Goal: Information Seeking & Learning: Learn about a topic

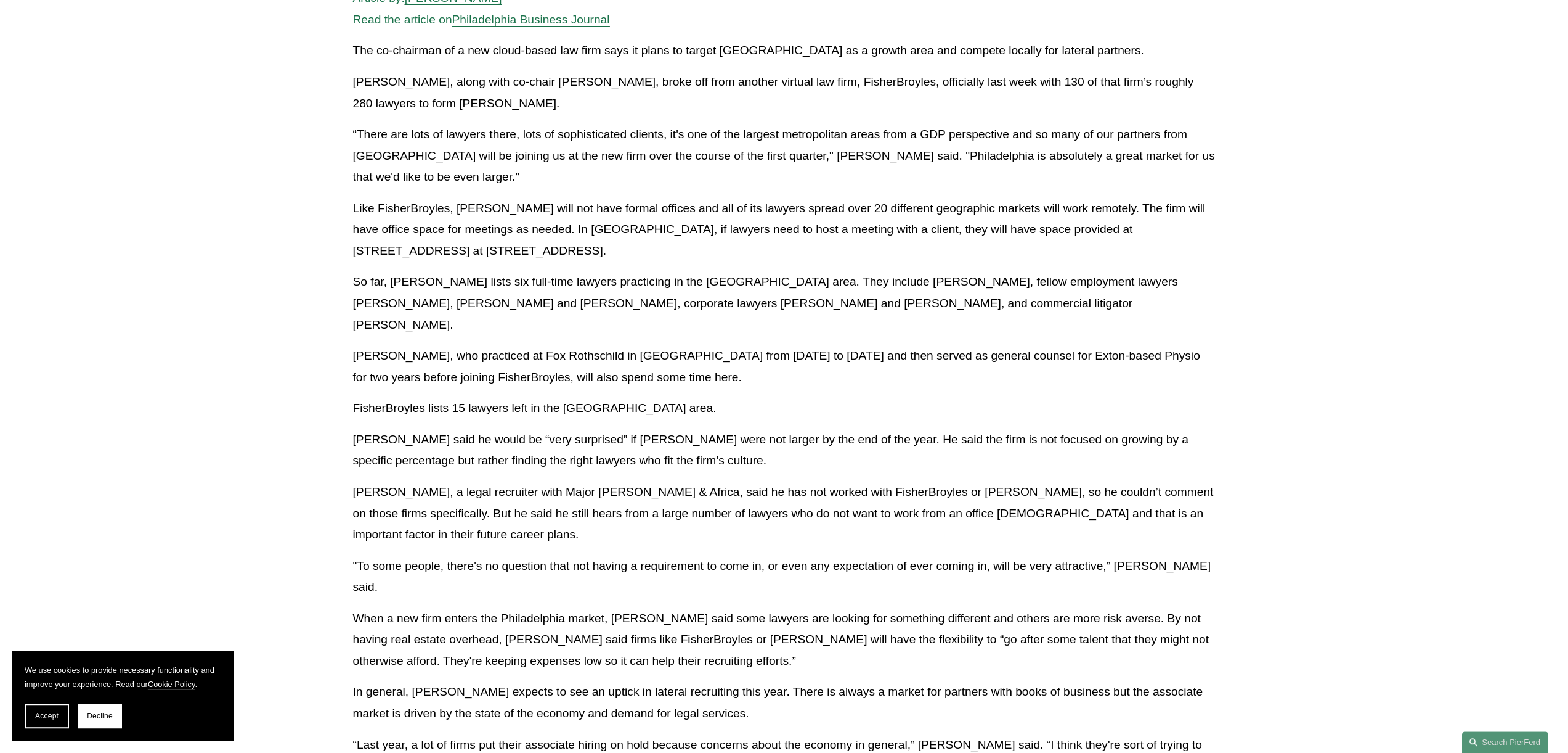
scroll to position [355, 0]
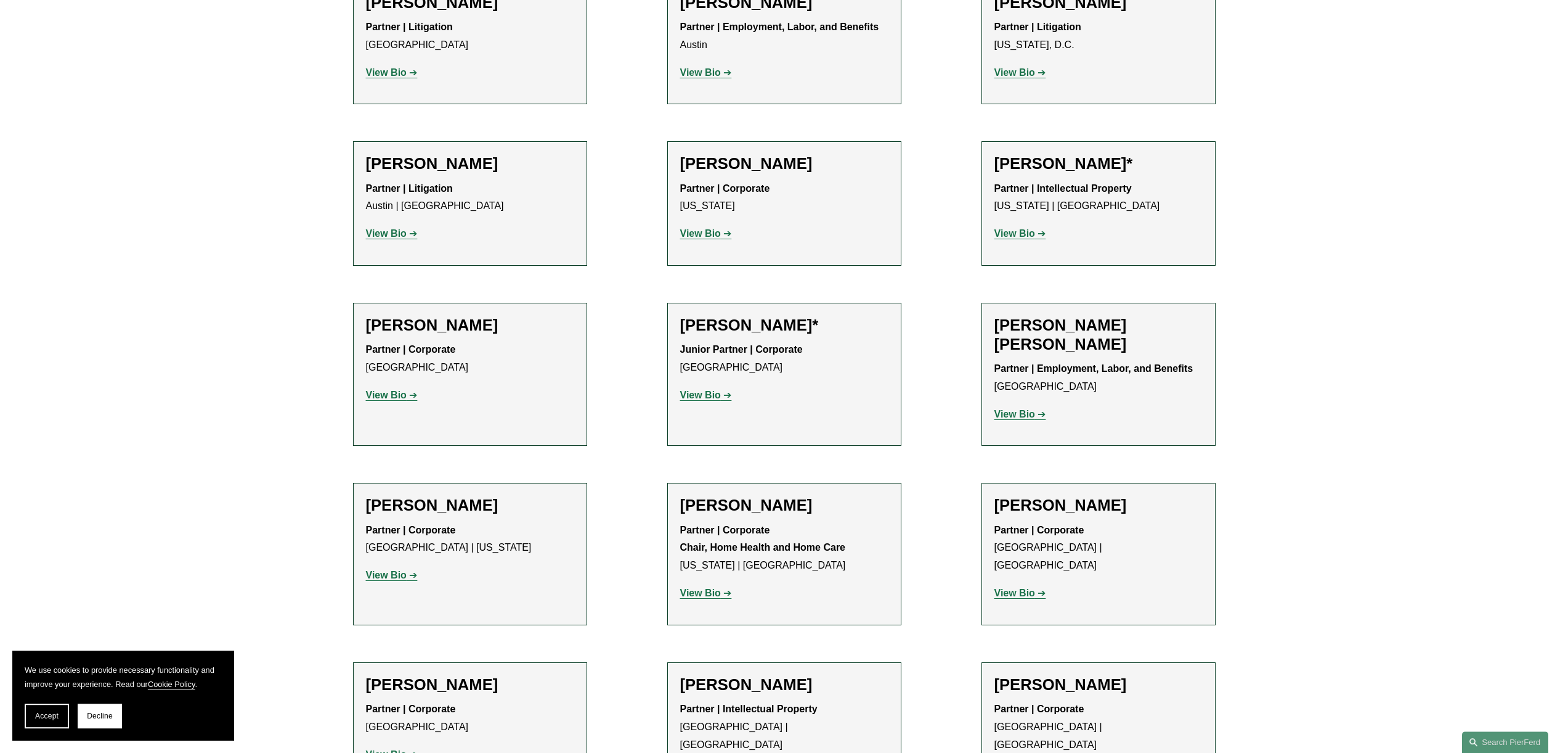
scroll to position [622, 0]
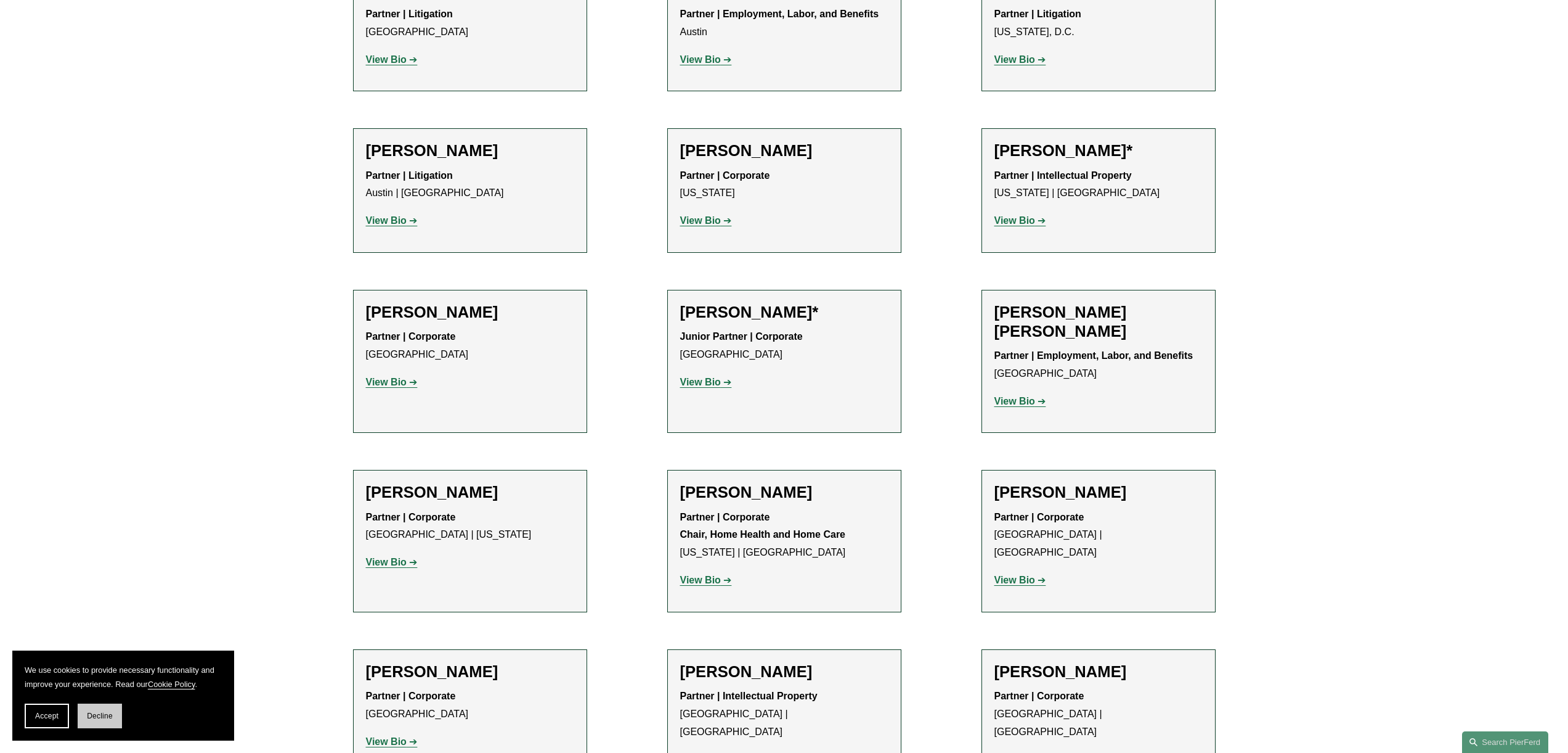
click at [120, 714] on button "Decline" at bounding box center [100, 715] width 44 height 25
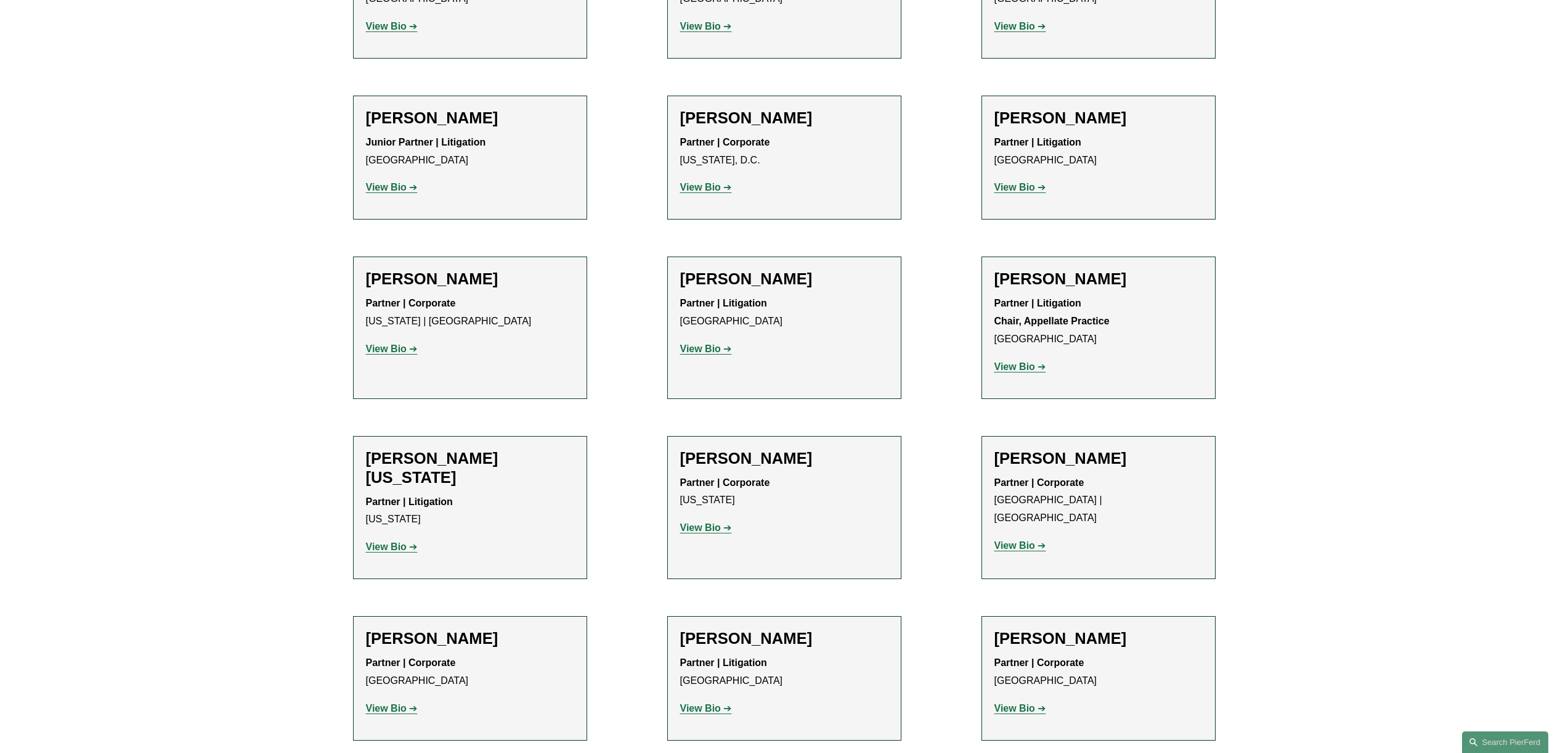
scroll to position [0, 0]
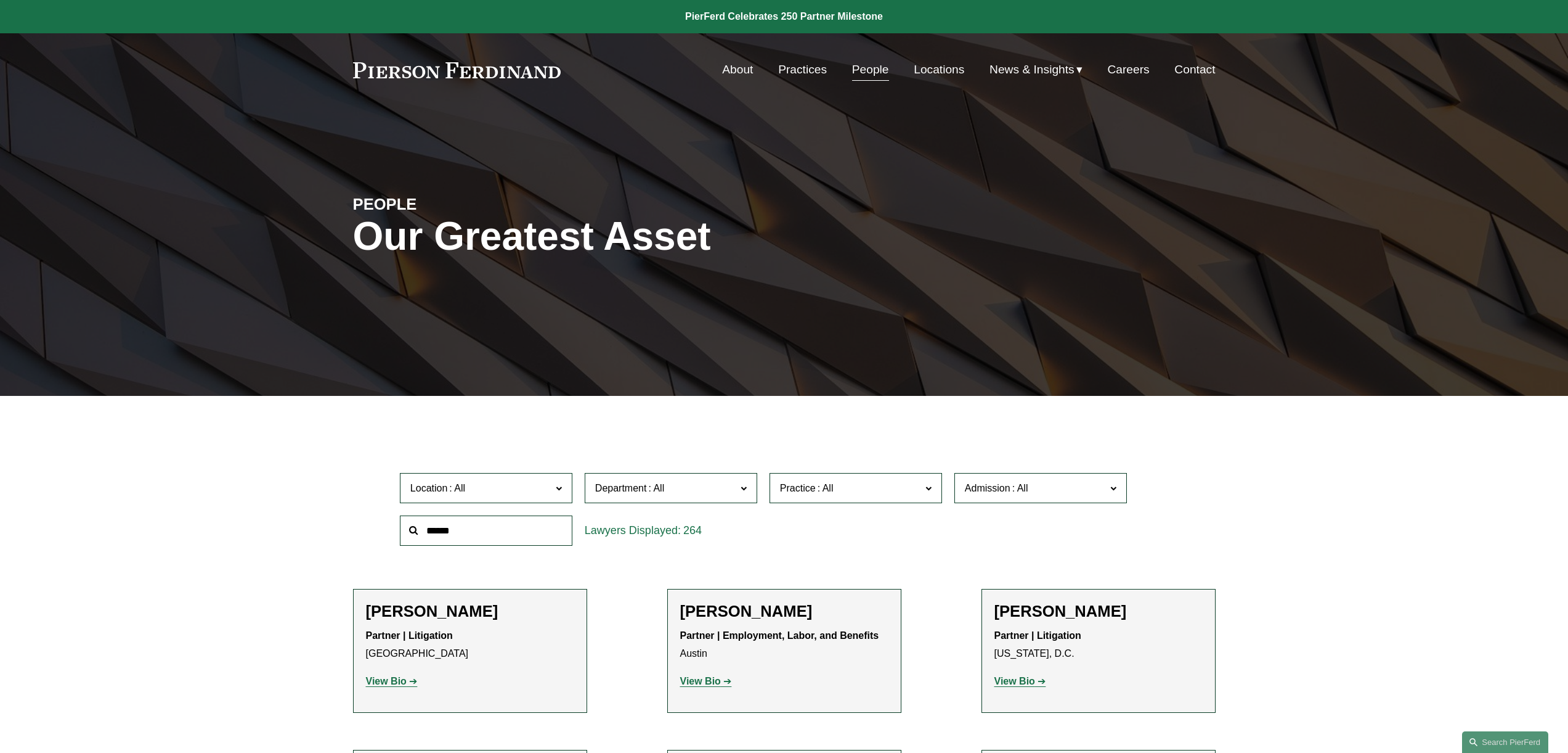
click at [488, 482] on span "Location" at bounding box center [481, 488] width 141 height 17
click at [0, 0] on link "New York" at bounding box center [0, 0] width 0 height 0
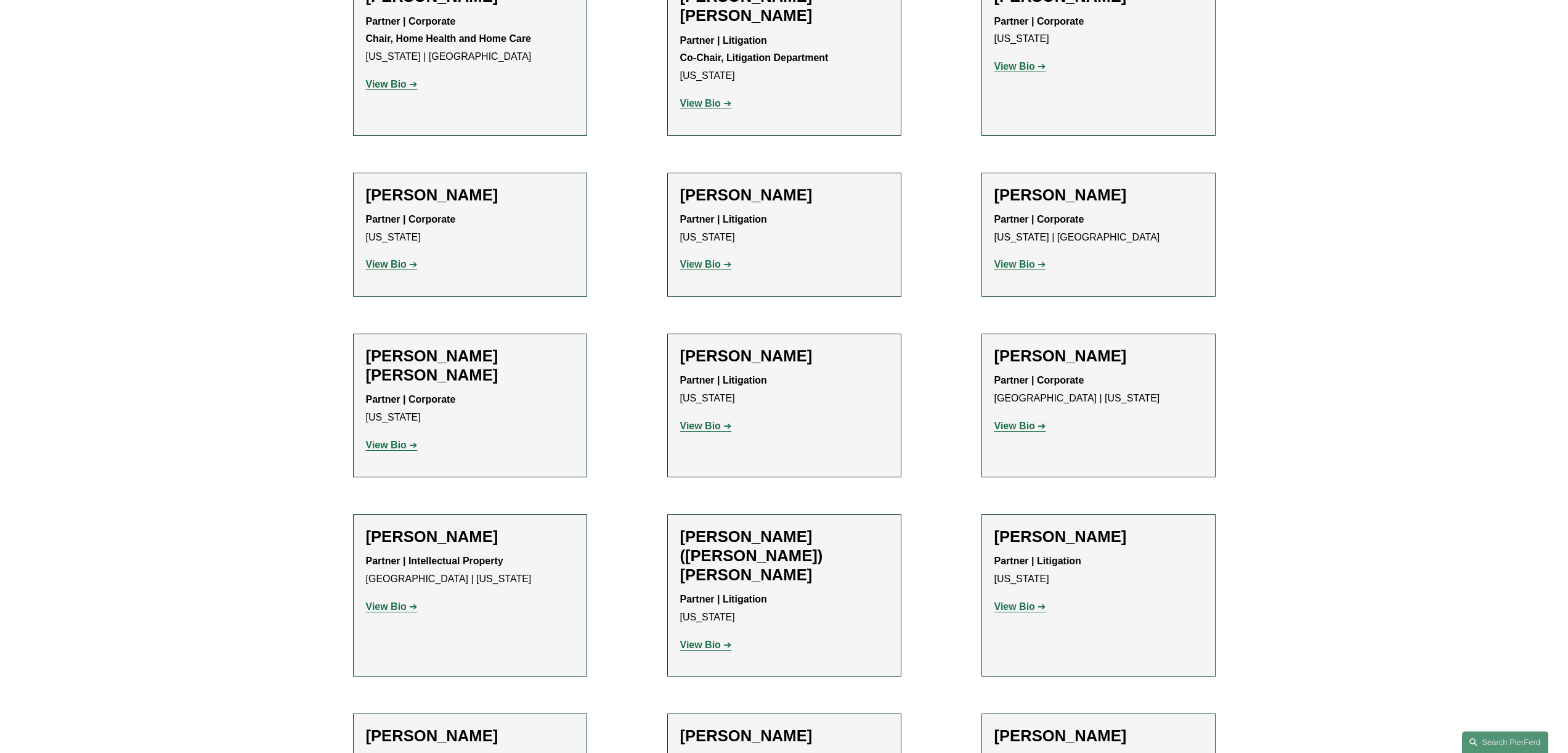
scroll to position [779, 0]
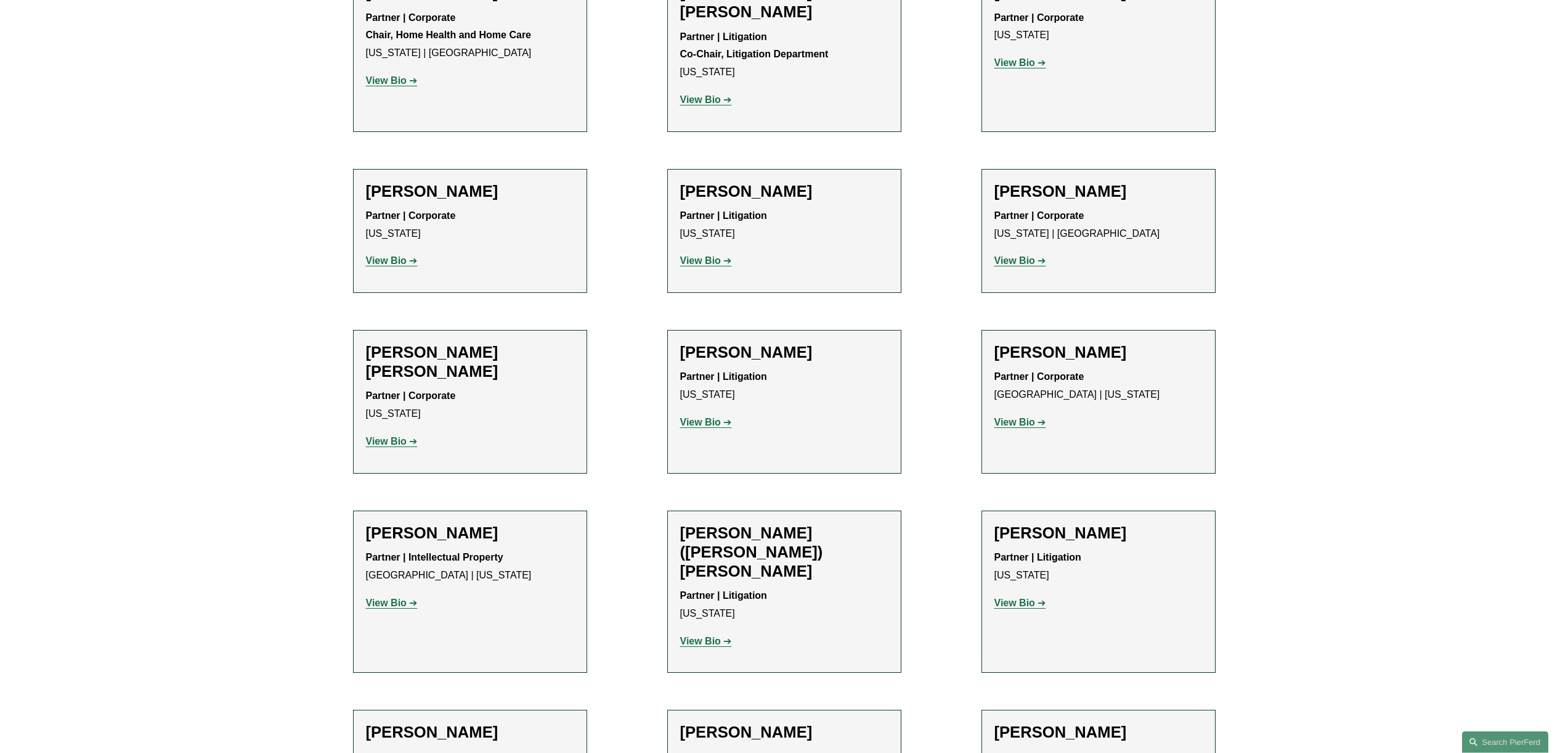
click at [718, 416] on strong "View Bio" at bounding box center [700, 421] width 40 height 11
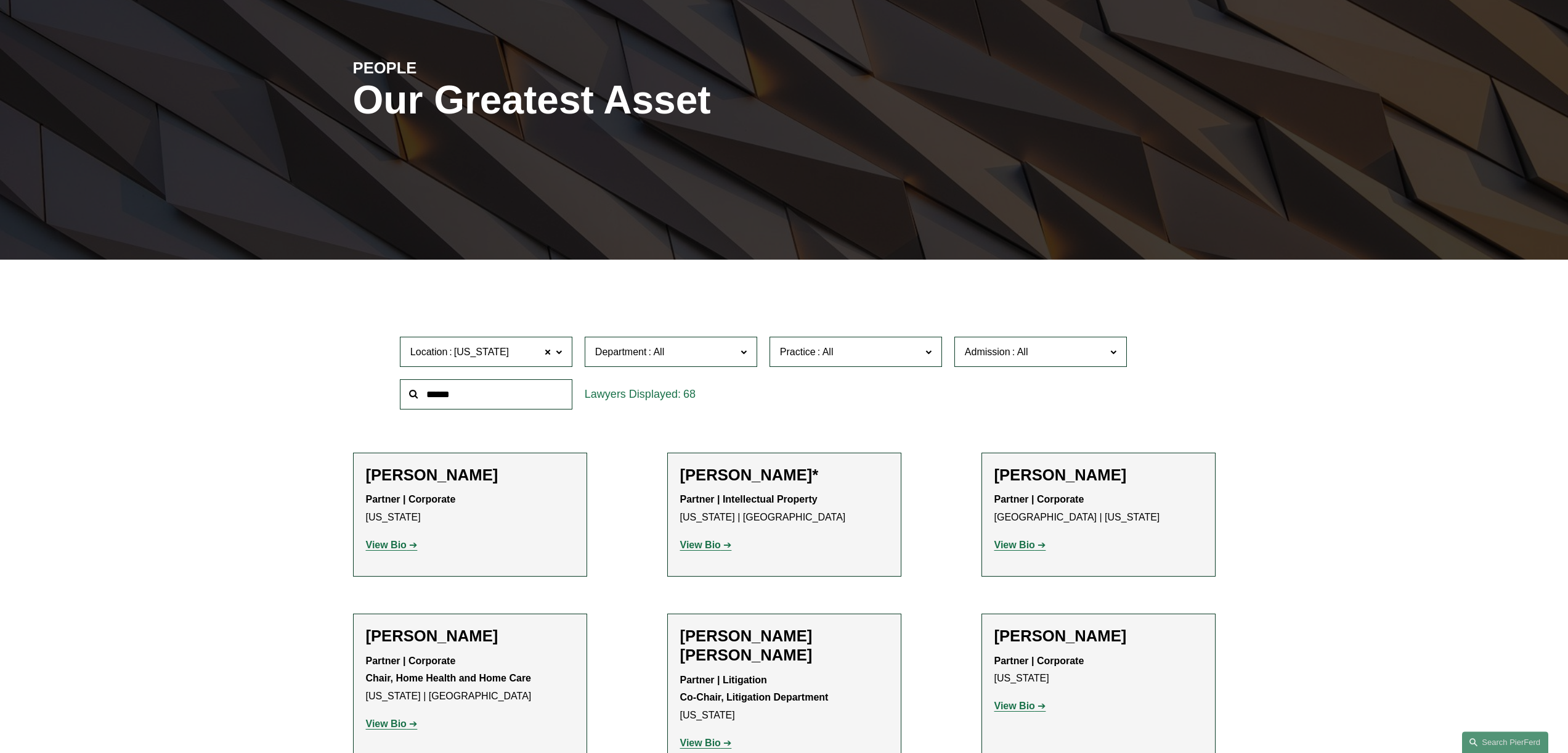
scroll to position [0, 0]
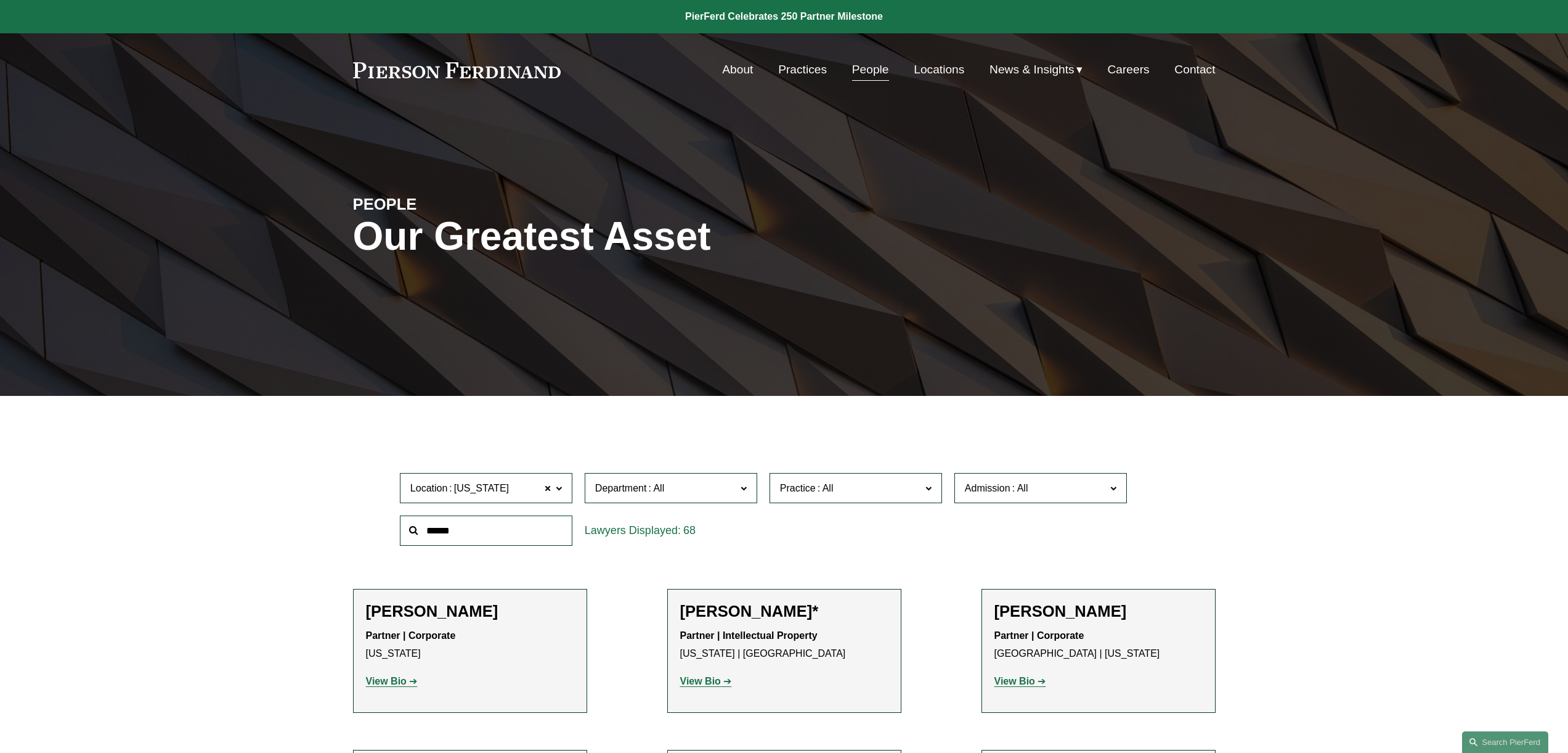
click at [659, 484] on span at bounding box center [656, 488] width 20 height 11
click at [864, 481] on label "Practice" at bounding box center [856, 488] width 173 height 31
click at [0, 0] on link "Real Estate" at bounding box center [0, 0] width 0 height 0
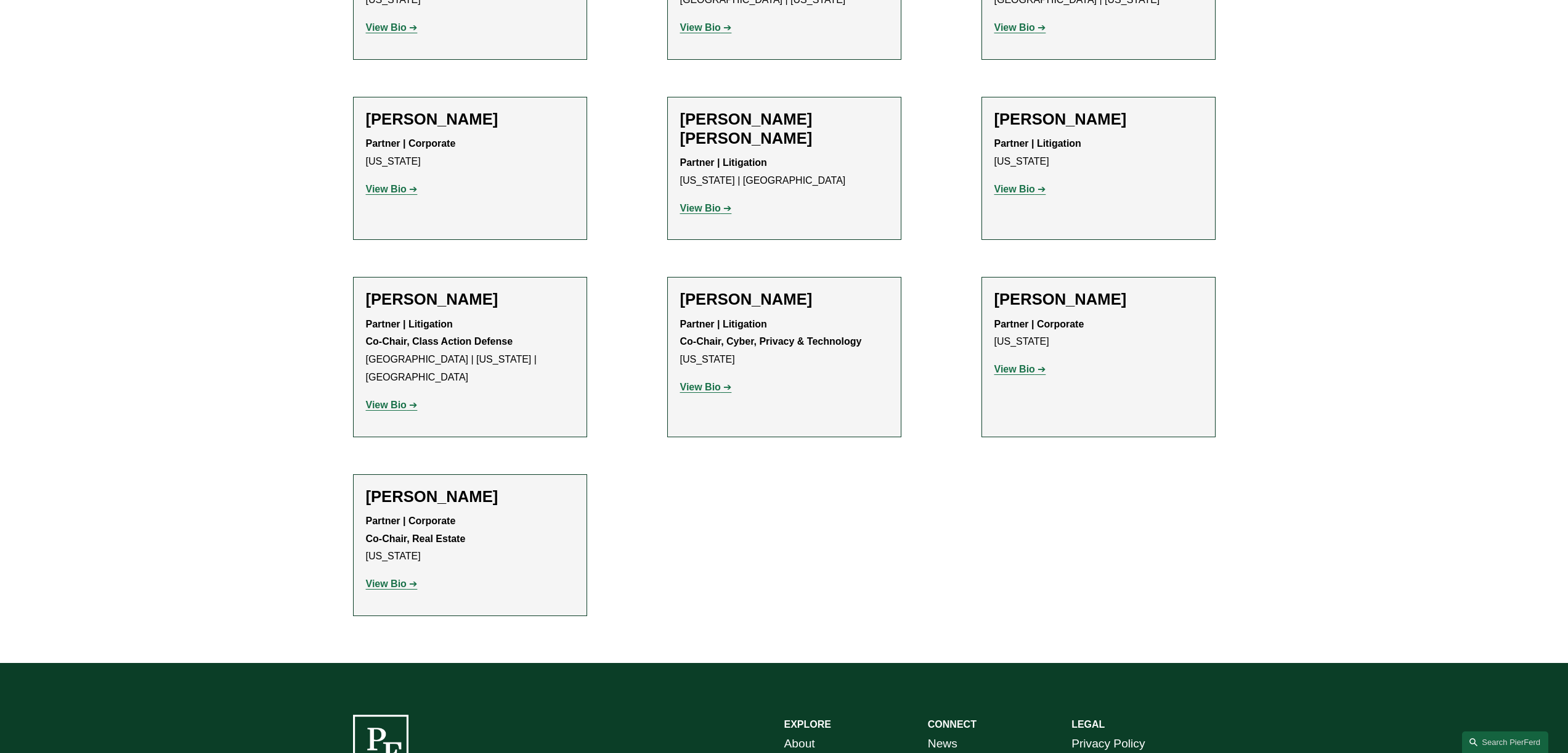
scroll to position [838, 0]
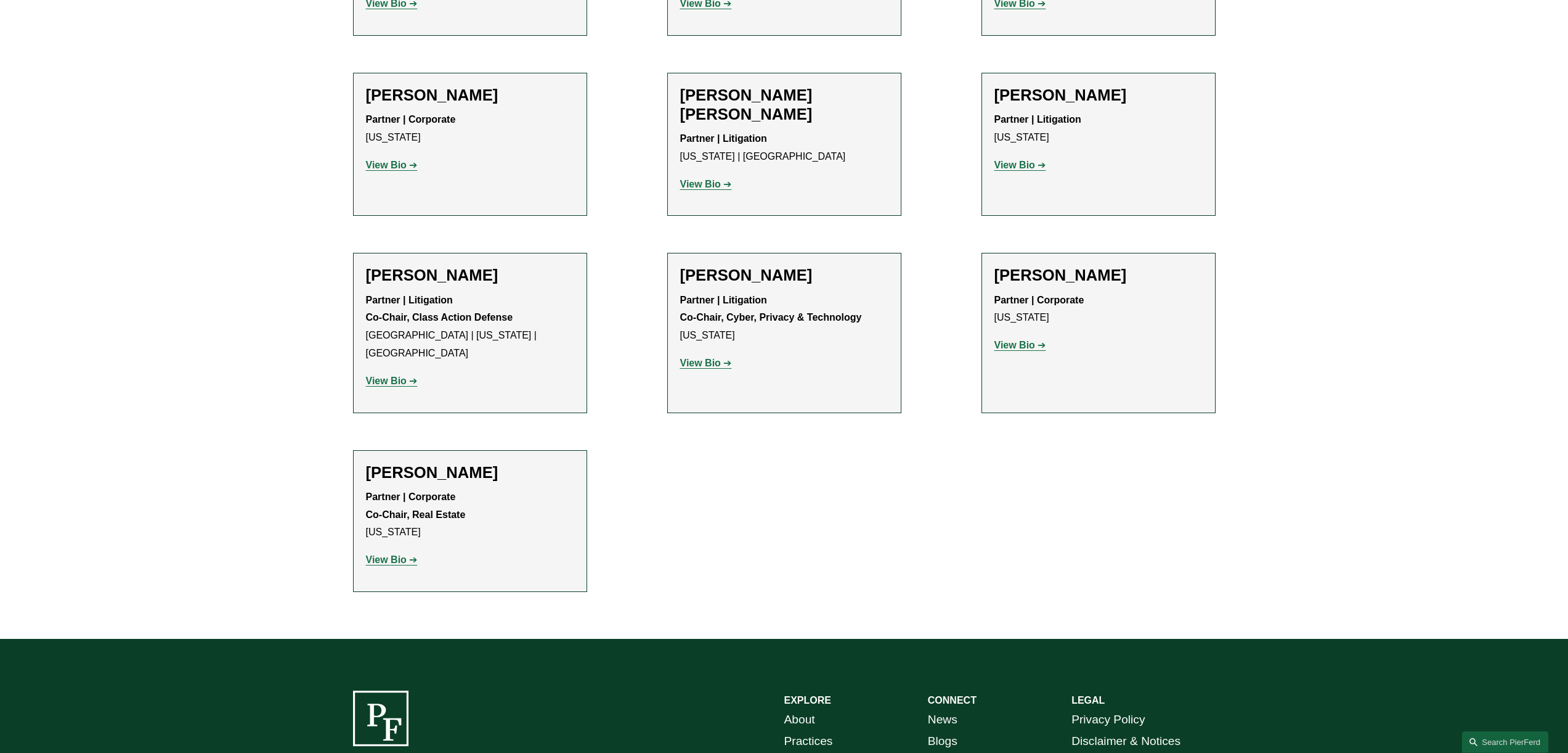
click at [388, 554] on strong "View Bio" at bounding box center [386, 559] width 40 height 11
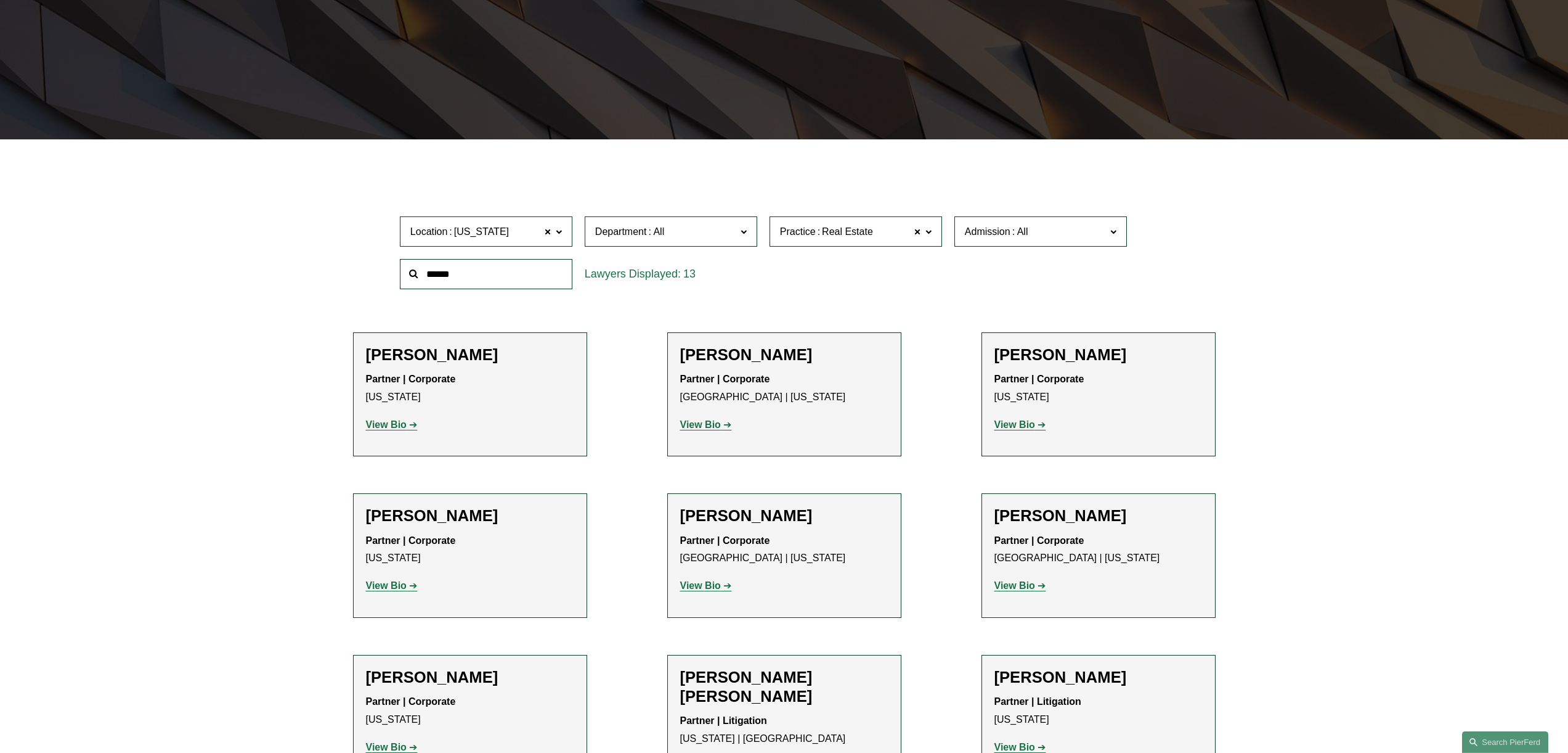
scroll to position [64, 0]
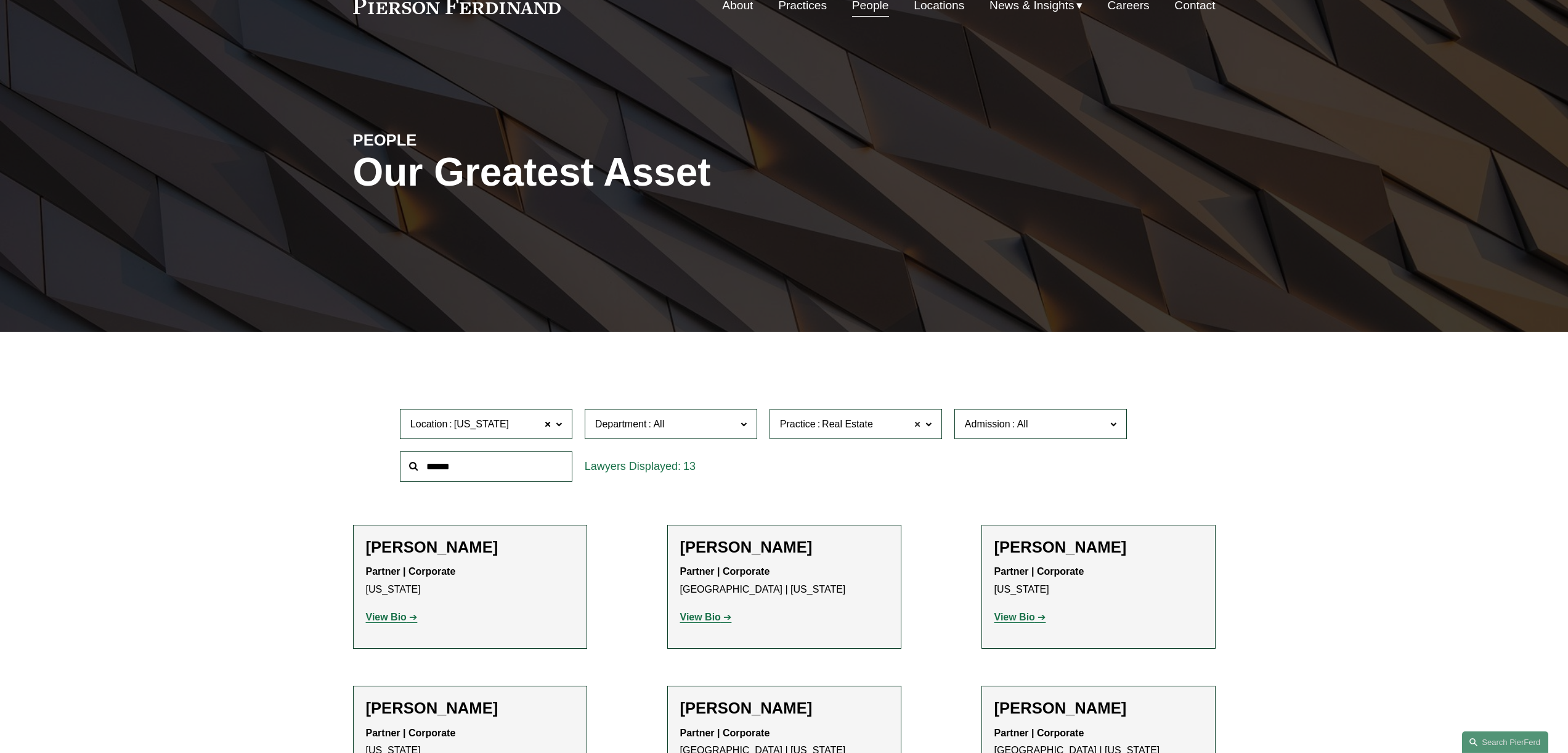
click at [919, 429] on span at bounding box center [917, 424] width 7 height 16
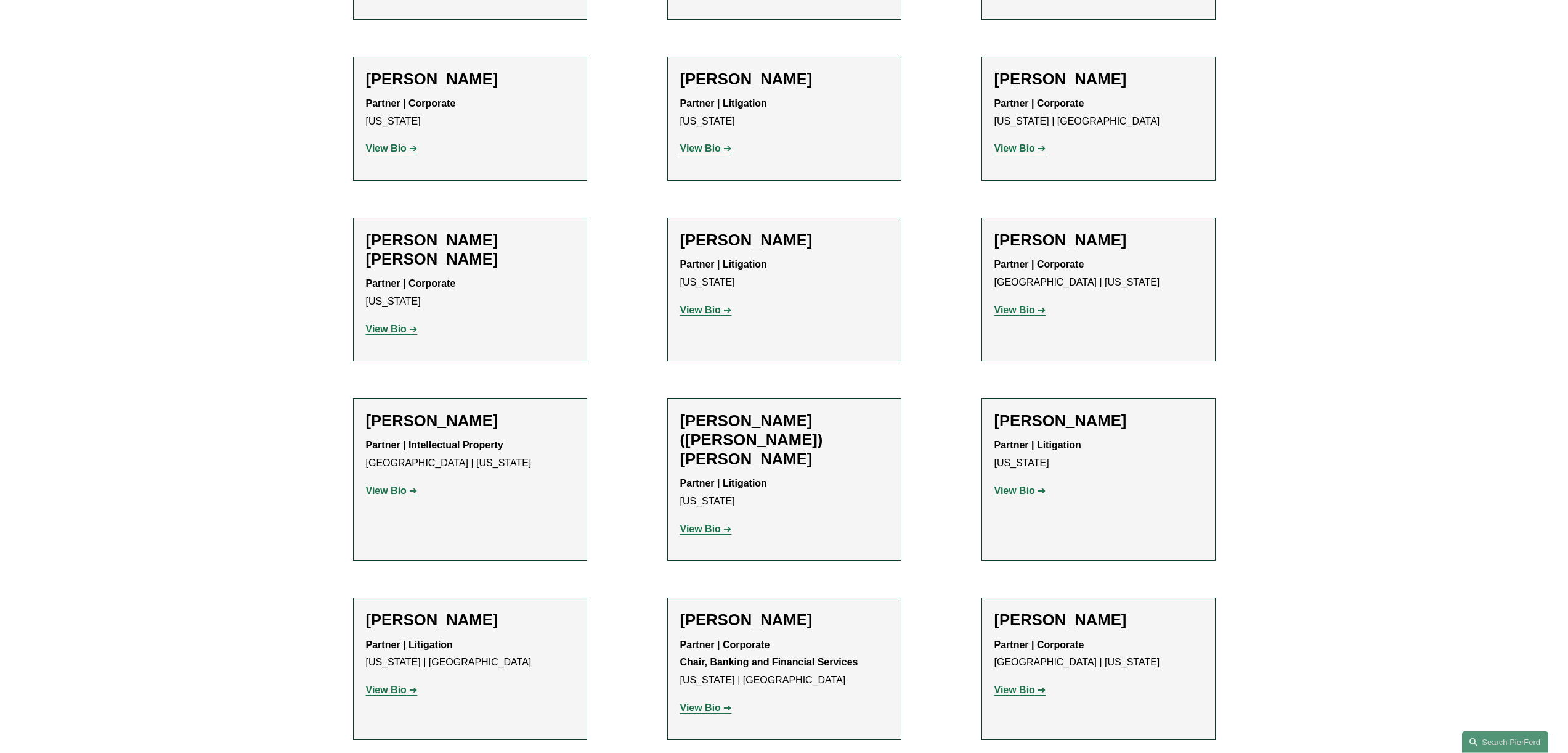
scroll to position [1009, 0]
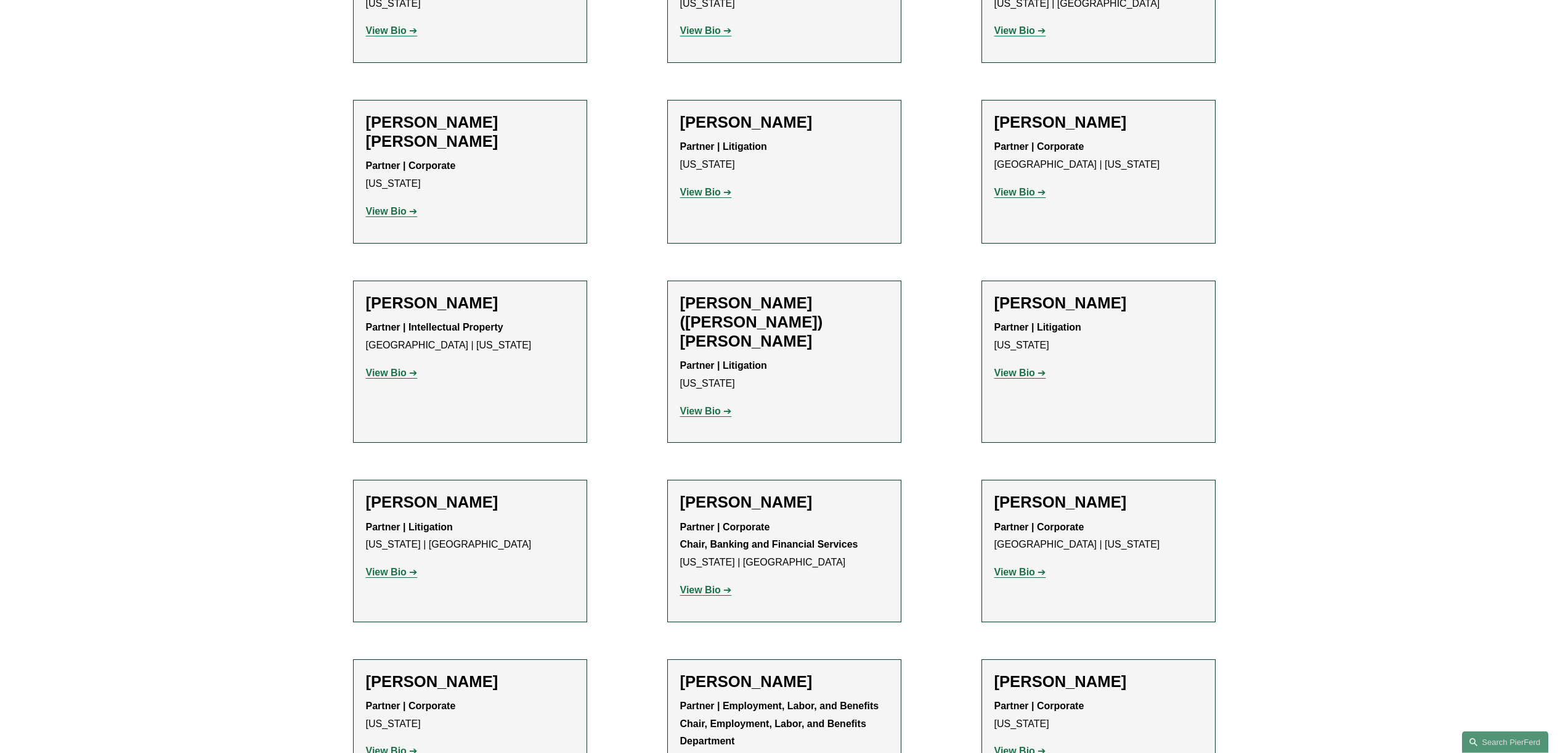
click at [713, 184] on p "View Bio" at bounding box center [784, 192] width 208 height 18
click at [713, 187] on strong "View Bio" at bounding box center [700, 191] width 40 height 11
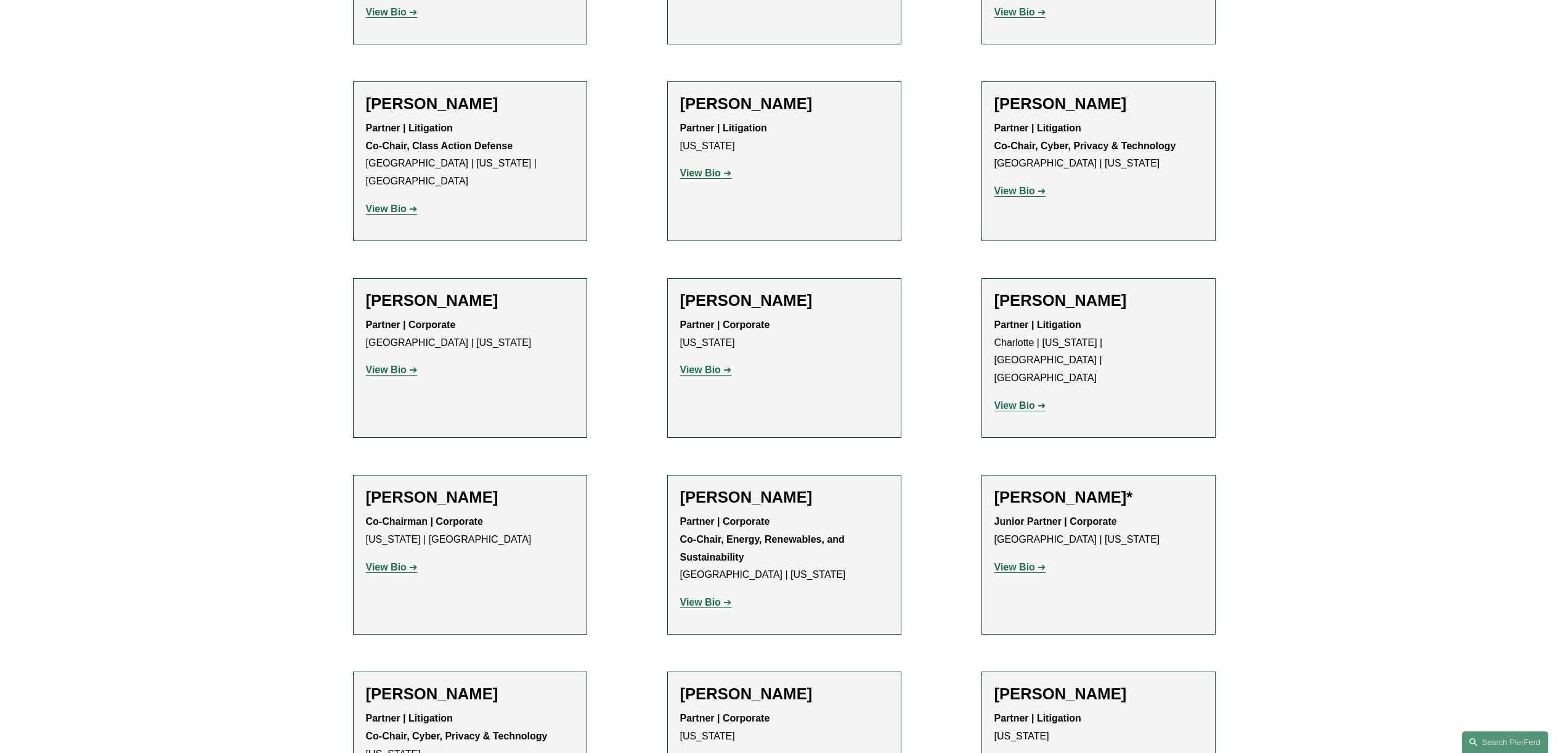
scroll to position [3454, 0]
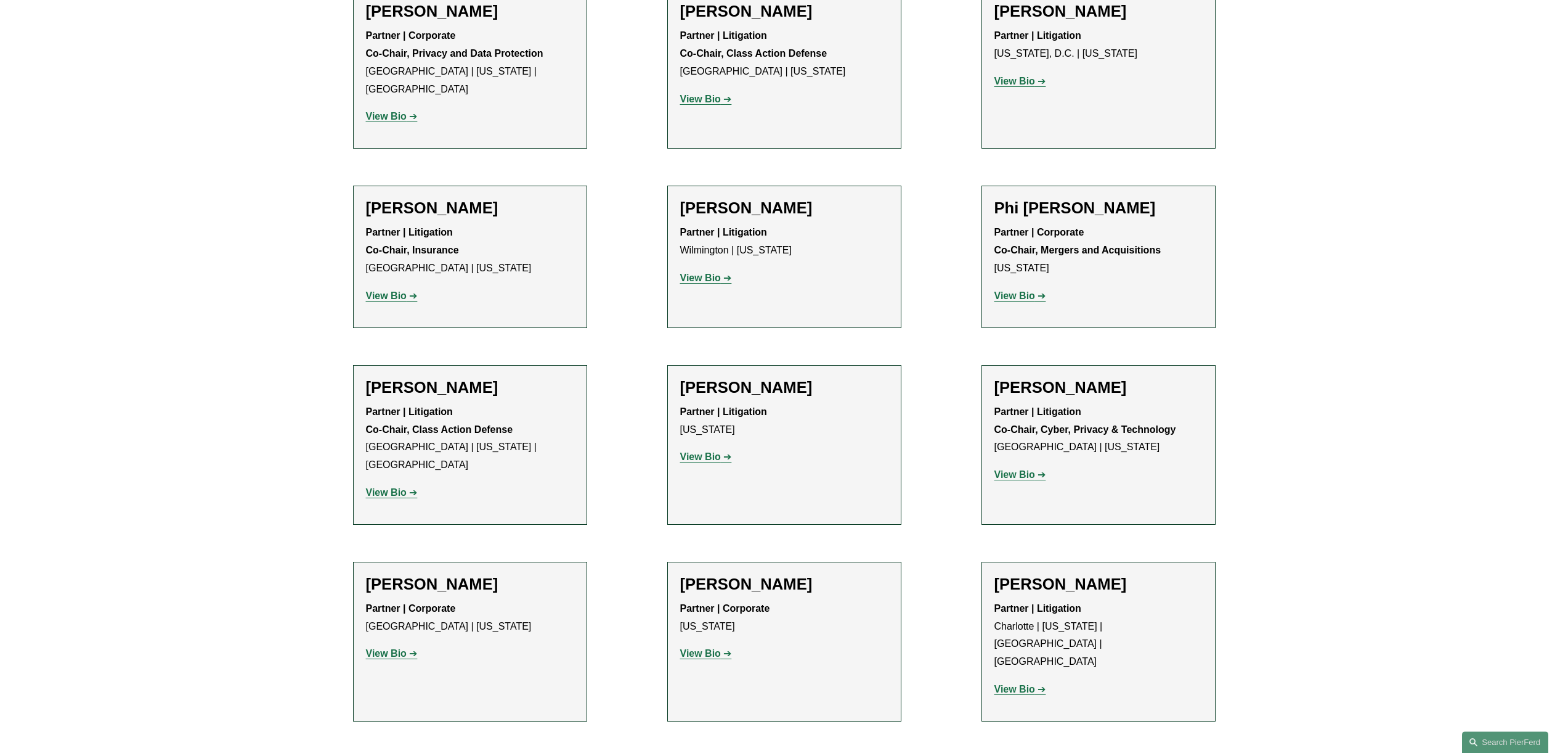
scroll to position [3129, 0]
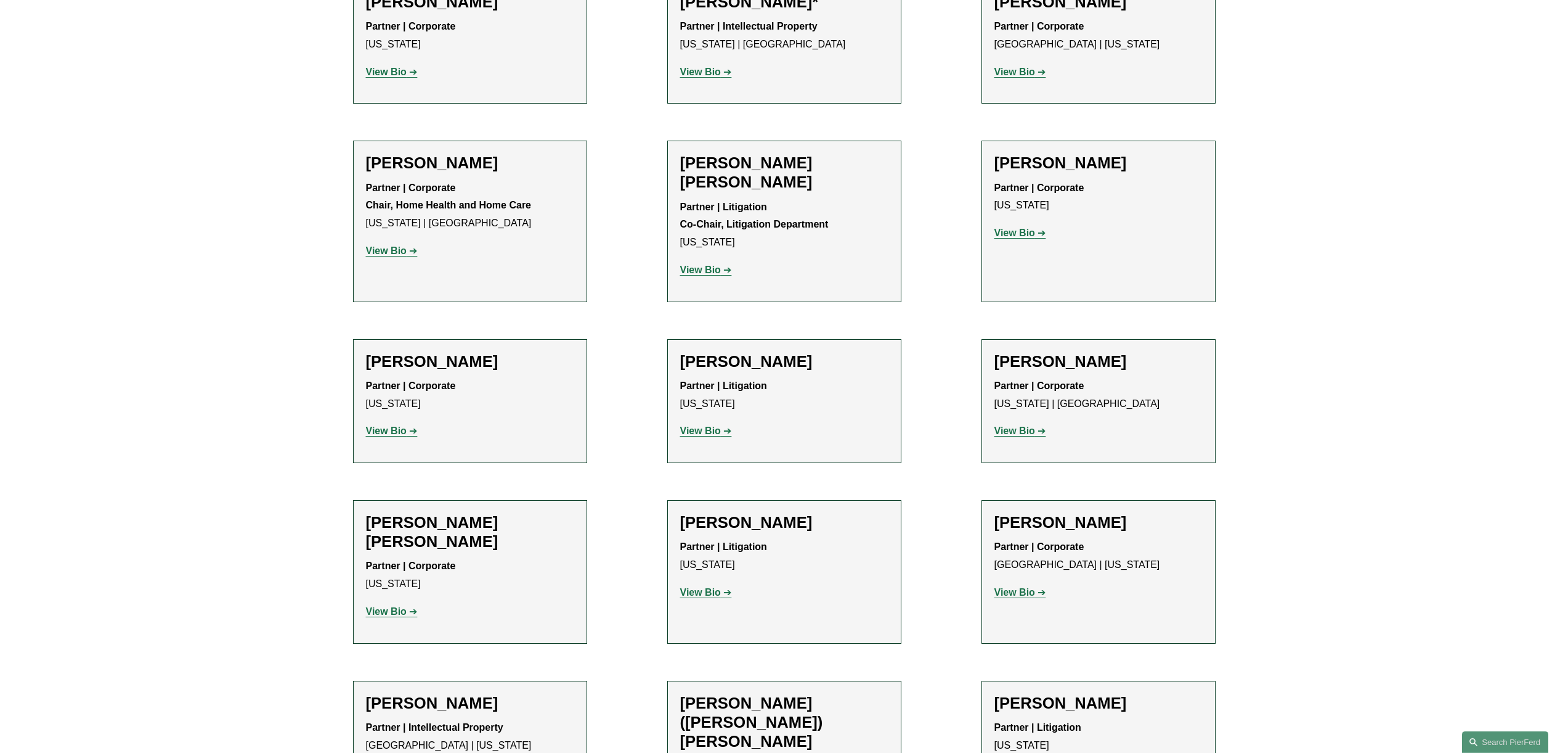
scroll to position [0, 0]
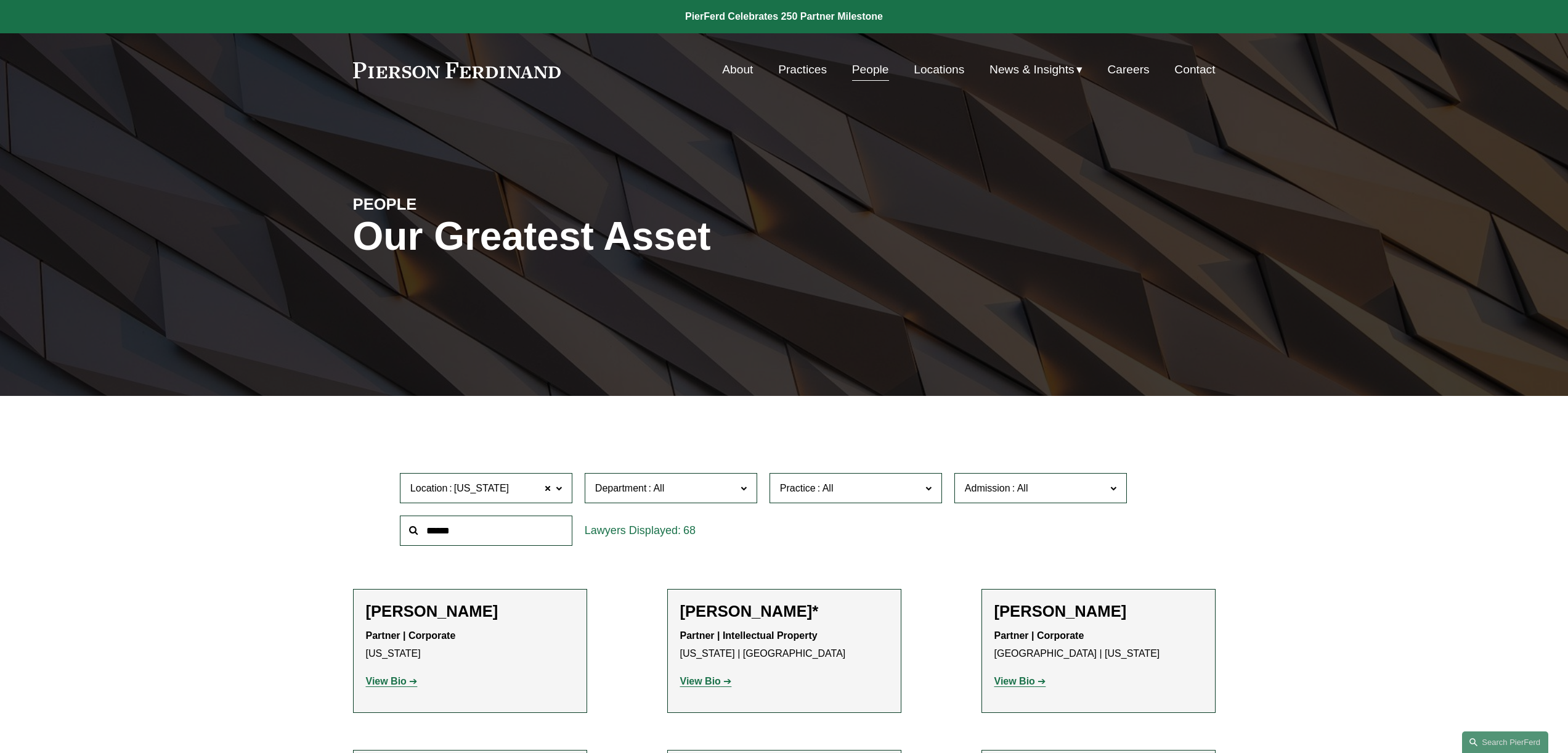
click at [873, 76] on link "People" at bounding box center [870, 70] width 37 height 24
click at [440, 489] on span "Location" at bounding box center [429, 488] width 37 height 11
click at [0, 0] on link "New York" at bounding box center [0, 0] width 0 height 0
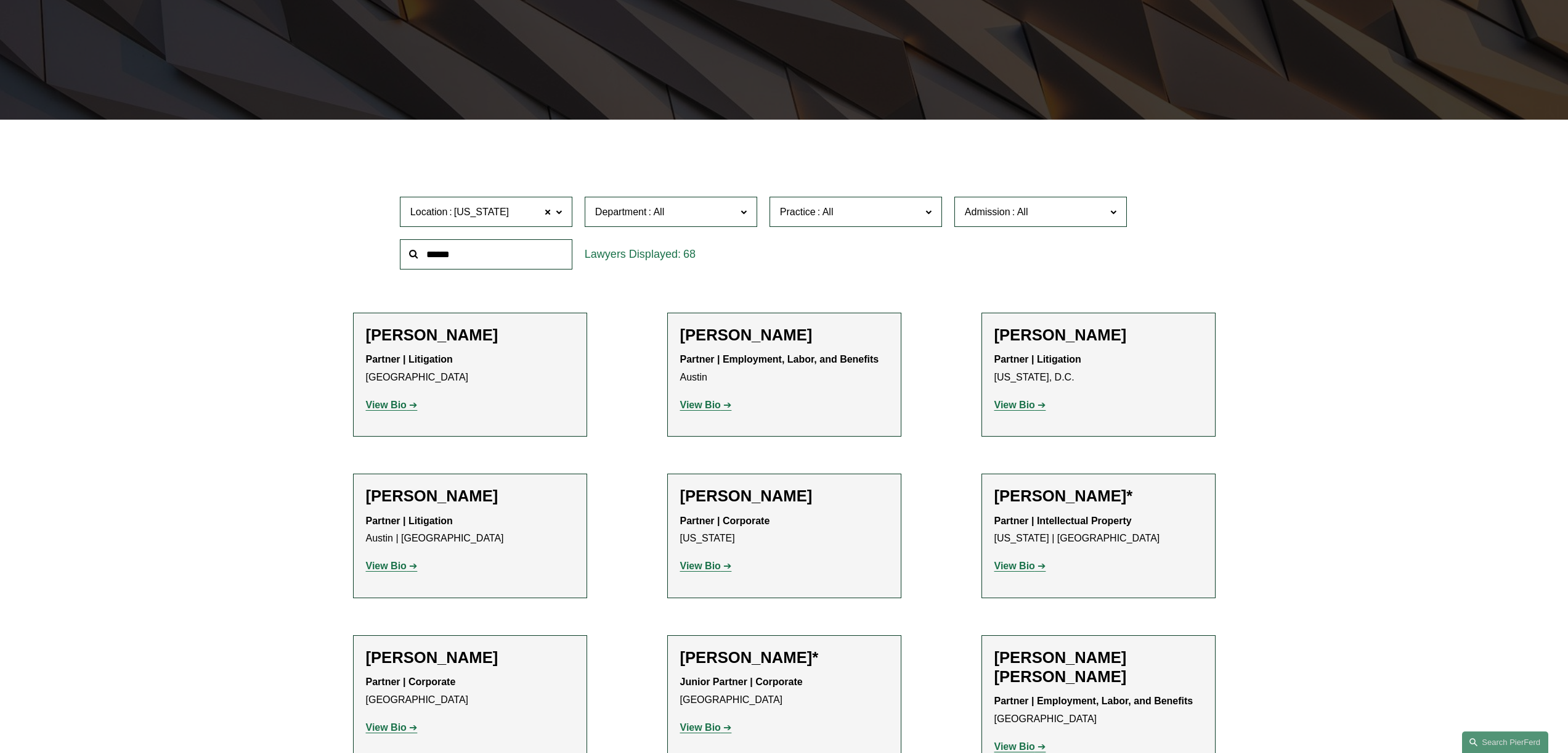
scroll to position [276, 0]
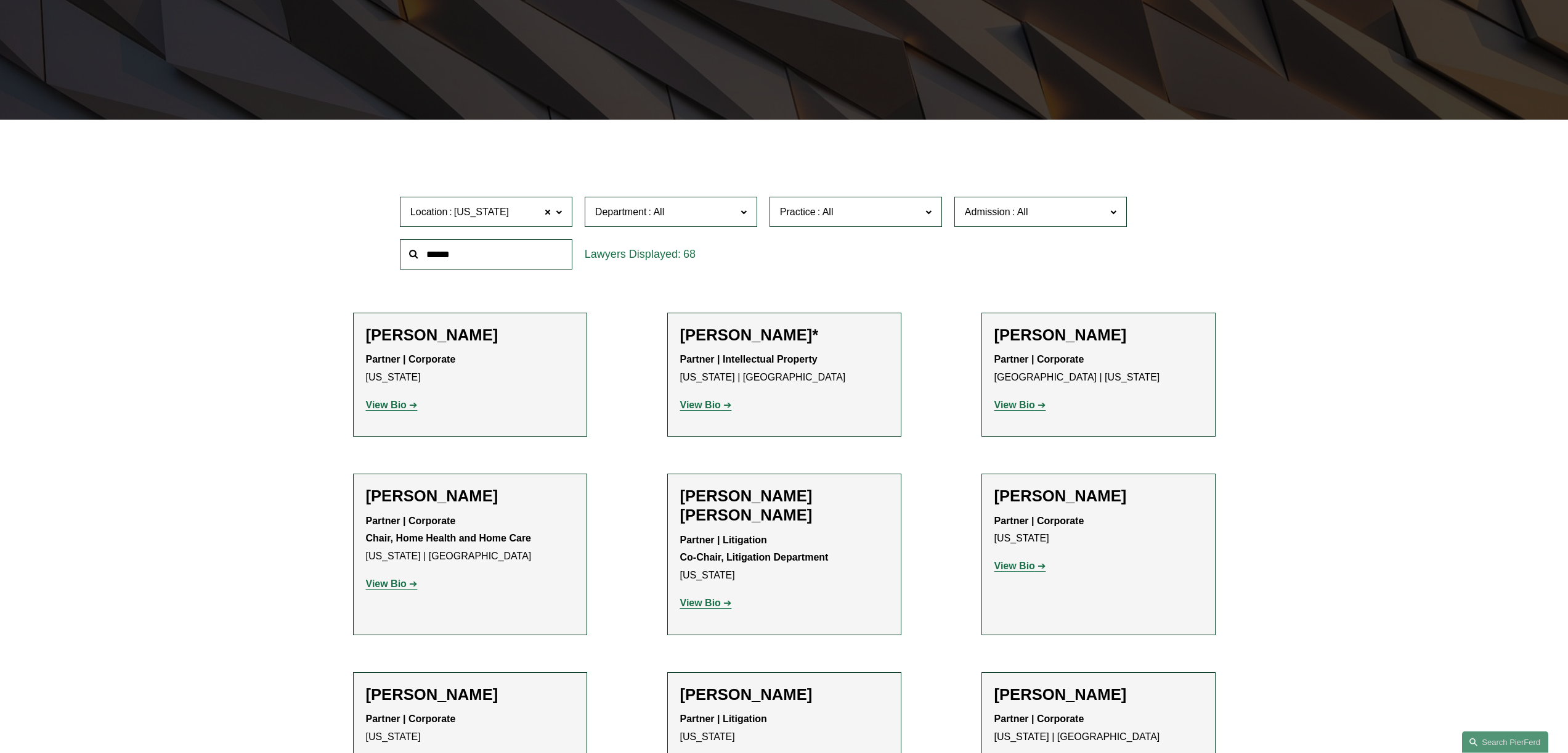
click at [830, 216] on span at bounding box center [826, 211] width 20 height 11
click at [0, 0] on link "Real Estate" at bounding box center [0, 0] width 0 height 0
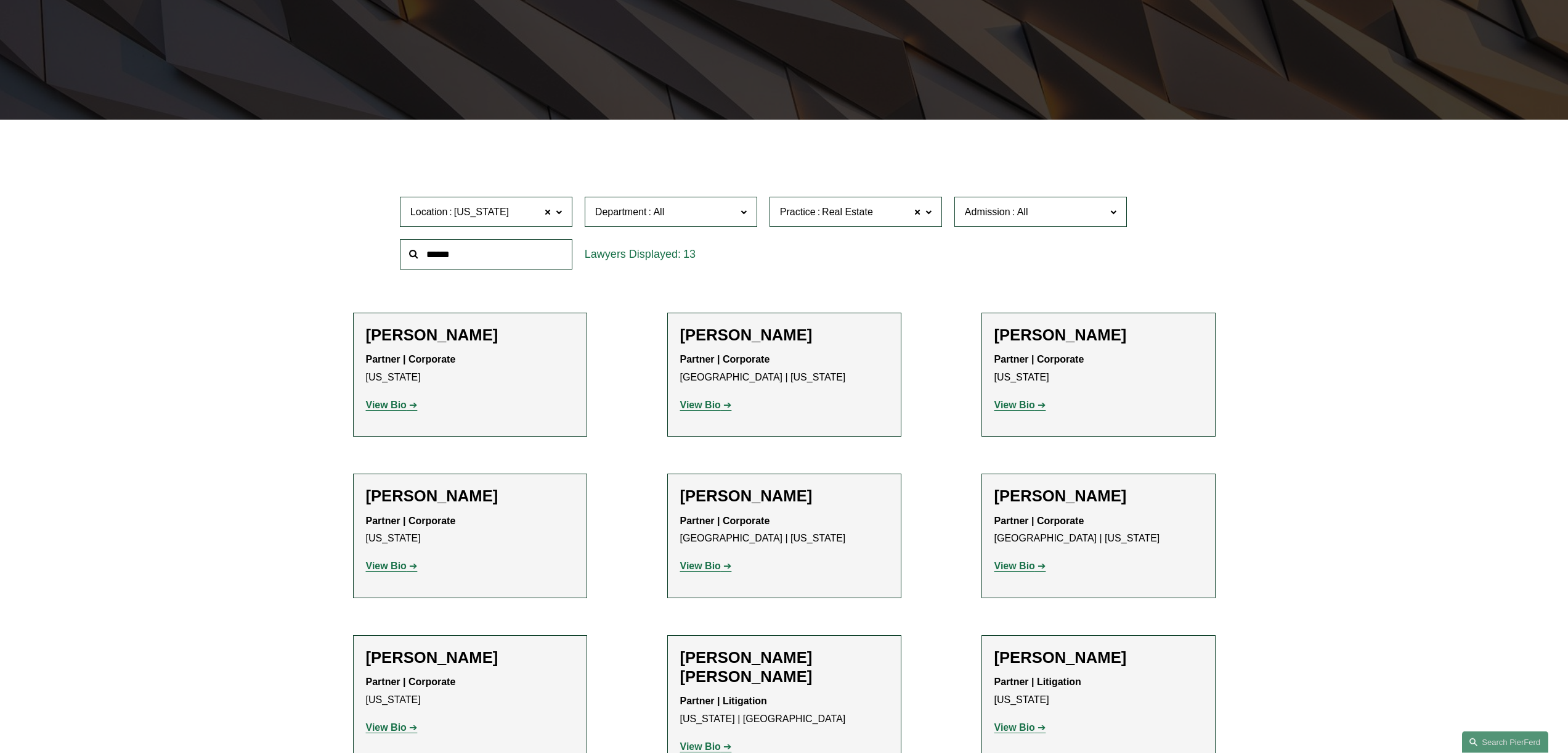
click at [227, 323] on div "Filter Location New York New York All Atlanta Austin Bellevue Boston Charlotte …" at bounding box center [784, 669] width 1568 height 1063
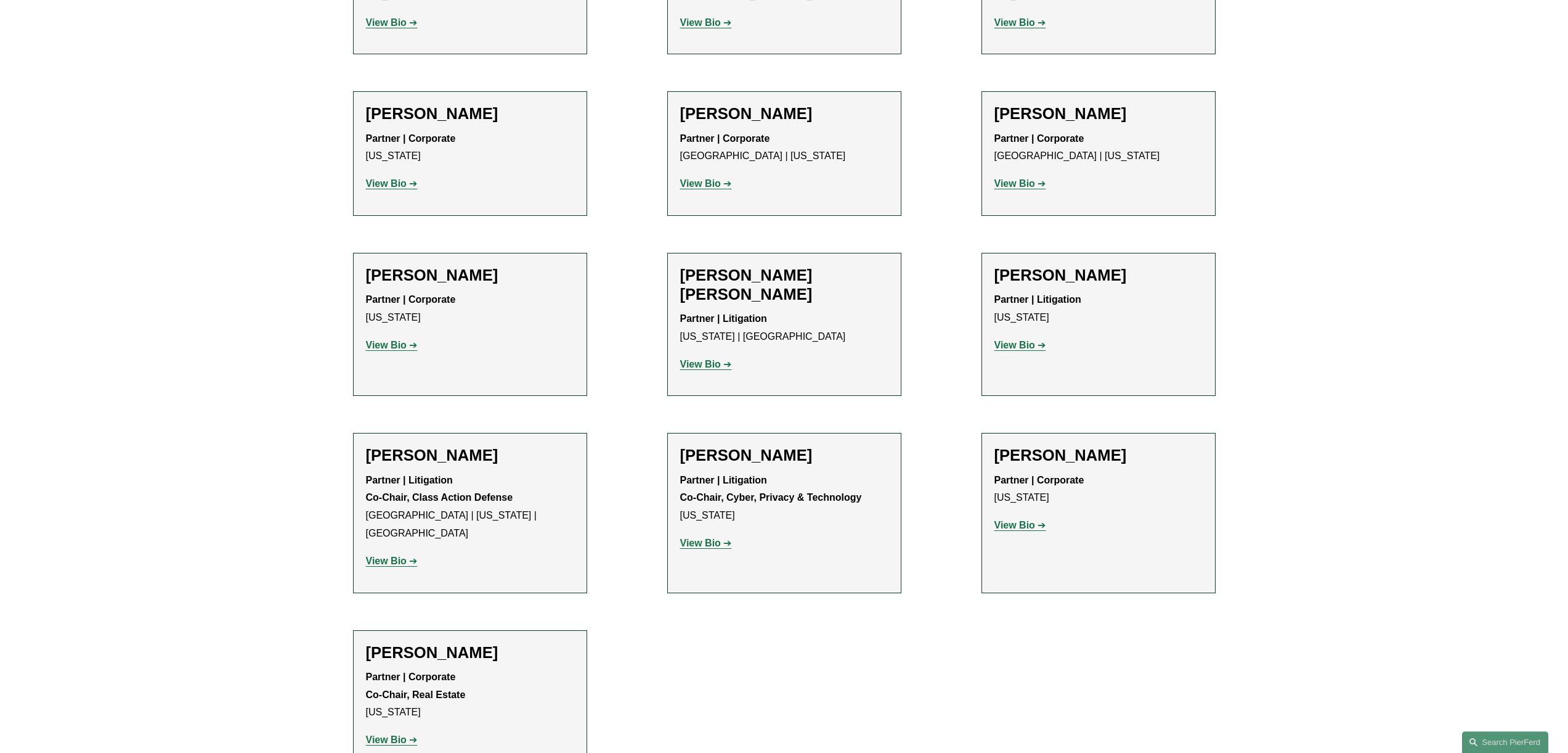
scroll to position [660, 0]
click at [376, 731] on strong "View Bio" at bounding box center [386, 736] width 40 height 11
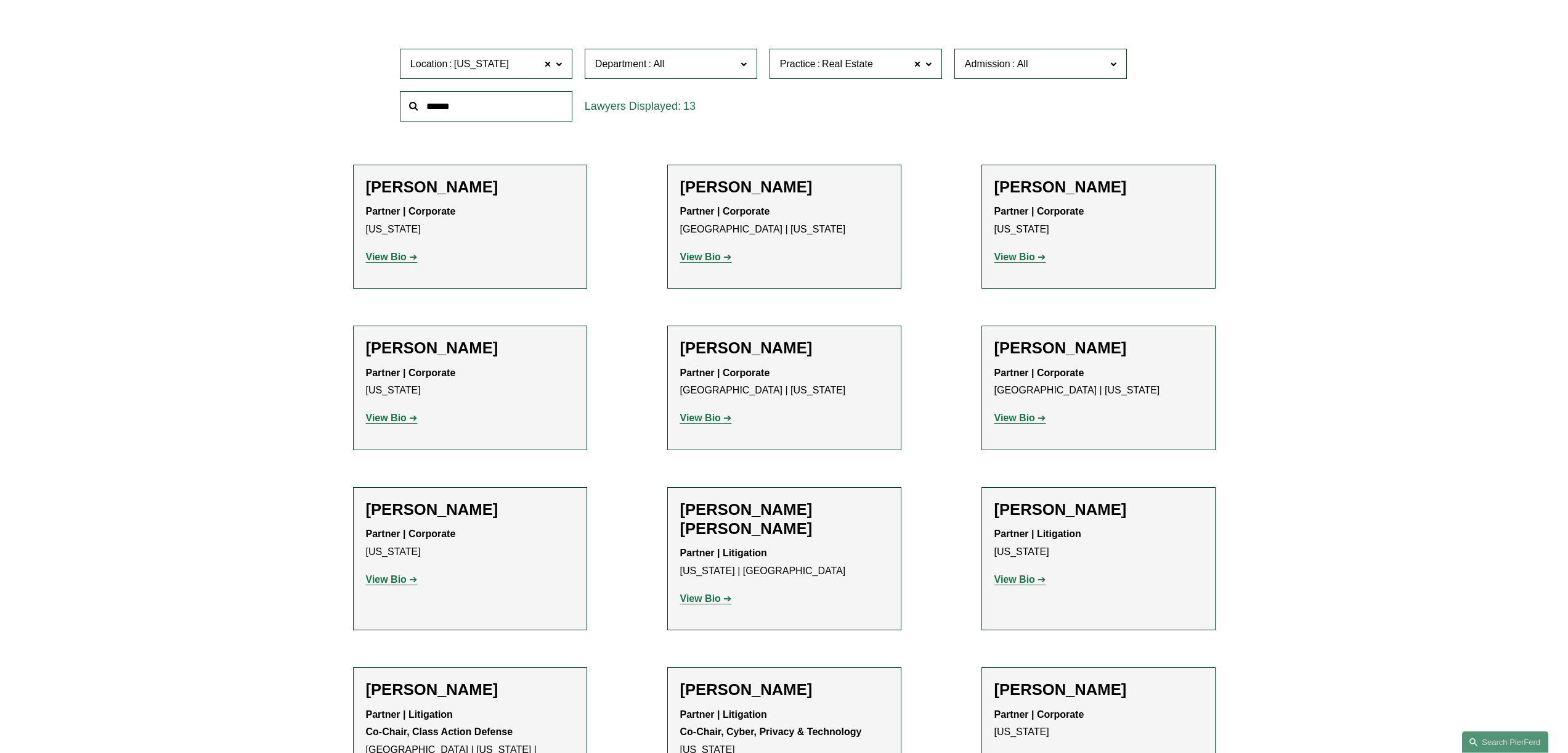
scroll to position [454, 0]
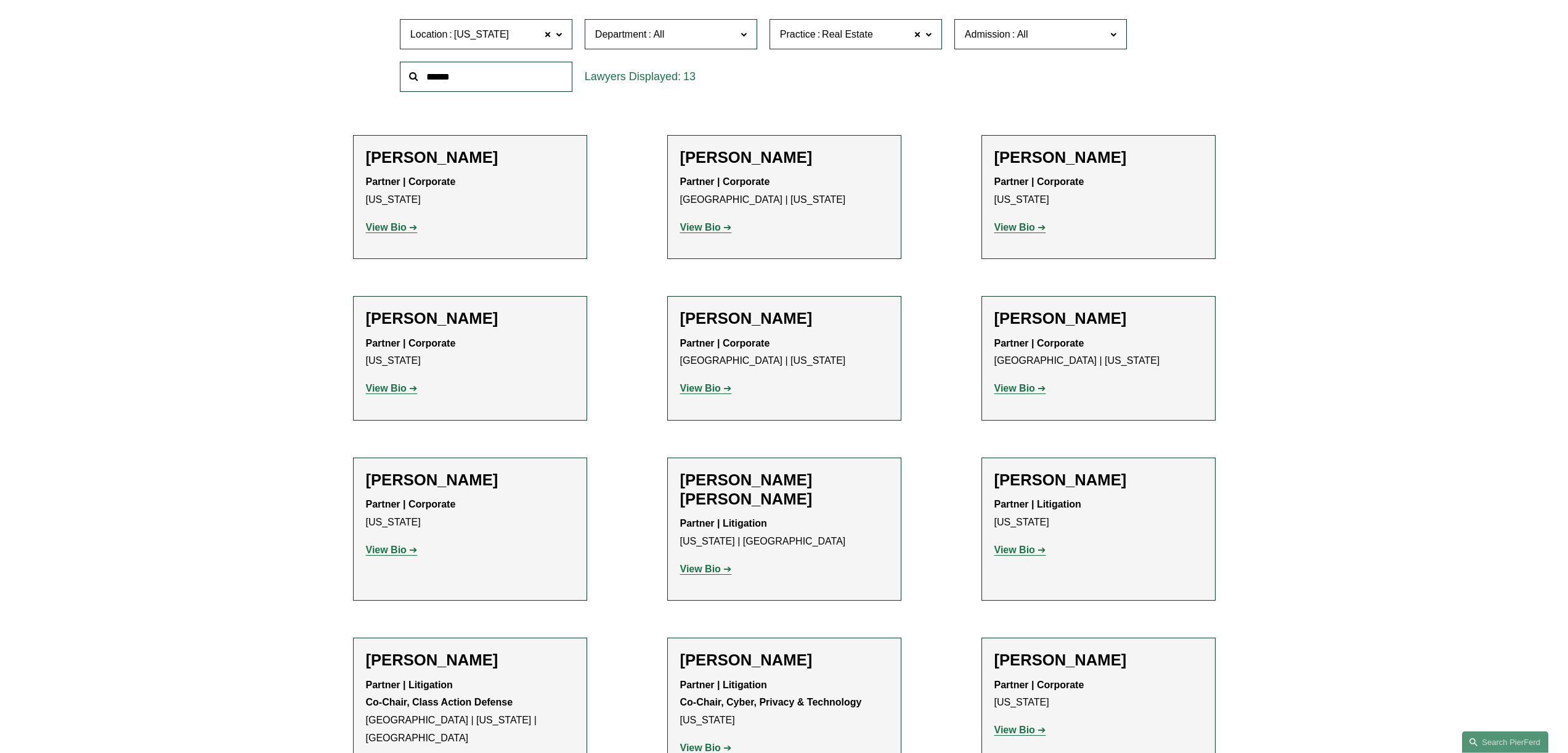
click at [1016, 553] on strong "View Bio" at bounding box center [1014, 549] width 40 height 11
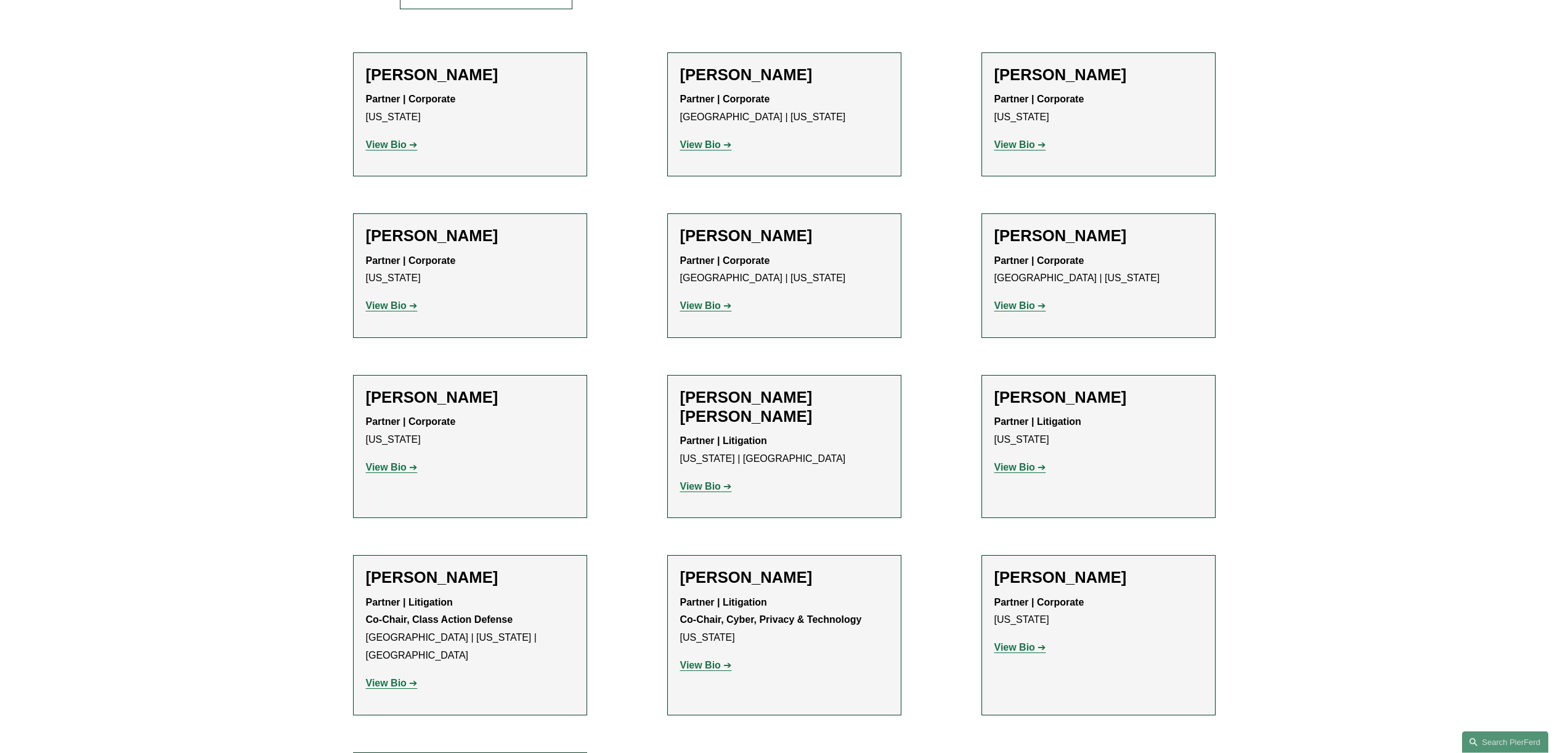
scroll to position [588, 0]
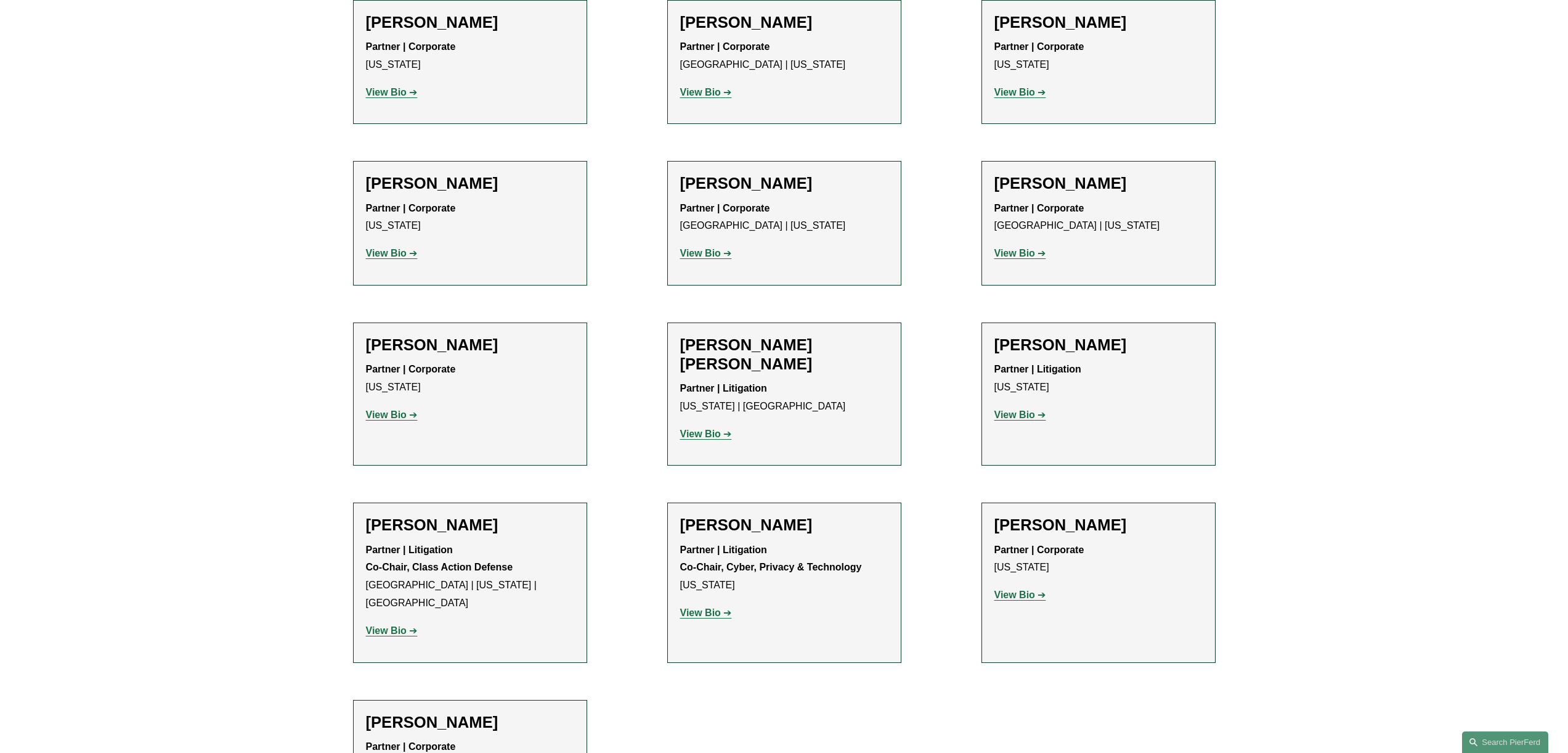
click at [397, 254] on strong "View Bio" at bounding box center [386, 253] width 40 height 11
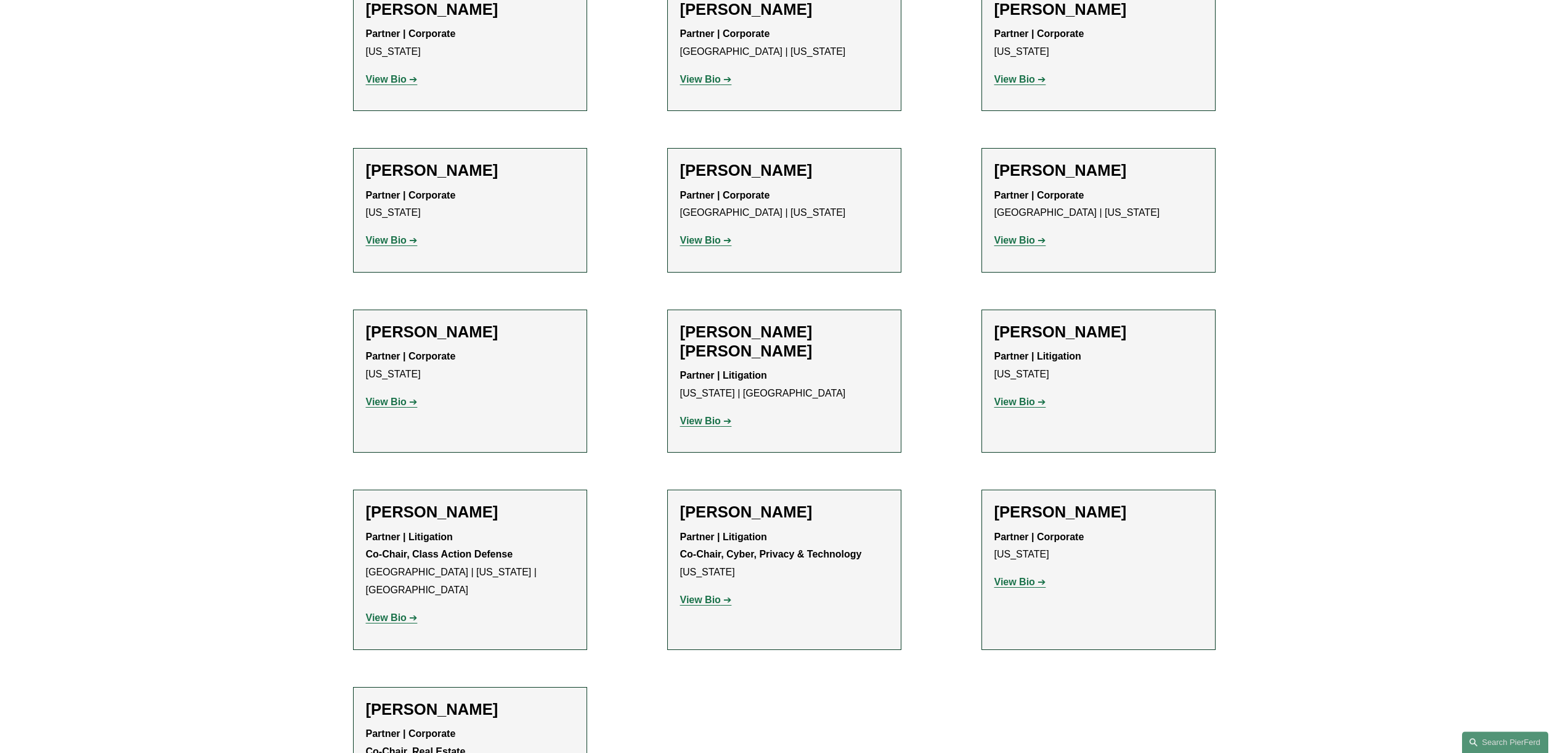
scroll to position [618, 0]
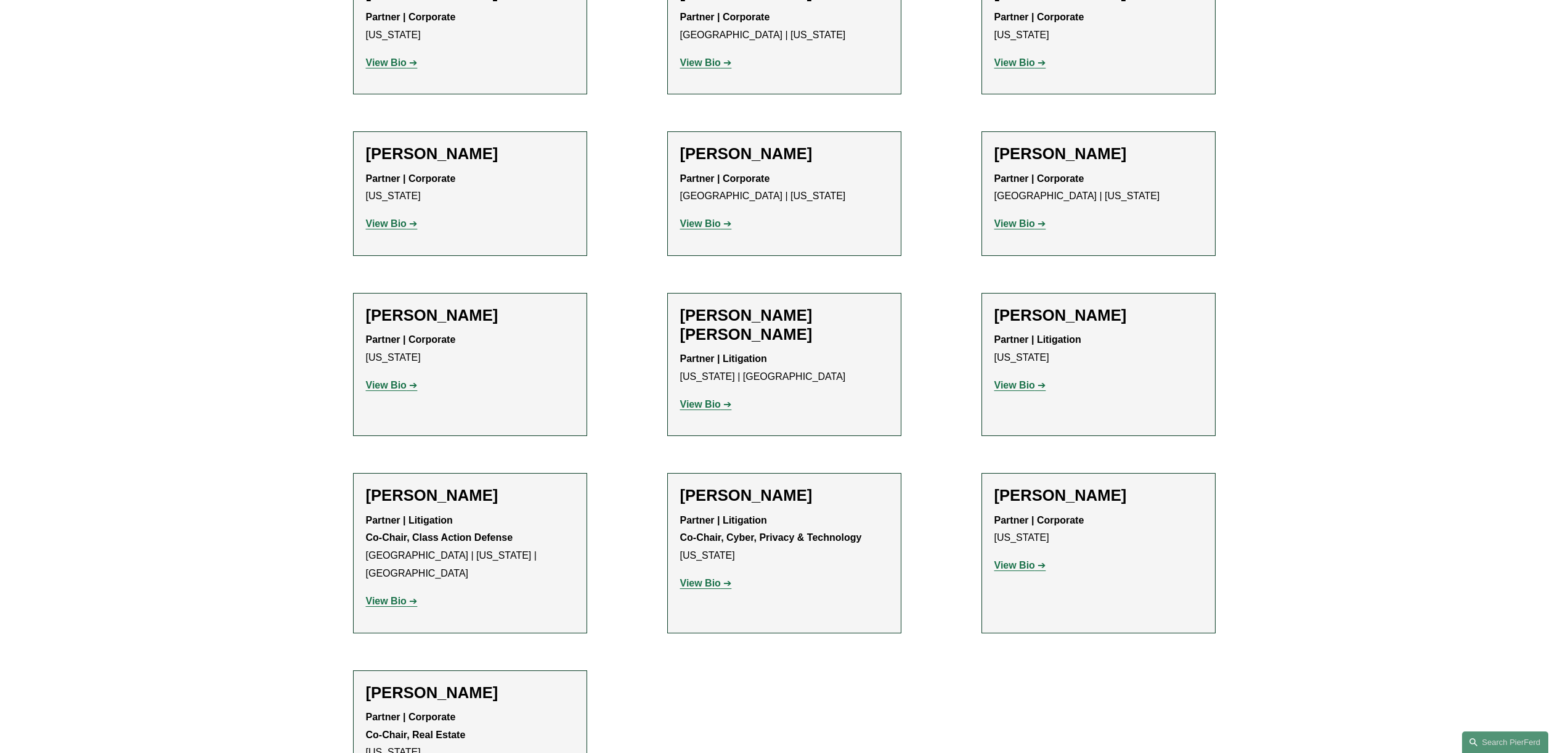
click at [1033, 560] on strong "View Bio" at bounding box center [1014, 565] width 40 height 11
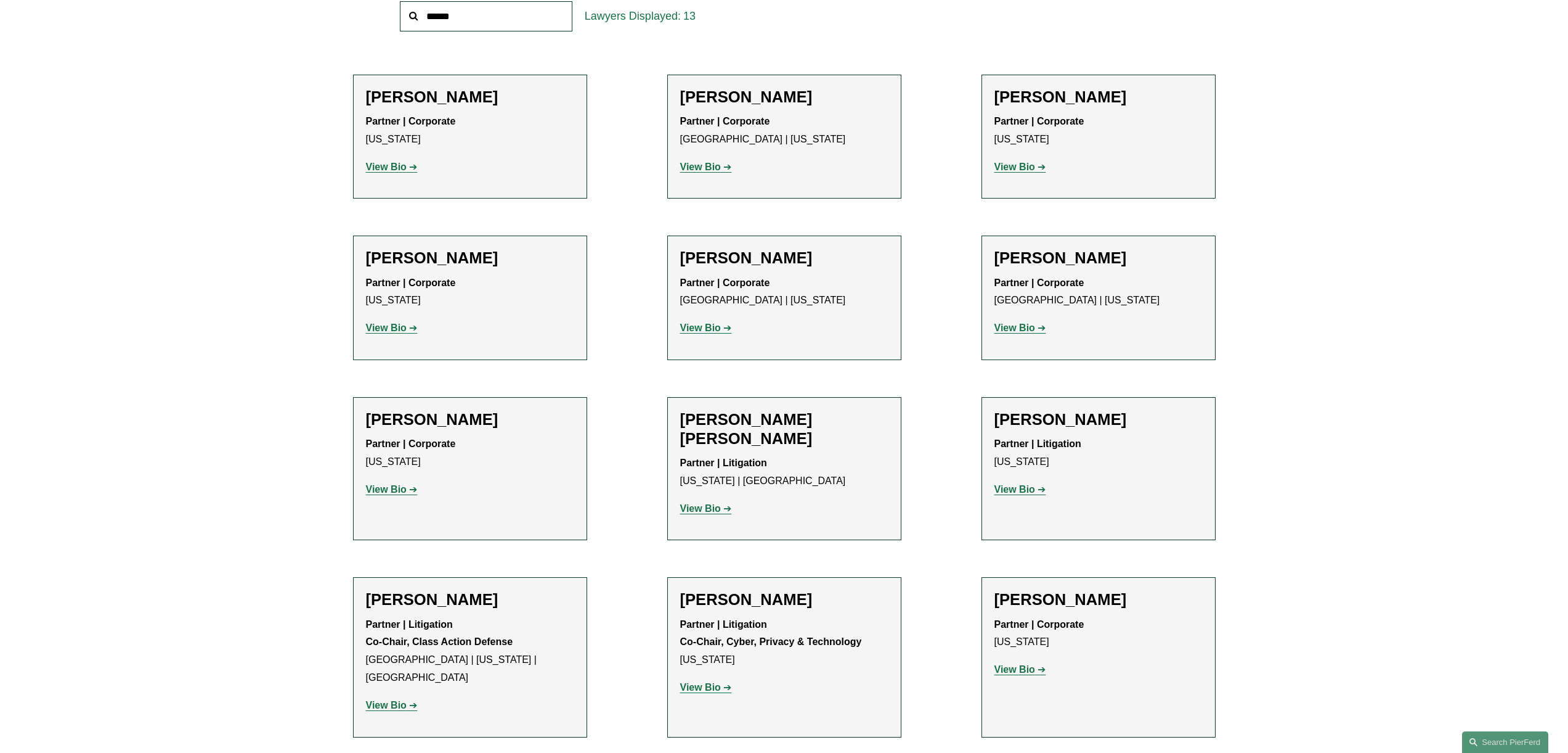
scroll to position [499, 0]
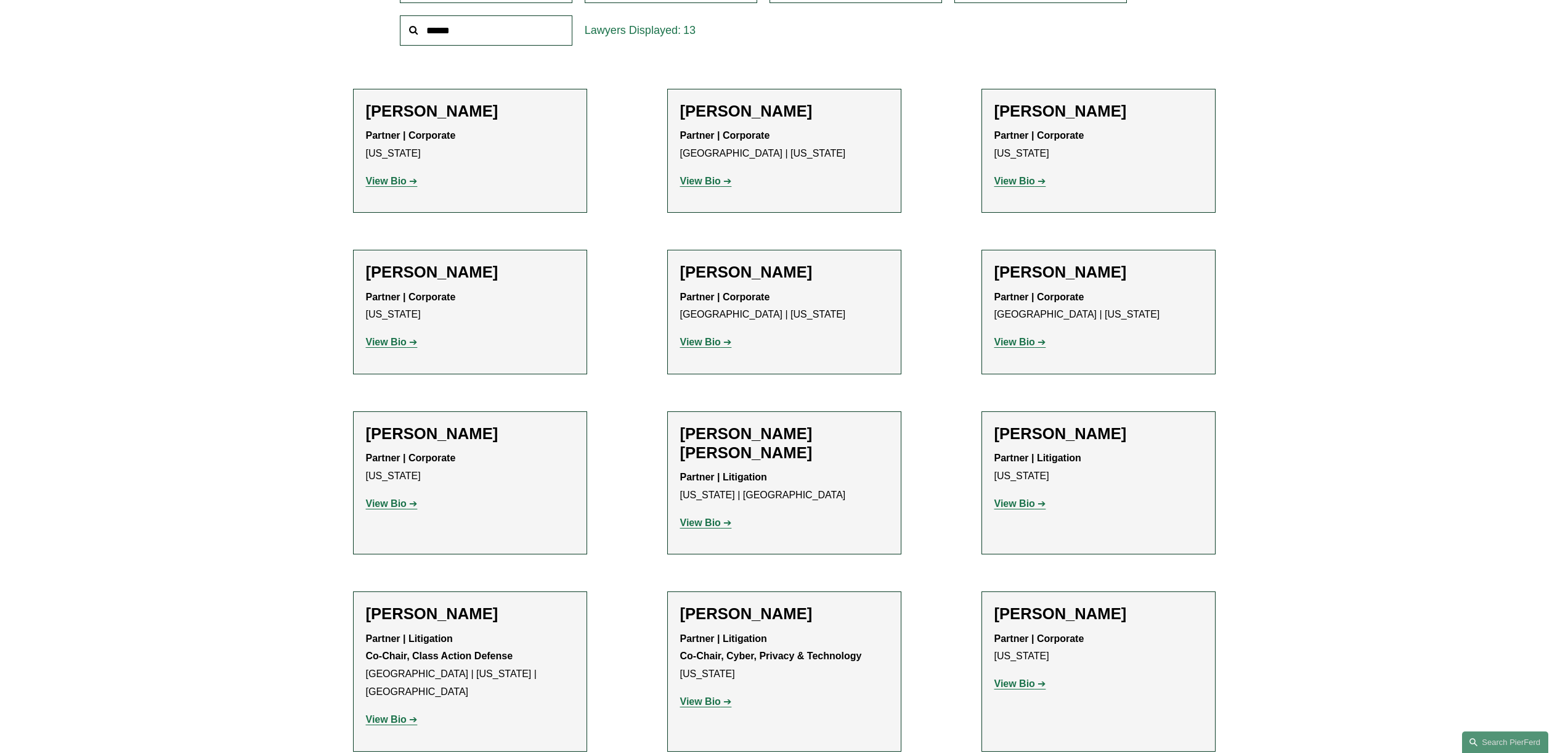
click at [1018, 175] on p "View Bio" at bounding box center [1098, 182] width 208 height 18
click at [1018, 182] on strong "View Bio" at bounding box center [1014, 181] width 40 height 11
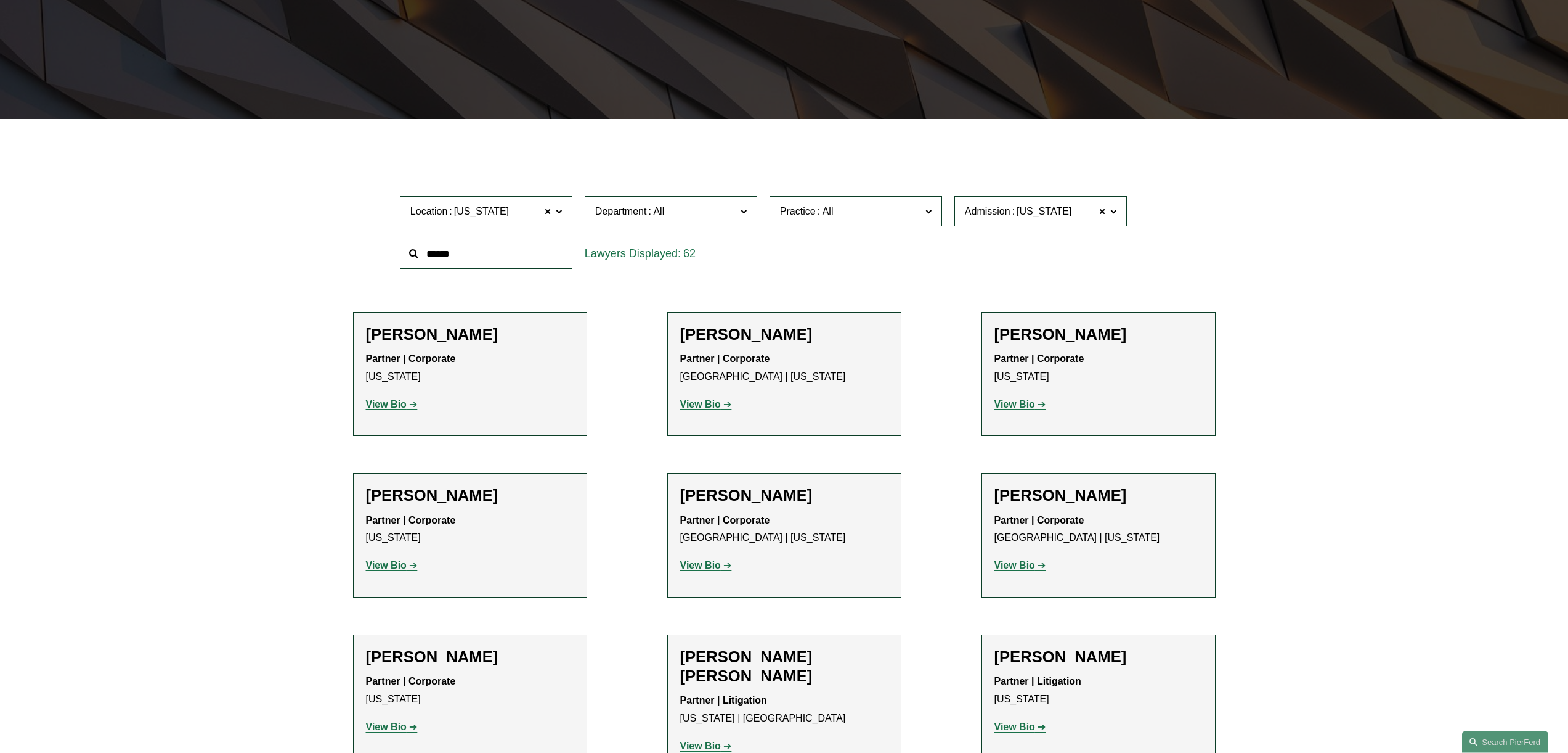
scroll to position [276, 0]
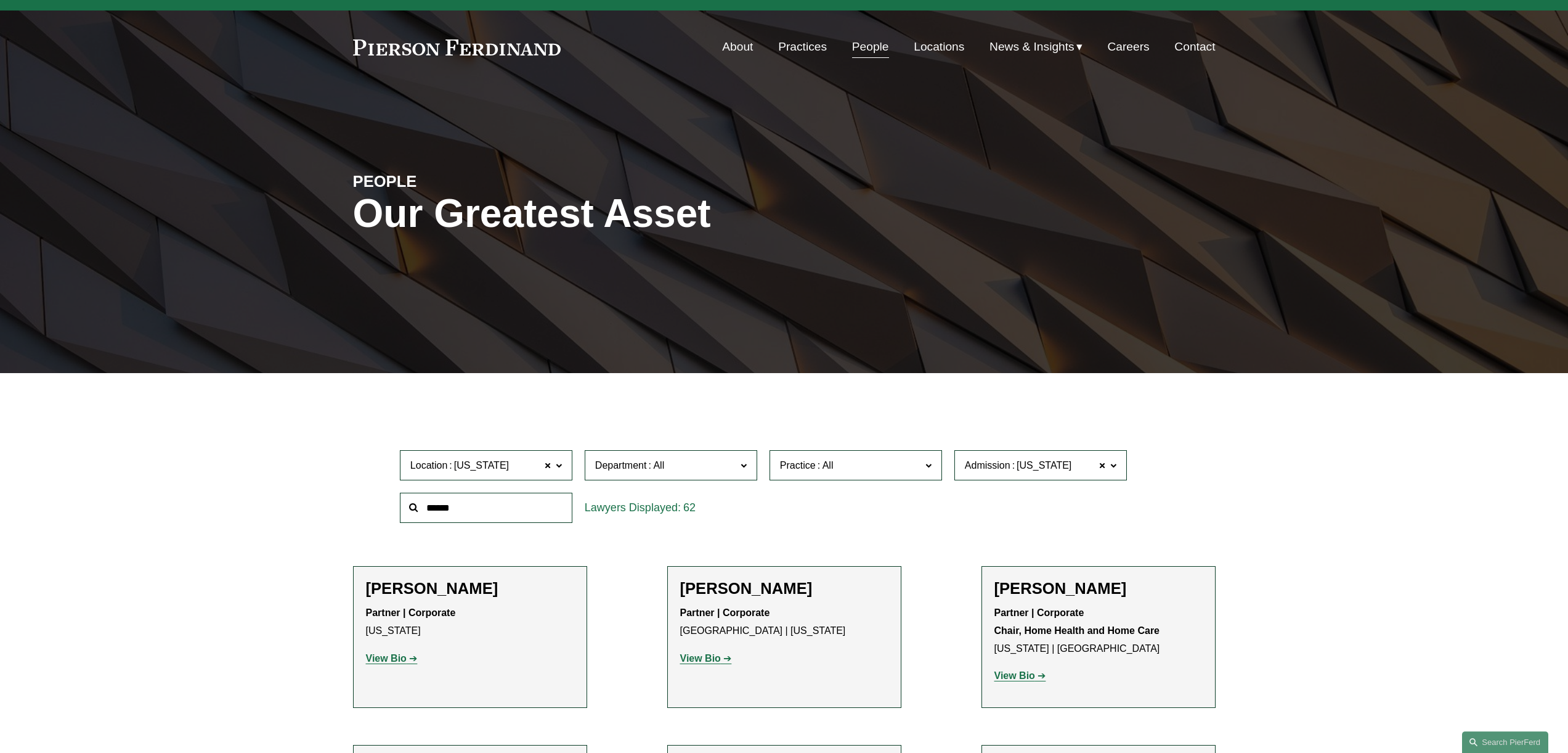
scroll to position [0, 0]
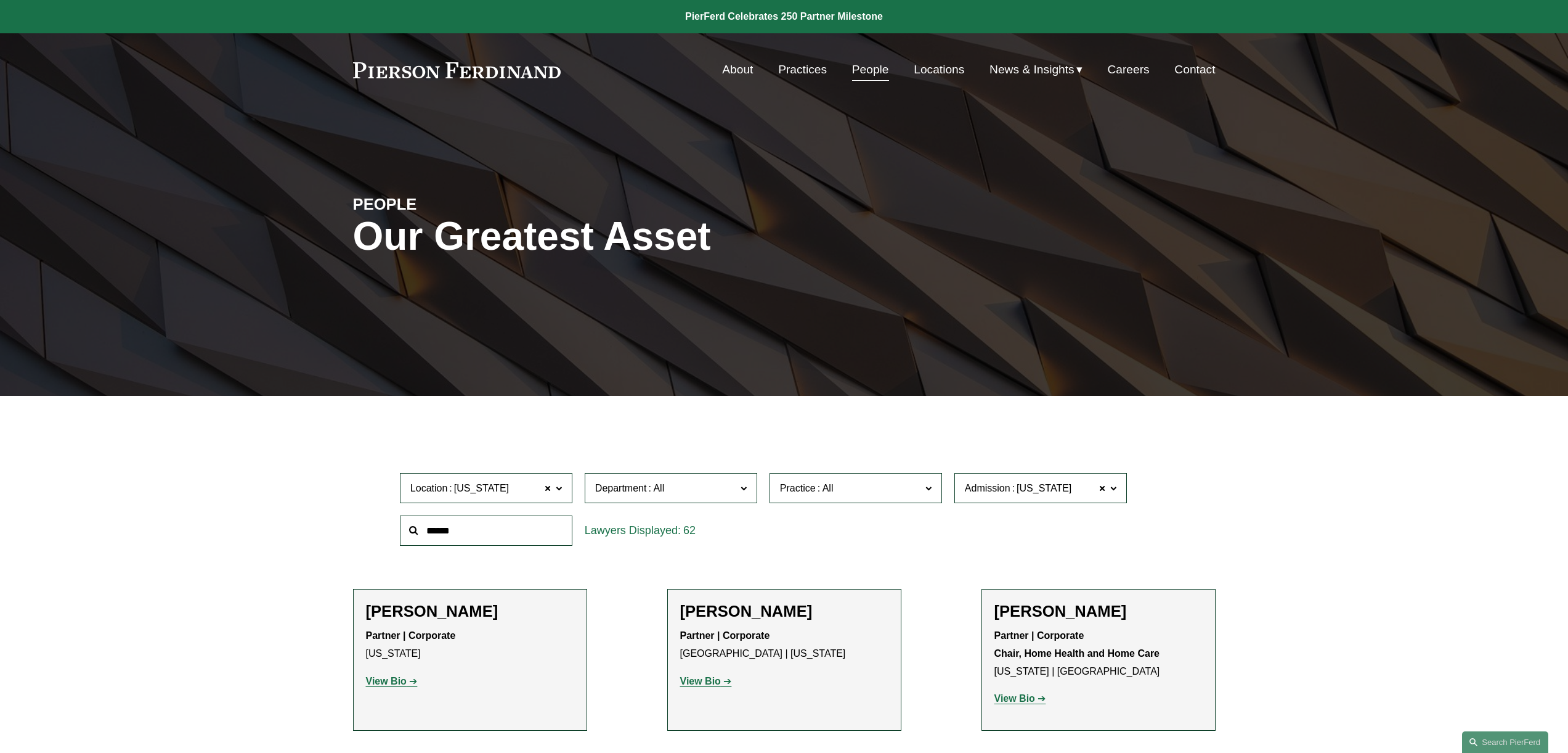
click at [735, 76] on link "About" at bounding box center [737, 70] width 31 height 24
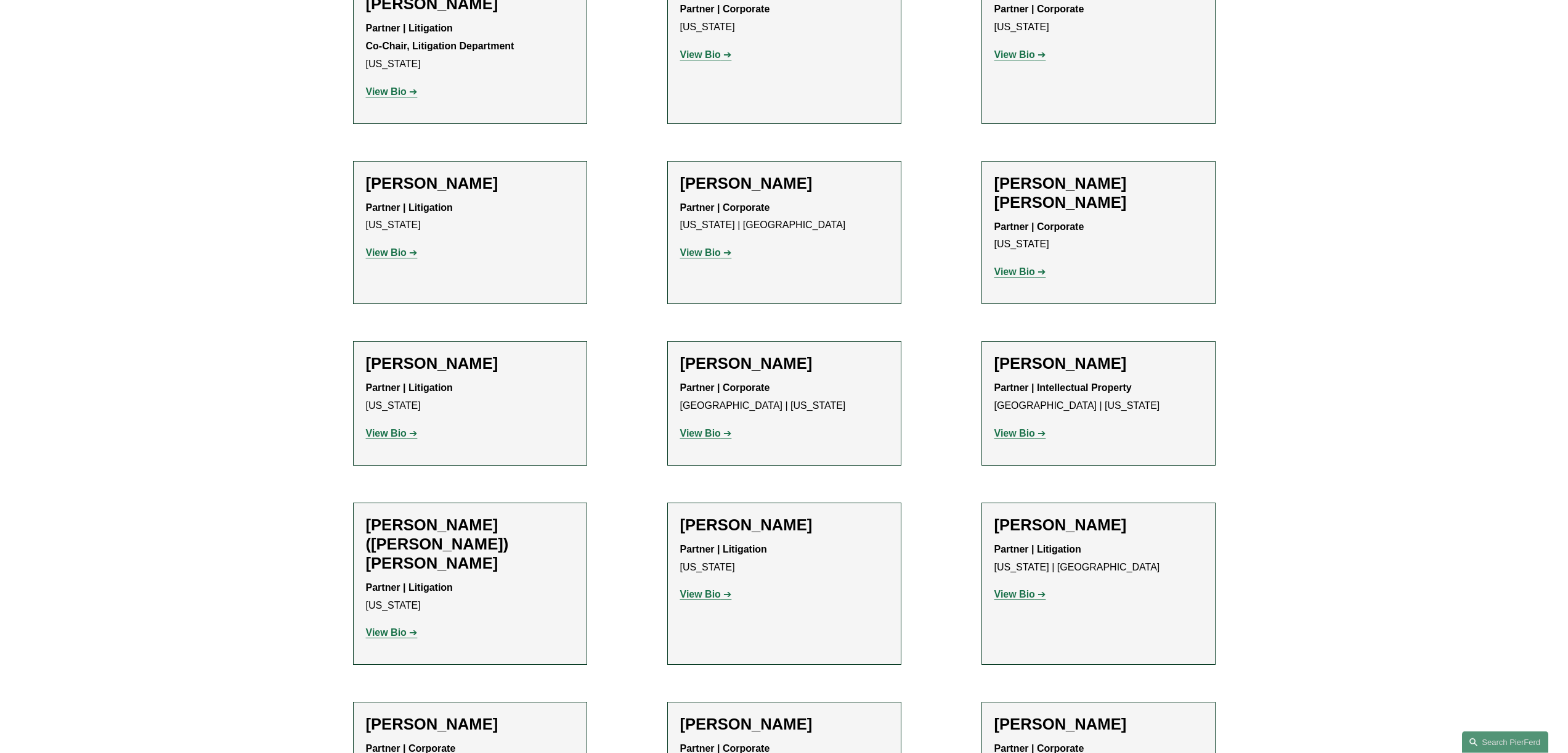
scroll to position [808, 0]
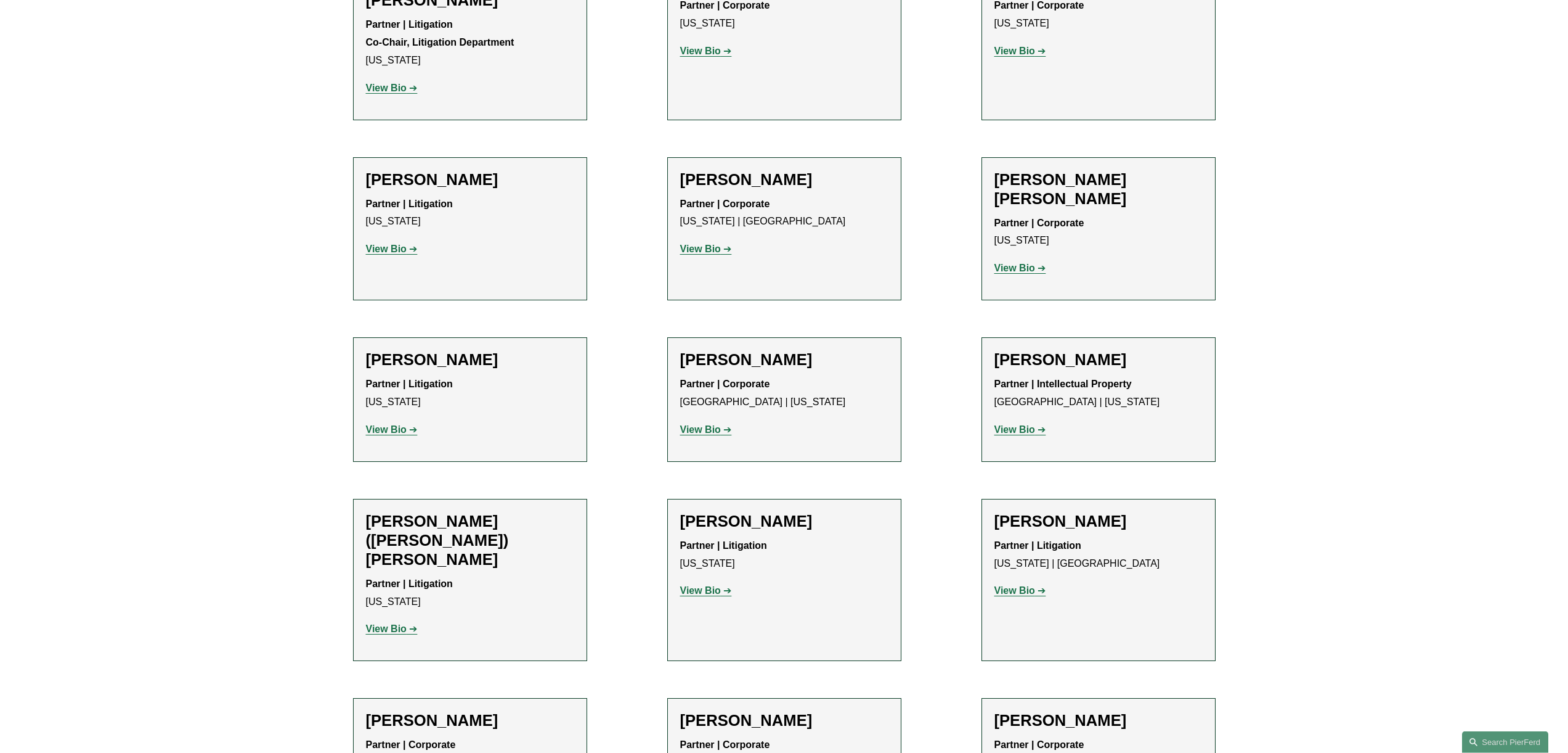
click at [392, 421] on p "View Bio" at bounding box center [470, 430] width 208 height 18
click at [397, 424] on strong "View Bio" at bounding box center [386, 429] width 40 height 11
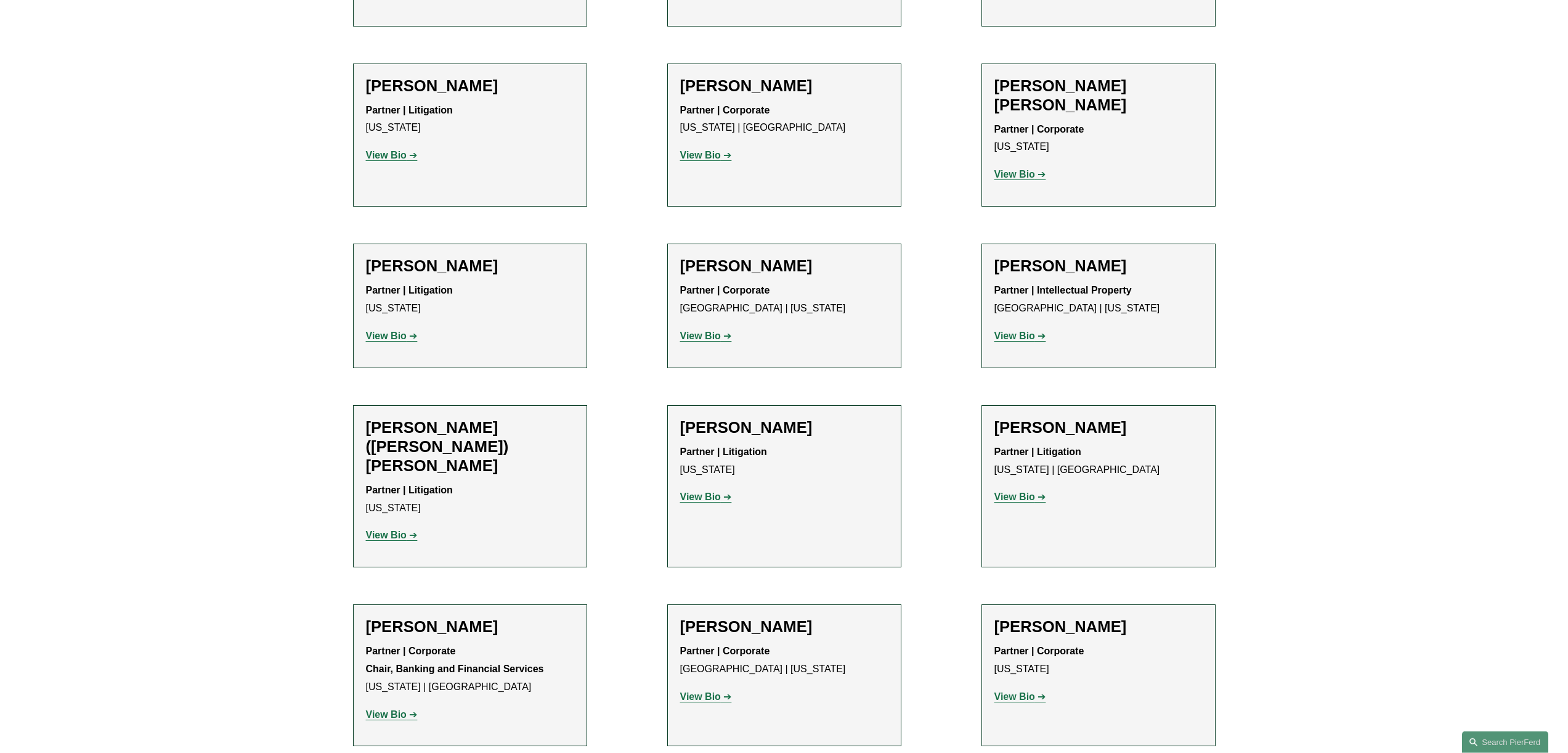
scroll to position [927, 0]
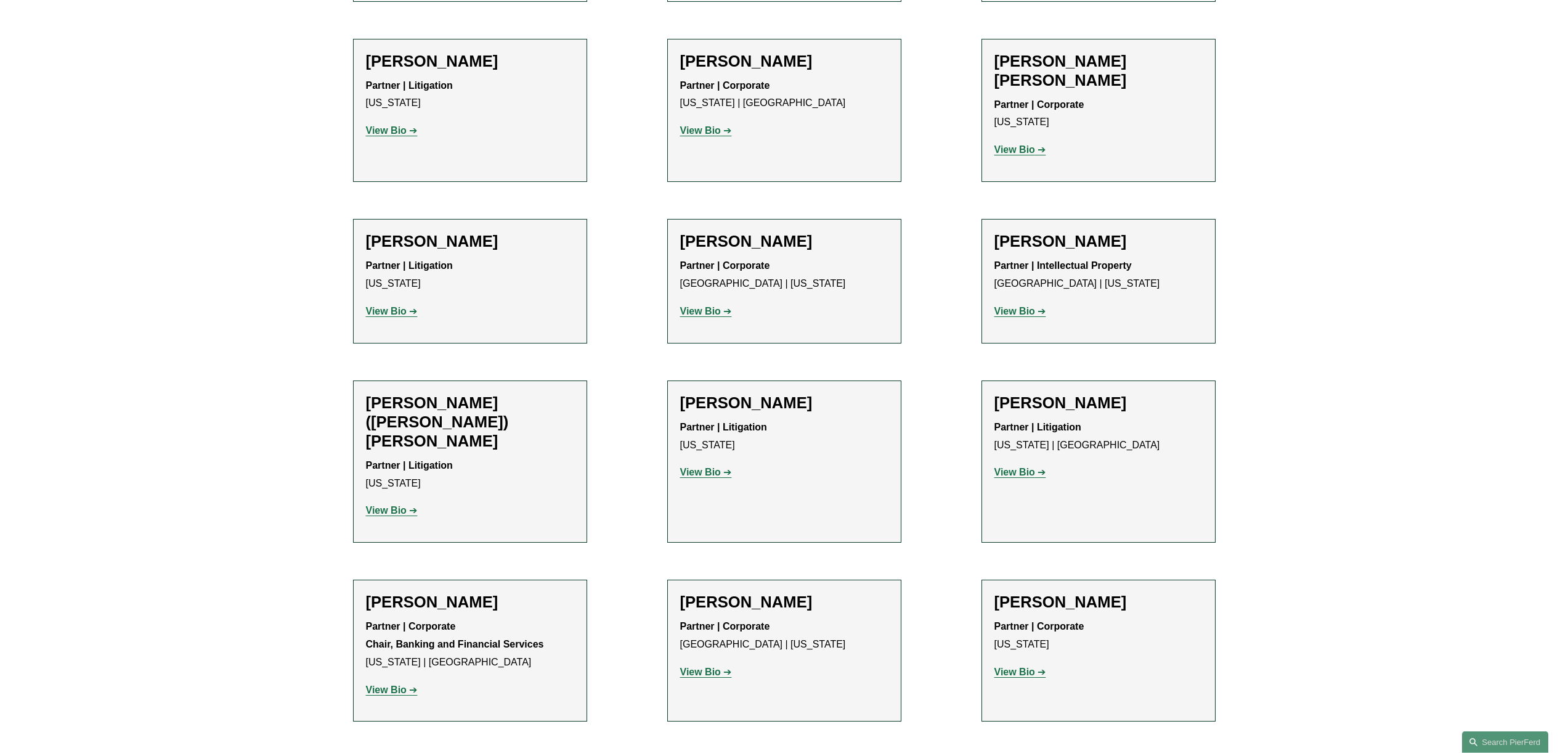
click at [1030, 666] on strong "View Bio" at bounding box center [1014, 671] width 40 height 11
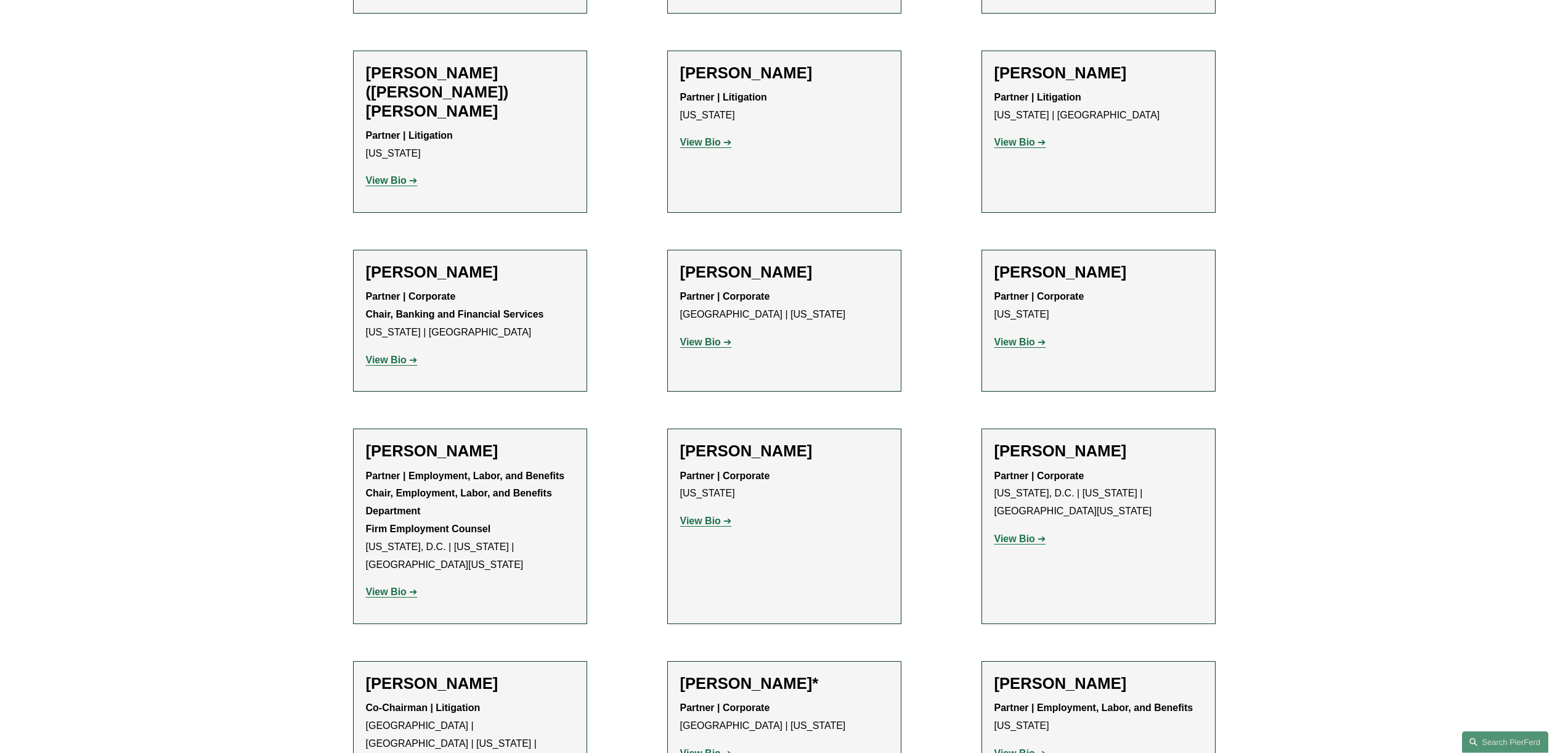
scroll to position [1239, 0]
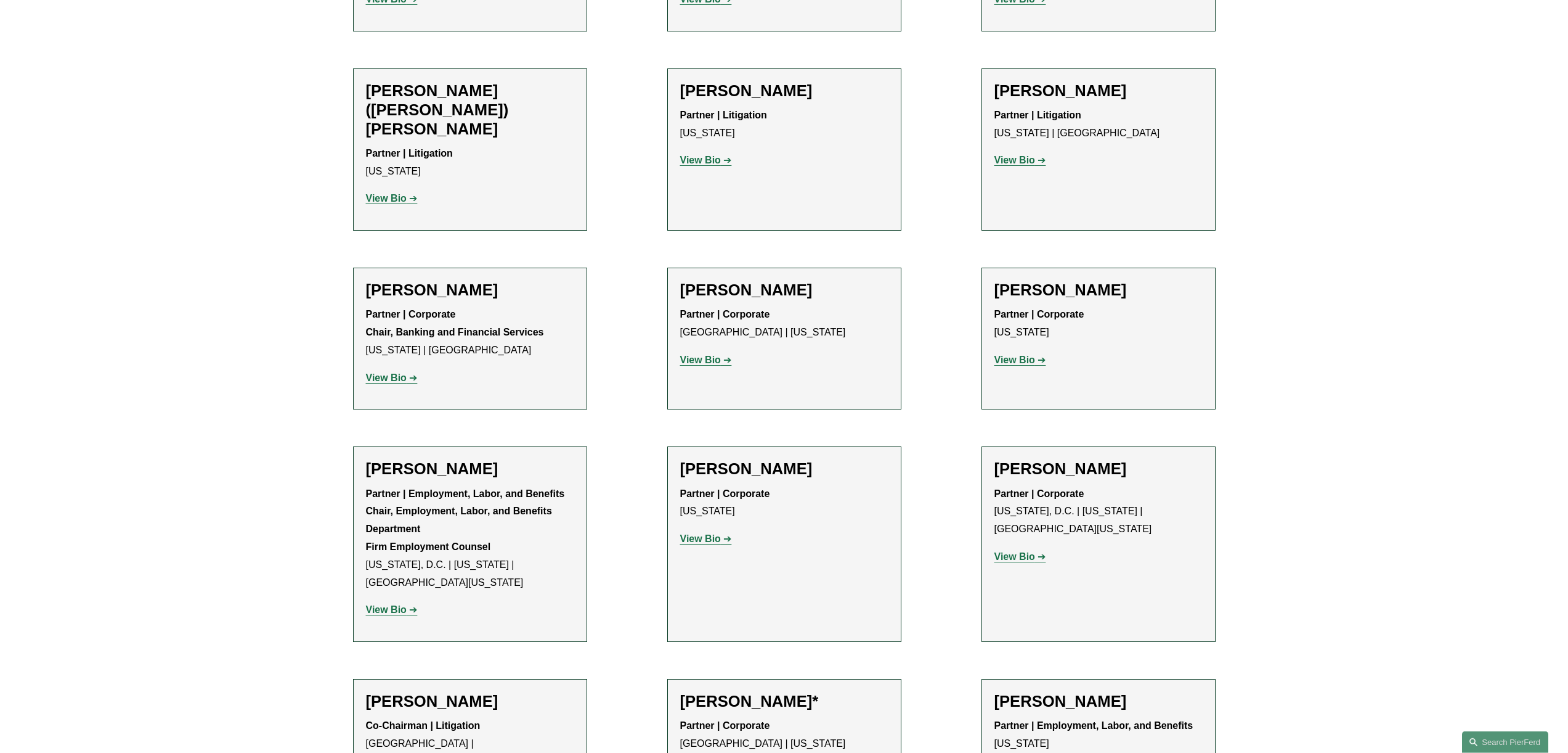
click at [411, 192] on link "View Bio" at bounding box center [392, 197] width 51 height 11
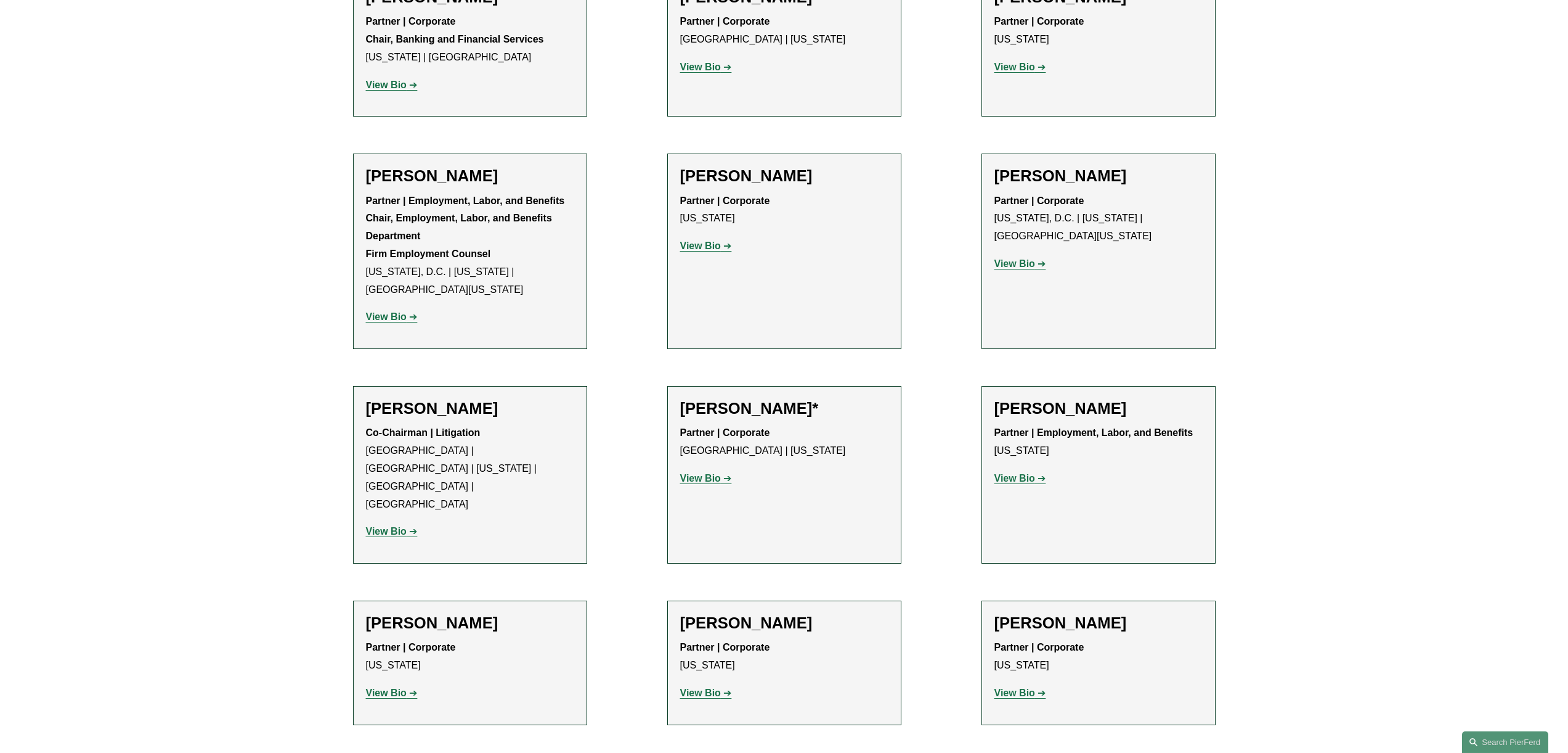
scroll to position [1535, 0]
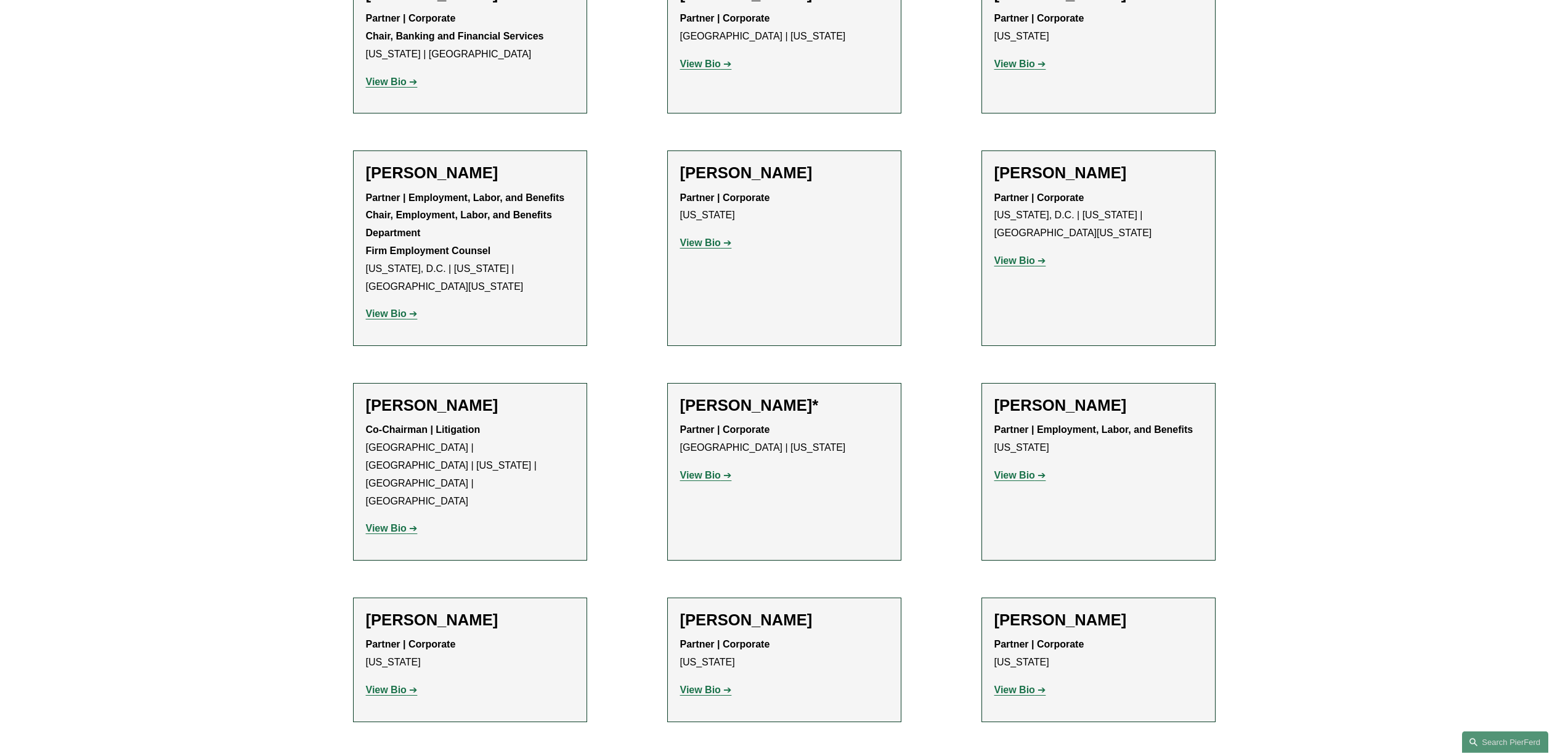
click at [385, 523] on strong "View Bio" at bounding box center [386, 528] width 40 height 11
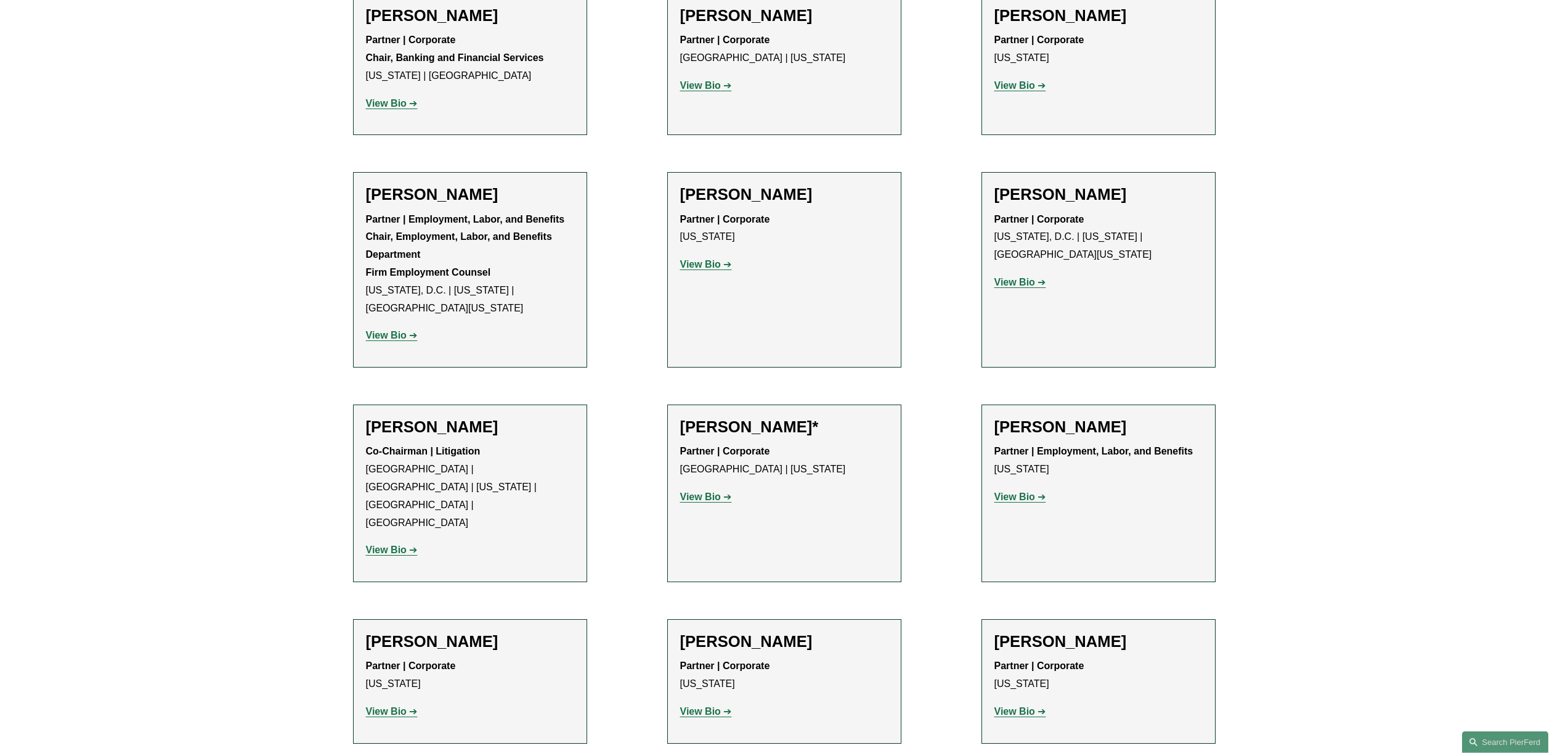
scroll to position [1505, 0]
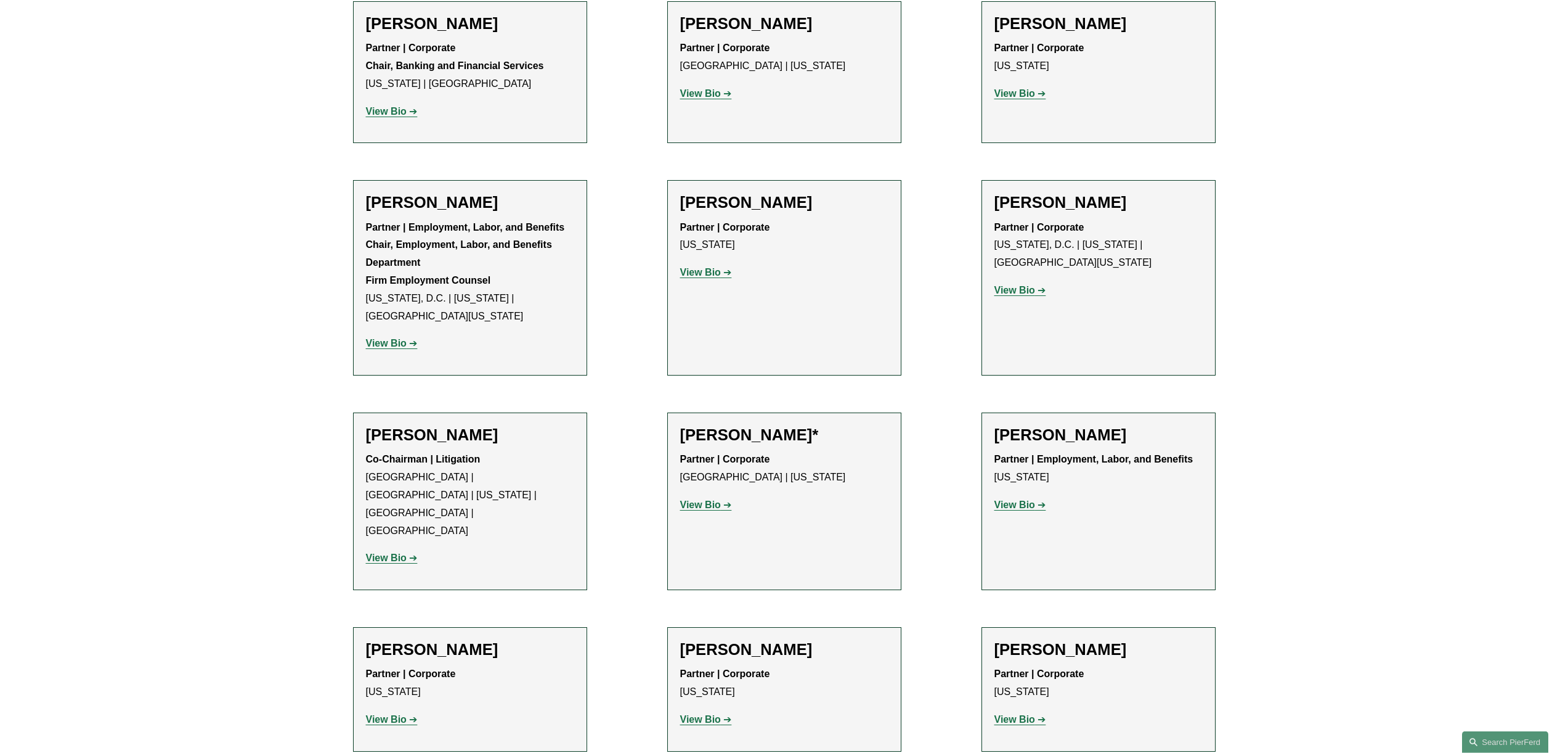
click at [385, 338] on strong "View Bio" at bounding box center [386, 342] width 40 height 11
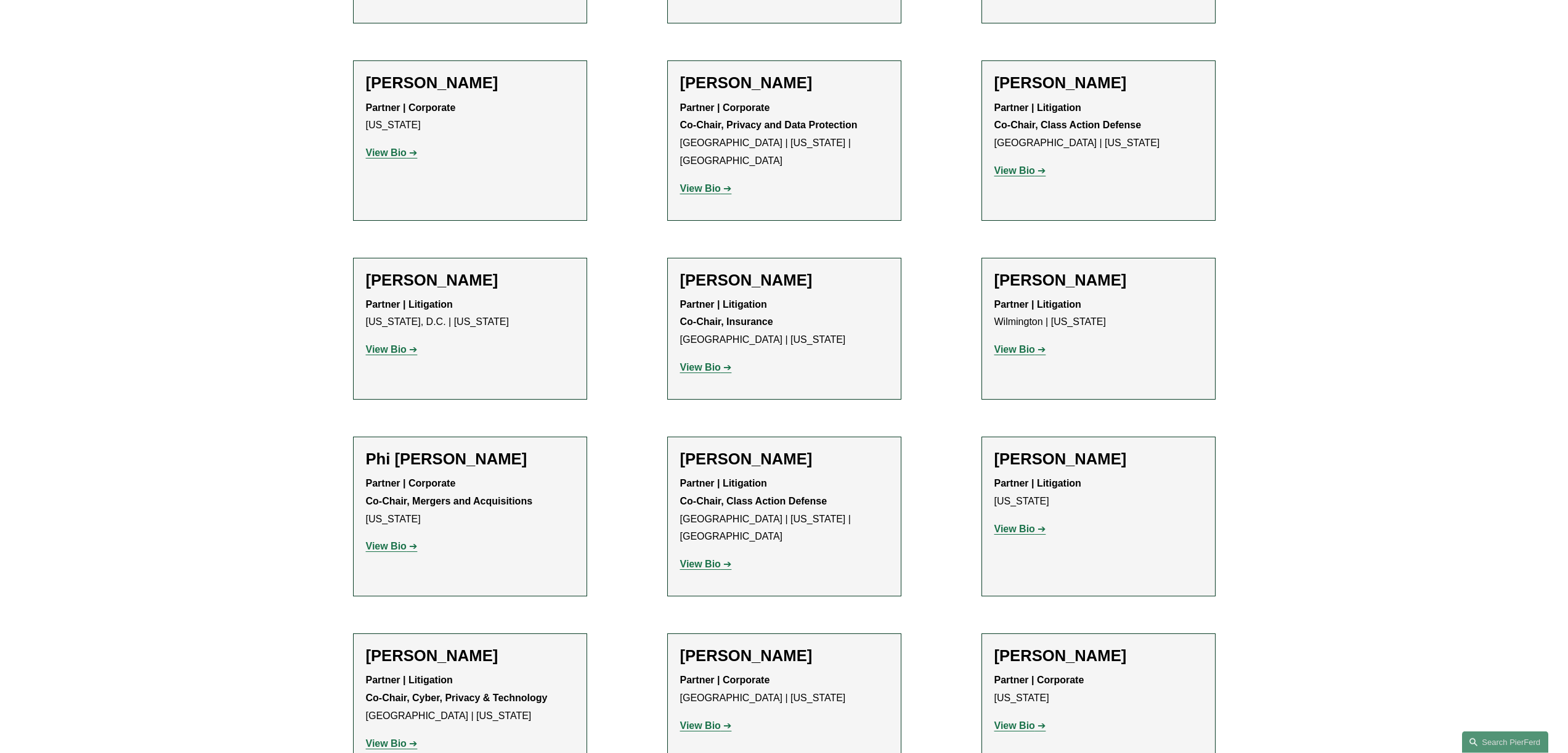
scroll to position [2955, 0]
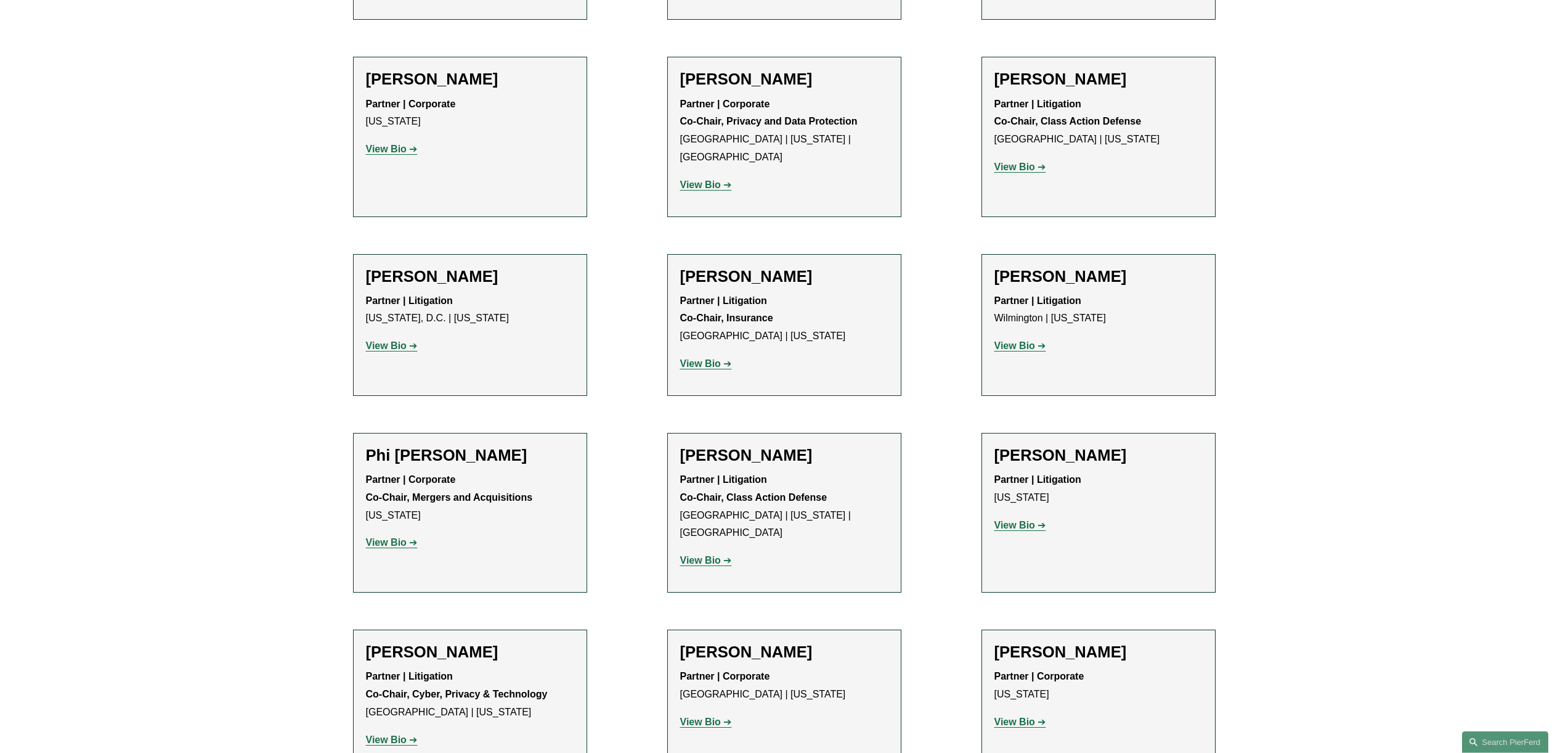
click at [1025, 716] on strong "View Bio" at bounding box center [1014, 721] width 40 height 11
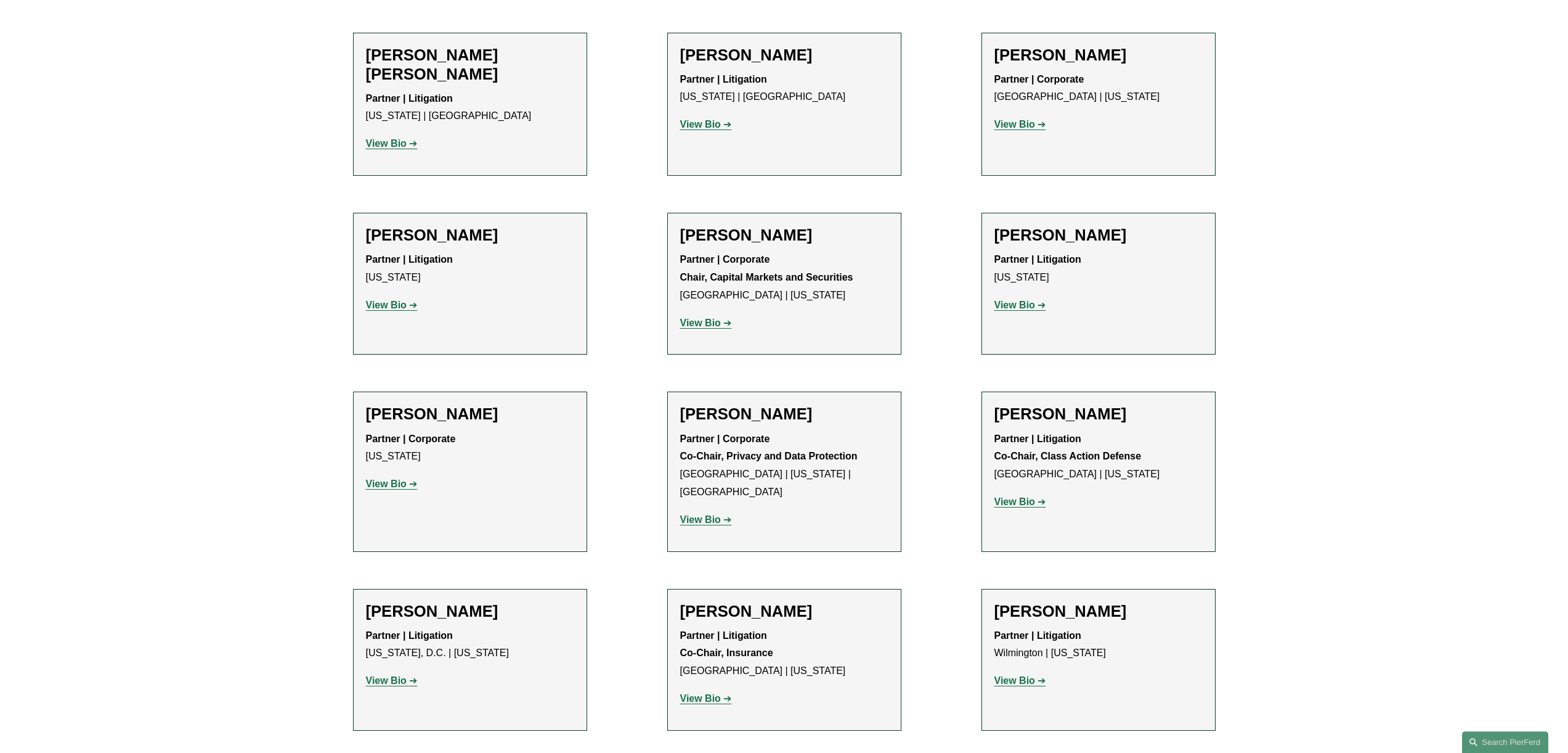
scroll to position [2617, 0]
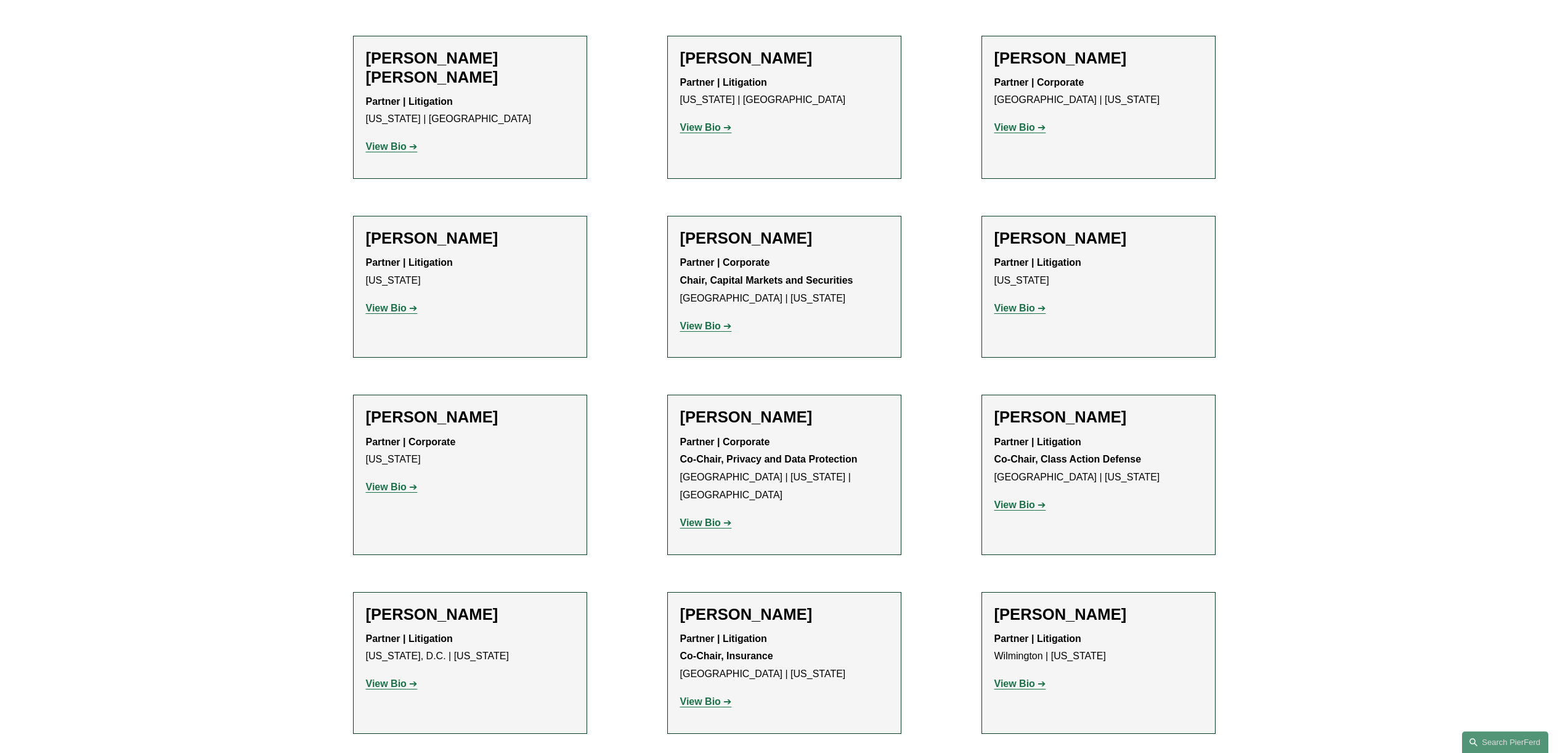
click at [388, 482] on strong "View Bio" at bounding box center [386, 487] width 40 height 11
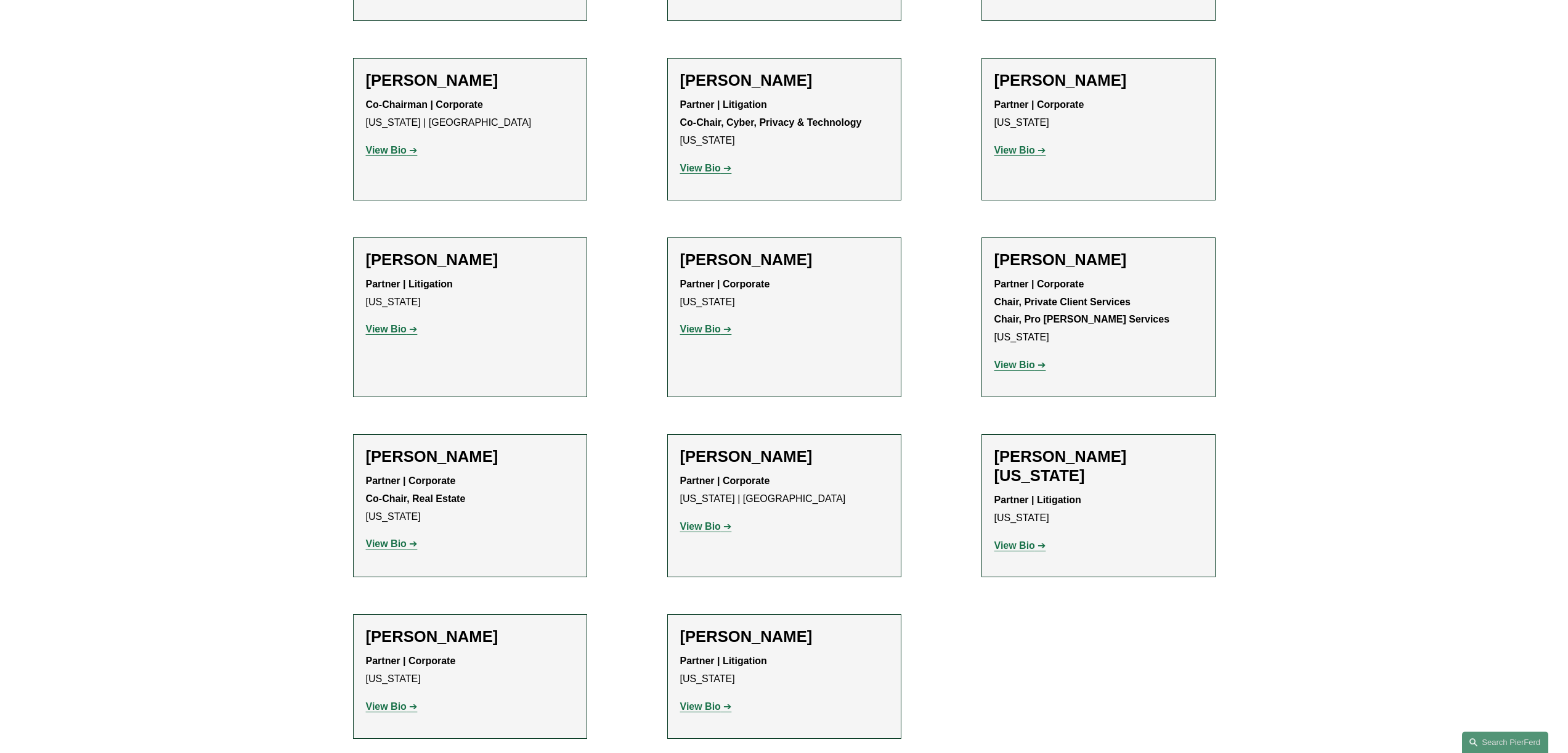
scroll to position [3741, 0]
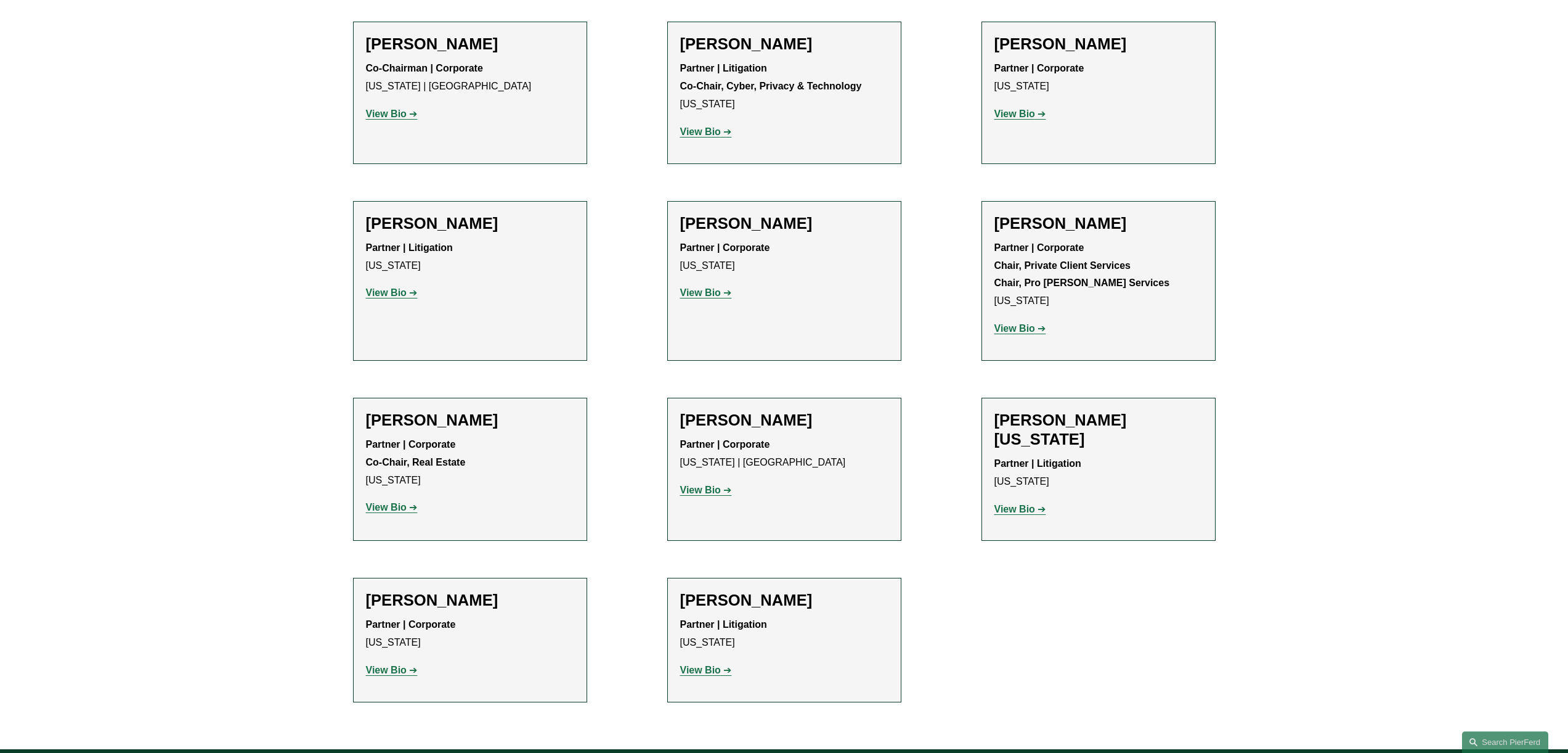
click at [699, 664] on strong "View Bio" at bounding box center [700, 669] width 40 height 11
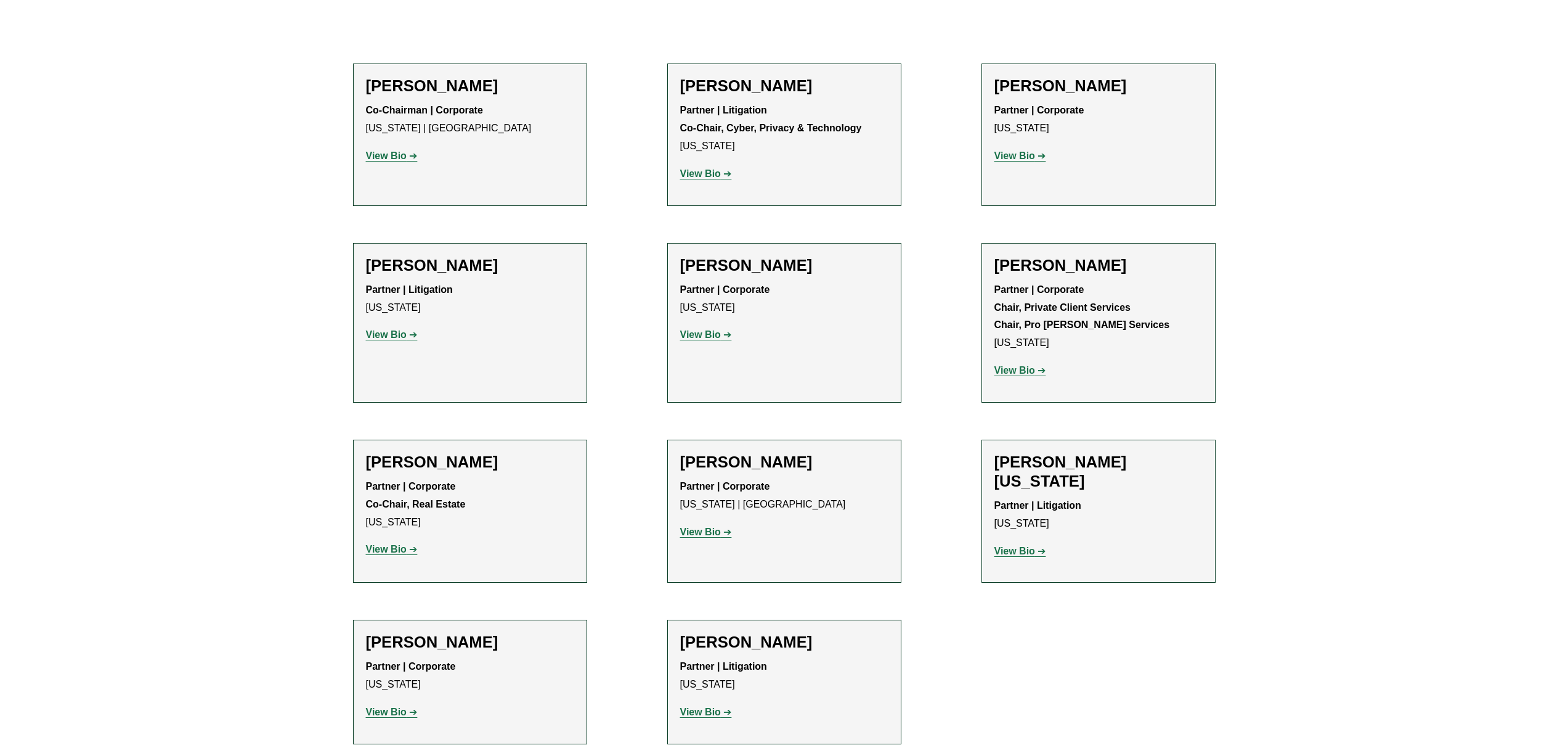
scroll to position [3699, 0]
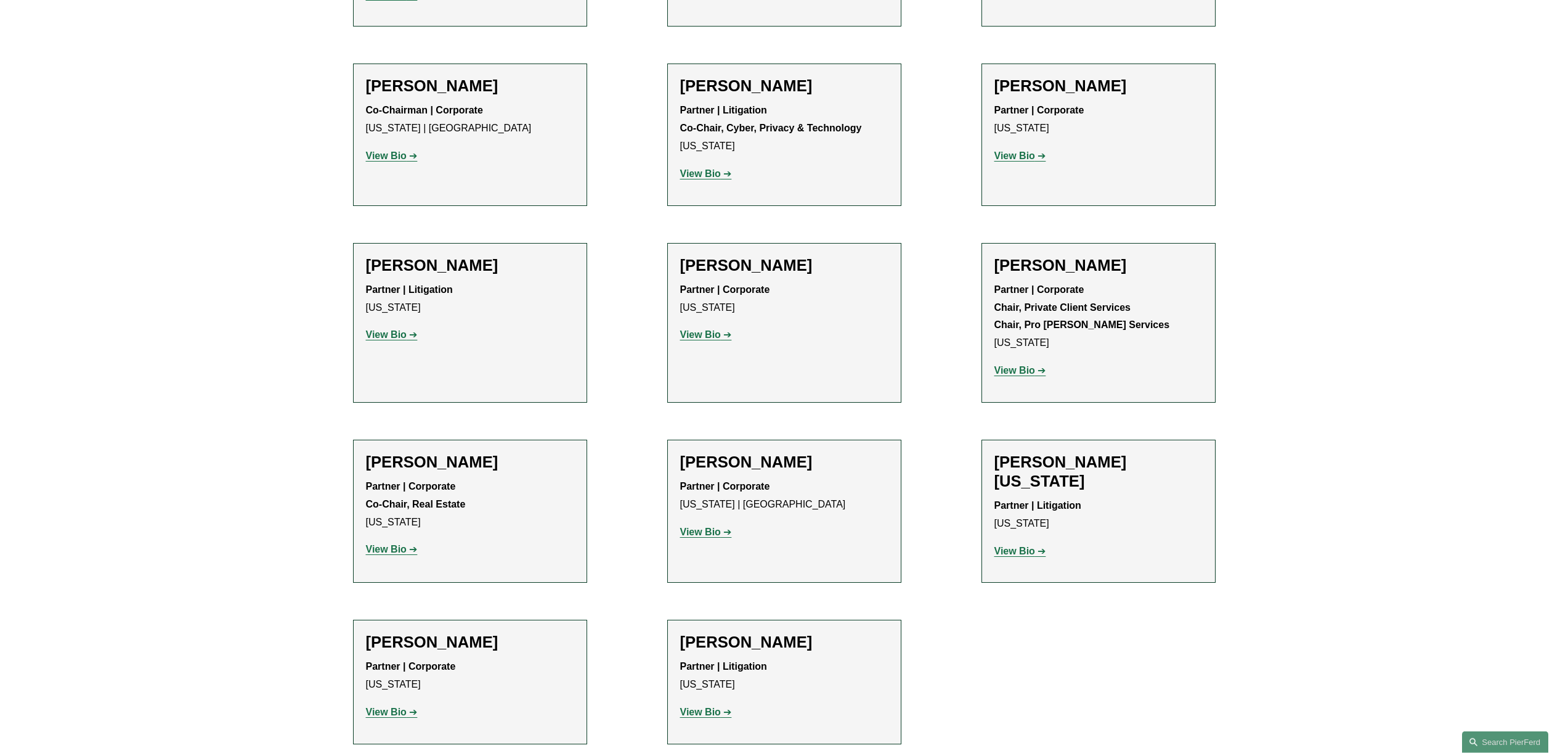
drag, startPoint x: 711, startPoint y: 305, endPoint x: 711, endPoint y: 346, distance: 41.0
click at [711, 523] on p "View Bio" at bounding box center [784, 532] width 208 height 18
click at [713, 526] on strong "View Bio" at bounding box center [700, 531] width 40 height 11
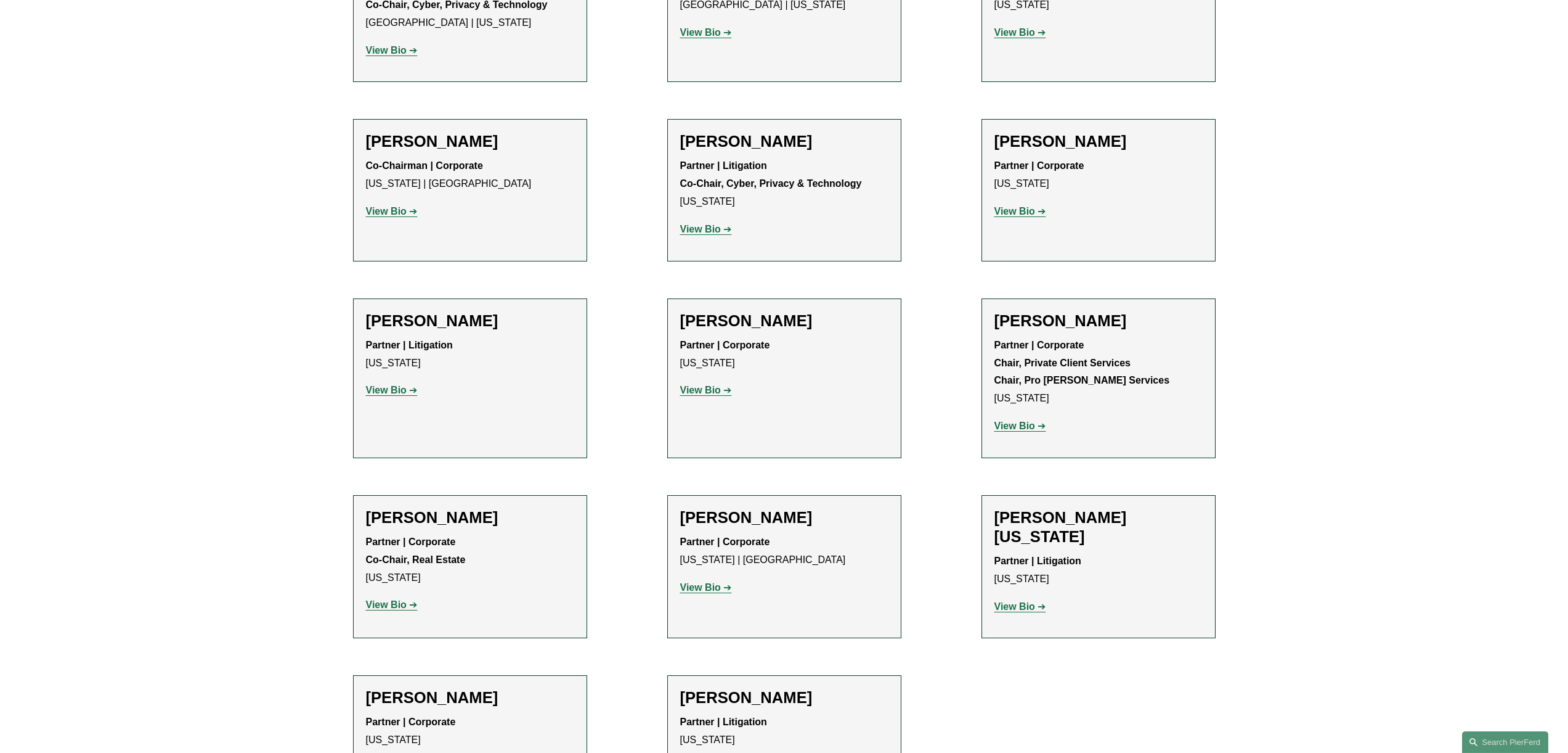
scroll to position [3640, 0]
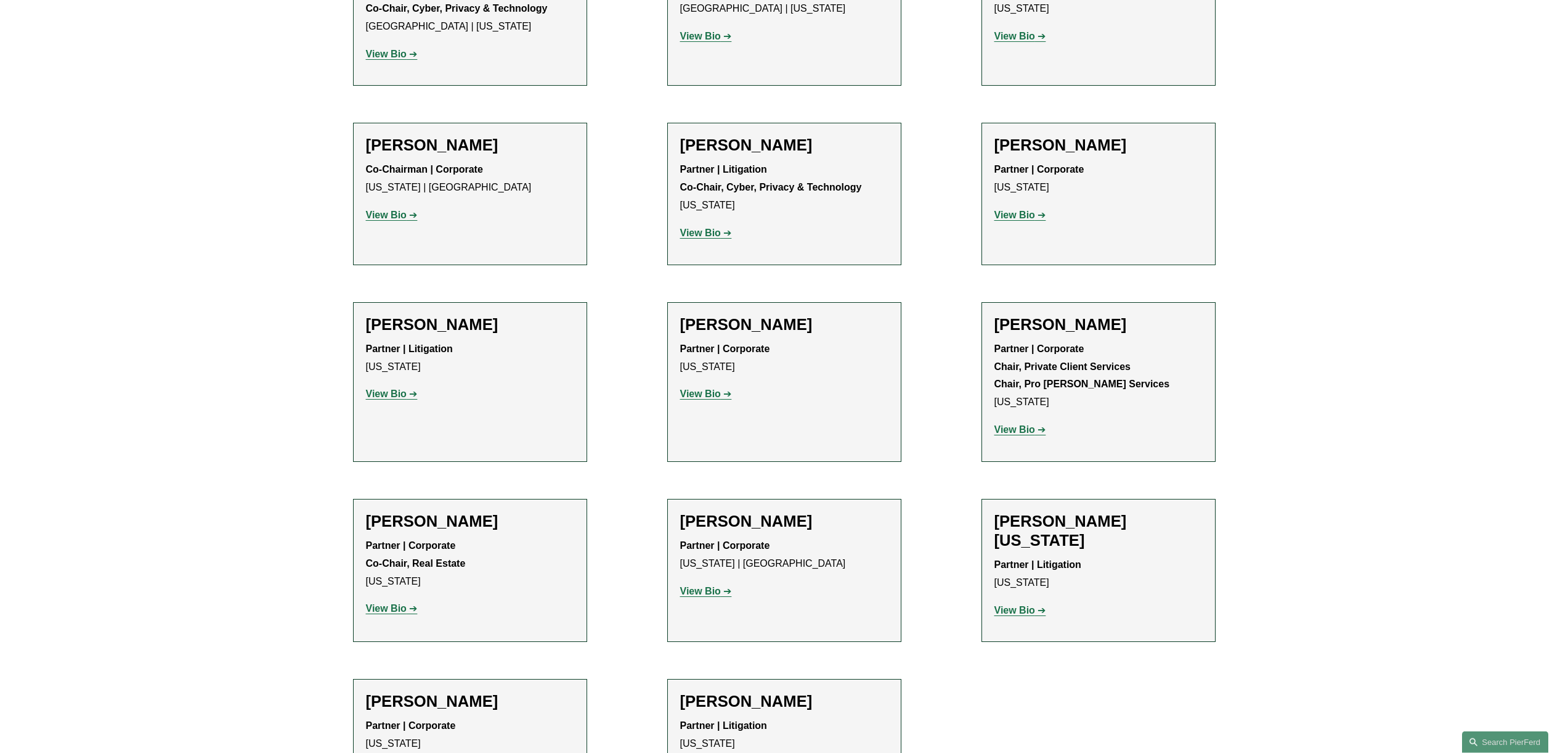
click at [431, 692] on h2 "Kenju Watanabe" at bounding box center [470, 701] width 208 height 19
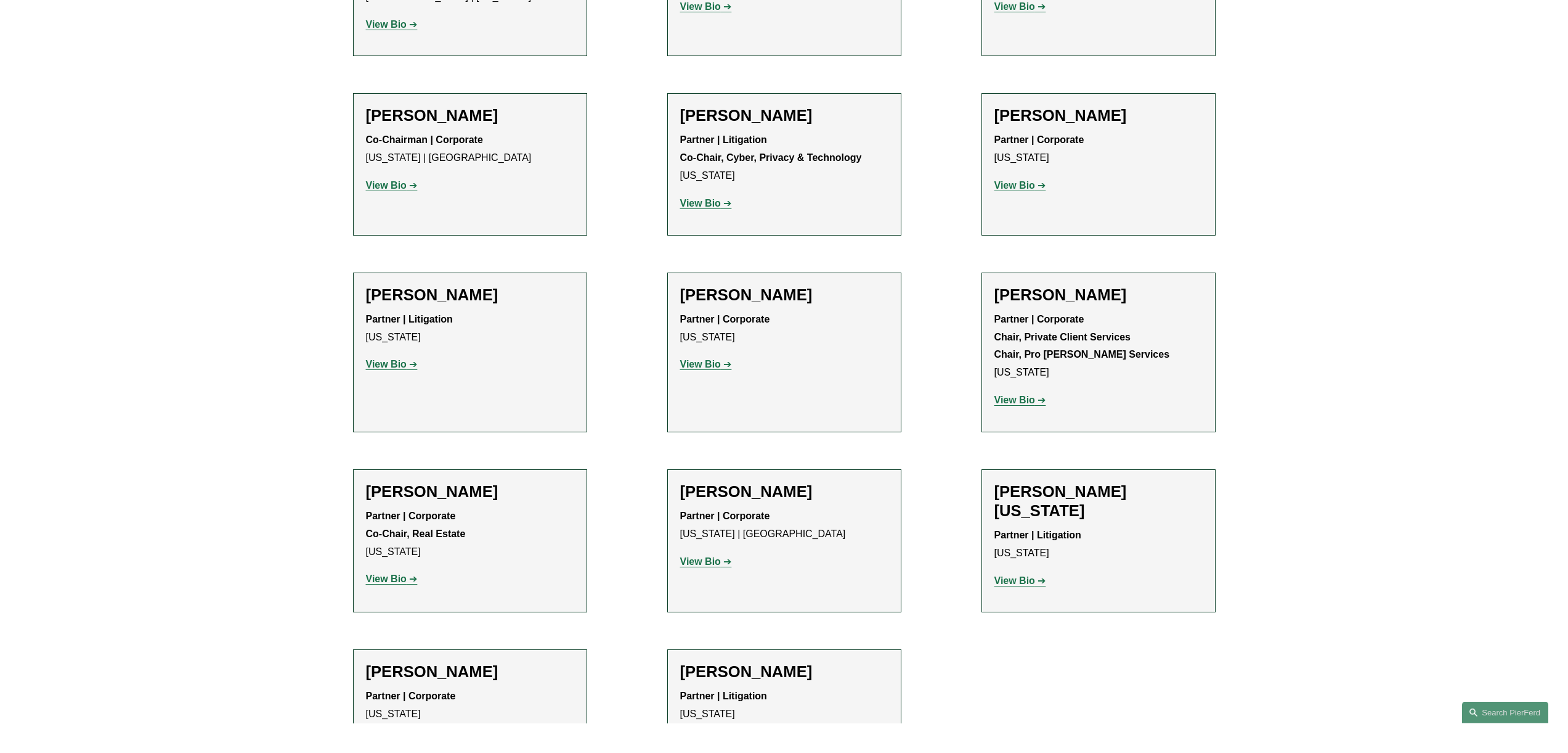
scroll to position [3669, 0]
click at [728, 556] on link "View Bio" at bounding box center [706, 561] width 51 height 11
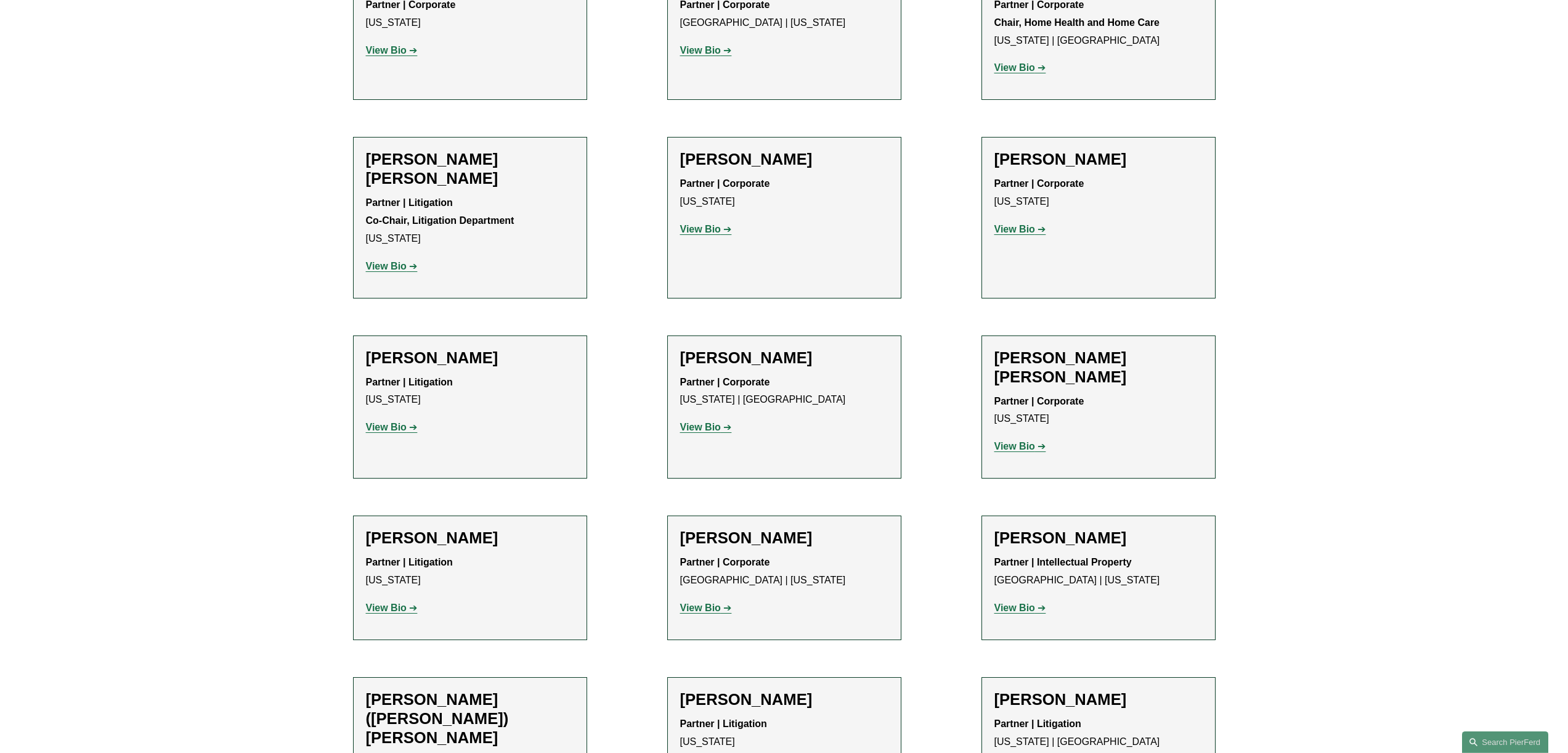
scroll to position [660, 0]
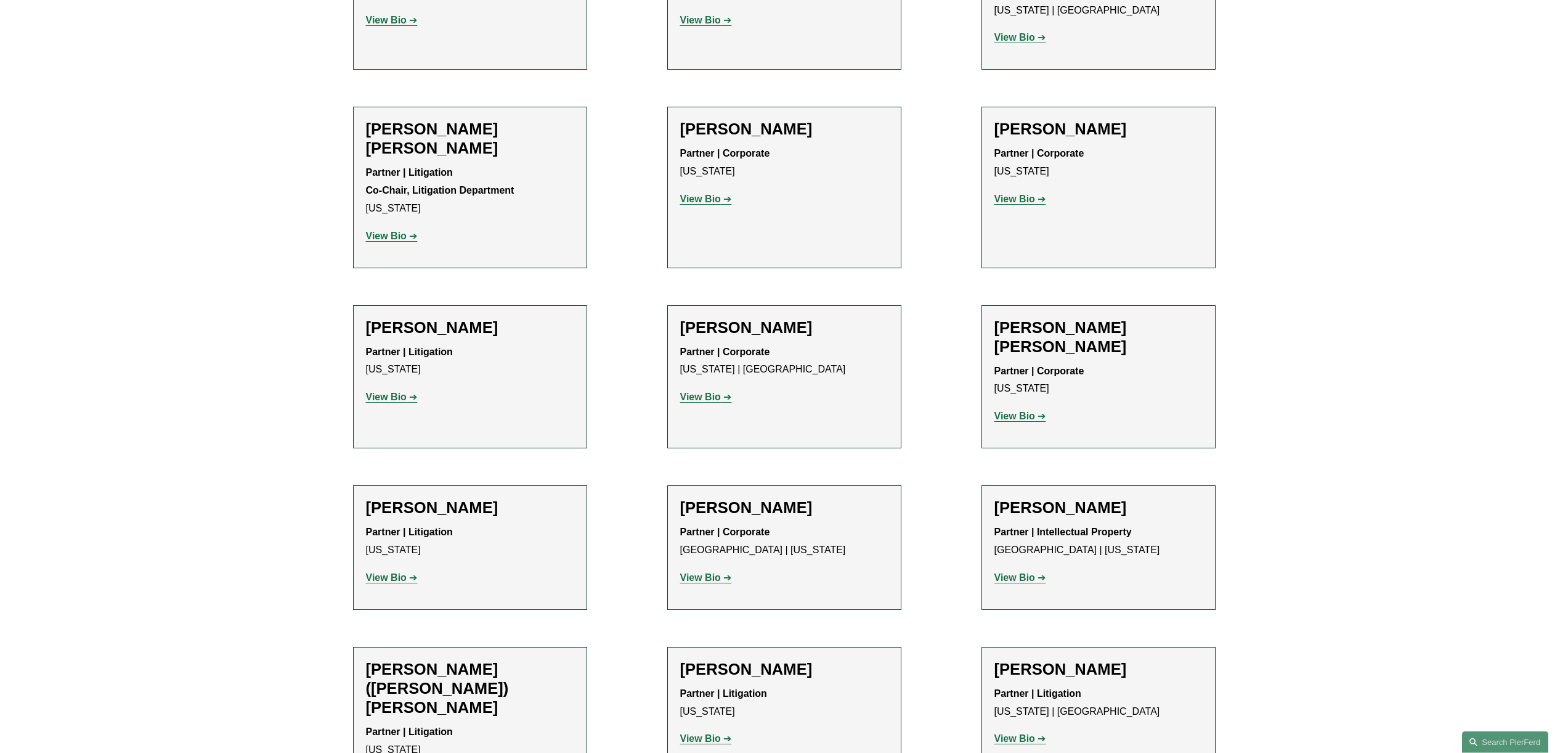
click at [1023, 411] on strong "View Bio" at bounding box center [1014, 415] width 40 height 11
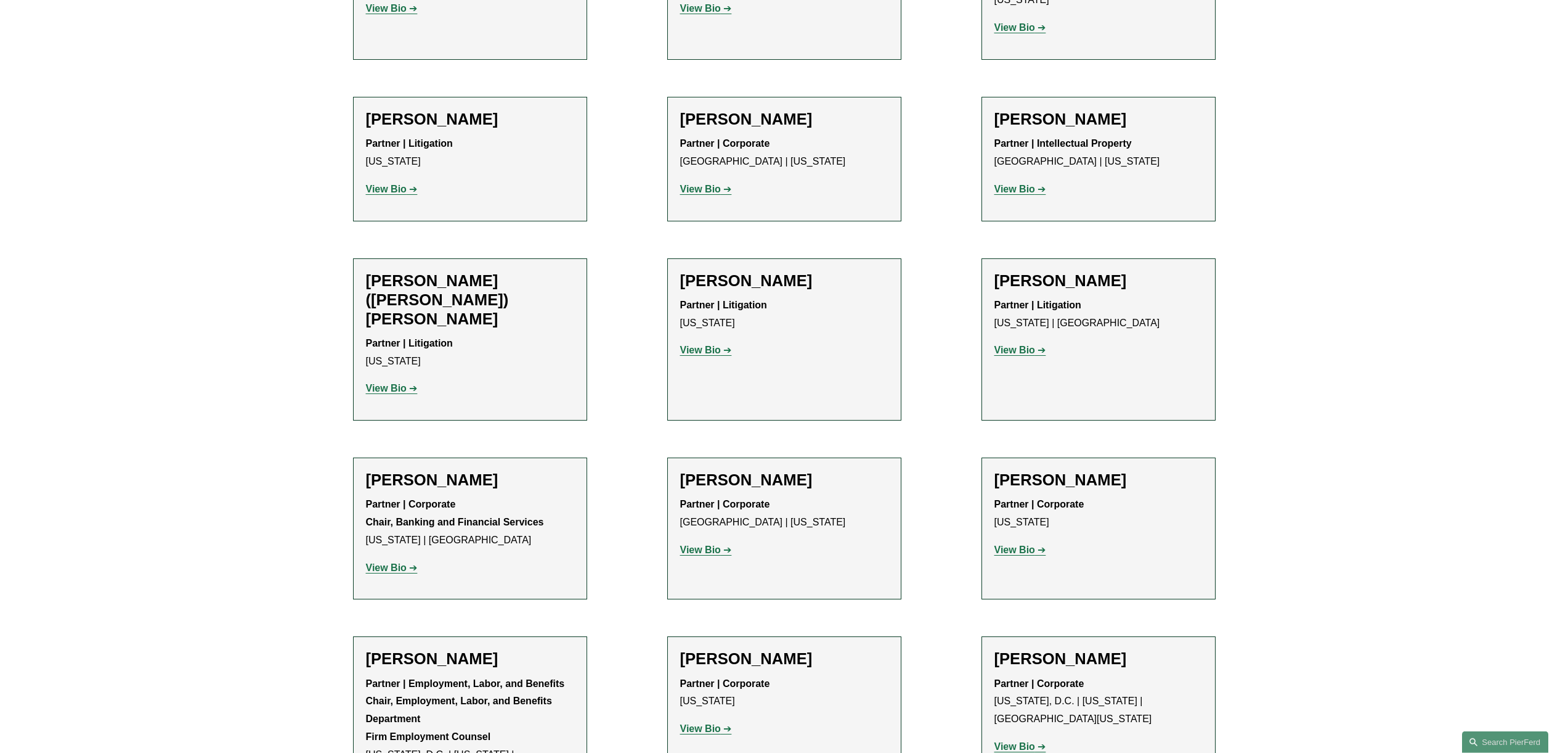
scroll to position [1075, 0]
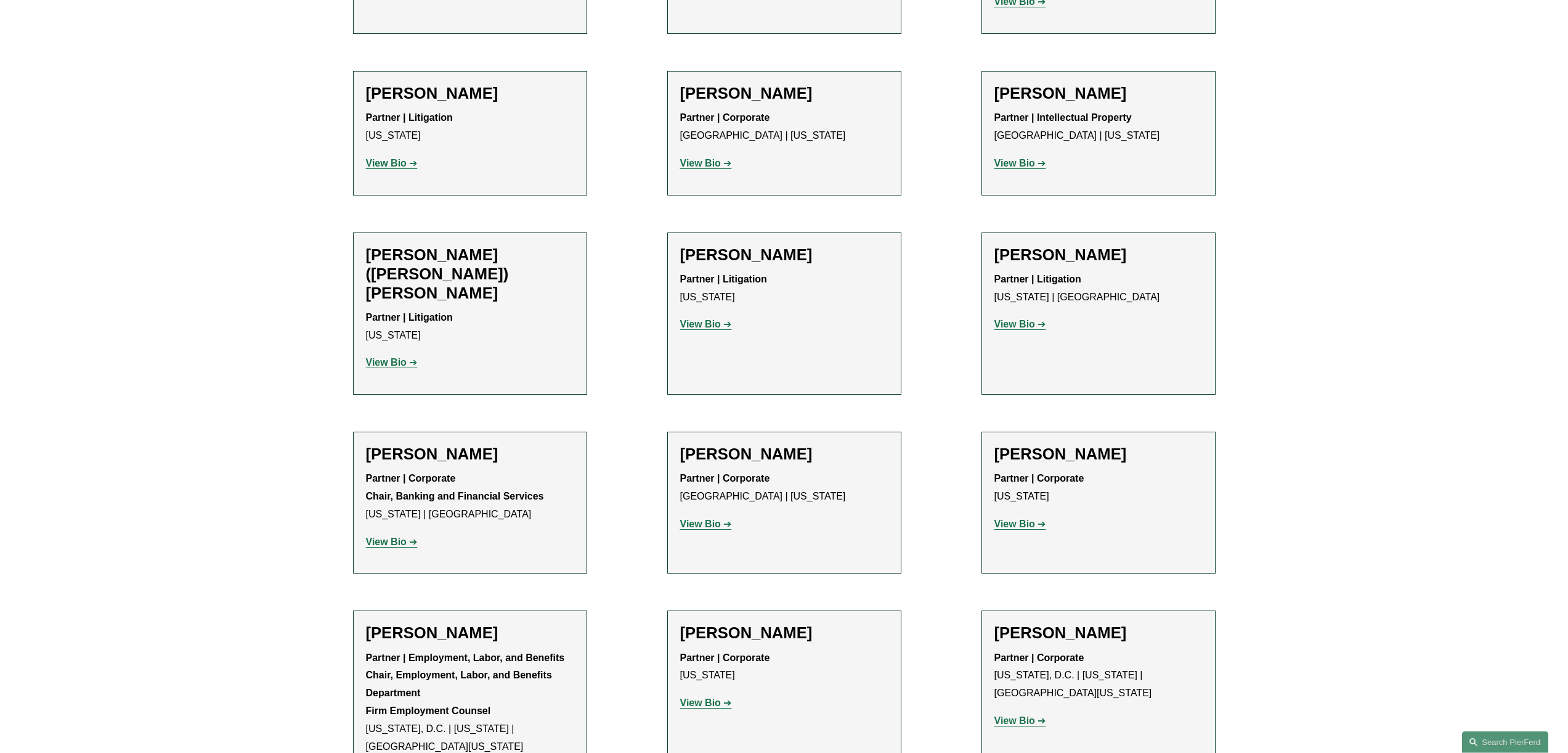
click at [709, 319] on strong "View Bio" at bounding box center [700, 324] width 40 height 11
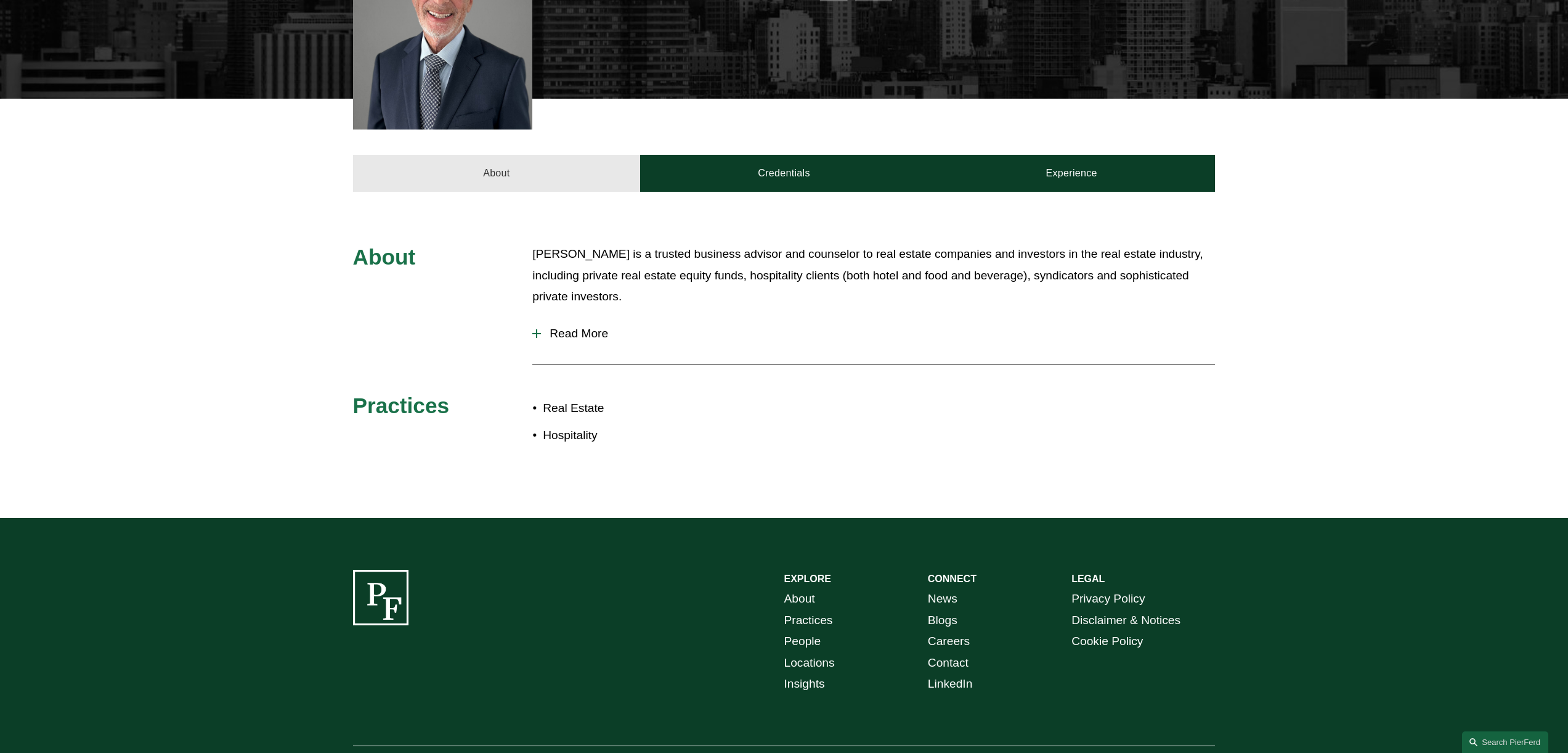
scroll to position [441, 0]
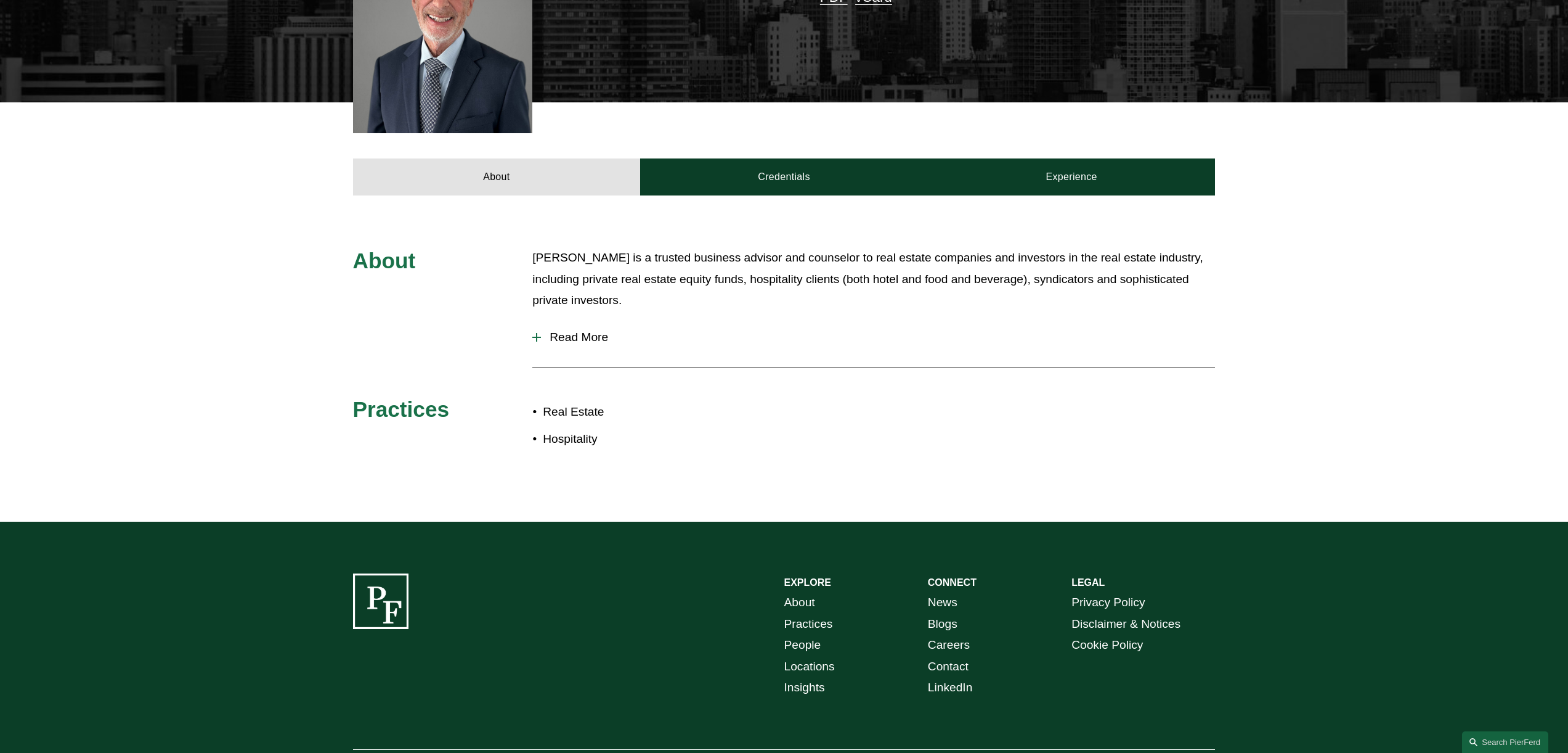
click at [549, 331] on button "Read More" at bounding box center [874, 337] width 683 height 32
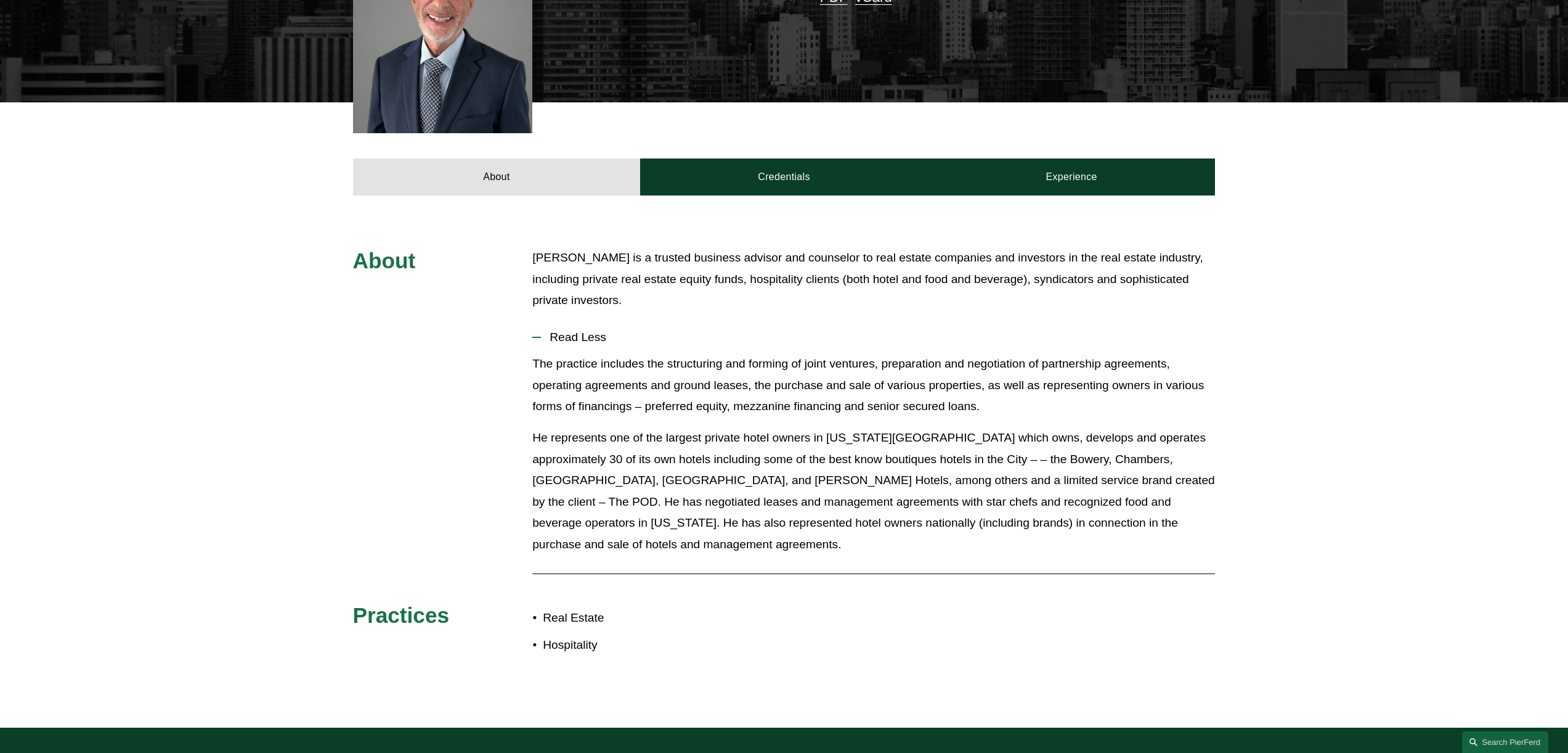
click at [549, 331] on button "Read Less" at bounding box center [874, 337] width 683 height 32
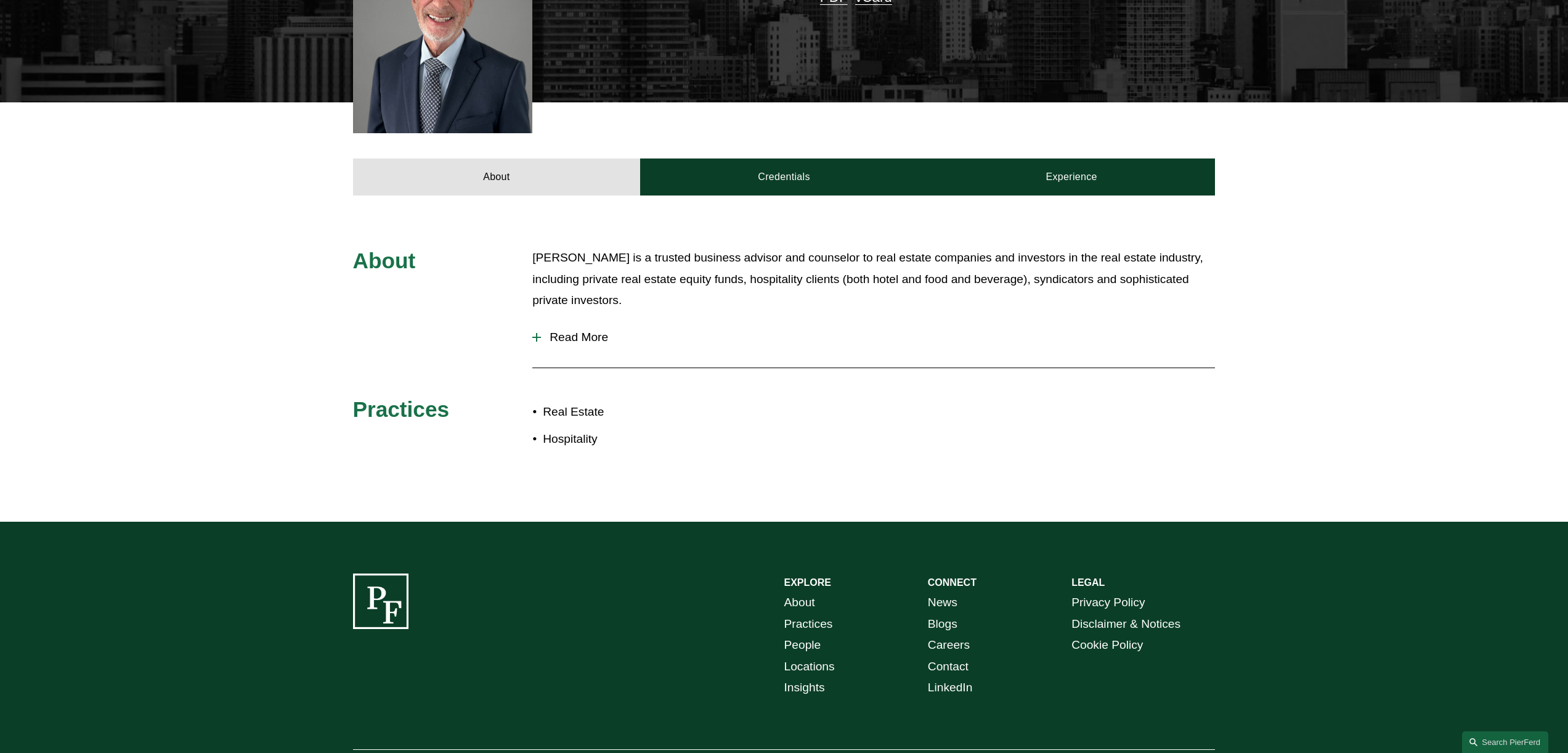
click at [549, 331] on button "Read More" at bounding box center [874, 337] width 683 height 32
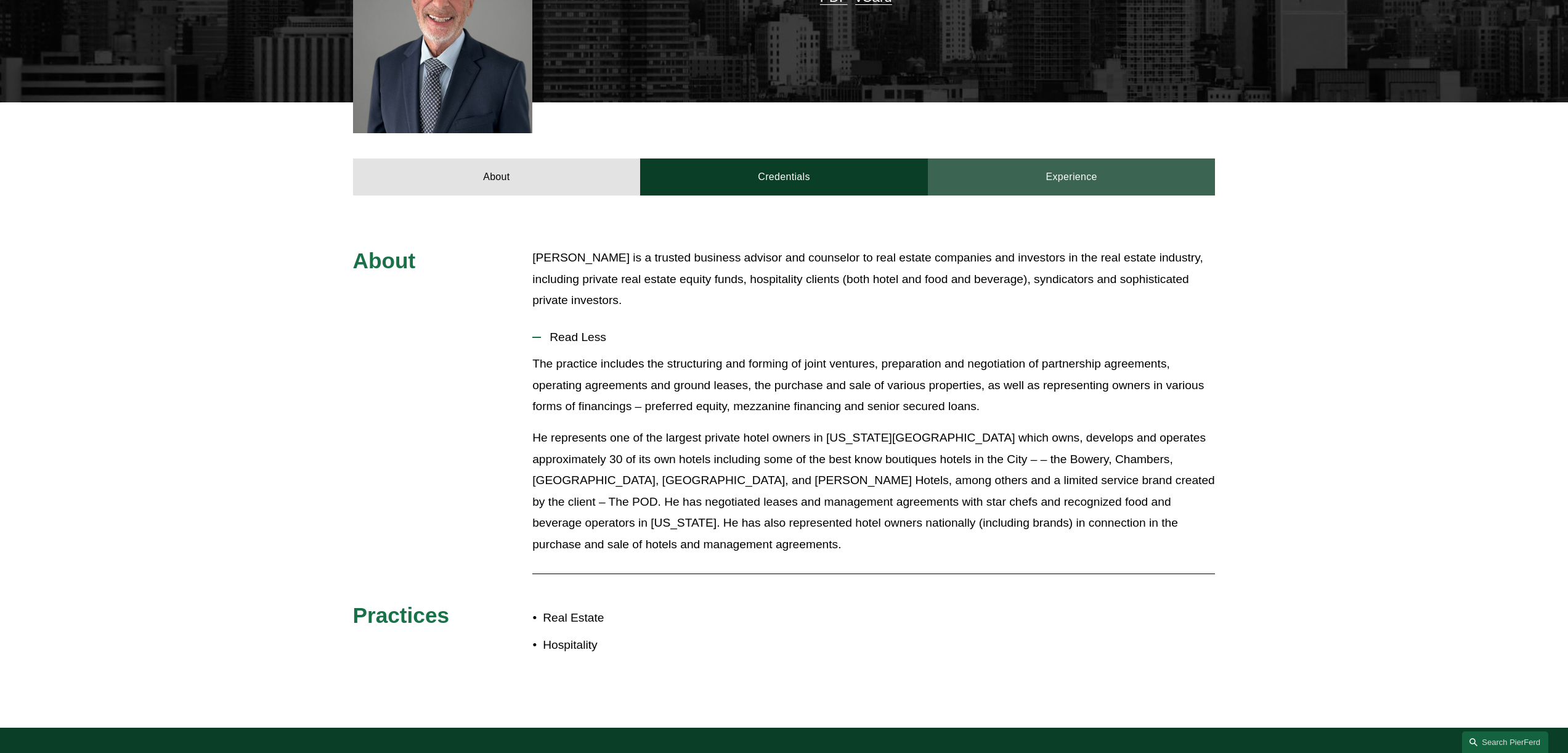
click at [1055, 165] on link "Experience" at bounding box center [1073, 176] width 288 height 37
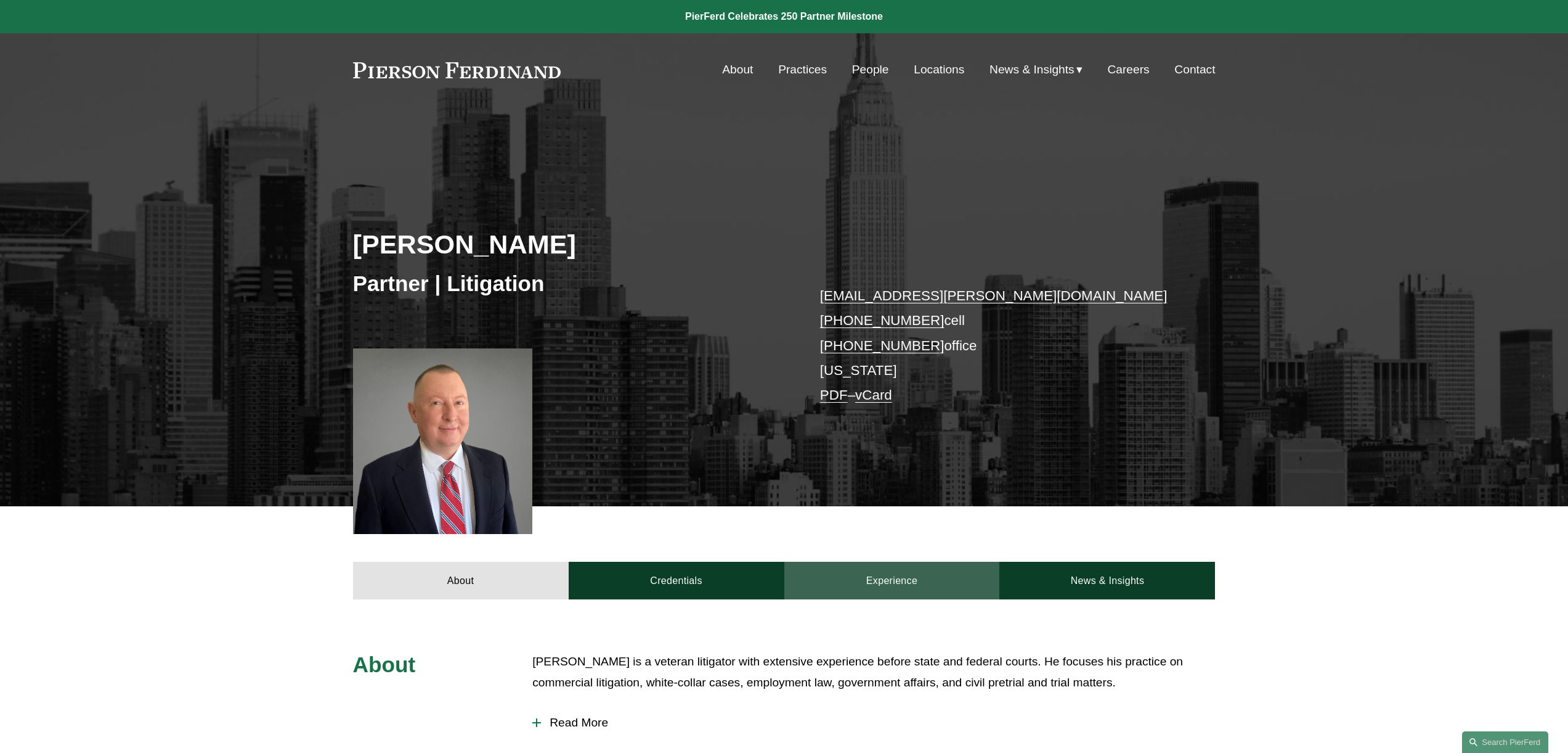
click at [869, 577] on link "Experience" at bounding box center [892, 579] width 216 height 37
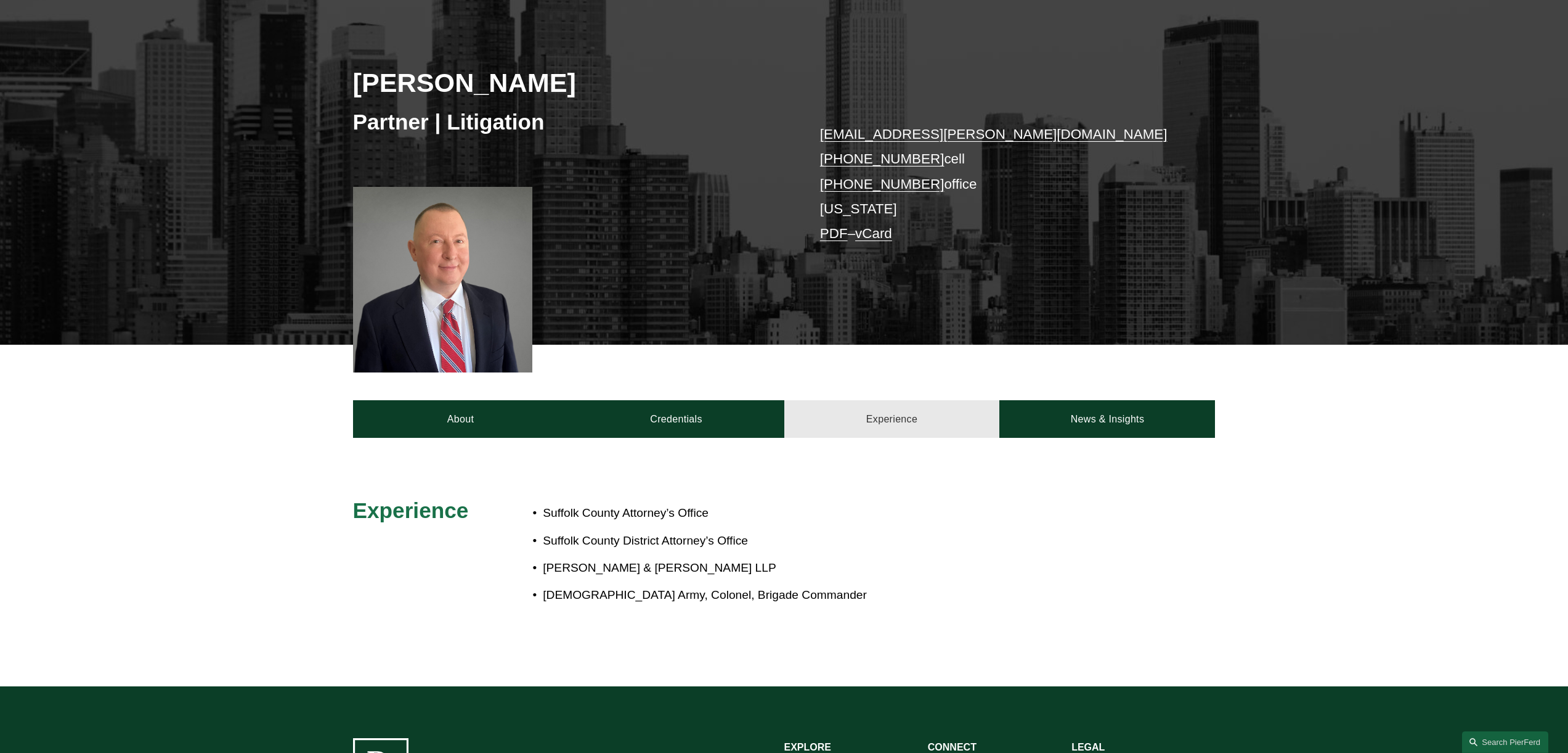
scroll to position [178, 0]
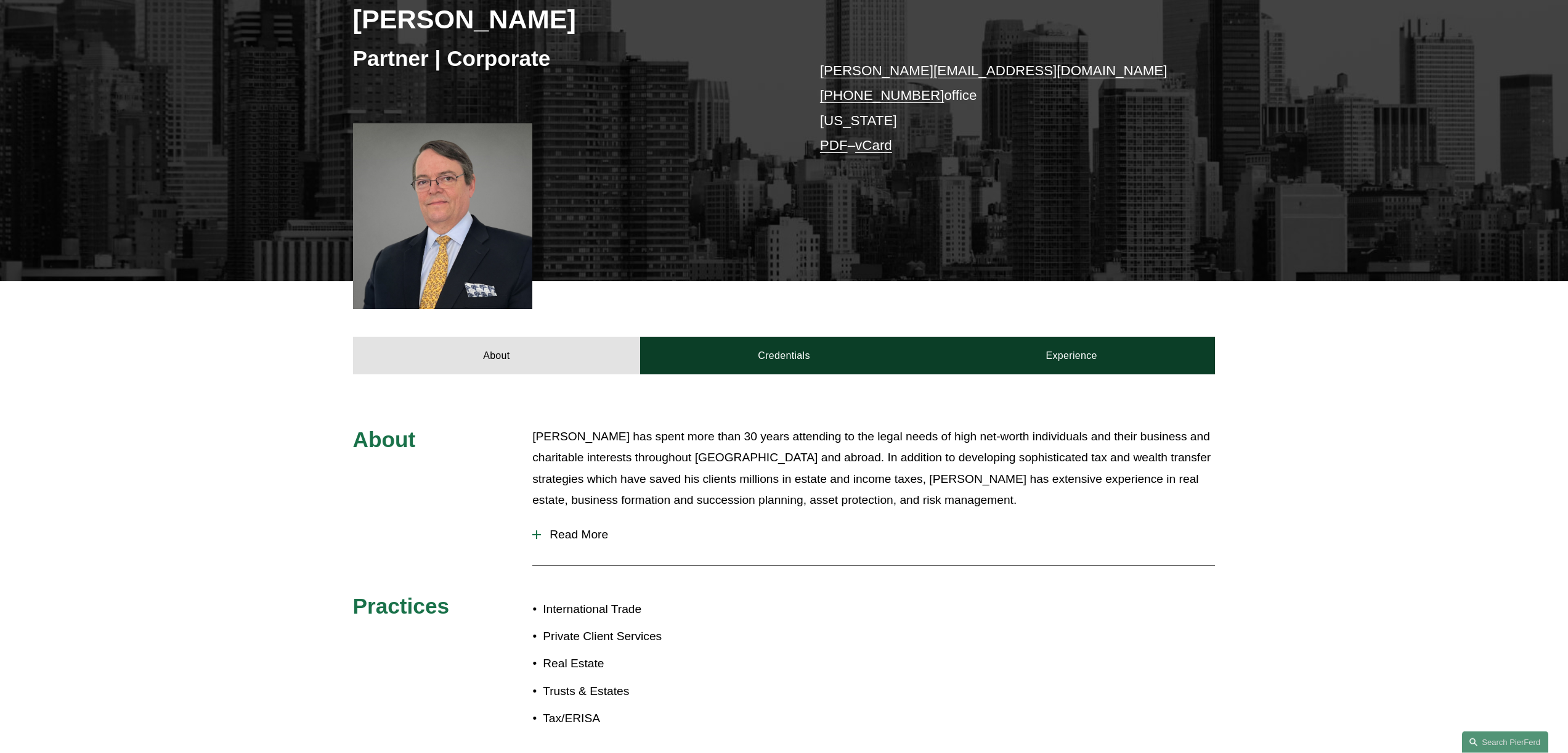
scroll to position [237, 0]
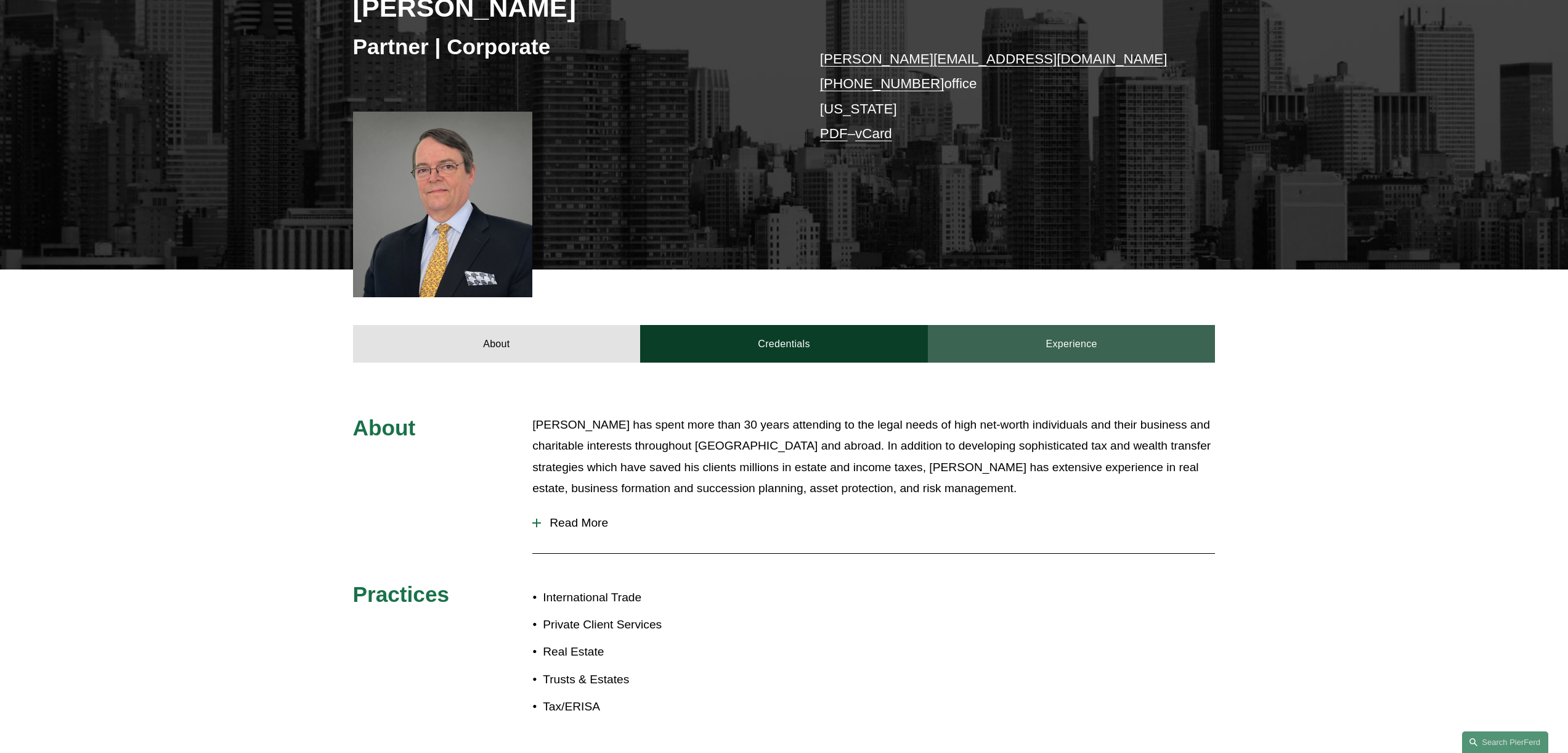
click at [1058, 345] on link "Experience" at bounding box center [1073, 342] width 288 height 37
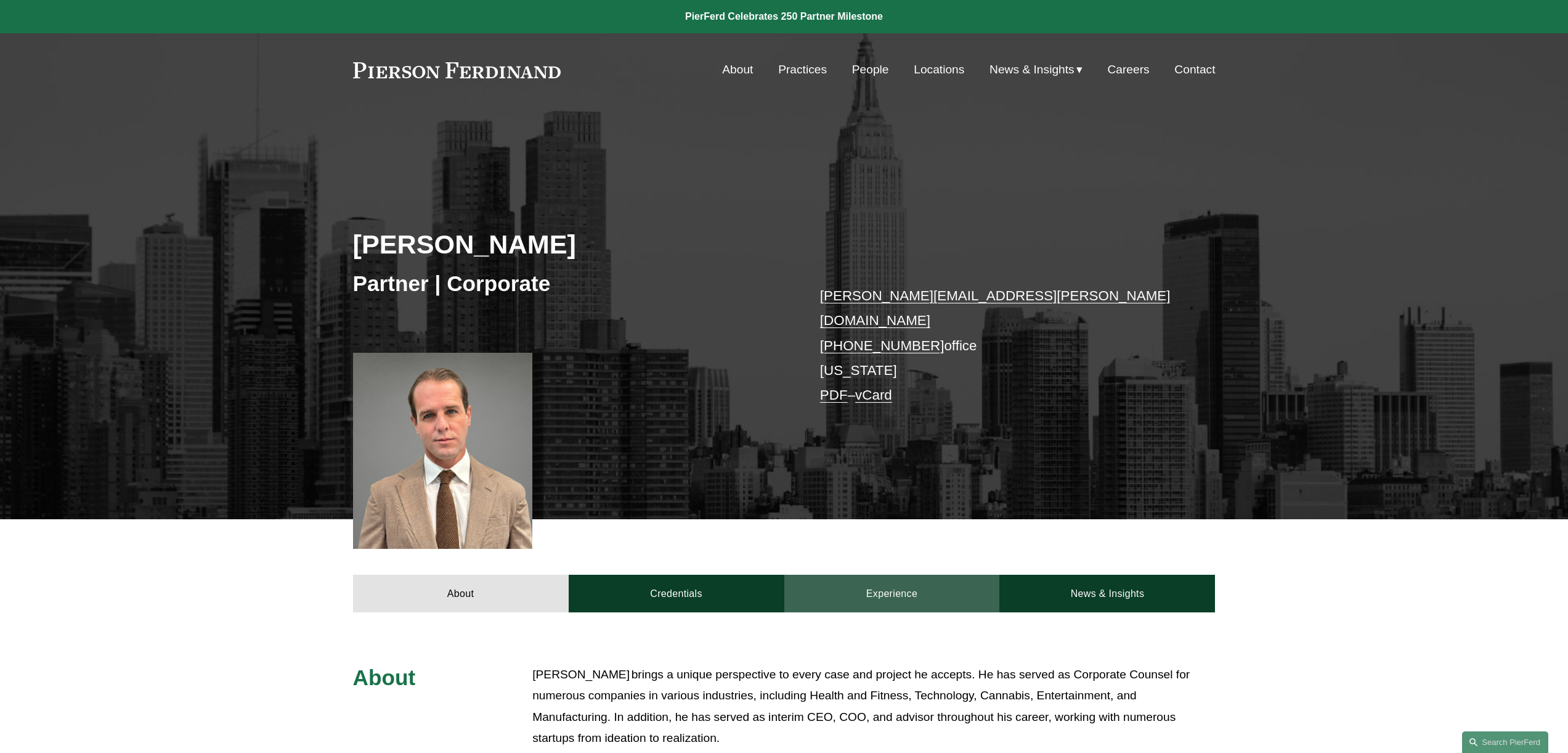
click at [873, 583] on link "Experience" at bounding box center [892, 592] width 216 height 37
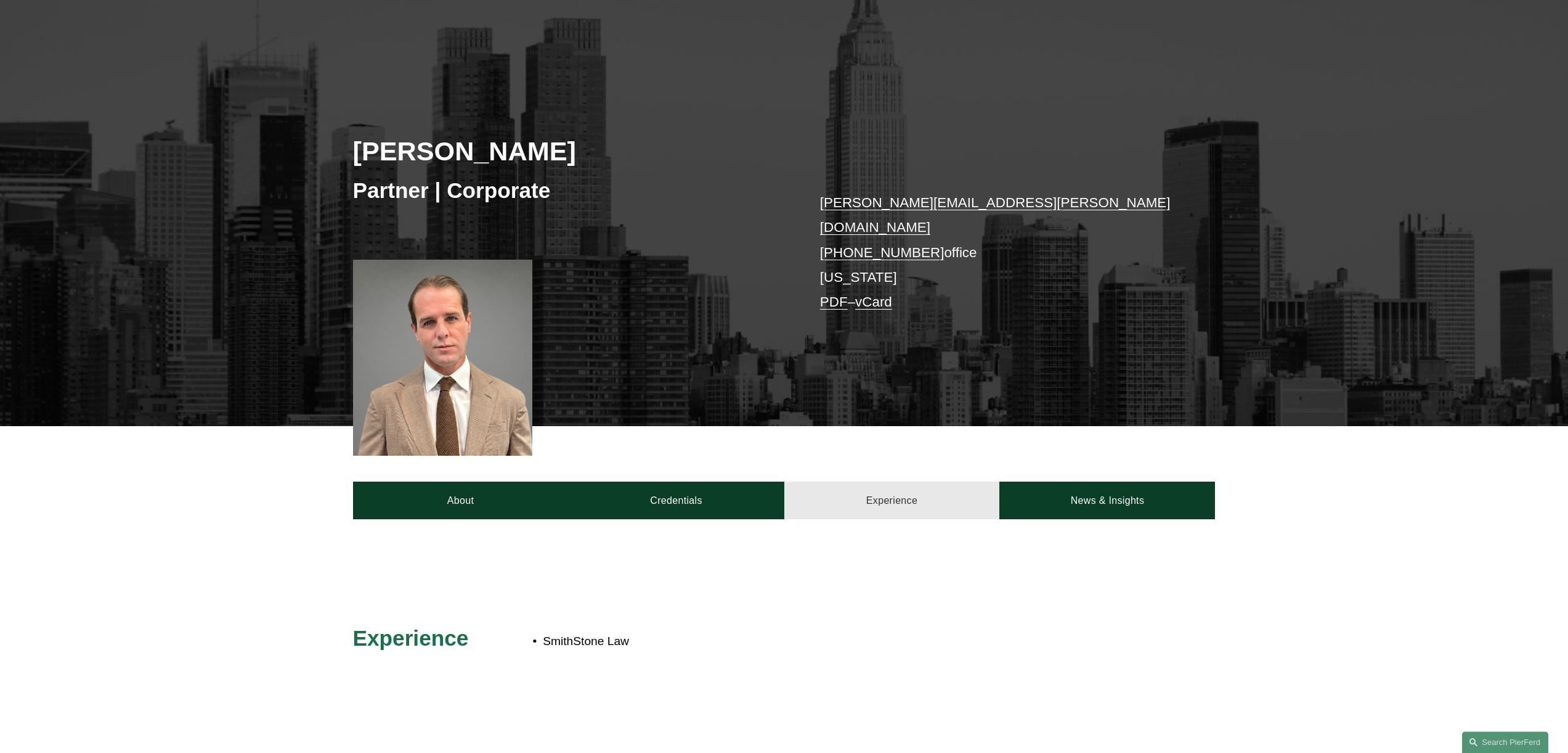
scroll to position [118, 0]
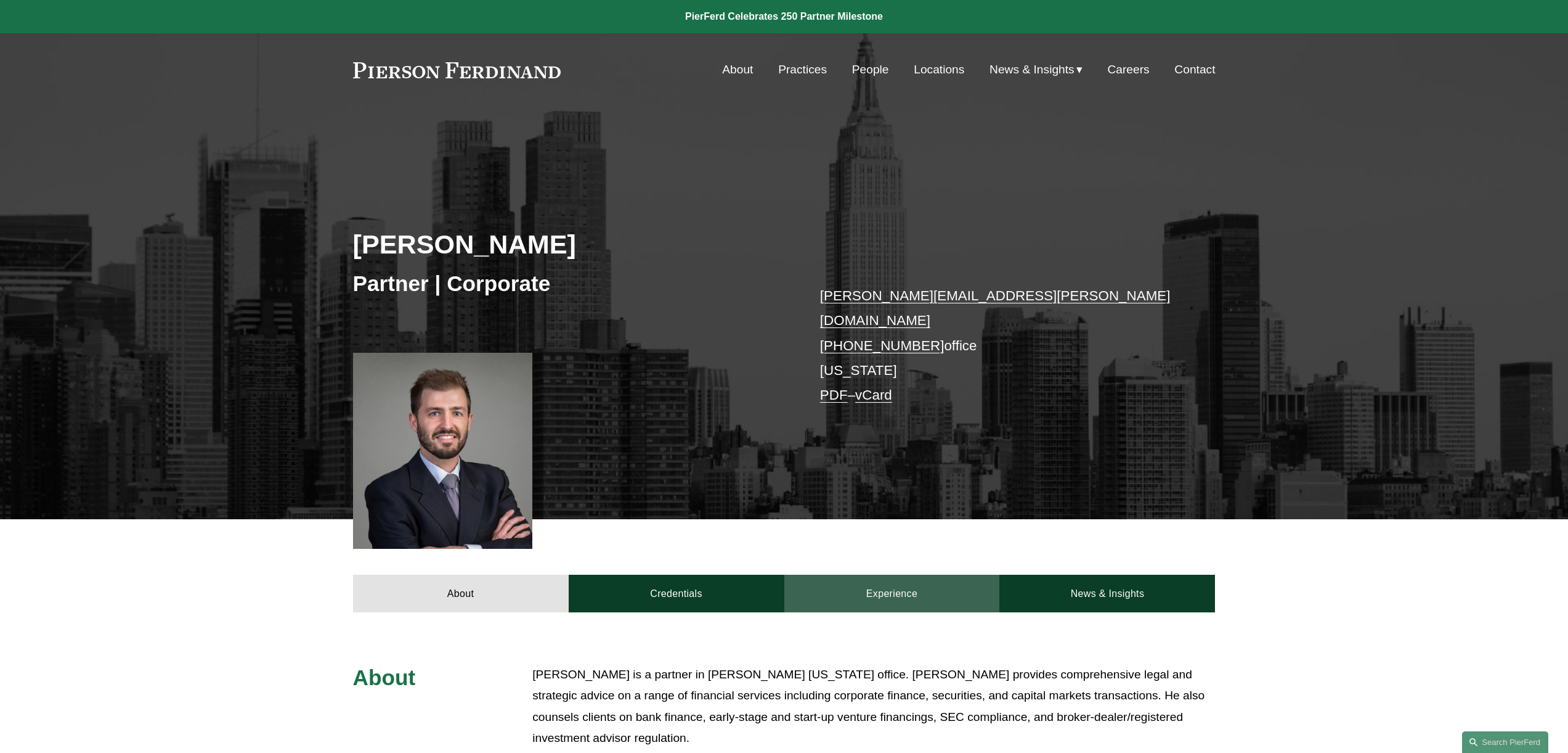
click at [872, 582] on link "Experience" at bounding box center [892, 592] width 216 height 37
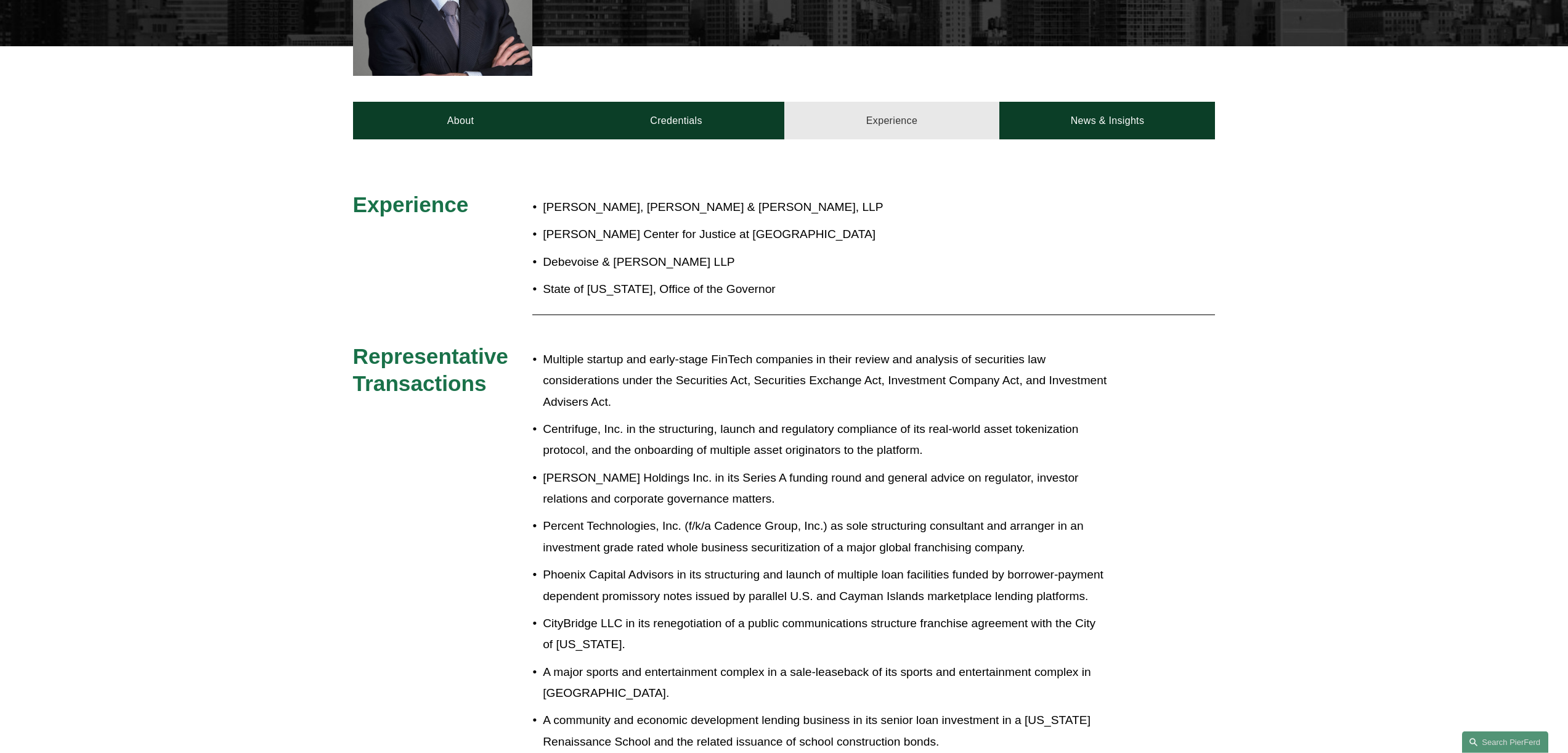
scroll to position [474, 0]
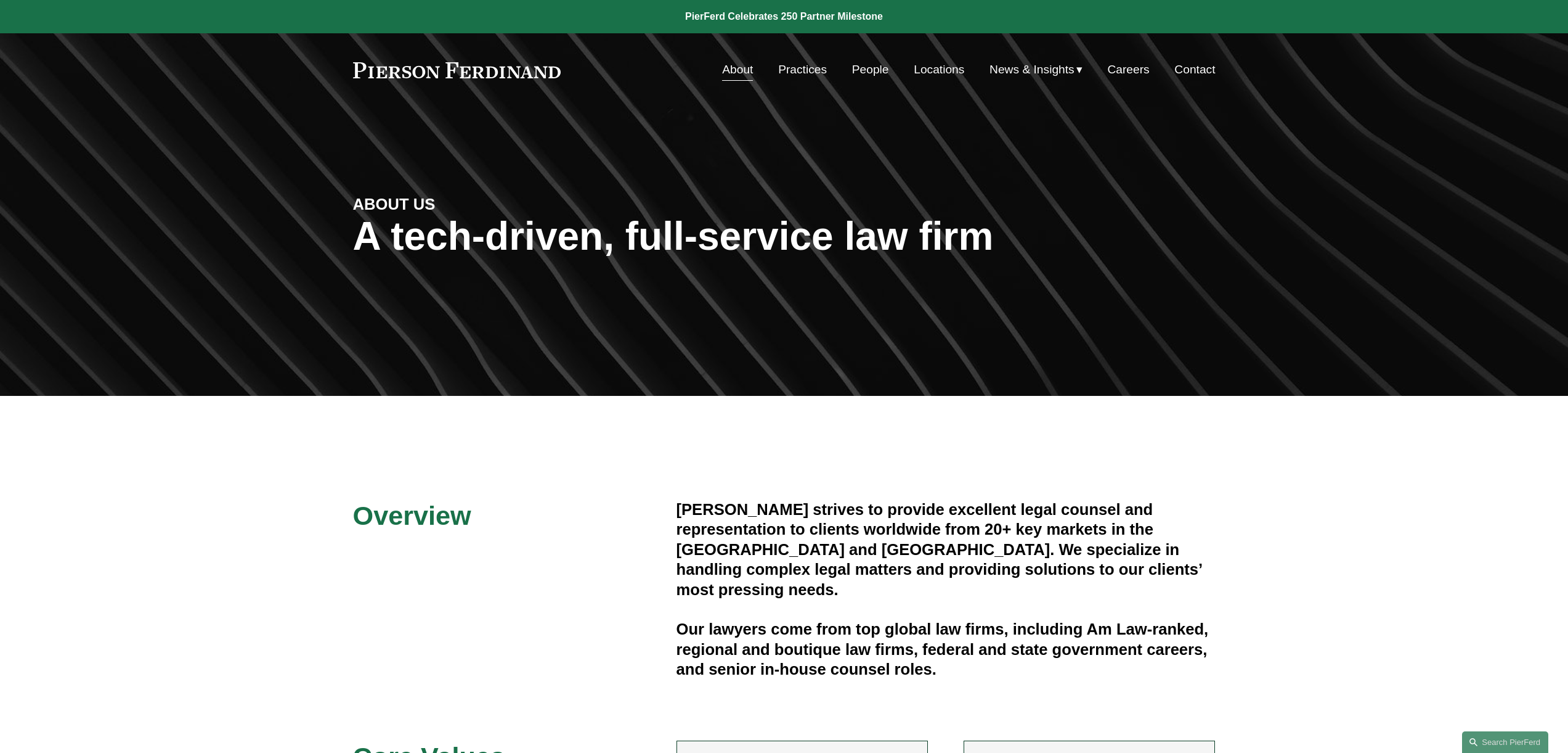
click at [937, 76] on link "Locations" at bounding box center [938, 70] width 50 height 24
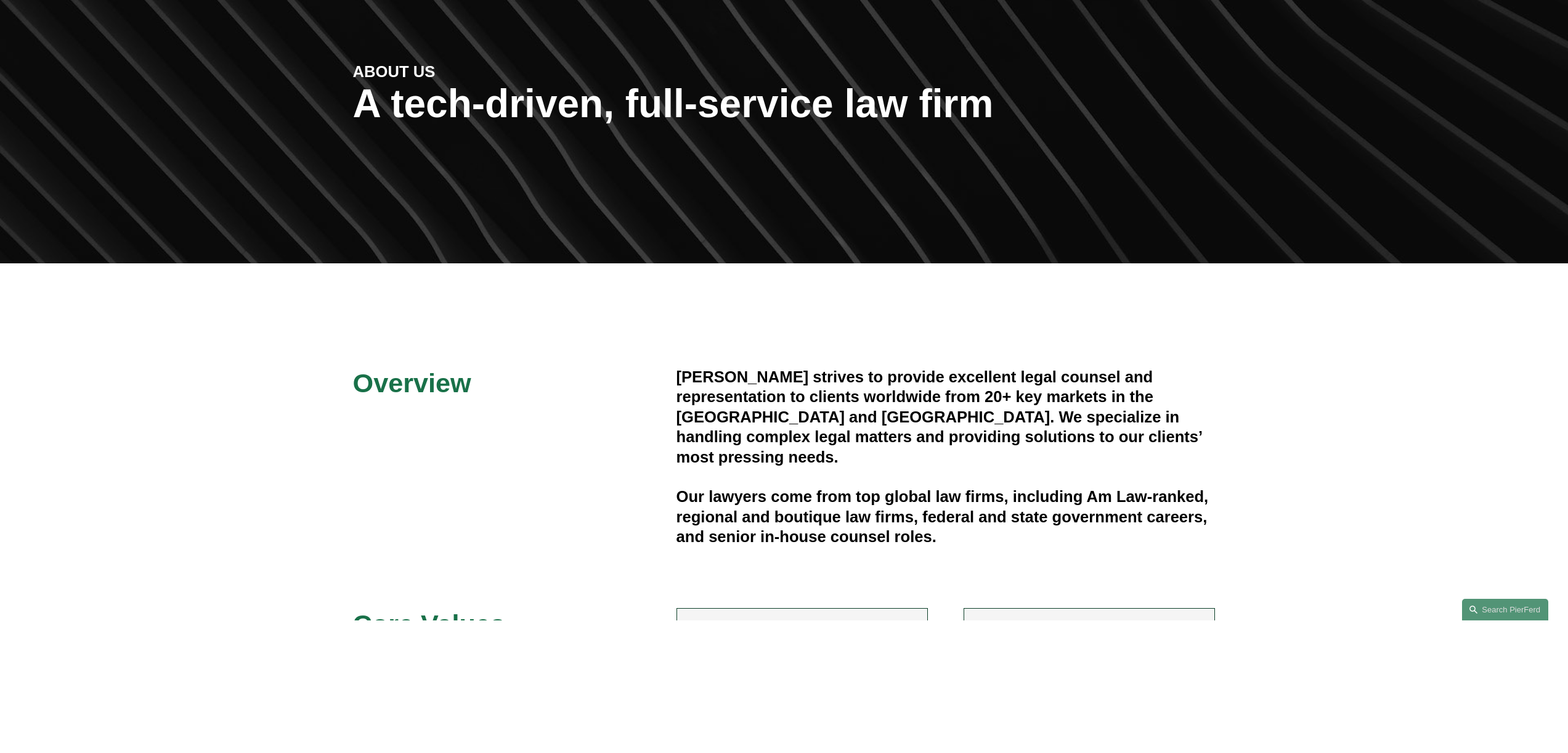
scroll to position [132, 0]
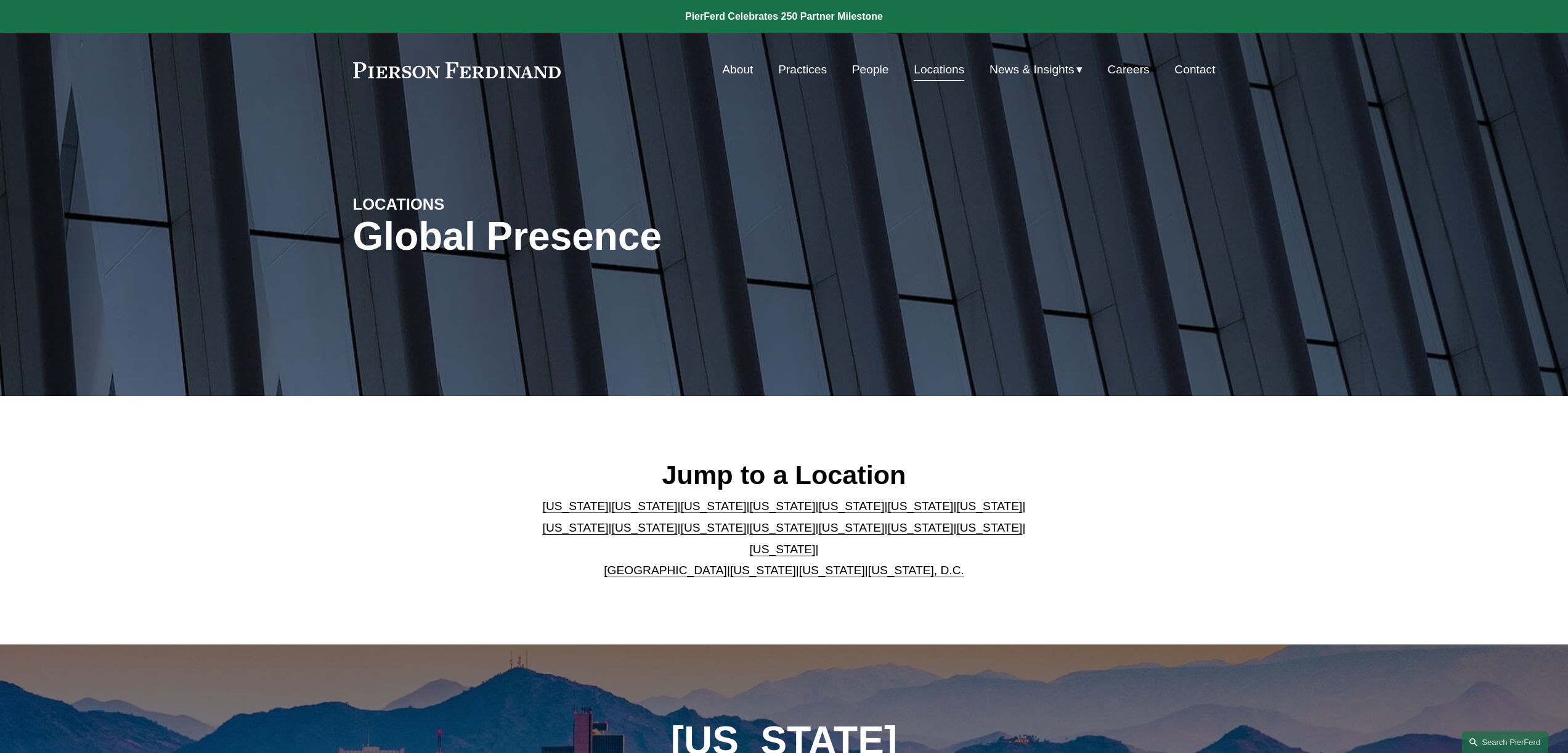
click at [750, 534] on link "[US_STATE]" at bounding box center [783, 527] width 66 height 13
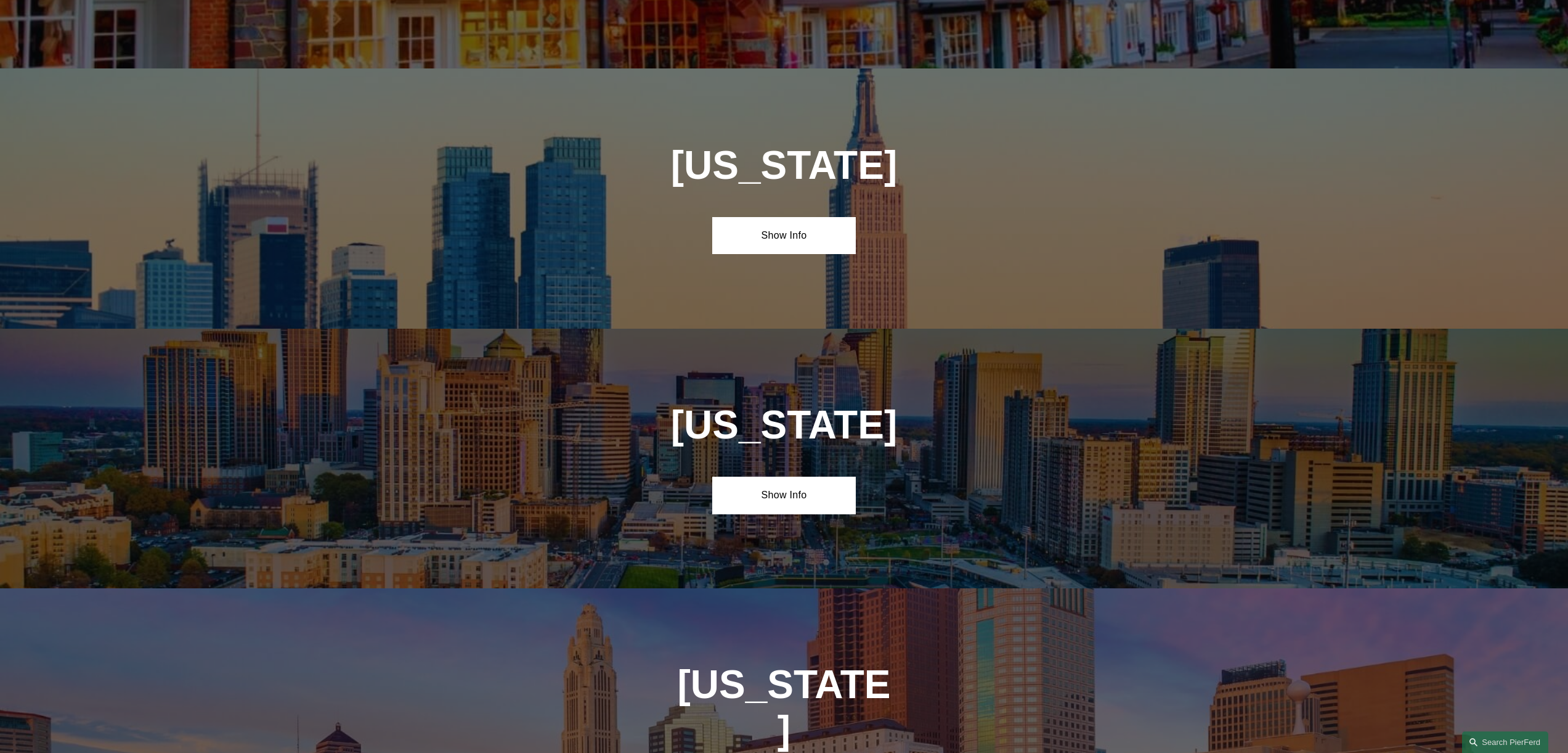
scroll to position [3241, 0]
click at [796, 217] on link "Show Info" at bounding box center [784, 235] width 144 height 37
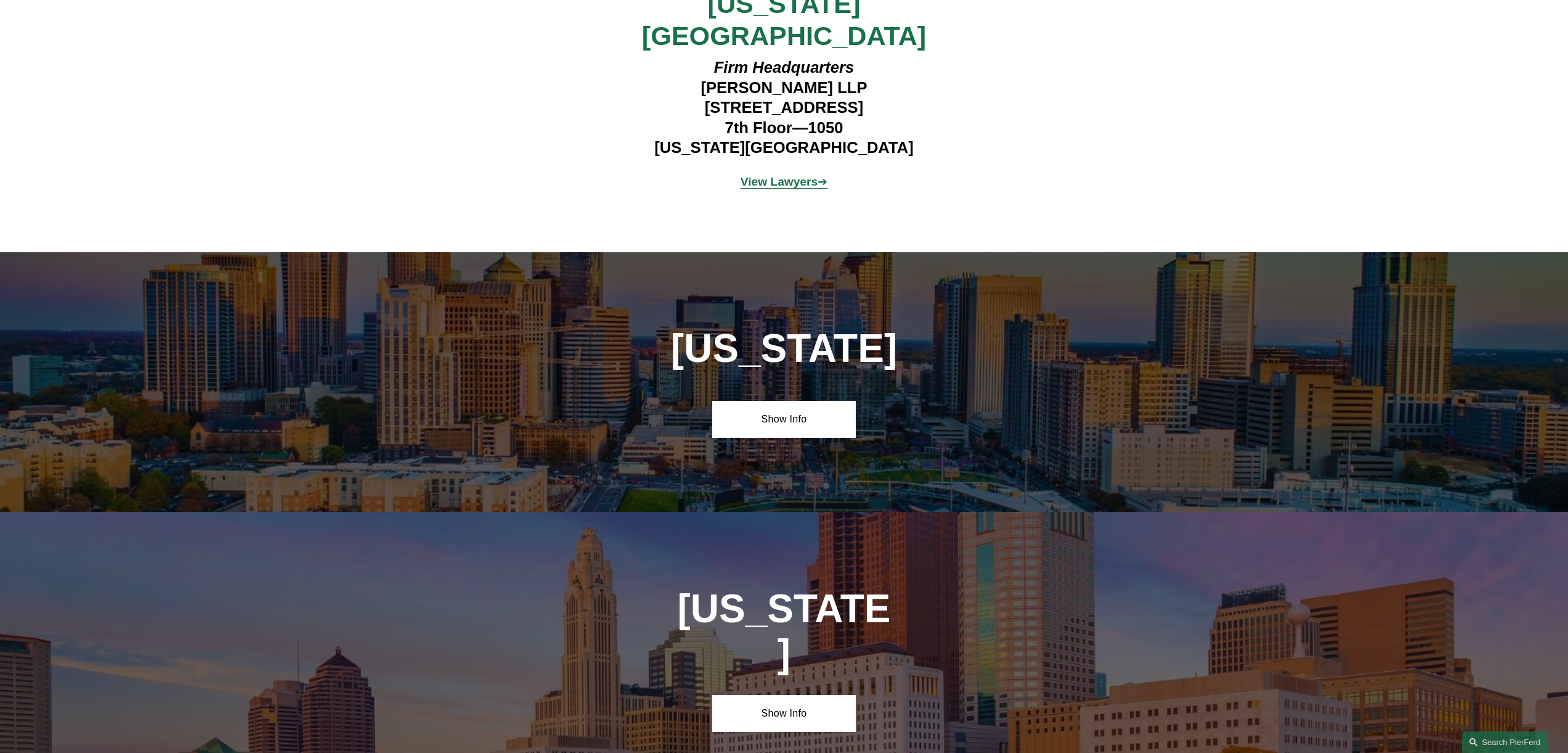
scroll to position [3640, 0]
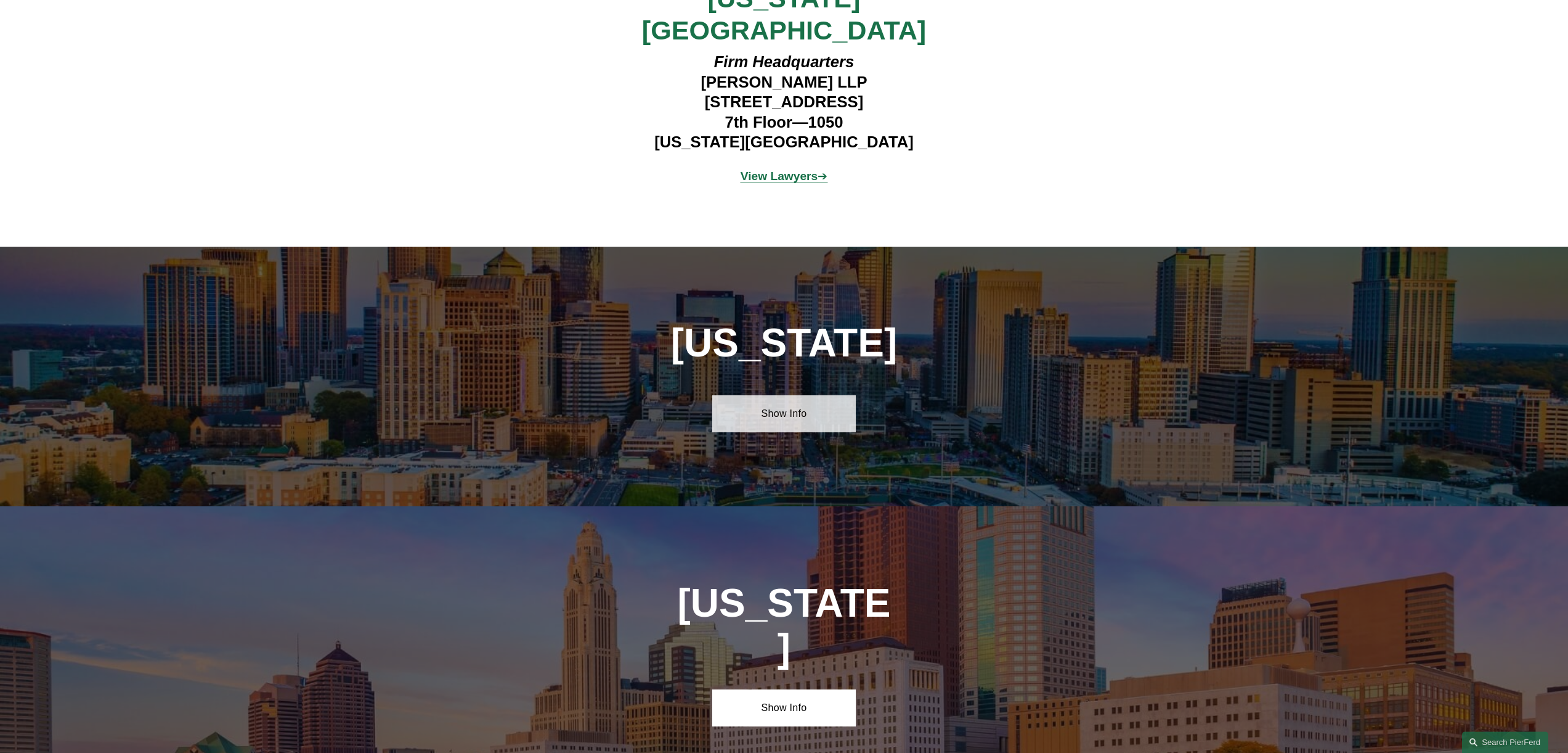
click at [813, 395] on link "Show Info" at bounding box center [784, 413] width 144 height 37
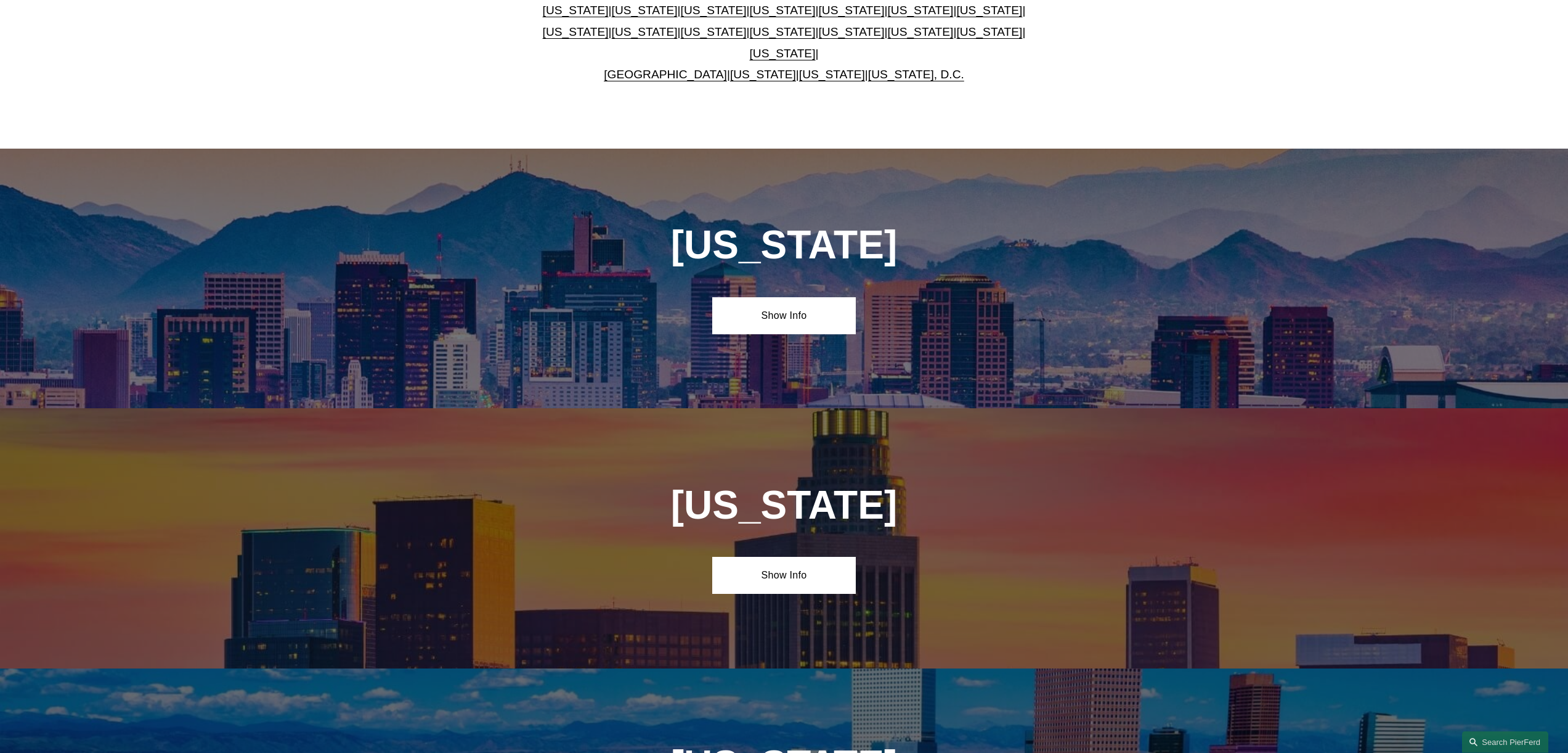
scroll to position [451, 0]
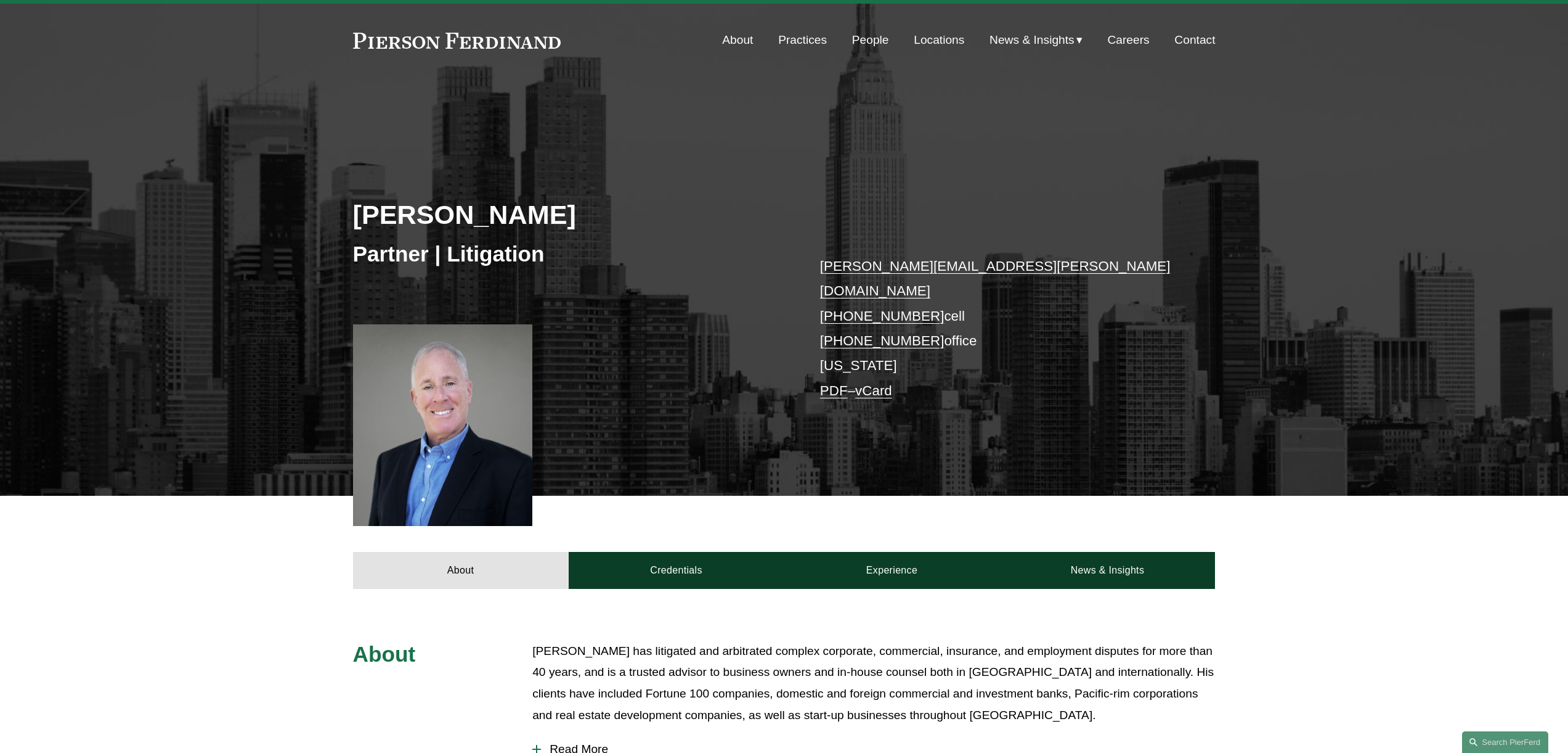
scroll to position [89, 0]
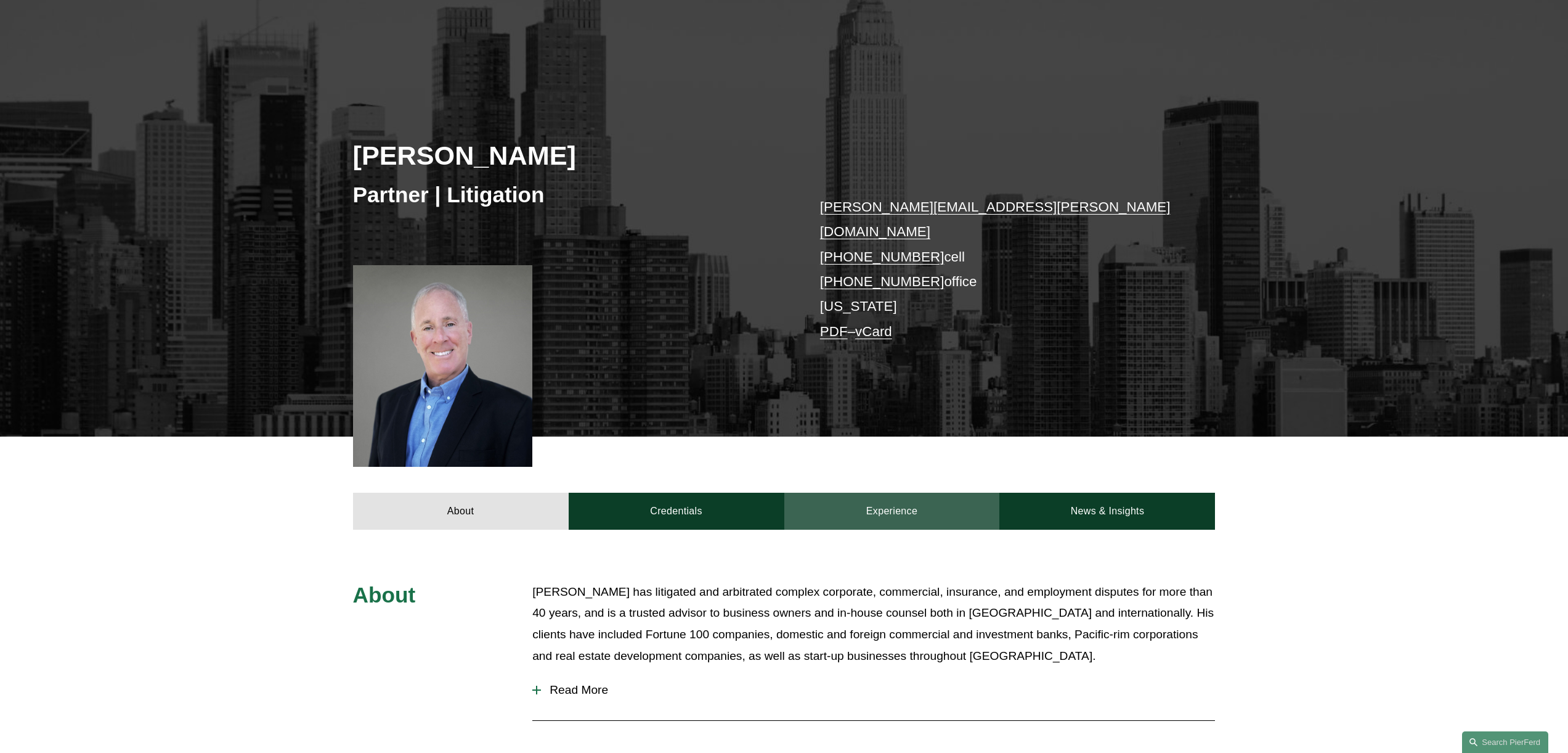
click at [877, 495] on link "Experience" at bounding box center [892, 510] width 216 height 37
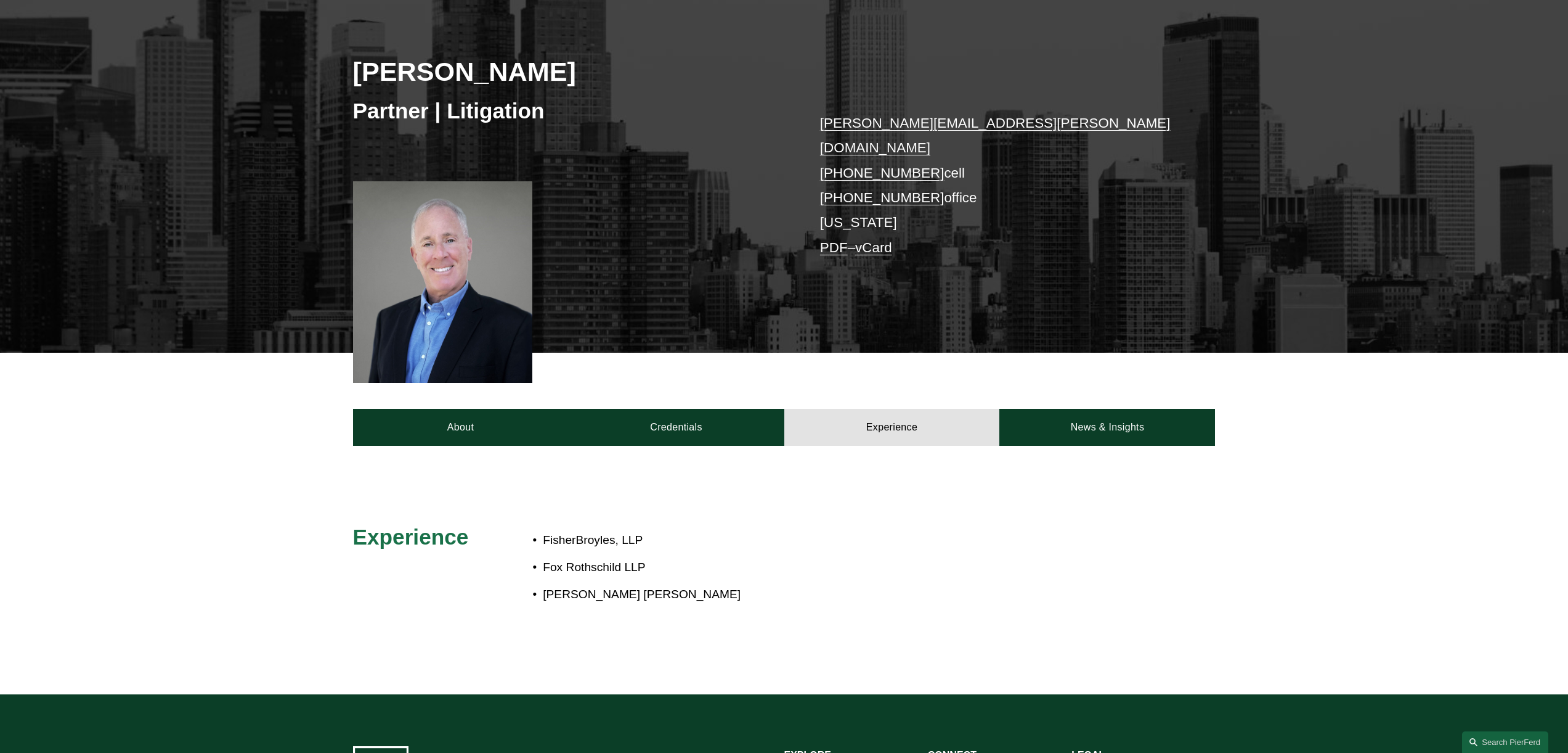
scroll to position [178, 0]
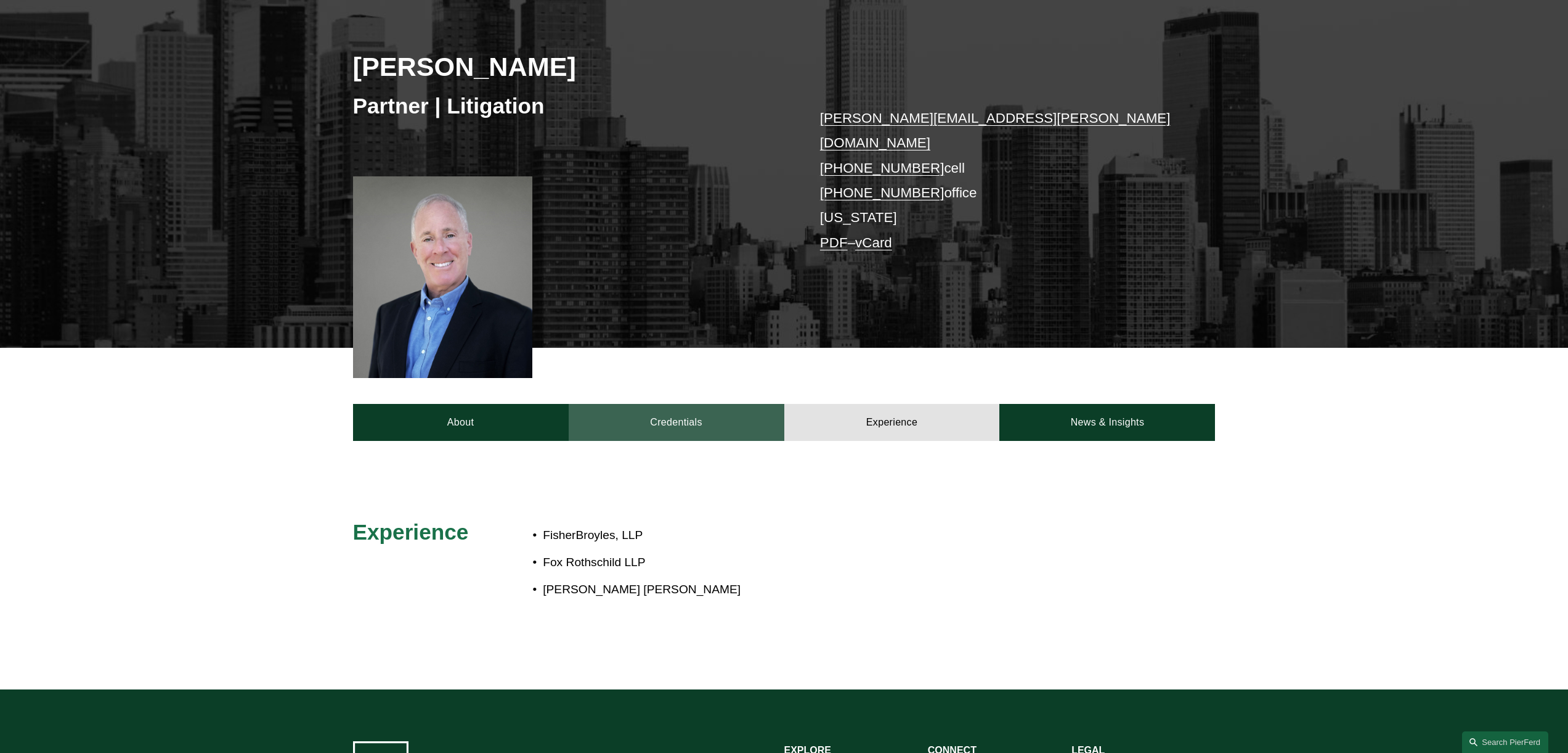
click at [659, 404] on link "Credentials" at bounding box center [676, 421] width 216 height 37
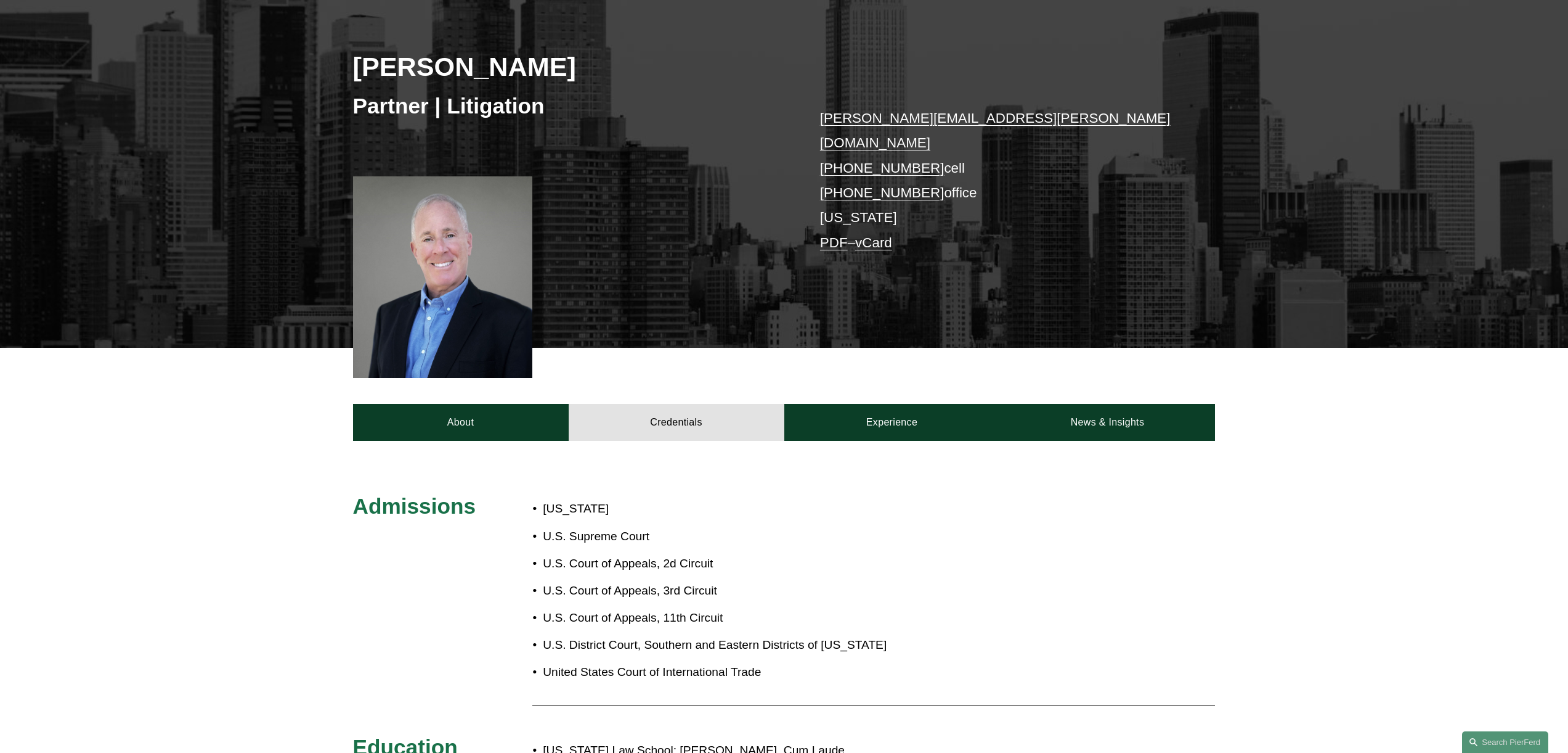
click at [390, 498] on span "Admissions" at bounding box center [414, 505] width 122 height 24
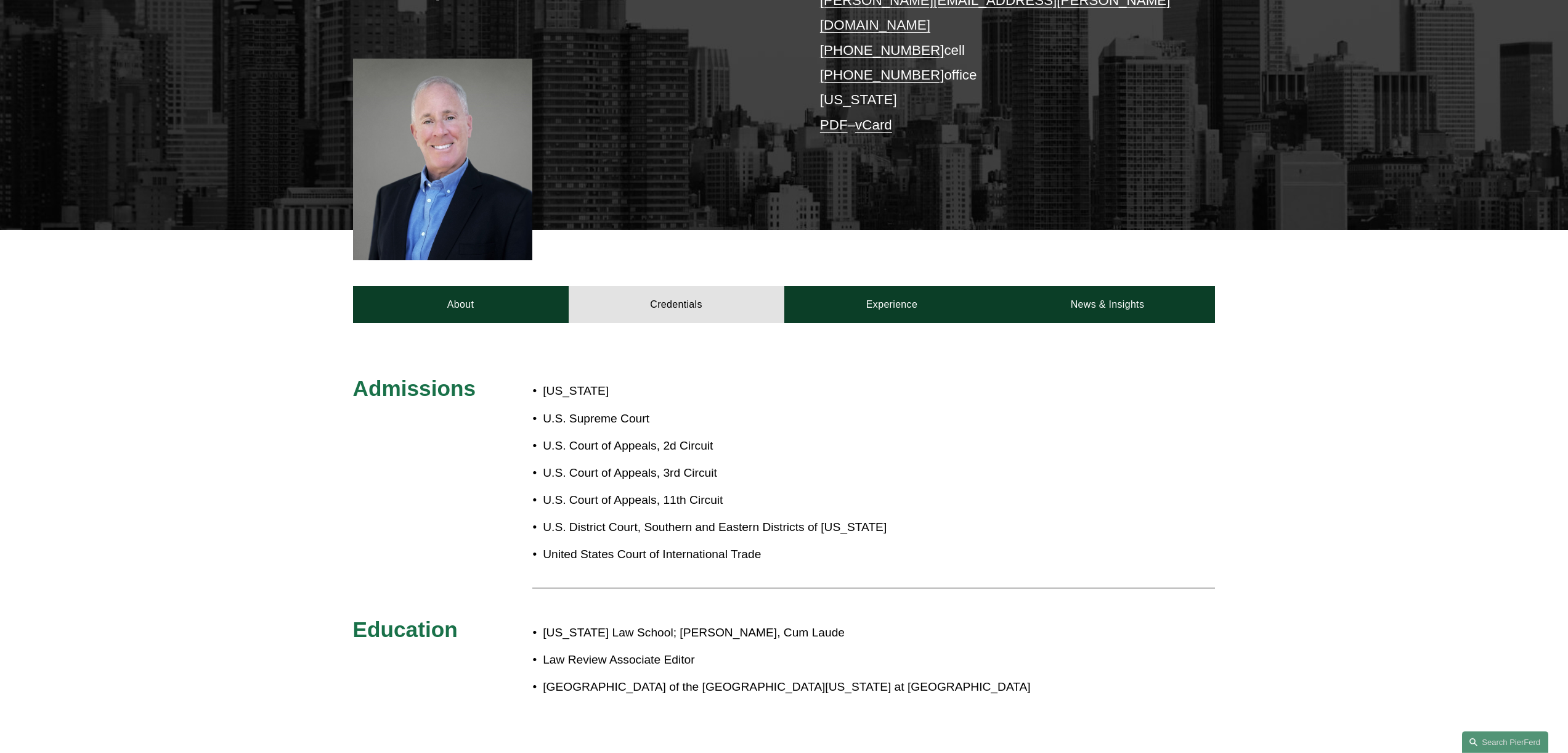
scroll to position [266, 0]
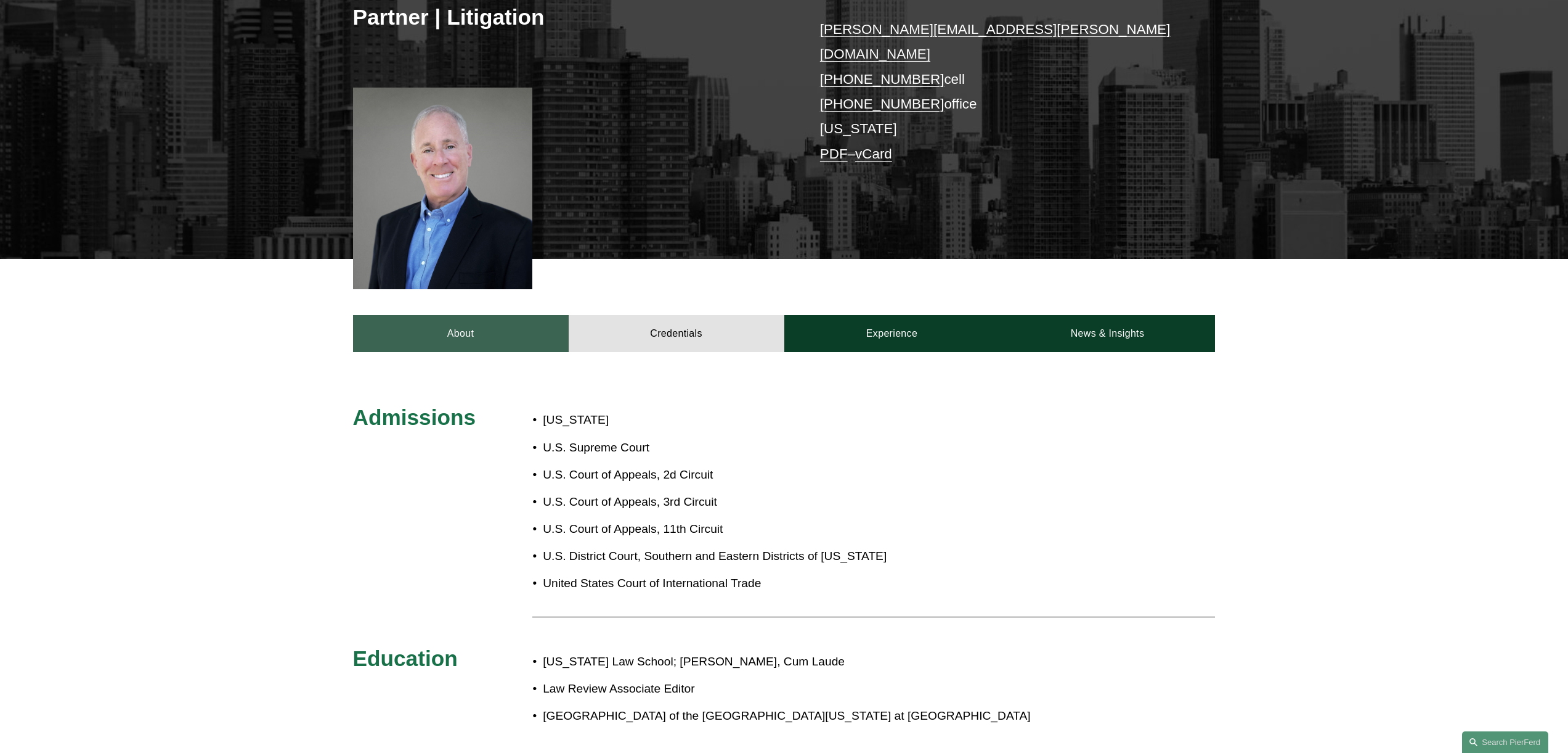
click at [475, 321] on link "About" at bounding box center [461, 333] width 216 height 37
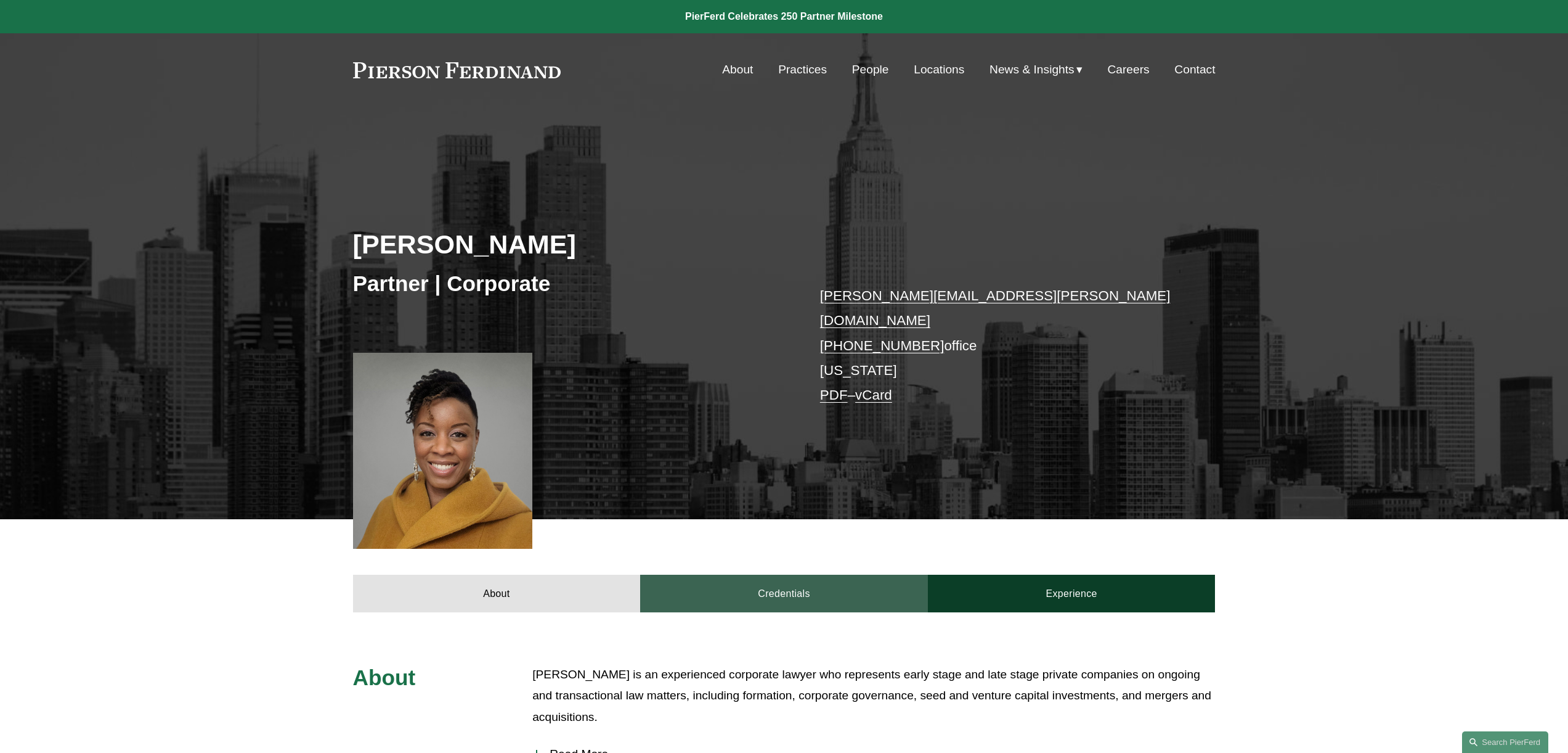
click at [769, 577] on link "Credentials" at bounding box center [784, 592] width 288 height 37
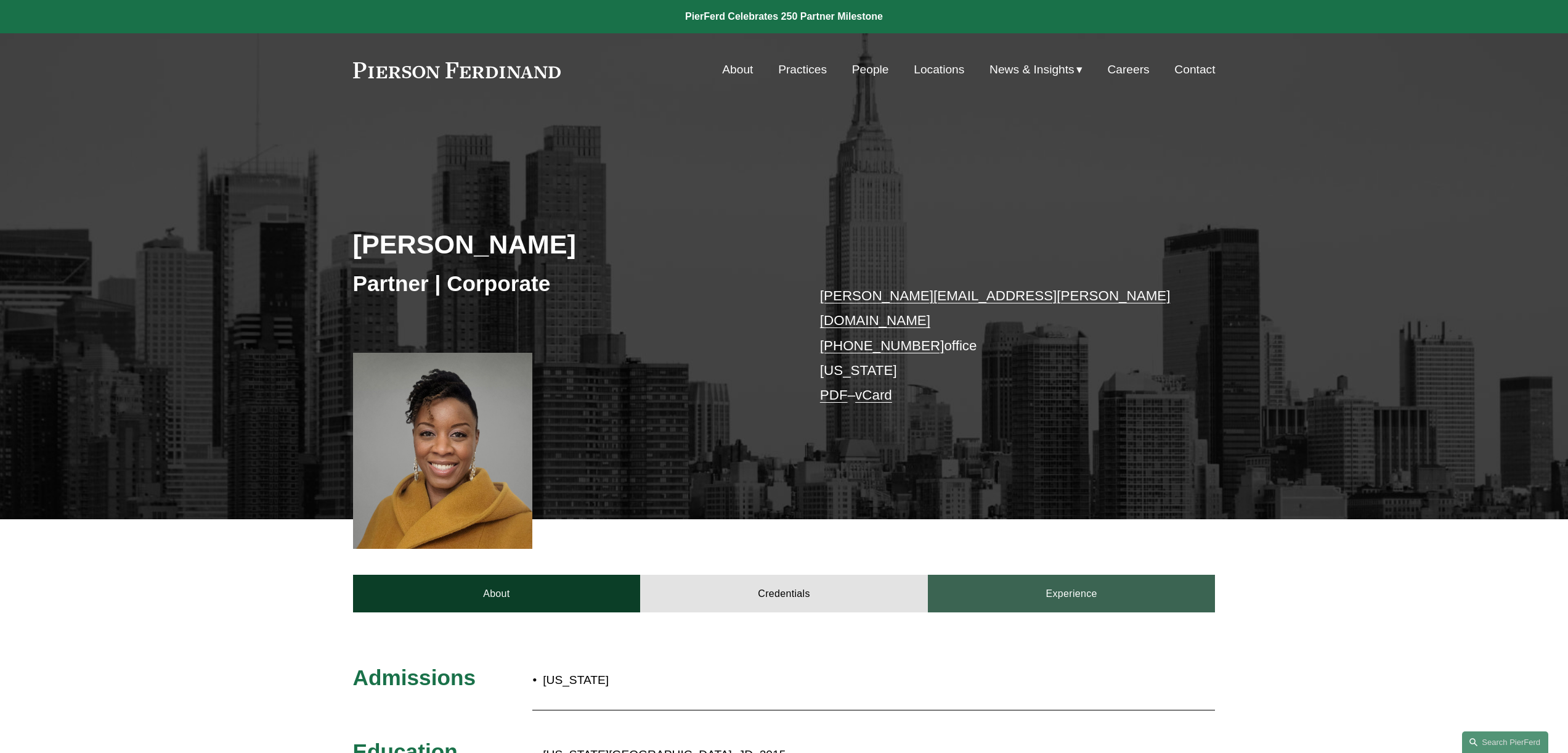
click at [1055, 583] on link "Experience" at bounding box center [1073, 592] width 288 height 37
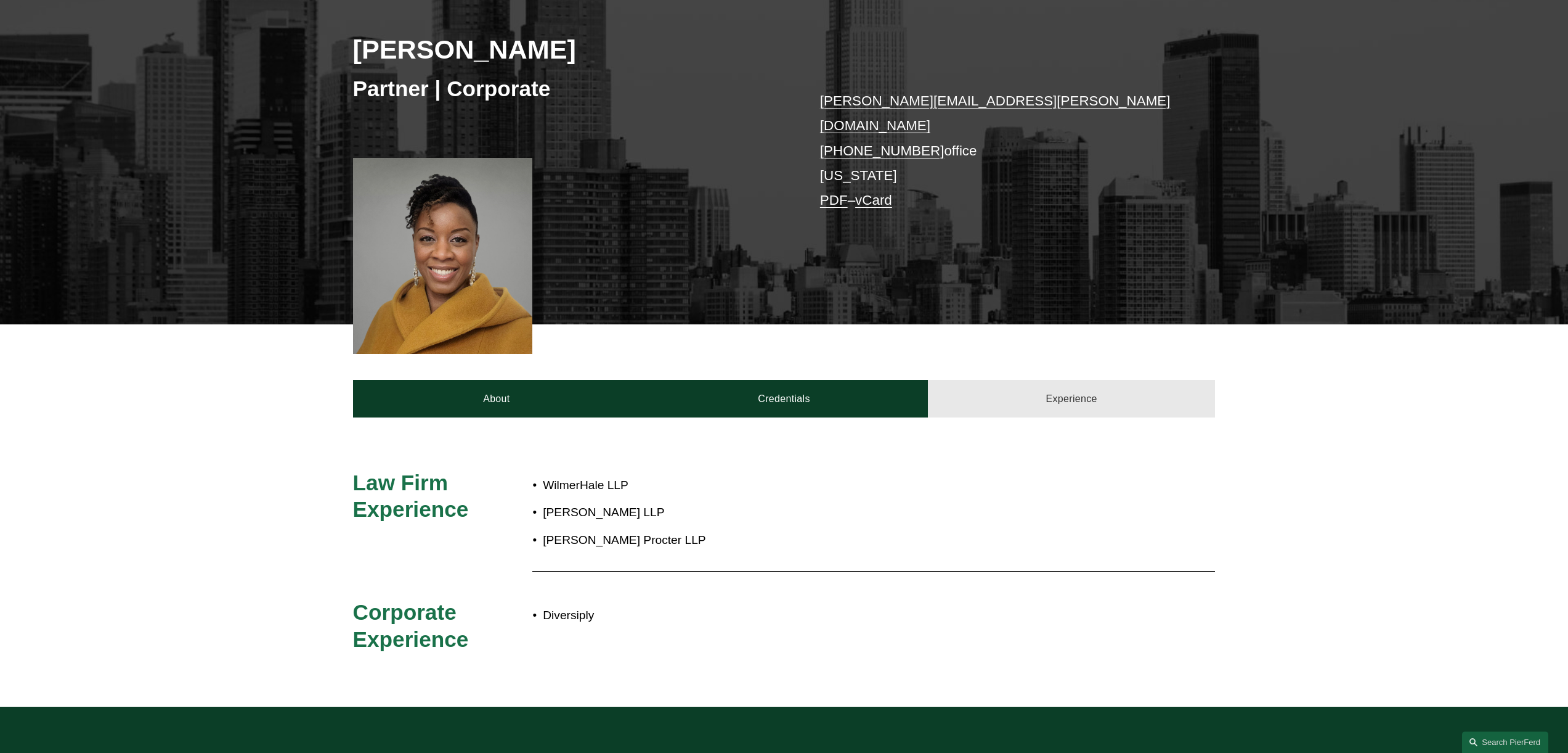
scroll to position [207, 0]
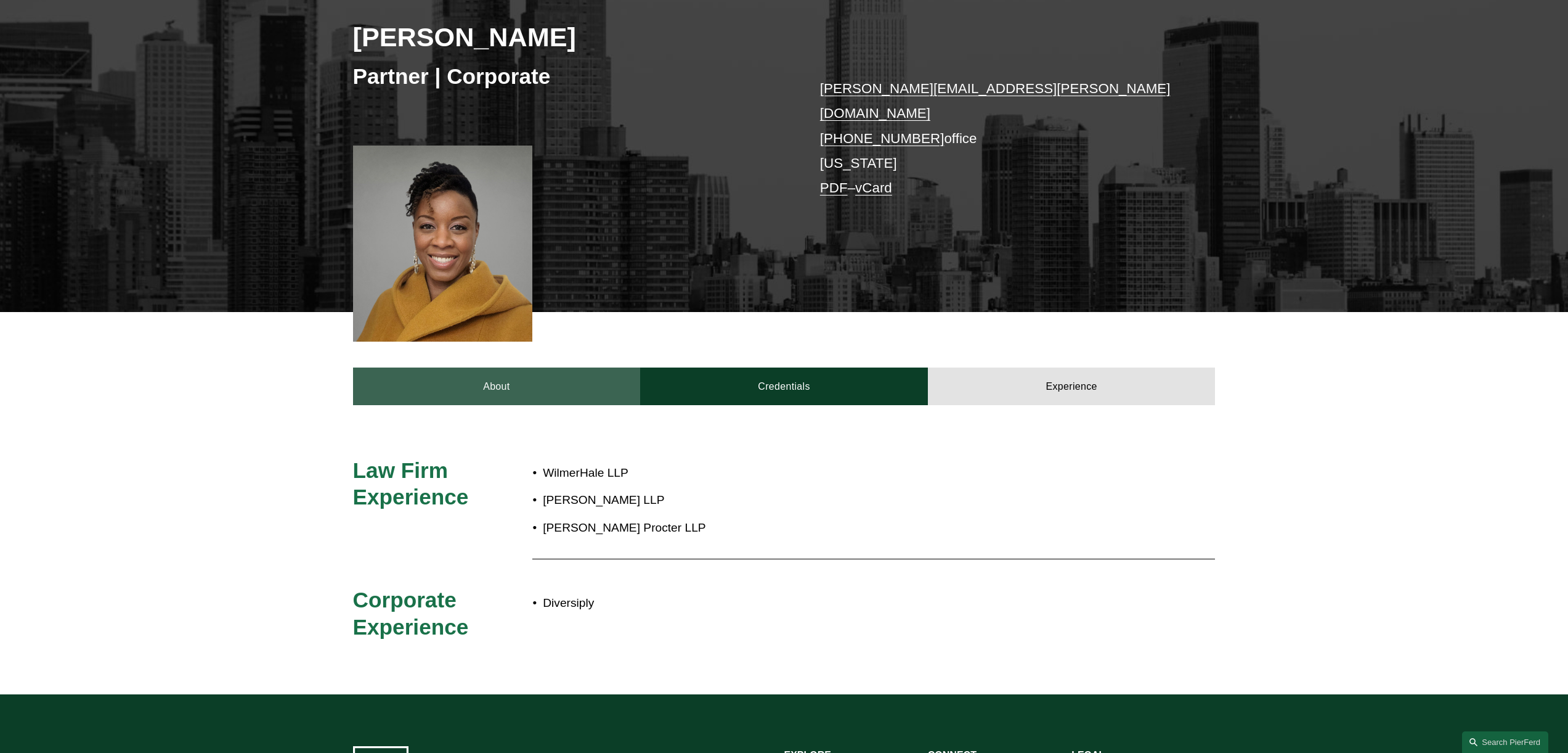
click at [506, 373] on link "About" at bounding box center [497, 385] width 288 height 37
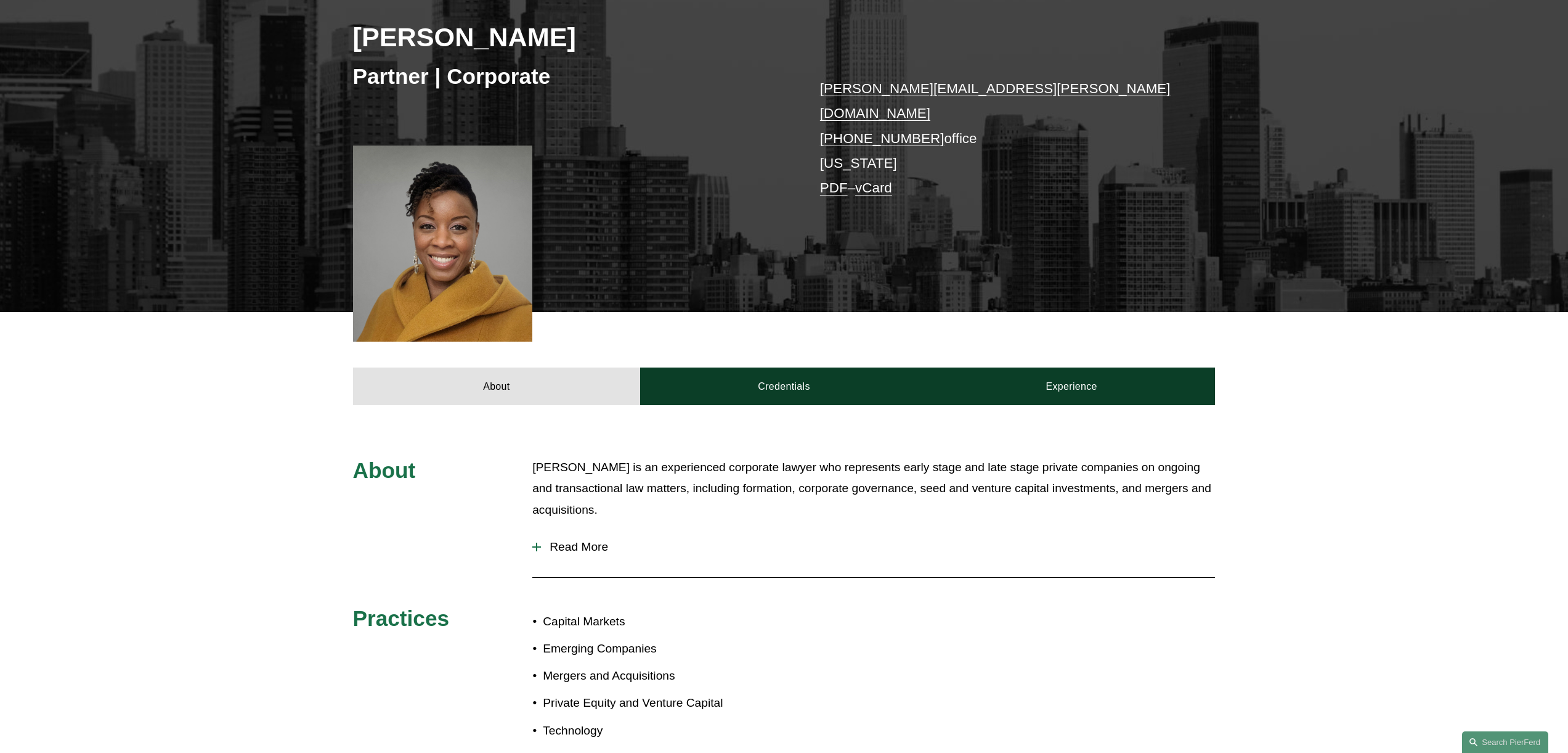
click at [349, 487] on div "About [PERSON_NAME] is an experienced corporate lawyer who represents early sta…" at bounding box center [784, 605] width 1568 height 297
click at [578, 540] on span "Read More" at bounding box center [877, 547] width 674 height 14
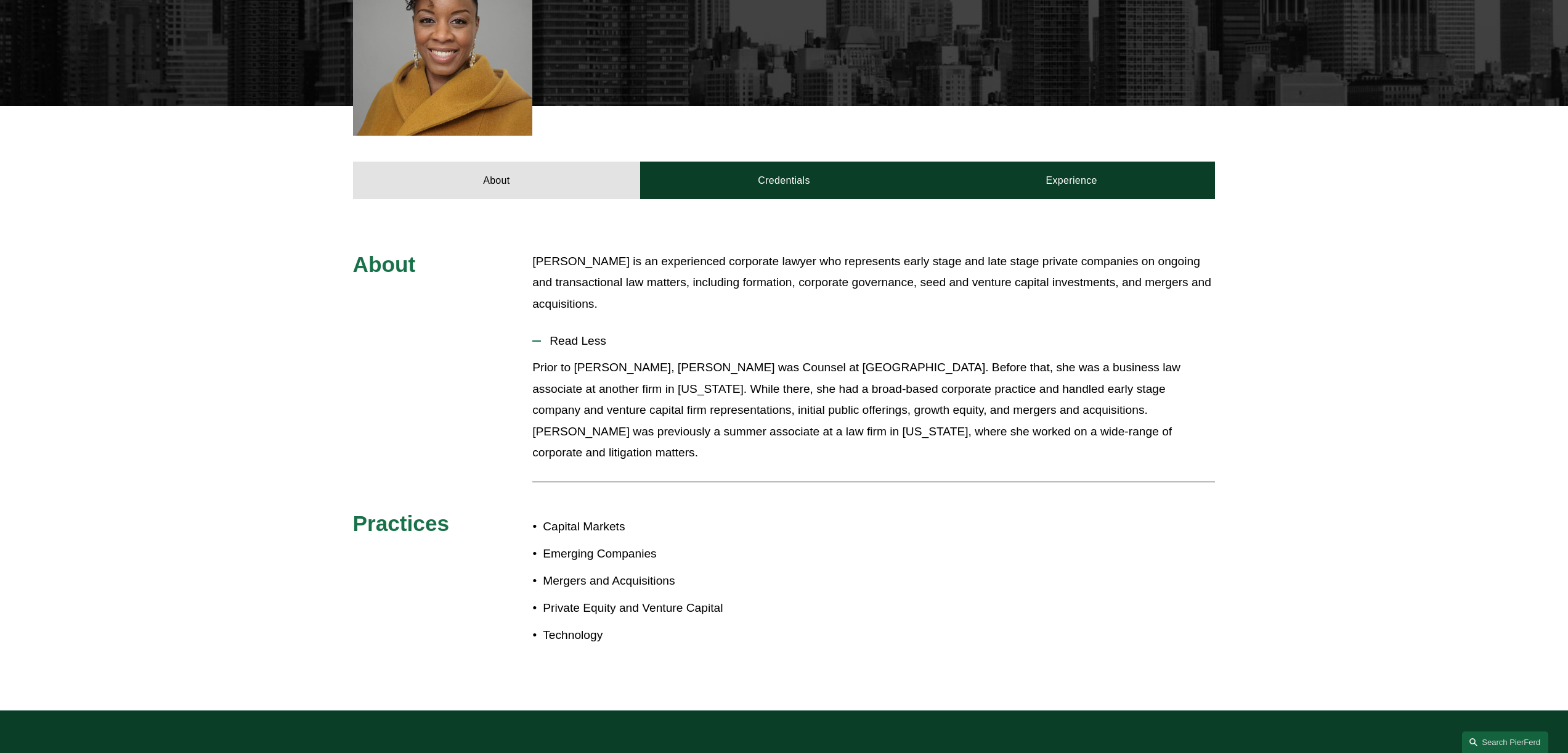
scroll to position [414, 0]
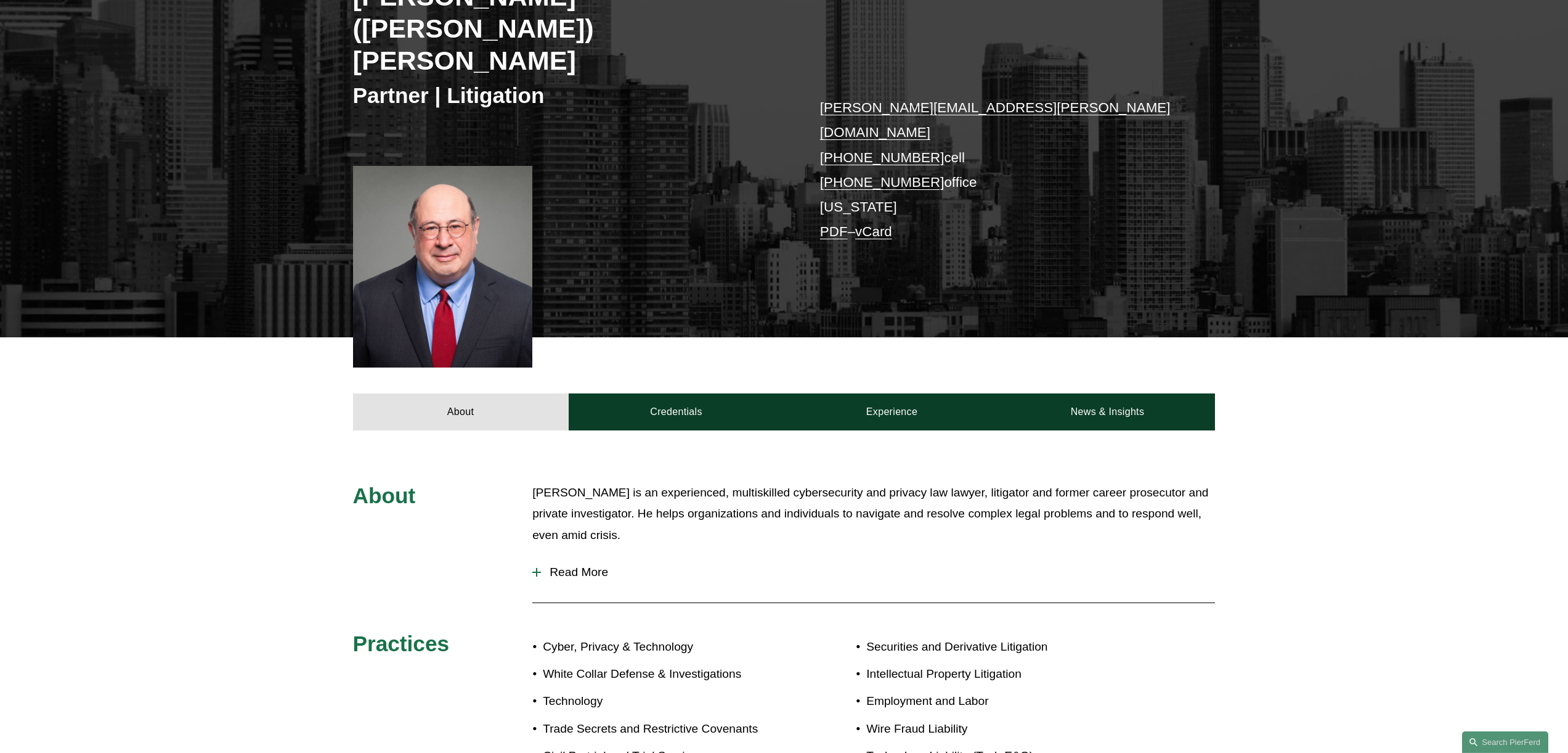
scroll to position [266, 0]
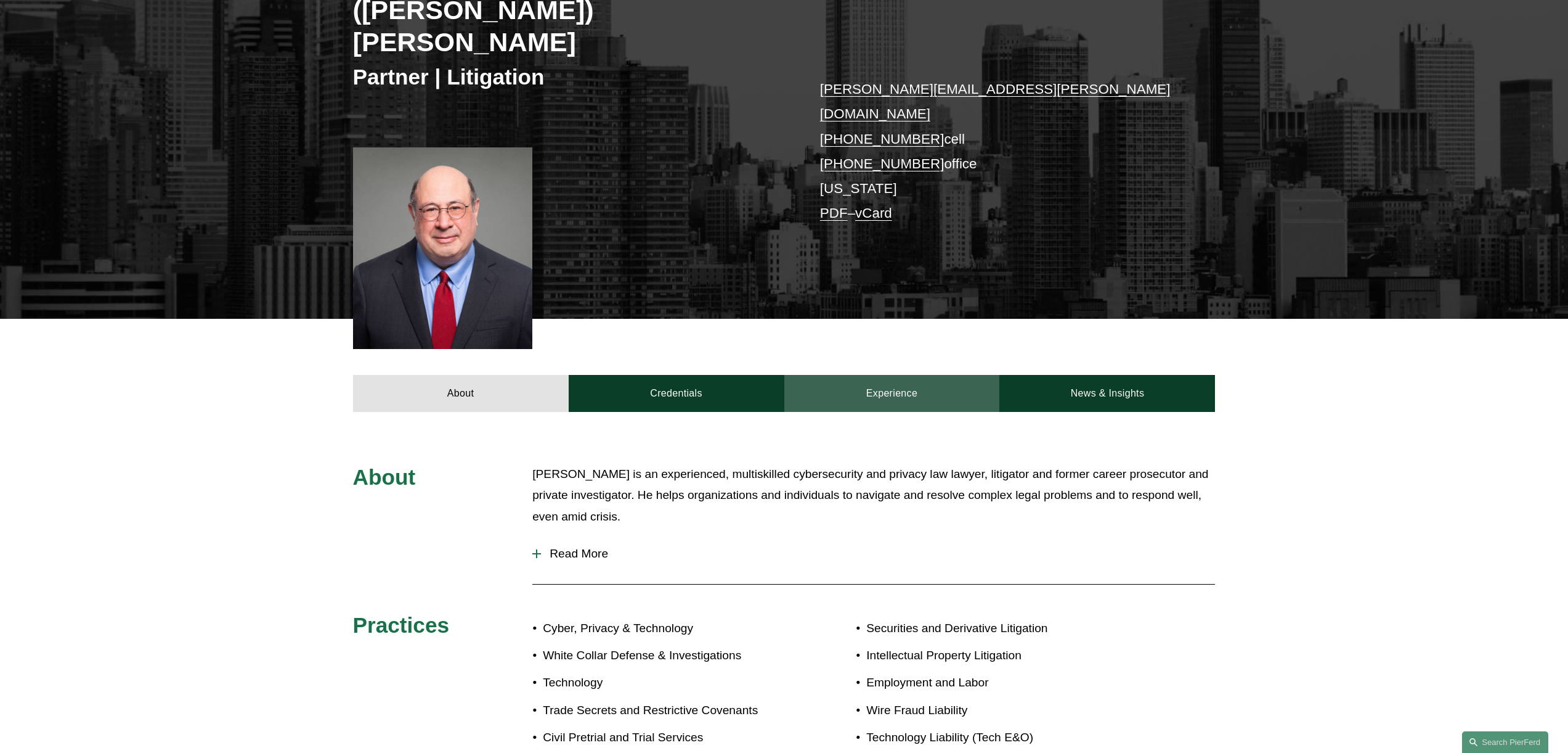
click at [933, 375] on link "Experience" at bounding box center [892, 393] width 216 height 37
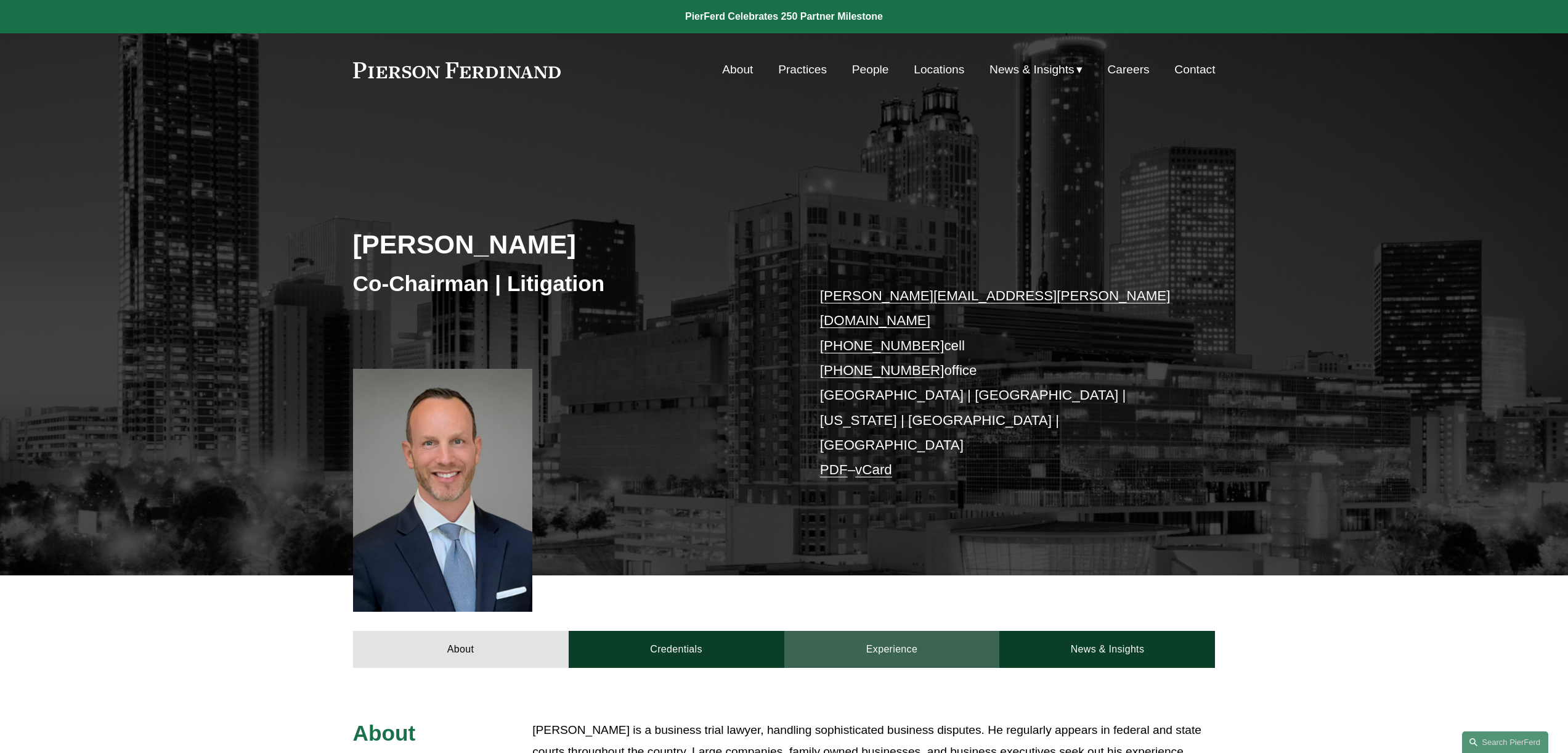
click at [898, 631] on link "Experience" at bounding box center [892, 648] width 216 height 37
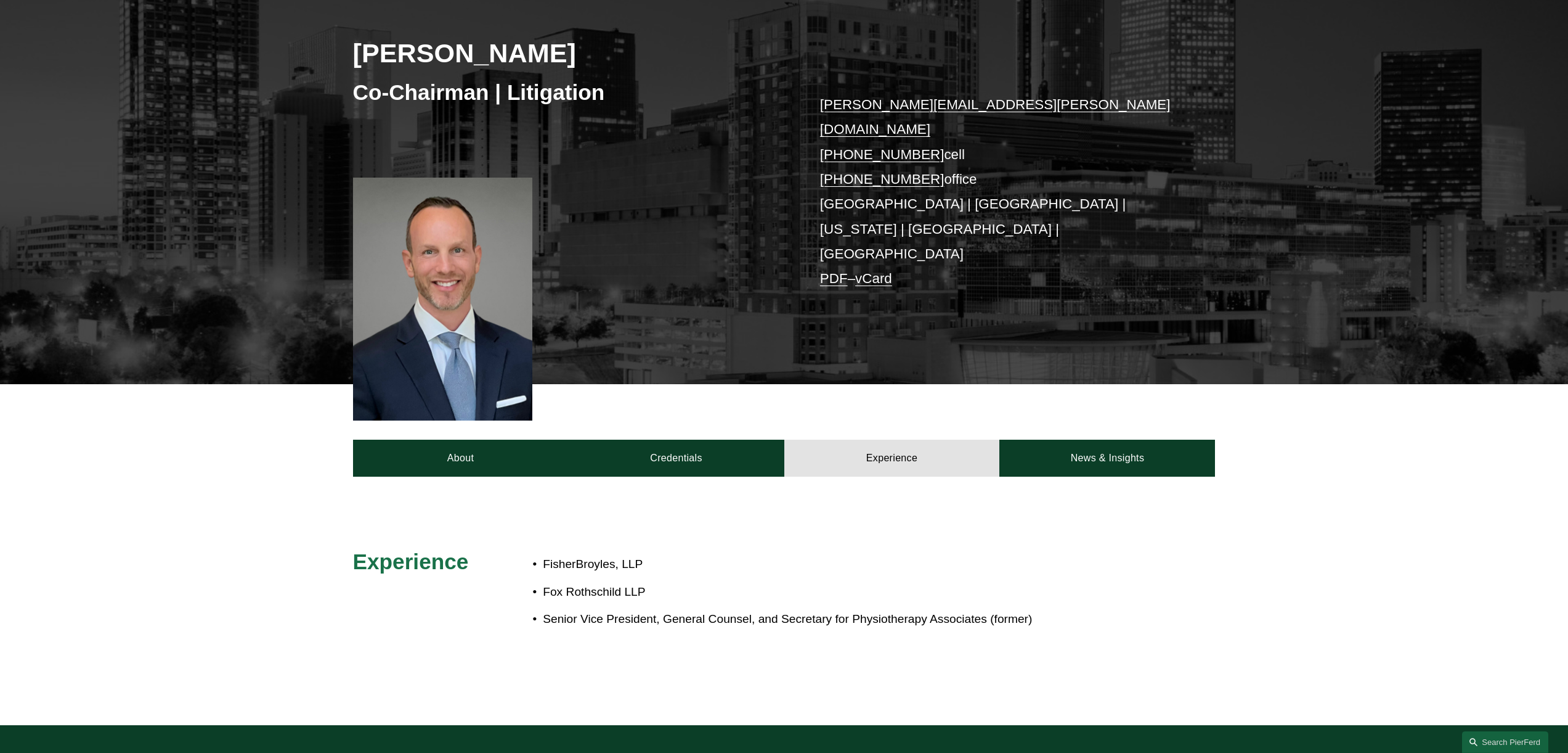
scroll to position [207, 0]
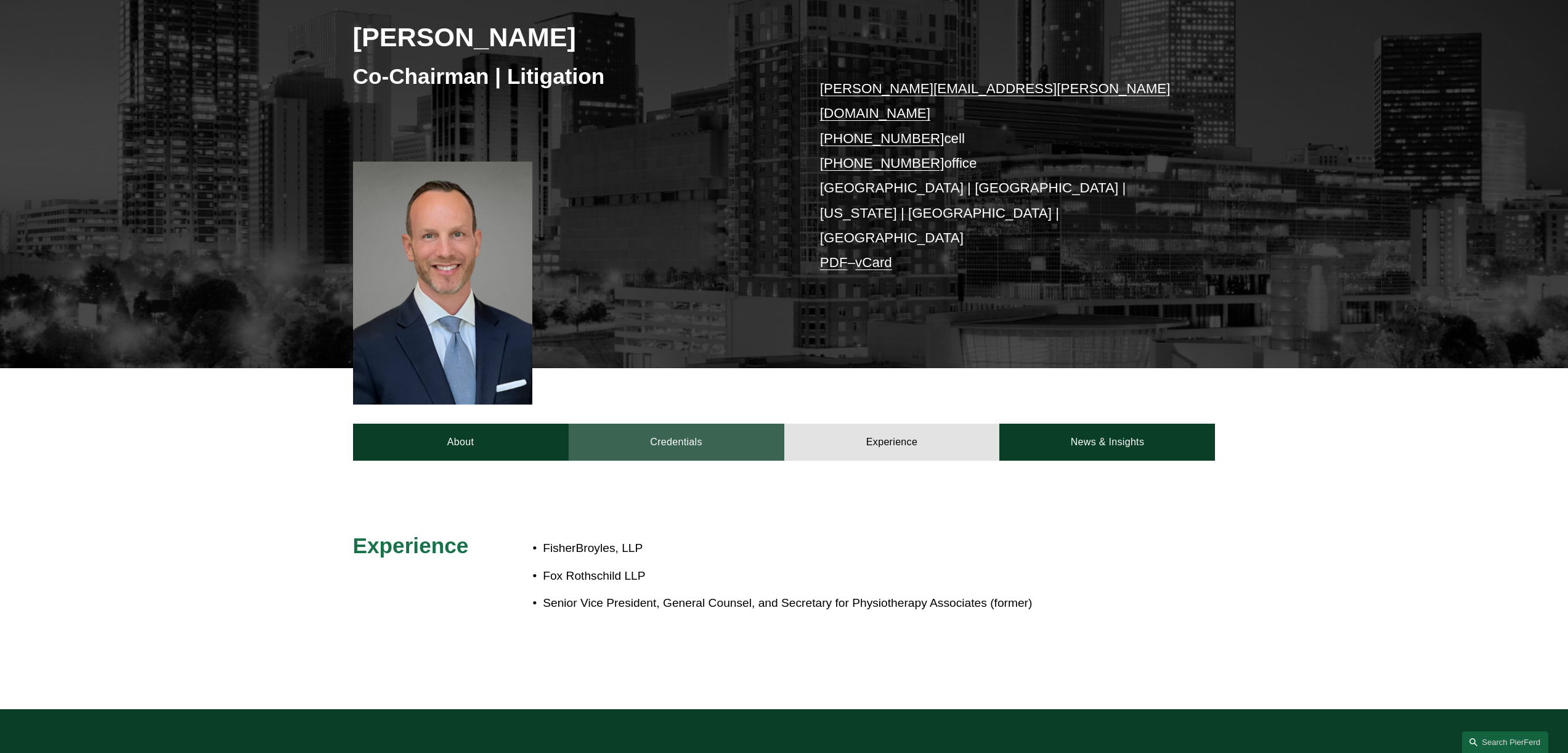
click at [704, 423] on link "Credentials" at bounding box center [676, 441] width 216 height 37
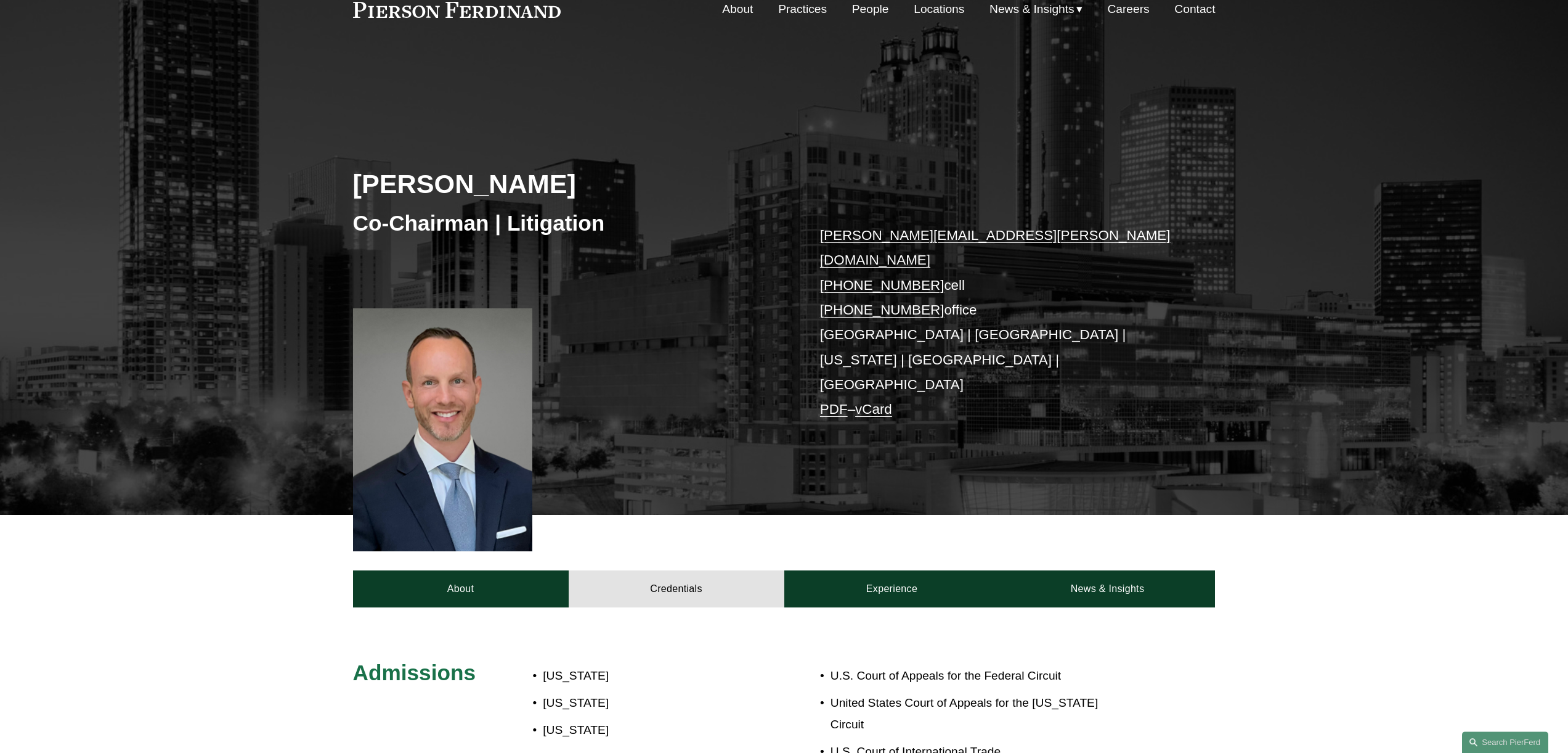
scroll to position [59, 0]
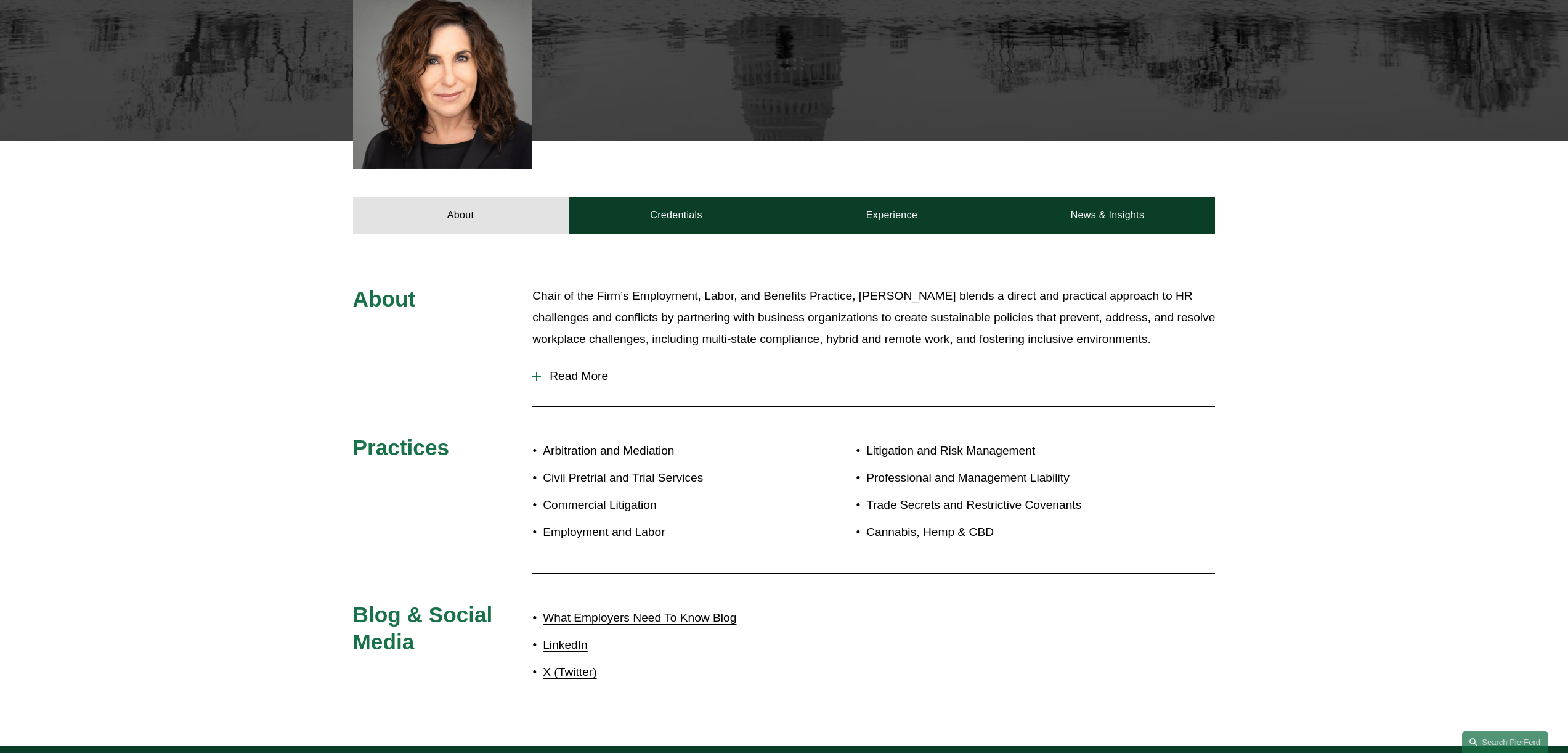
scroll to position [503, 0]
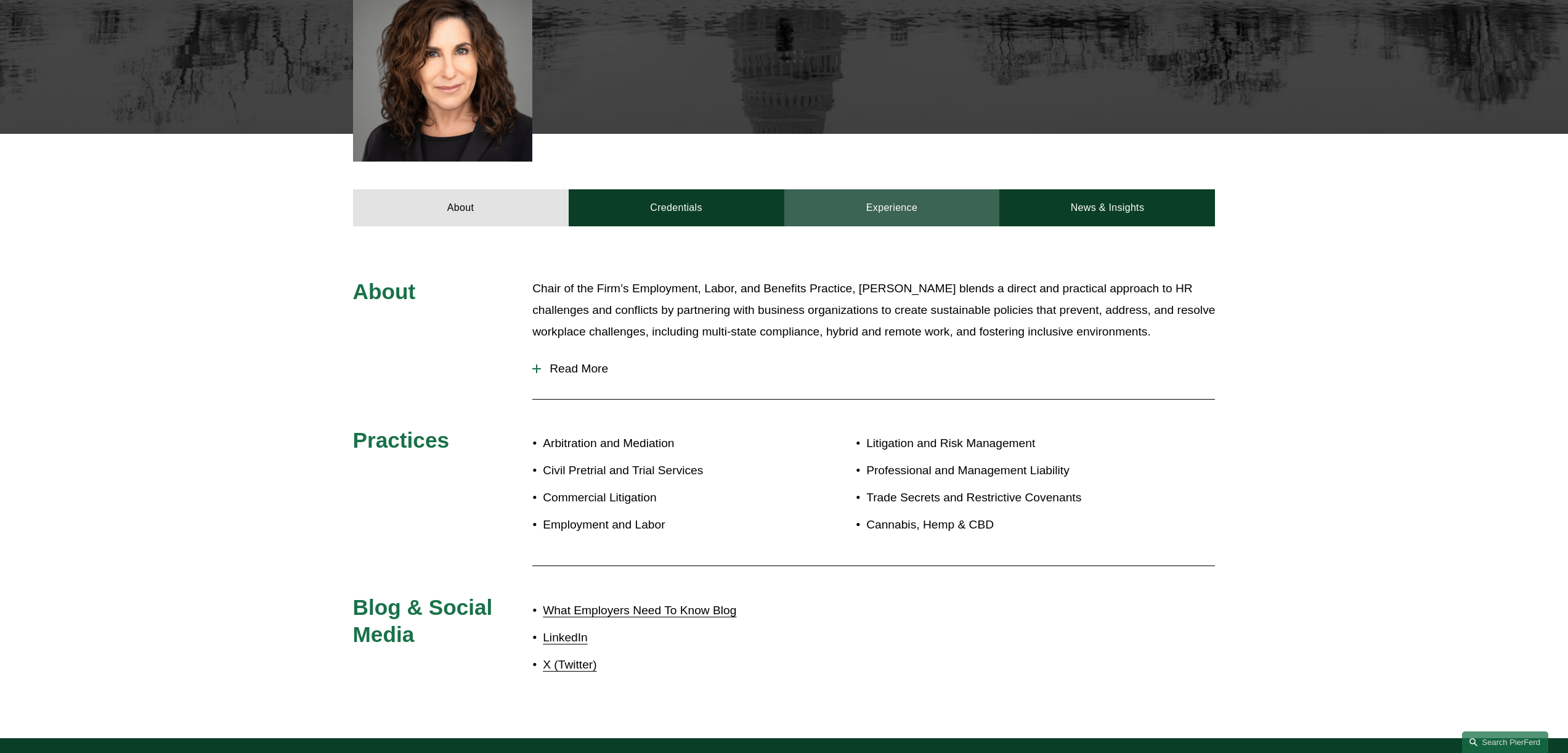
click at [914, 192] on link "Experience" at bounding box center [892, 207] width 216 height 37
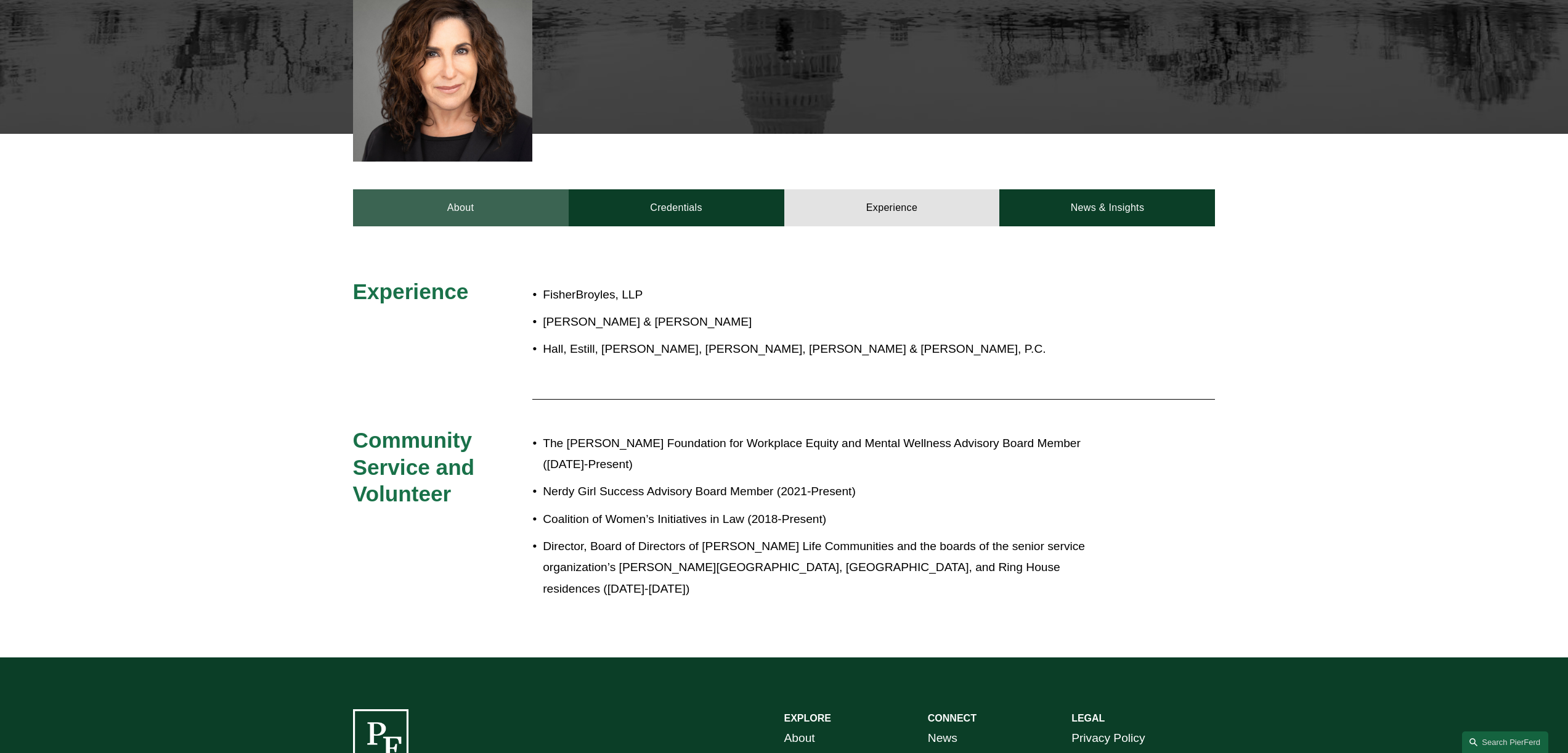
click at [414, 196] on link "About" at bounding box center [461, 207] width 216 height 37
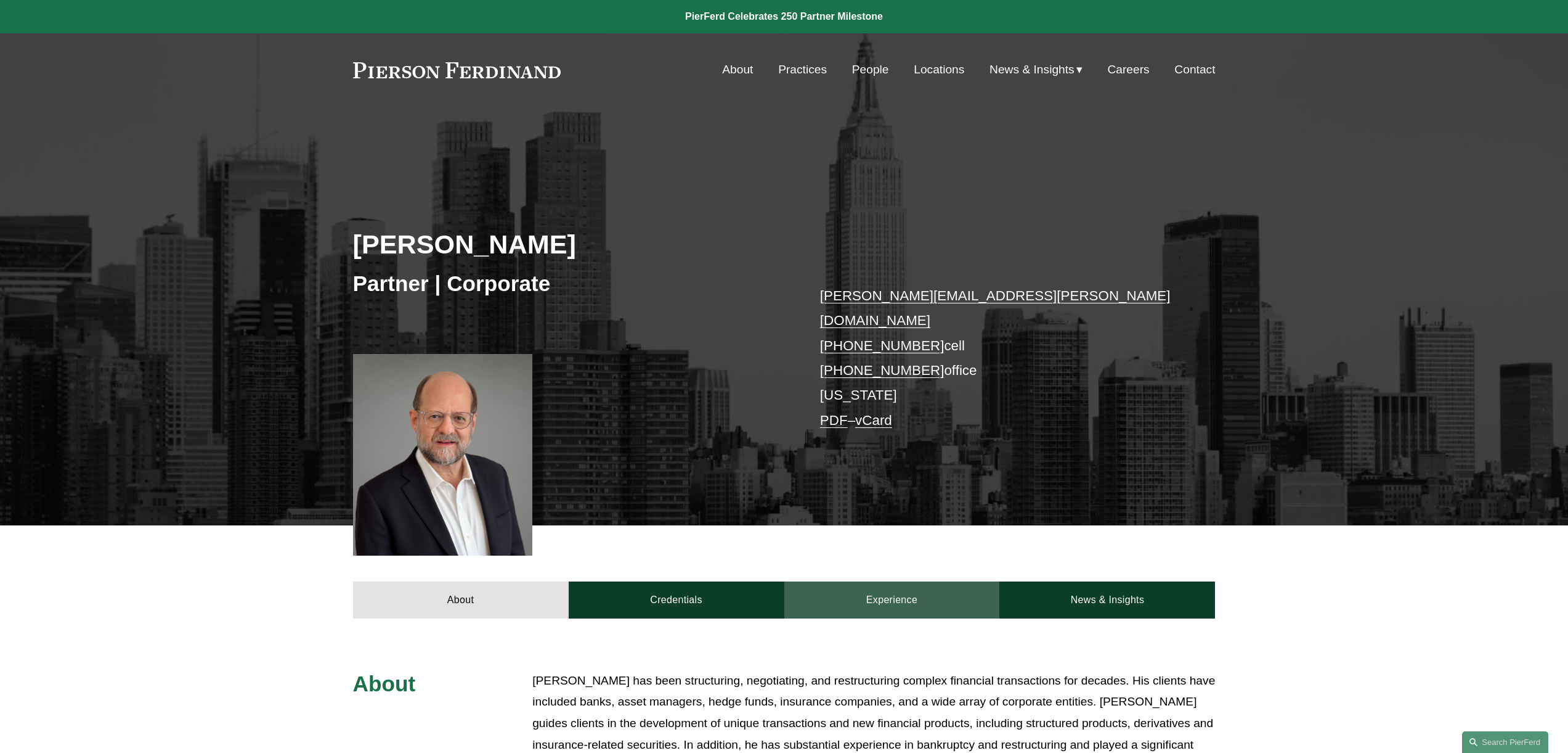
click at [882, 592] on link "Experience" at bounding box center [892, 599] width 216 height 37
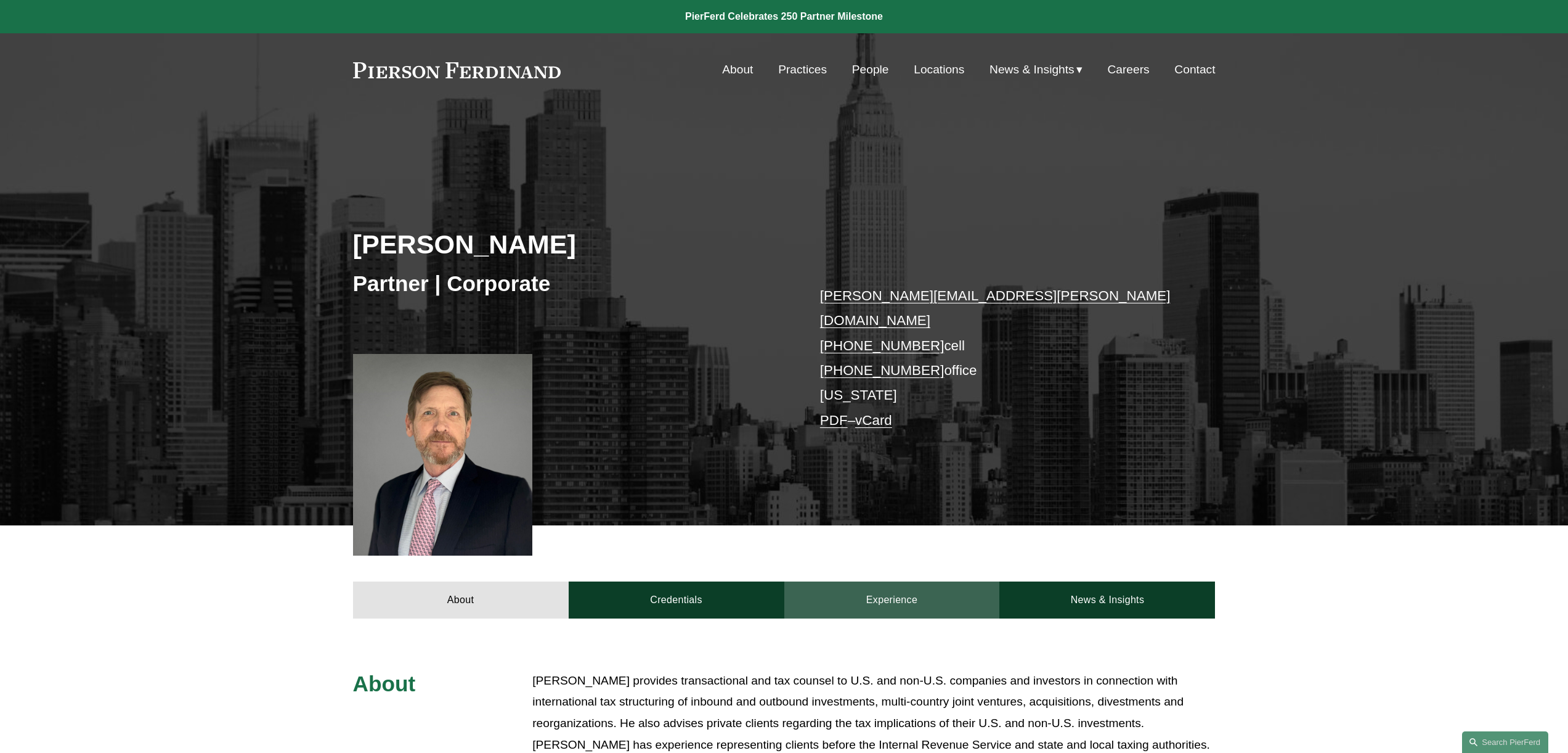
click at [896, 593] on link "Experience" at bounding box center [892, 599] width 216 height 37
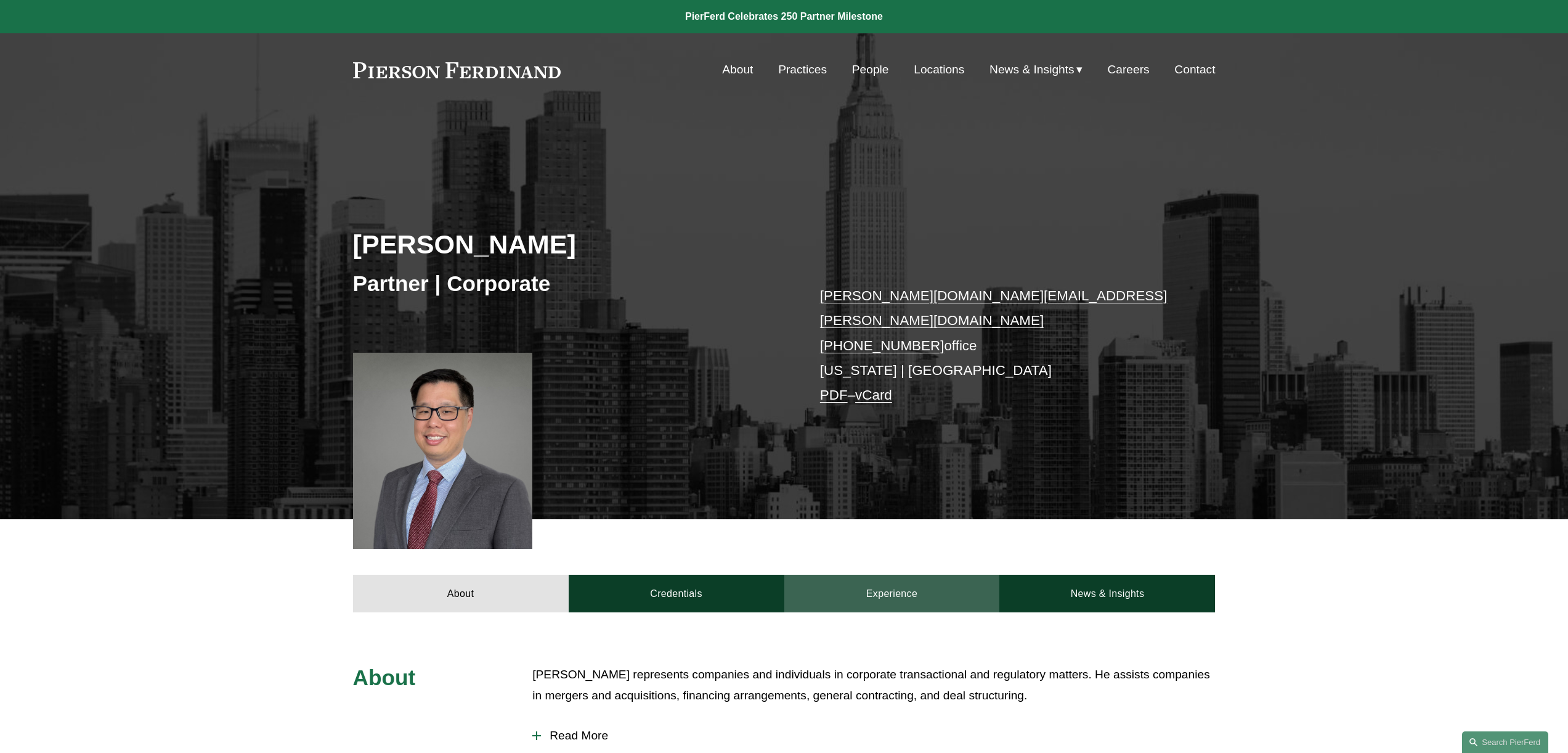
click at [930, 590] on link "Experience" at bounding box center [892, 592] width 216 height 37
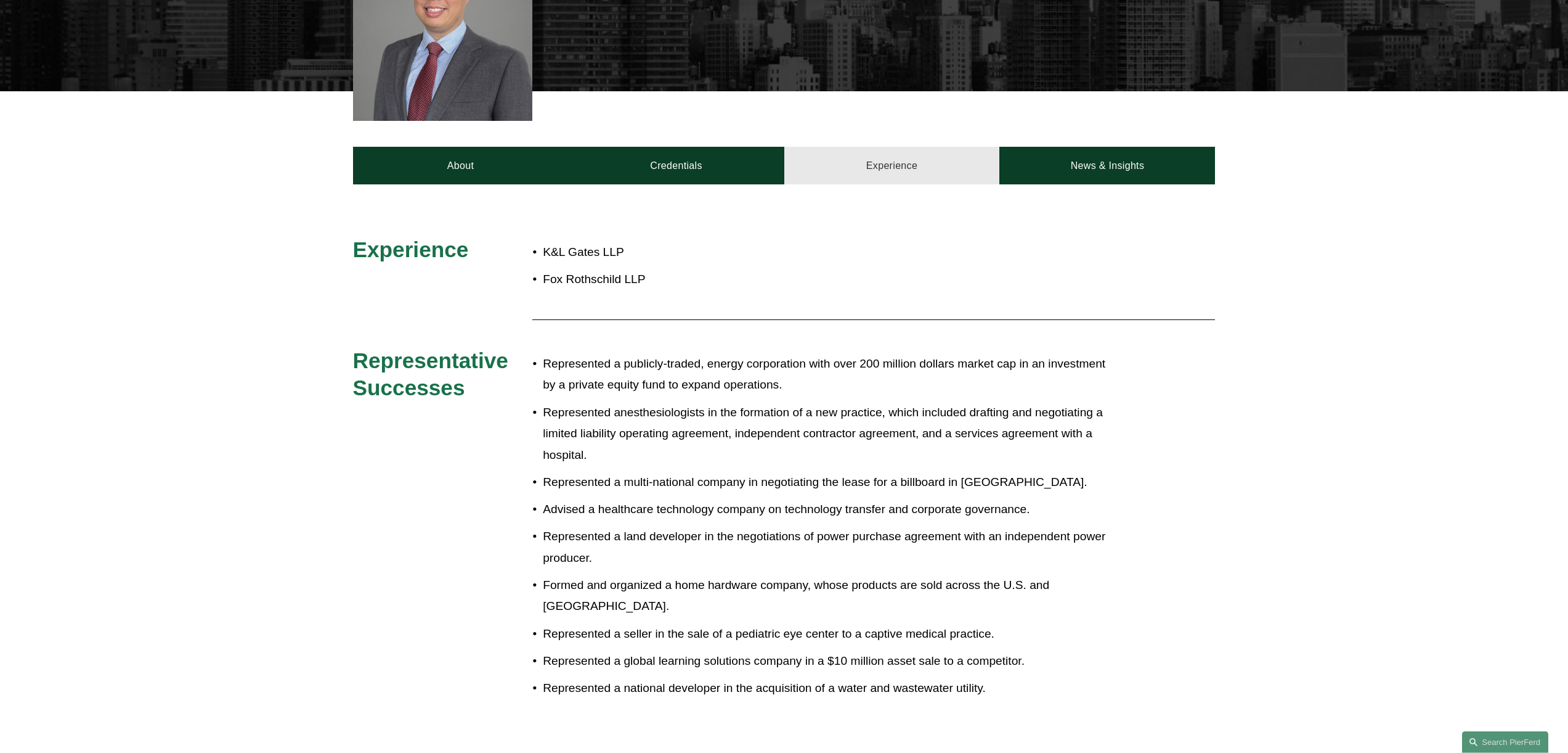
scroll to position [414, 0]
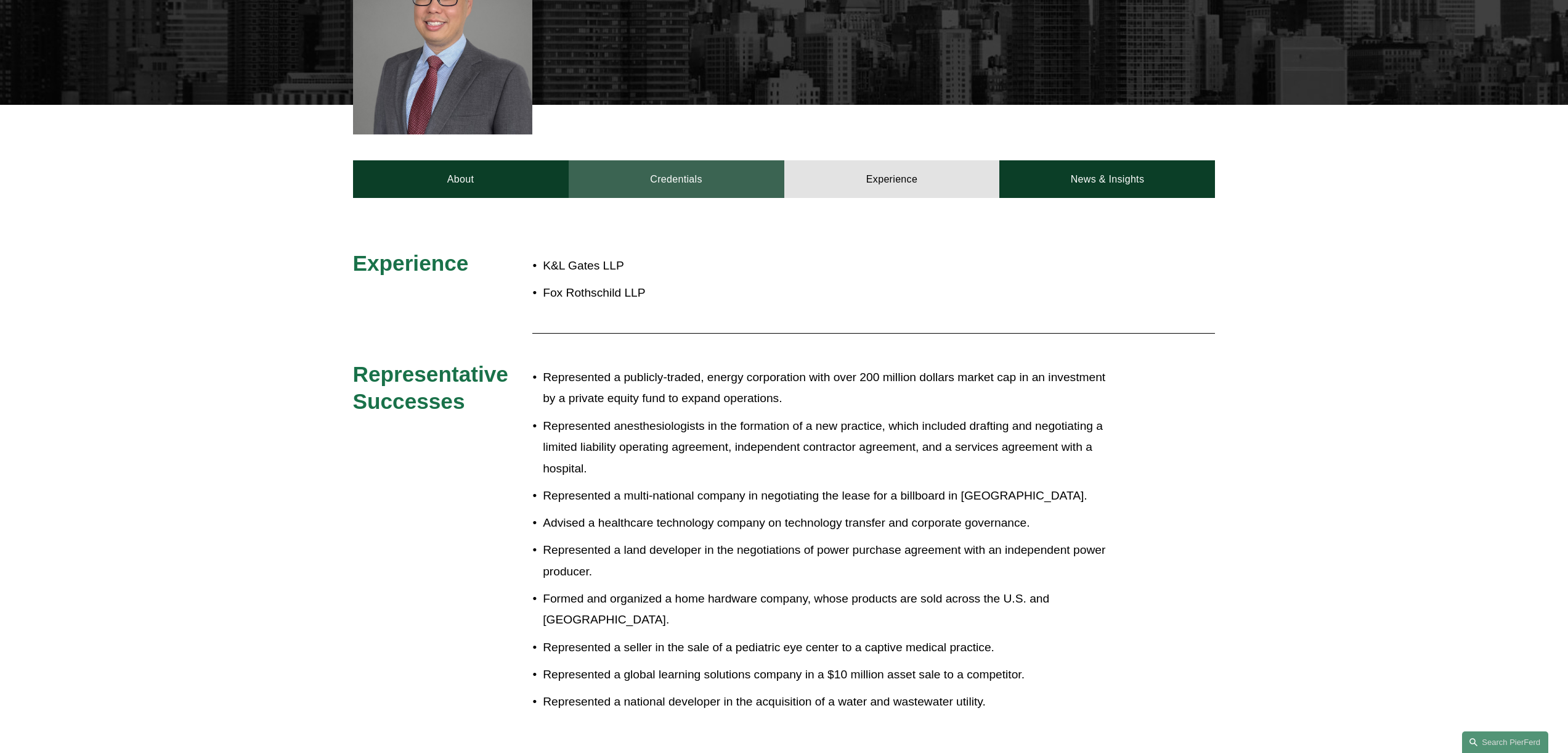
click at [704, 185] on link "Credentials" at bounding box center [676, 178] width 216 height 37
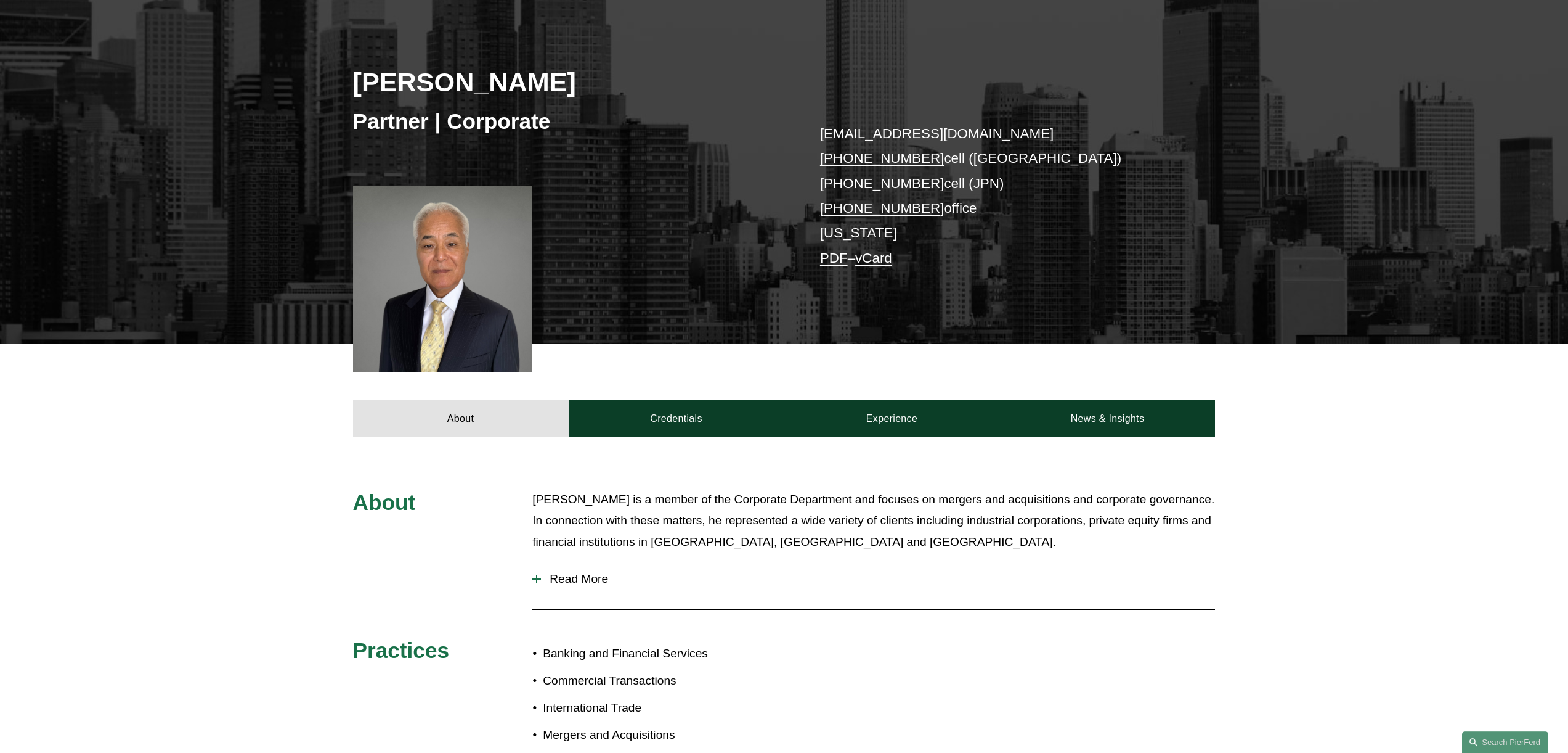
scroll to position [178, 0]
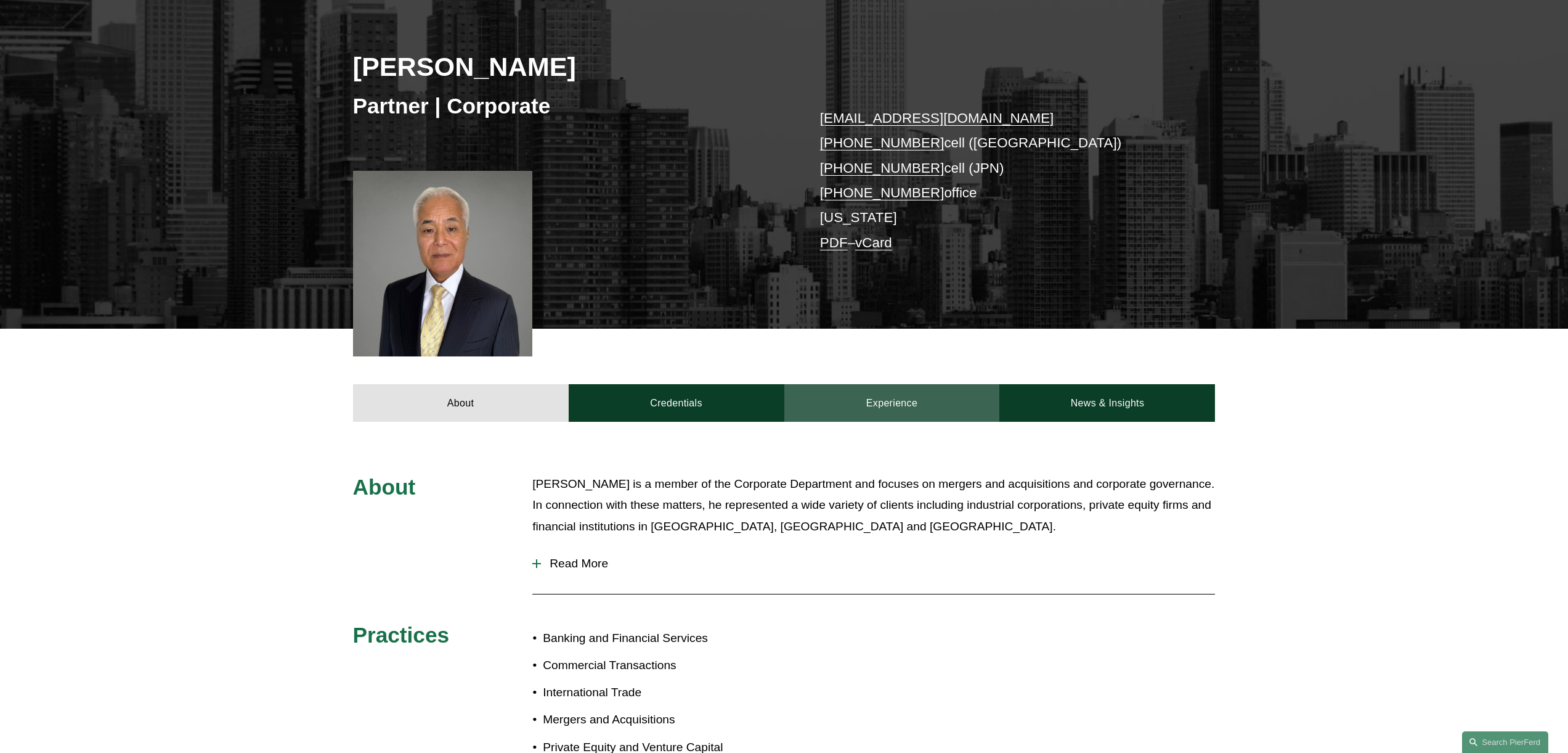
click at [859, 410] on link "Experience" at bounding box center [892, 402] width 216 height 37
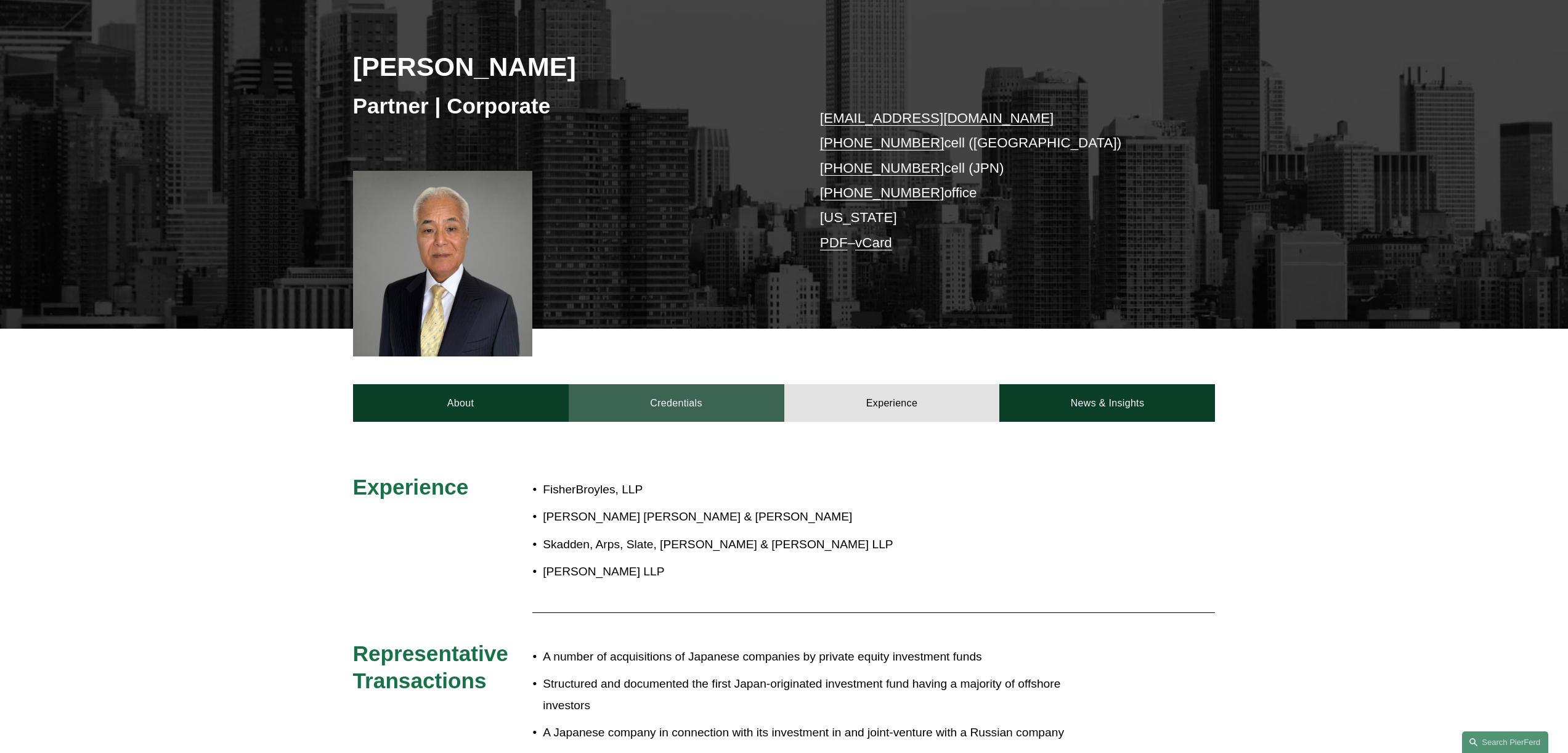
click at [709, 405] on link "Credentials" at bounding box center [676, 402] width 216 height 37
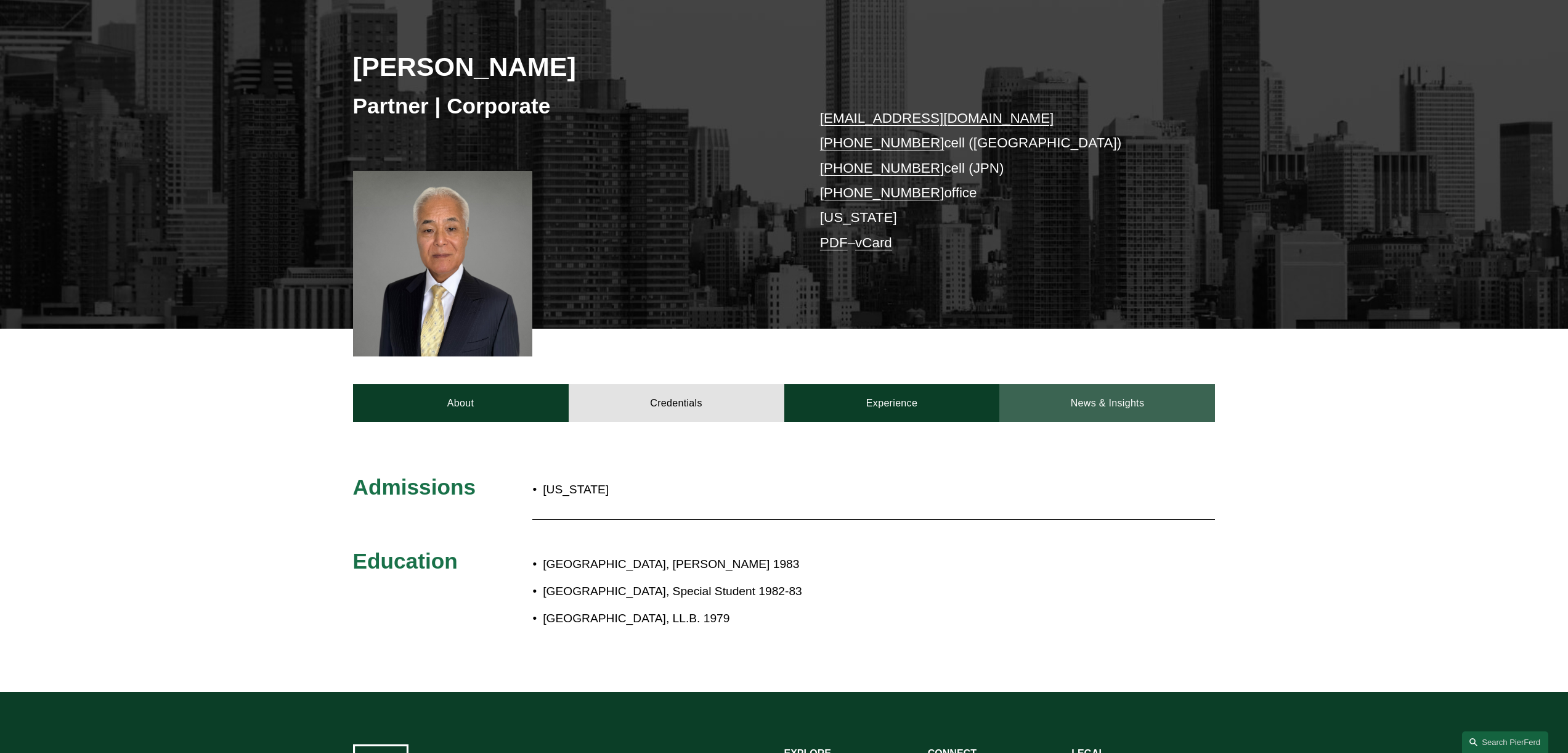
click at [1113, 393] on link "News & Insights" at bounding box center [1107, 402] width 216 height 37
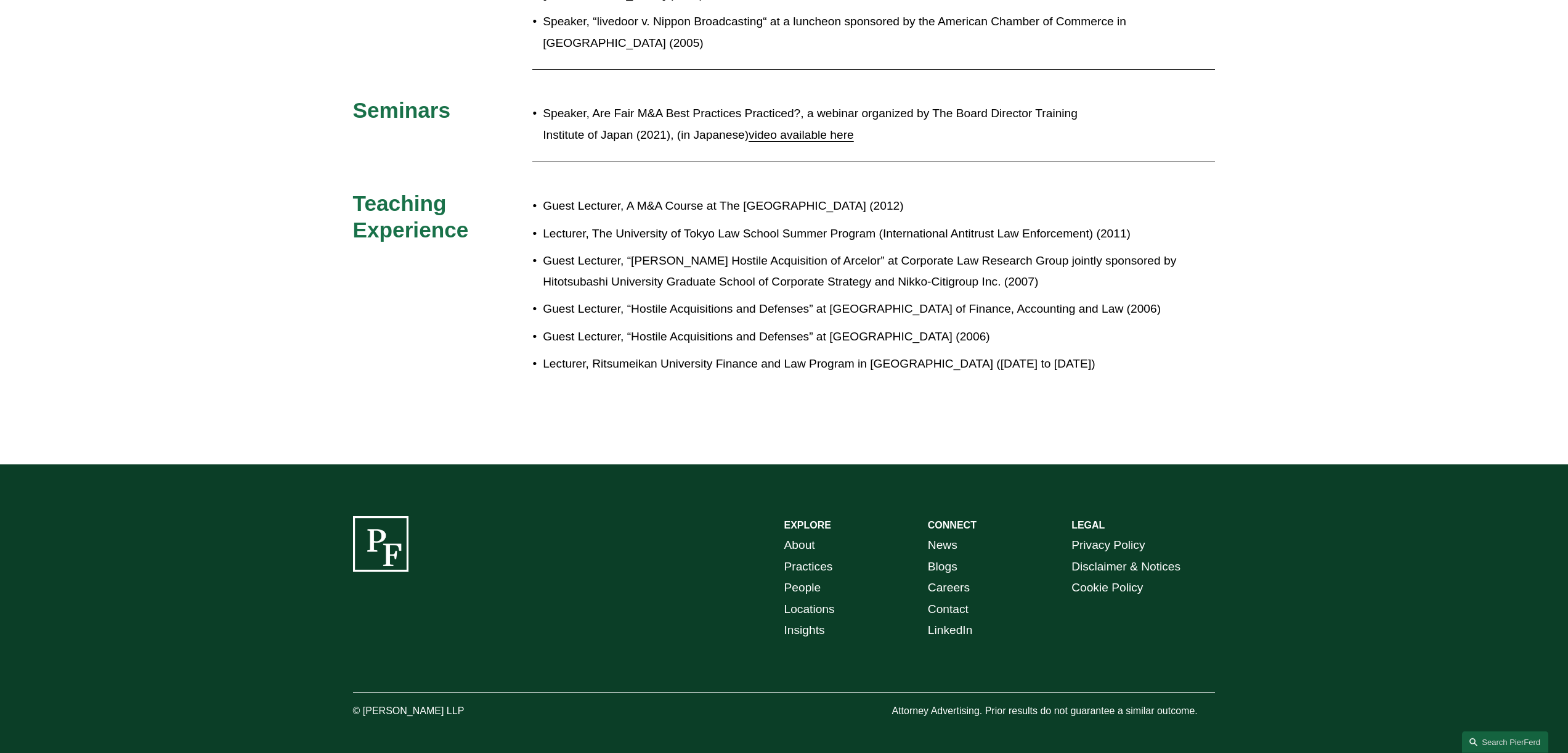
scroll to position [1632, 0]
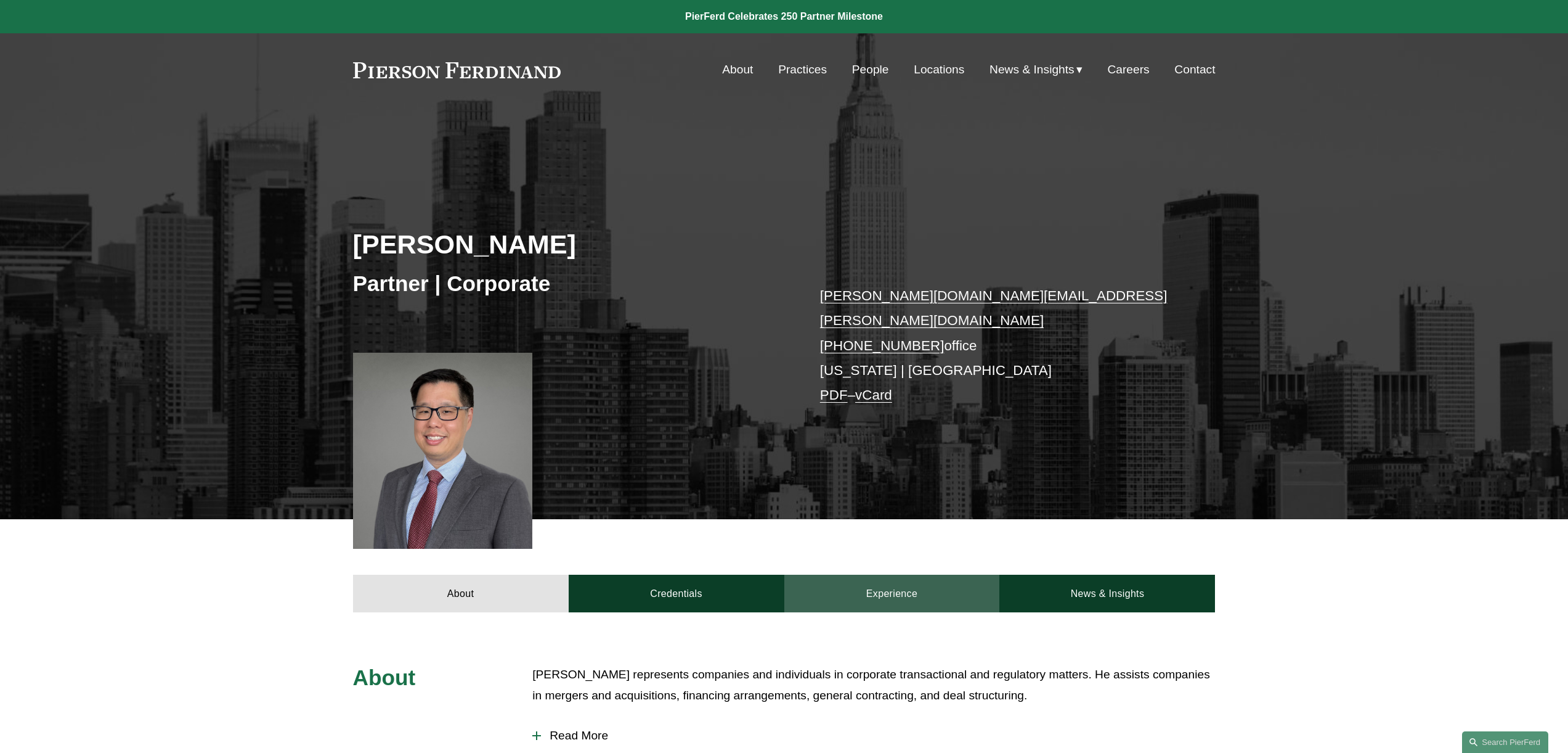
click at [908, 589] on link "Experience" at bounding box center [892, 592] width 216 height 37
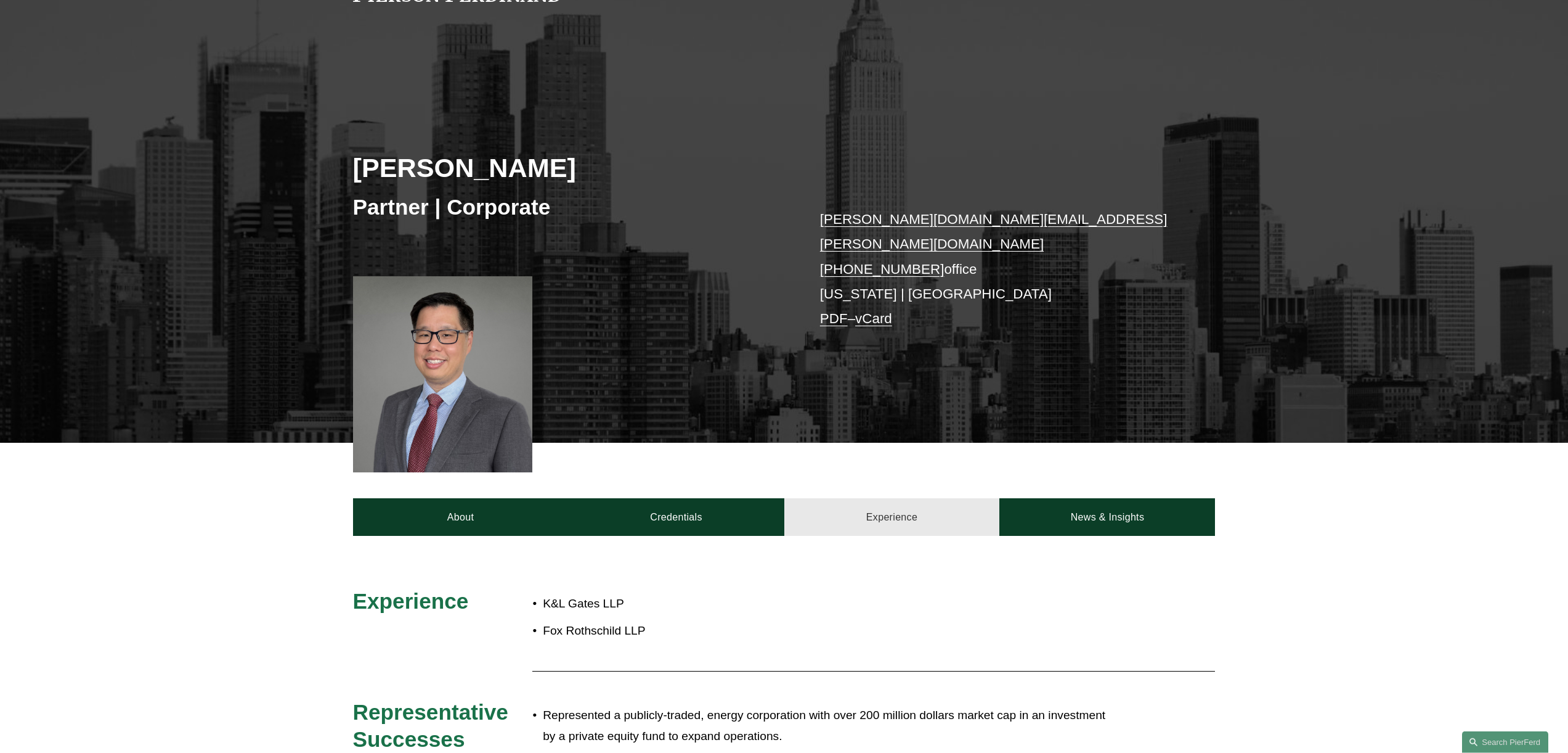
scroll to position [89, 0]
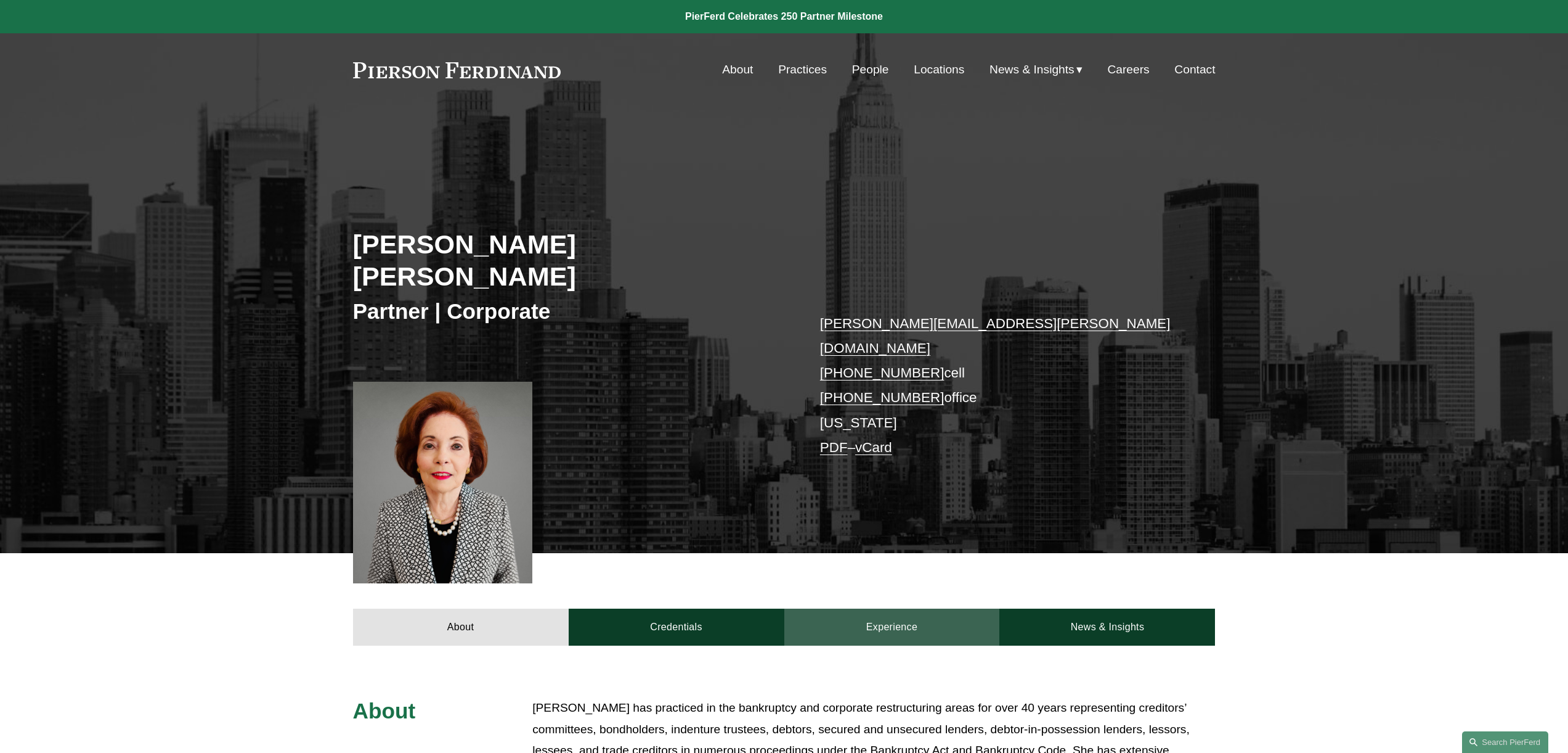
click at [907, 608] on link "Experience" at bounding box center [892, 626] width 216 height 37
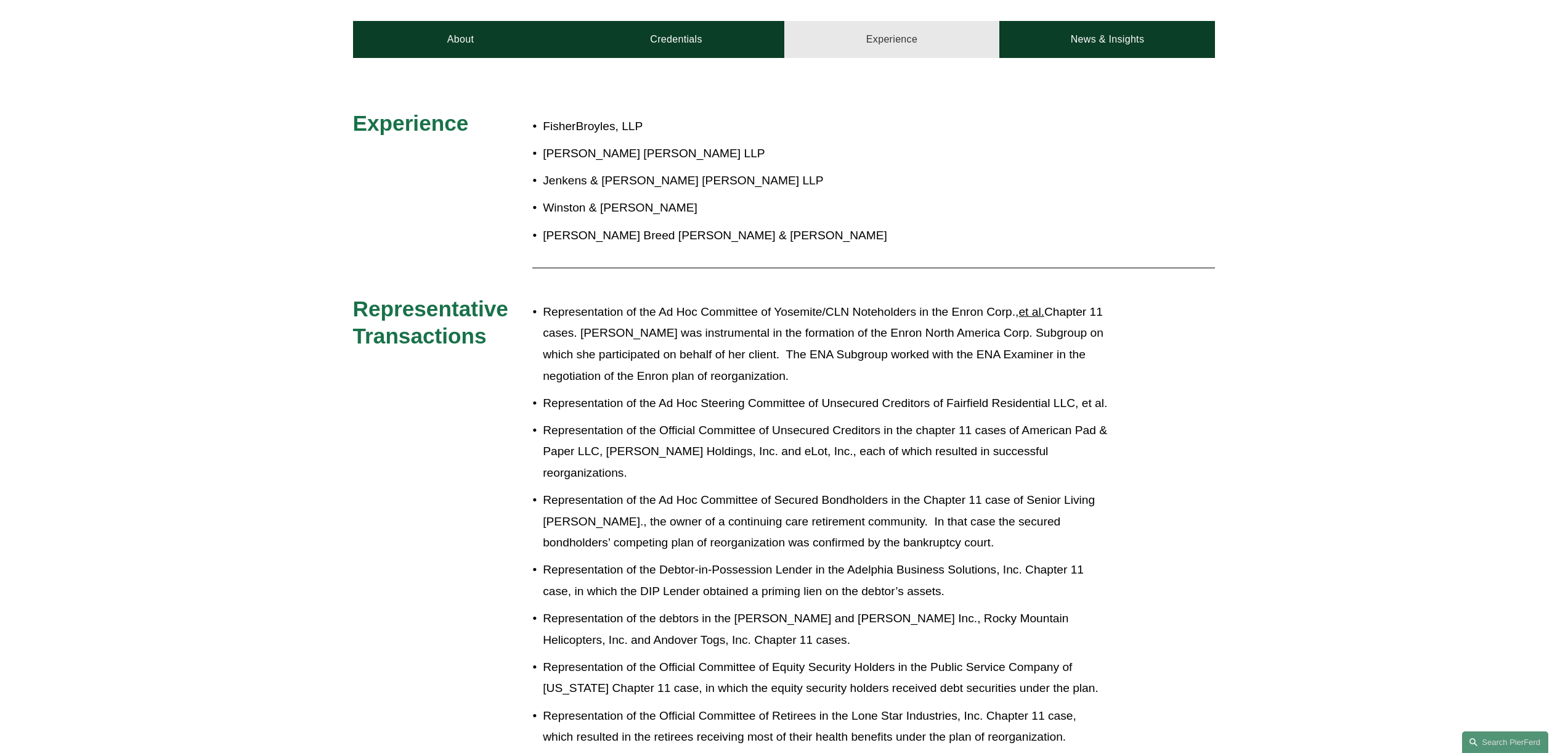
scroll to position [592, 0]
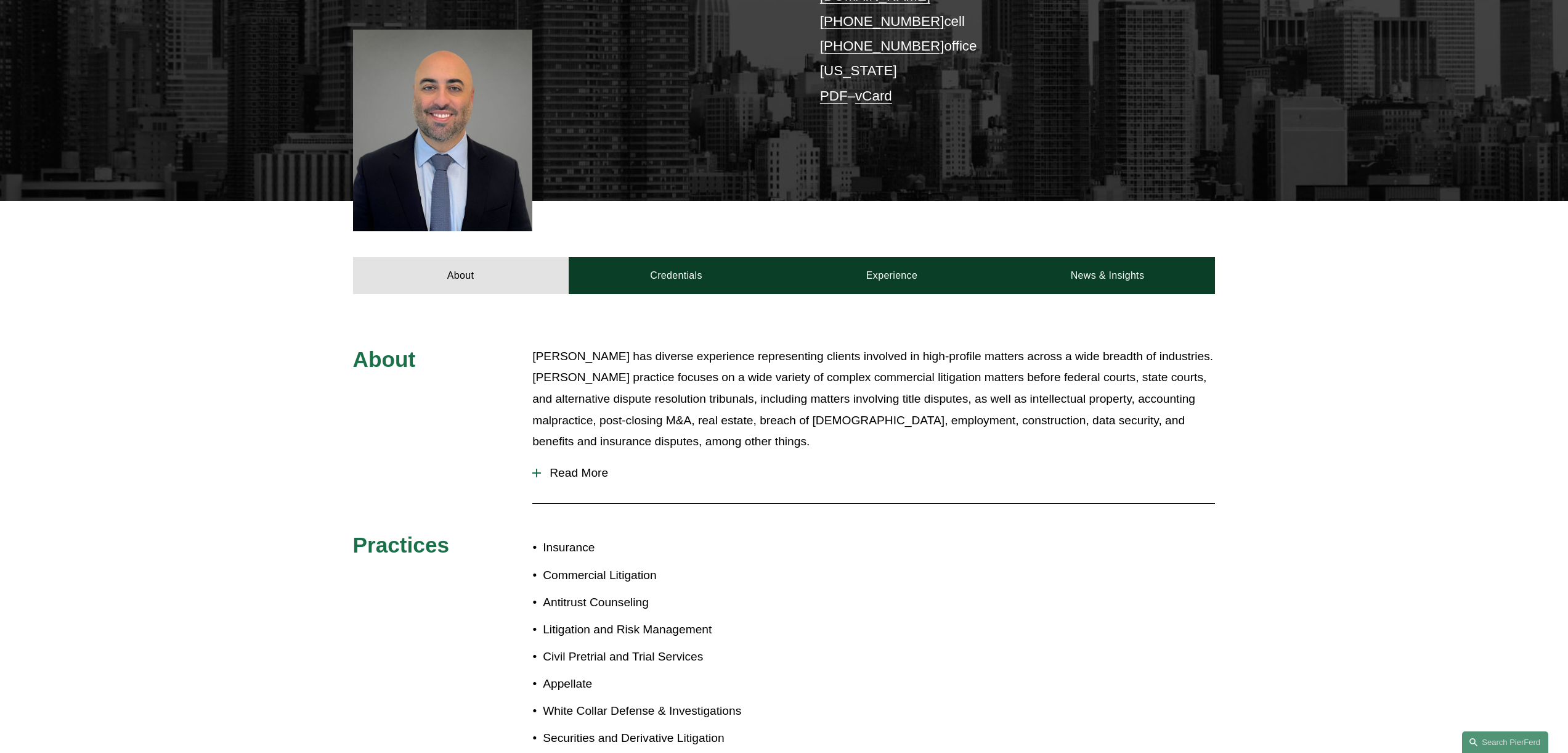
scroll to position [326, 0]
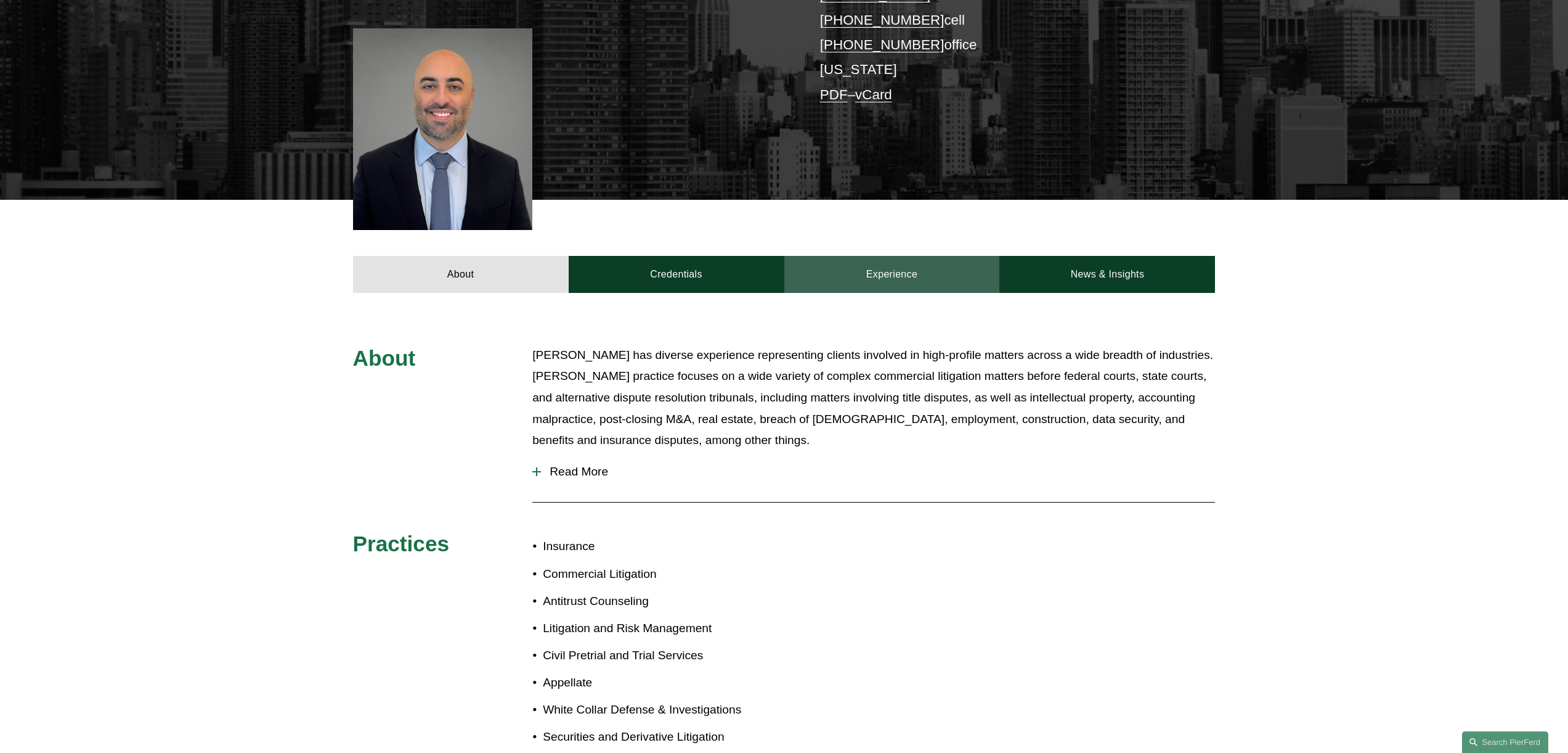
click at [875, 256] on link "Experience" at bounding box center [892, 273] width 216 height 37
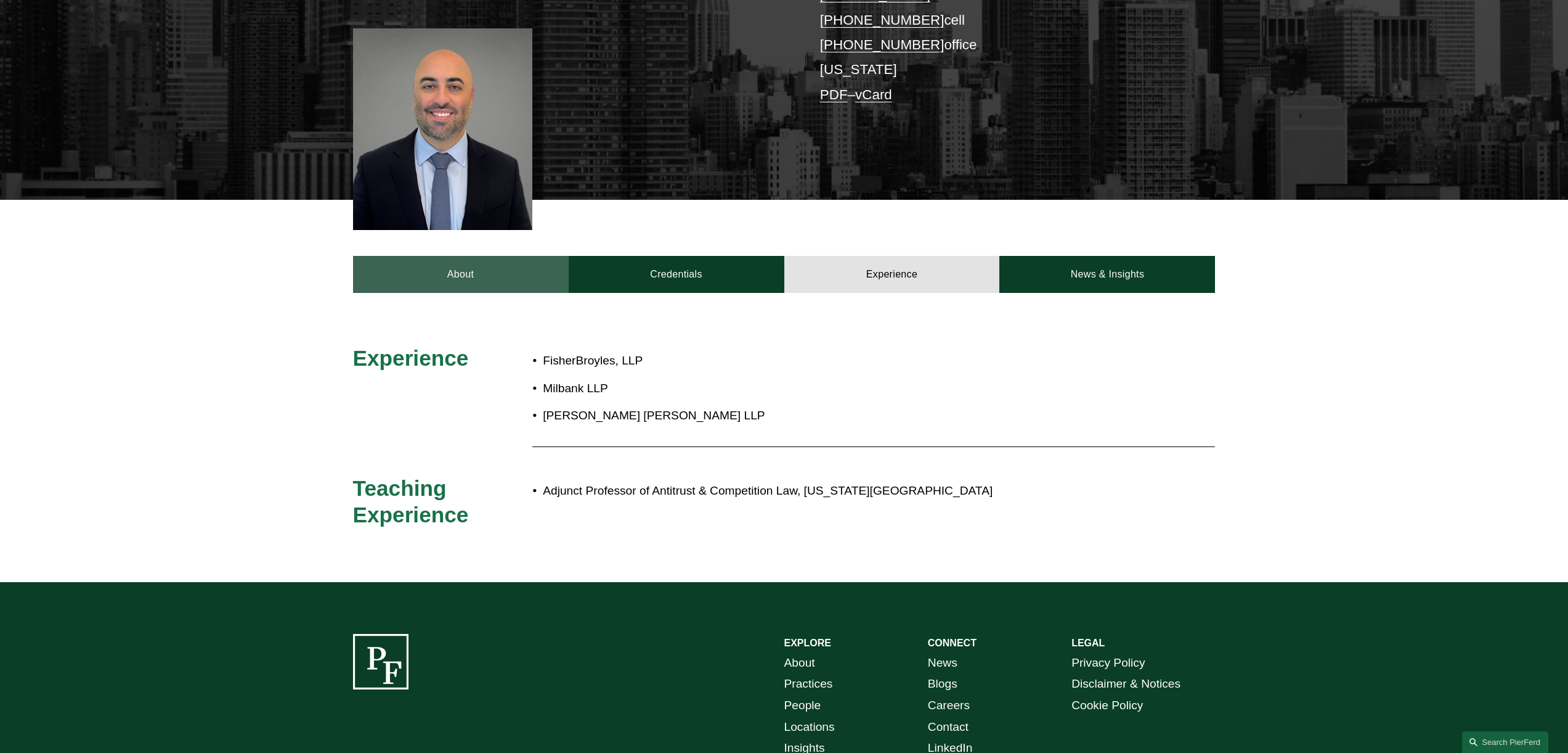
click at [445, 261] on link "About" at bounding box center [461, 273] width 216 height 37
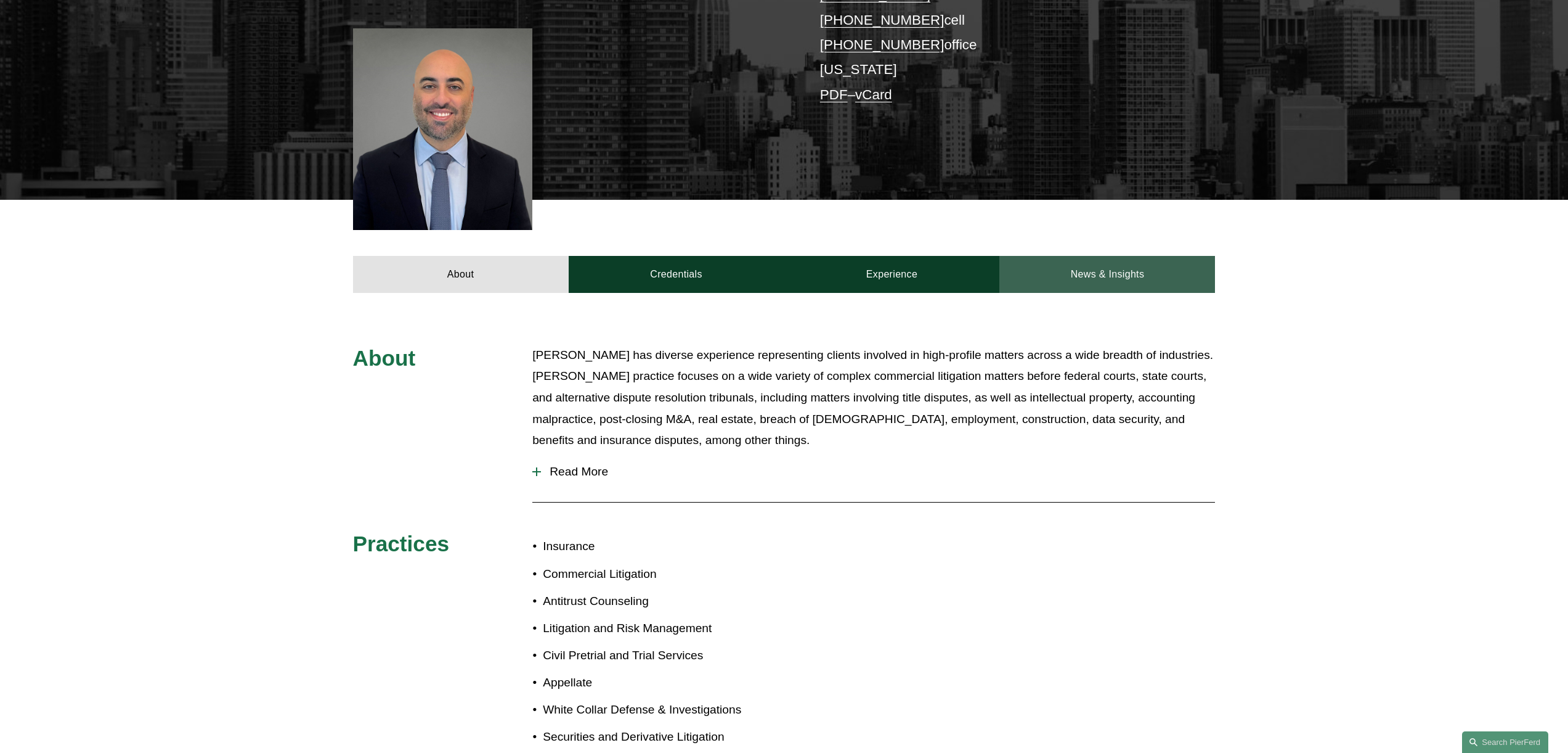
click at [1112, 256] on link "News & Insights" at bounding box center [1107, 273] width 216 height 37
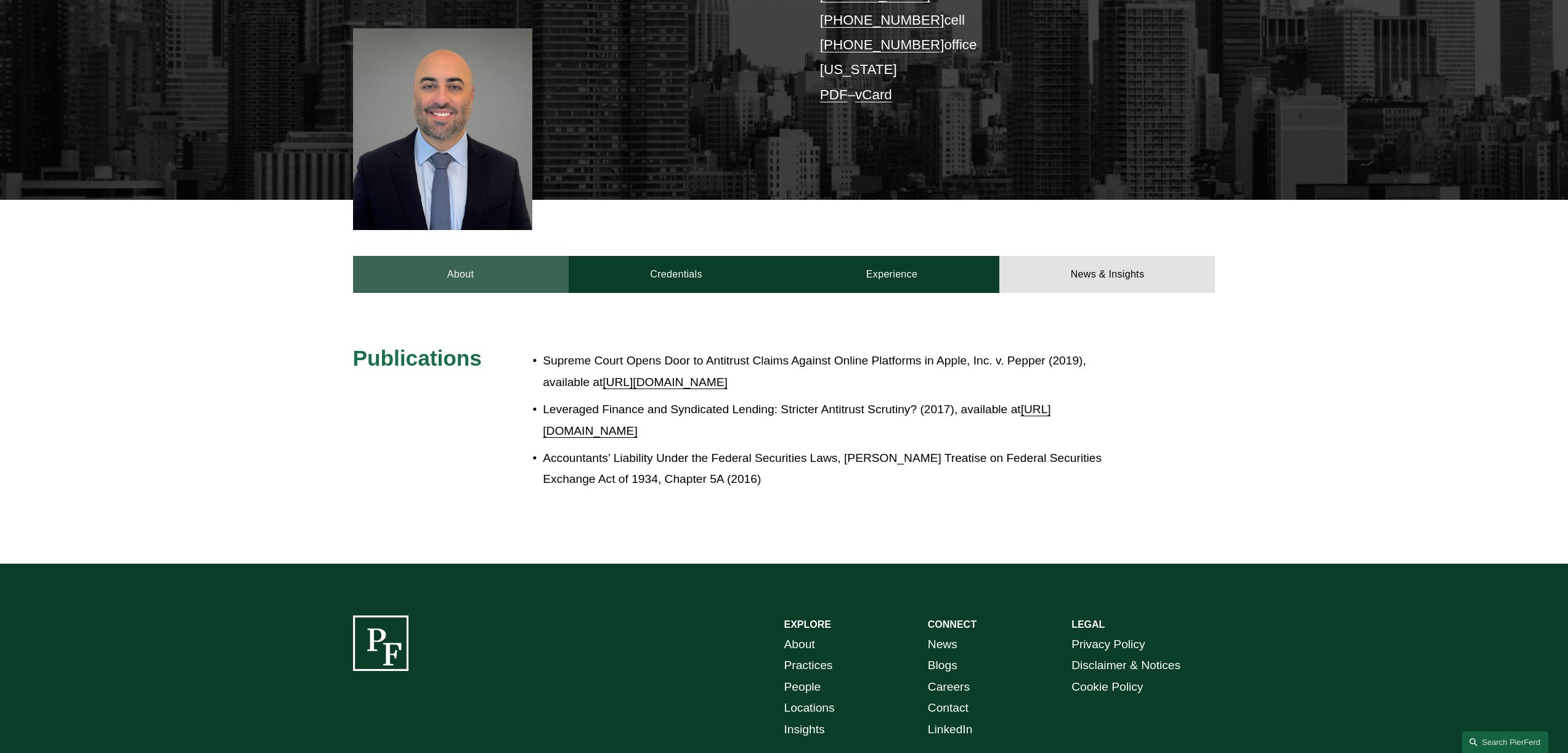
click at [436, 262] on link "About" at bounding box center [461, 273] width 216 height 37
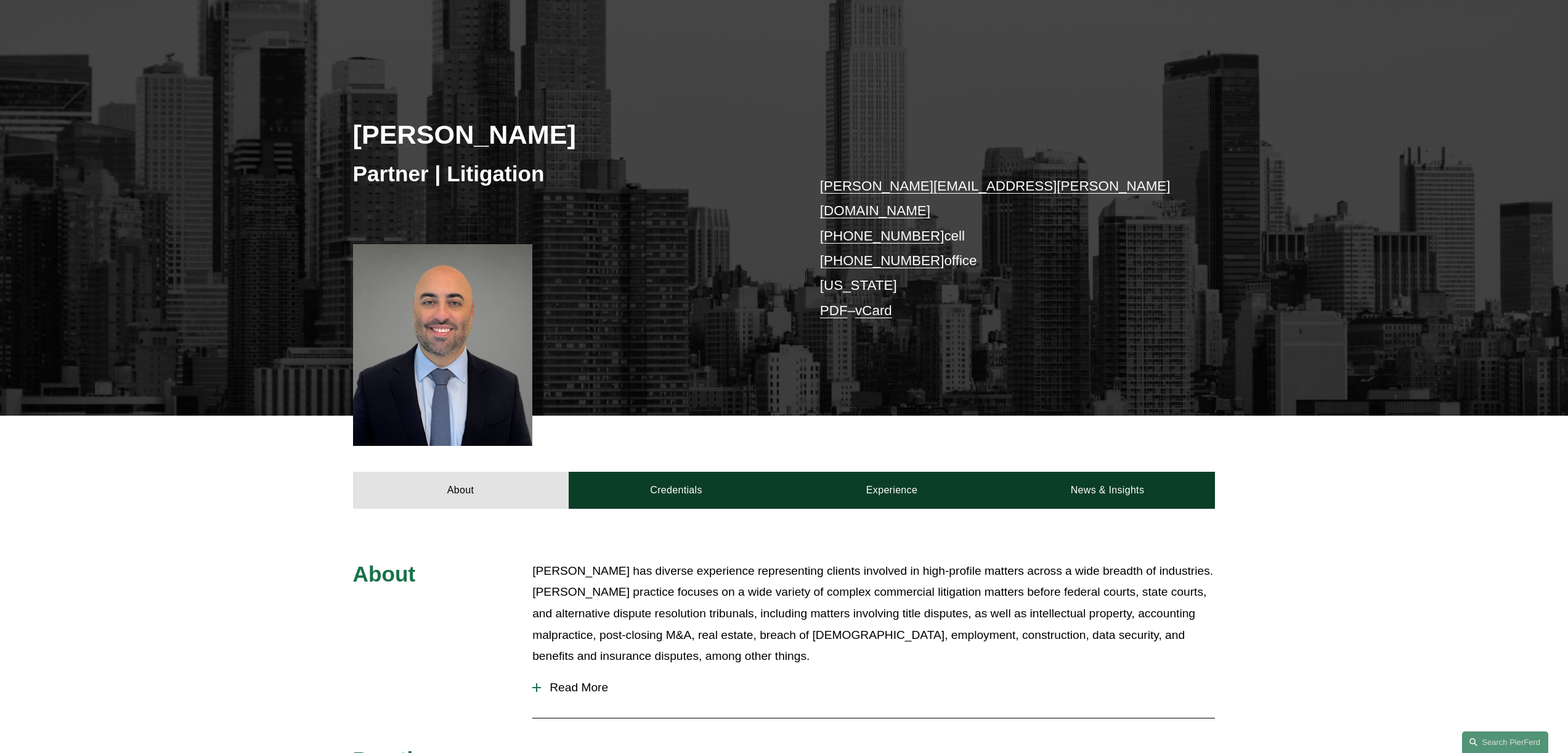
scroll to position [0, 0]
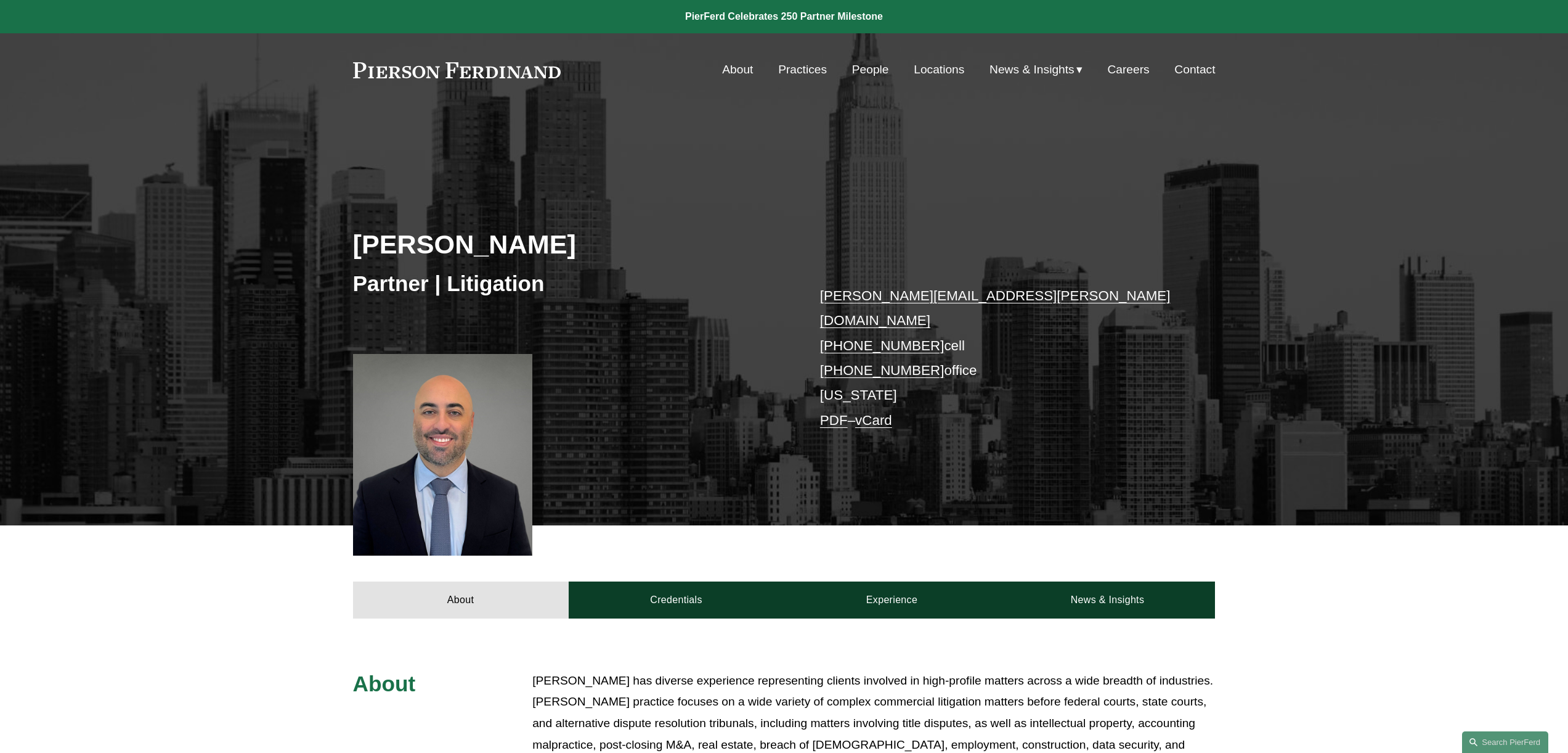
click at [740, 22] on link at bounding box center [784, 17] width 1568 height 34
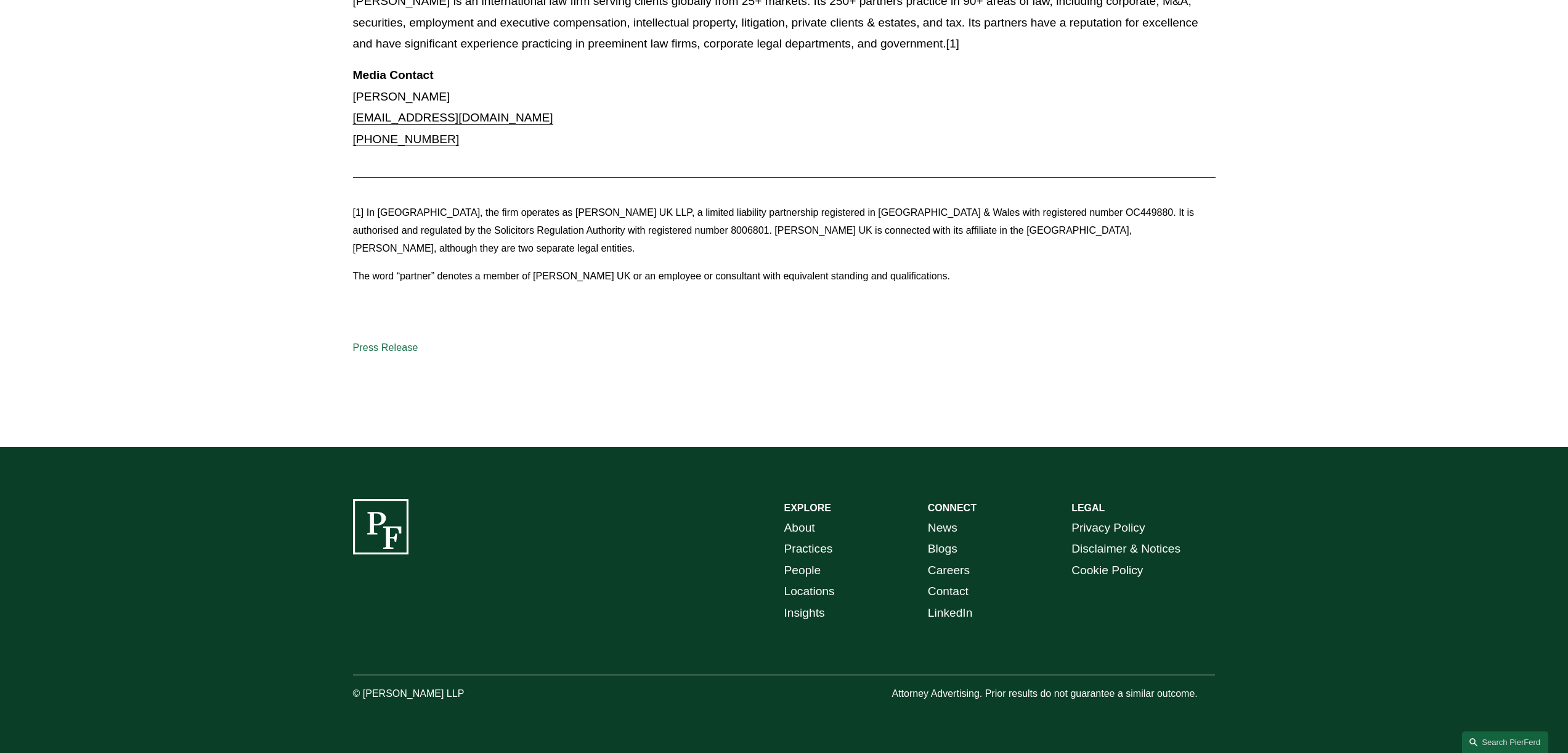
scroll to position [1315, 0]
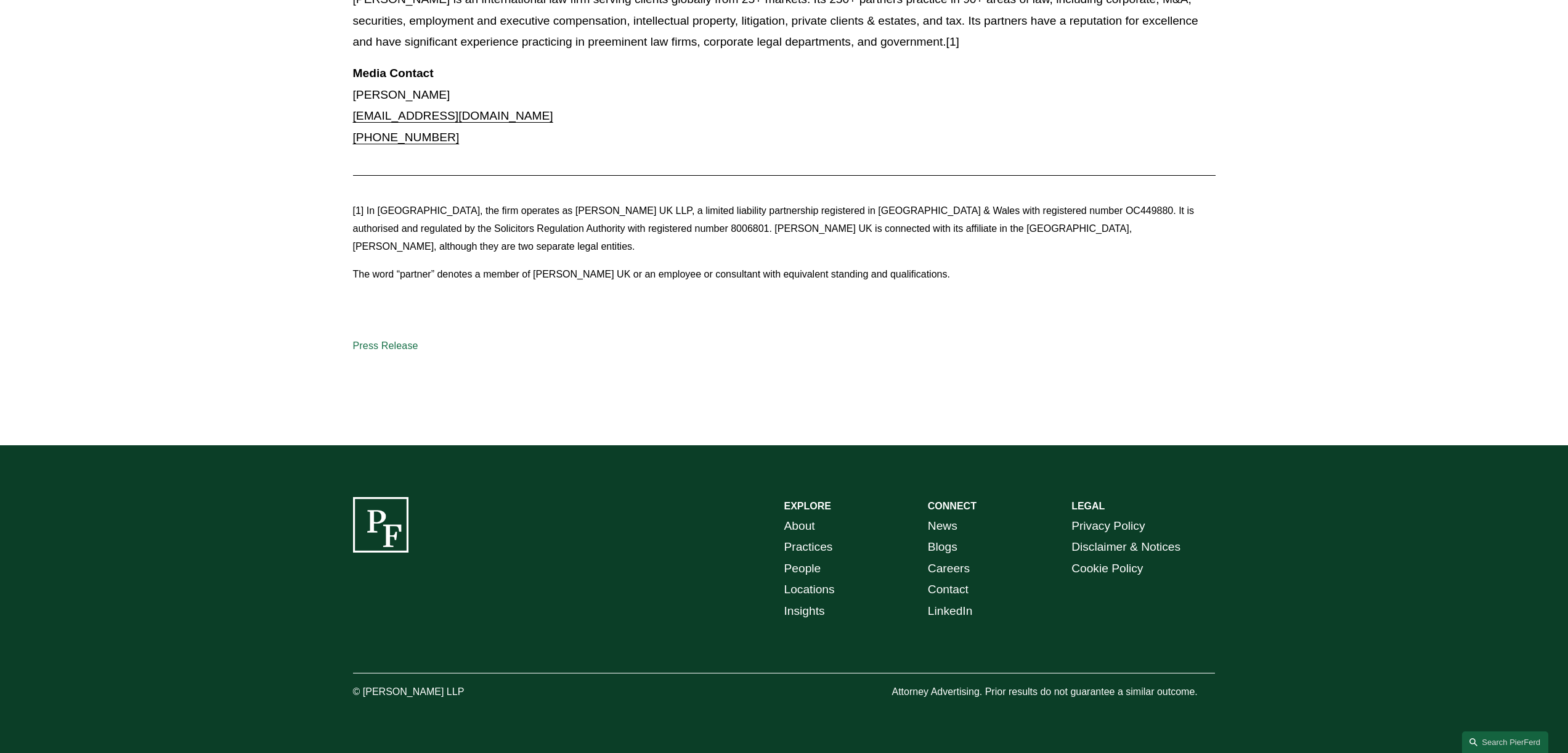
click at [484, 289] on div "[1] In [GEOGRAPHIC_DATA], the firm operates as [PERSON_NAME] UK LLP, a limited …" at bounding box center [784, 242] width 884 height 102
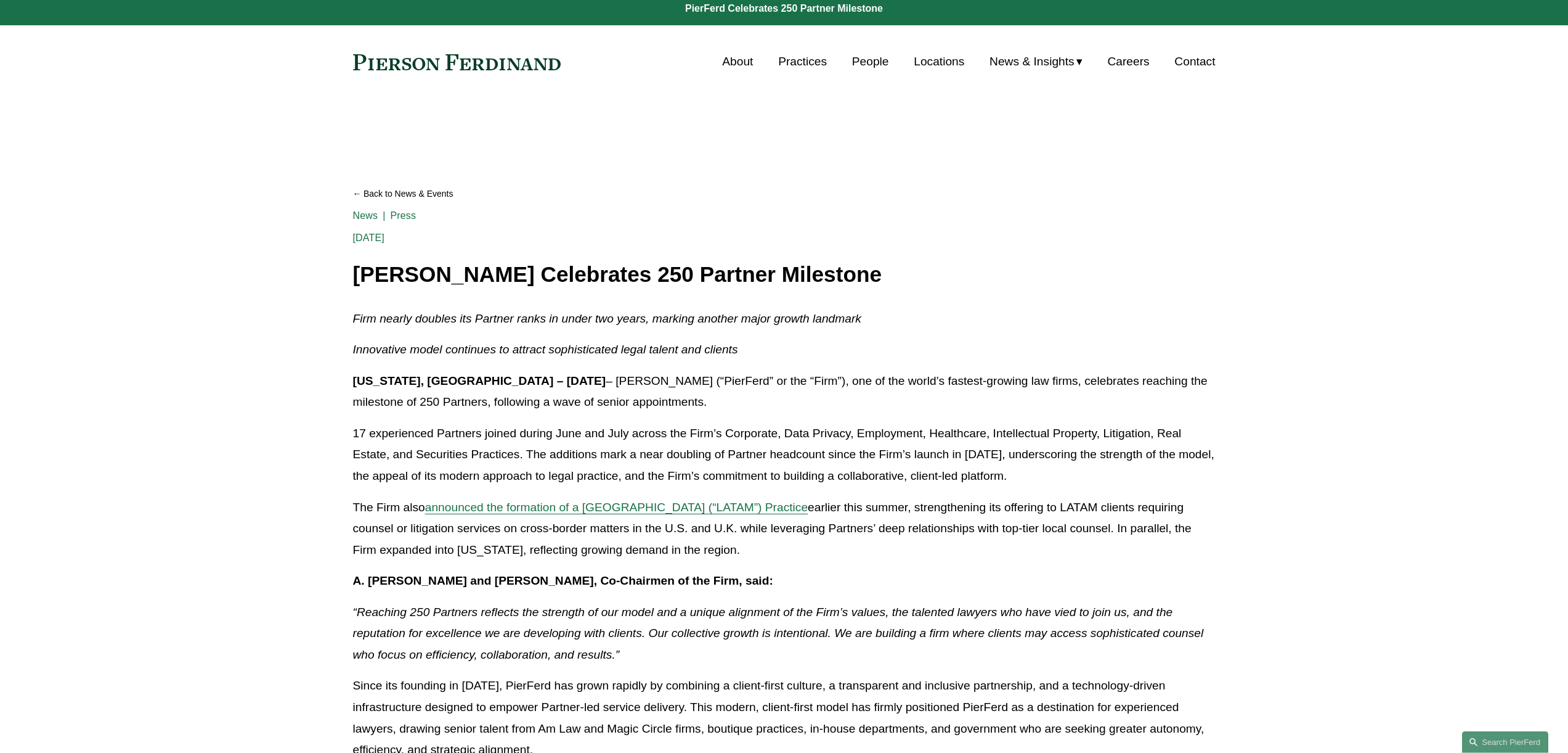
scroll to position [0, 0]
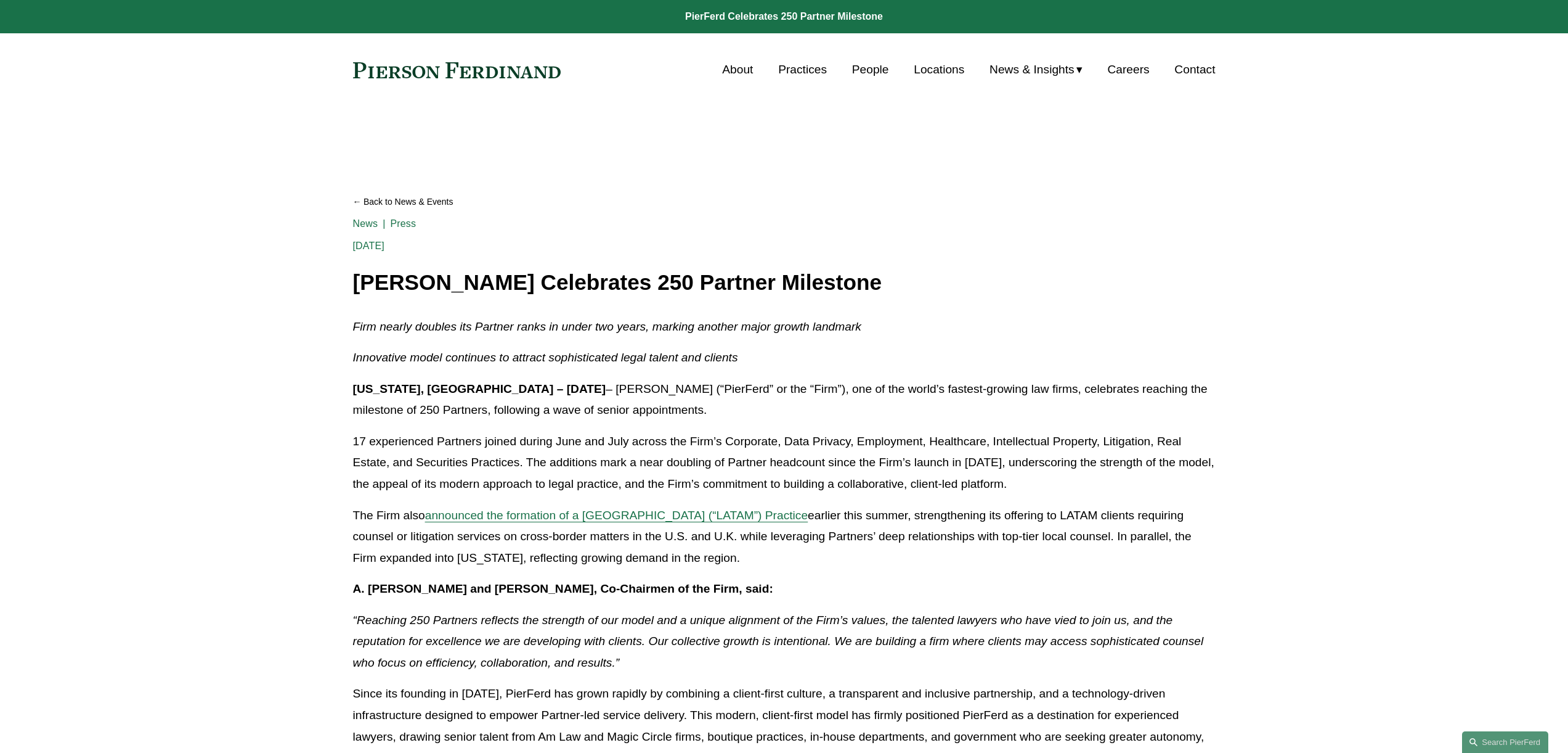
click at [866, 66] on link "People" at bounding box center [870, 70] width 37 height 24
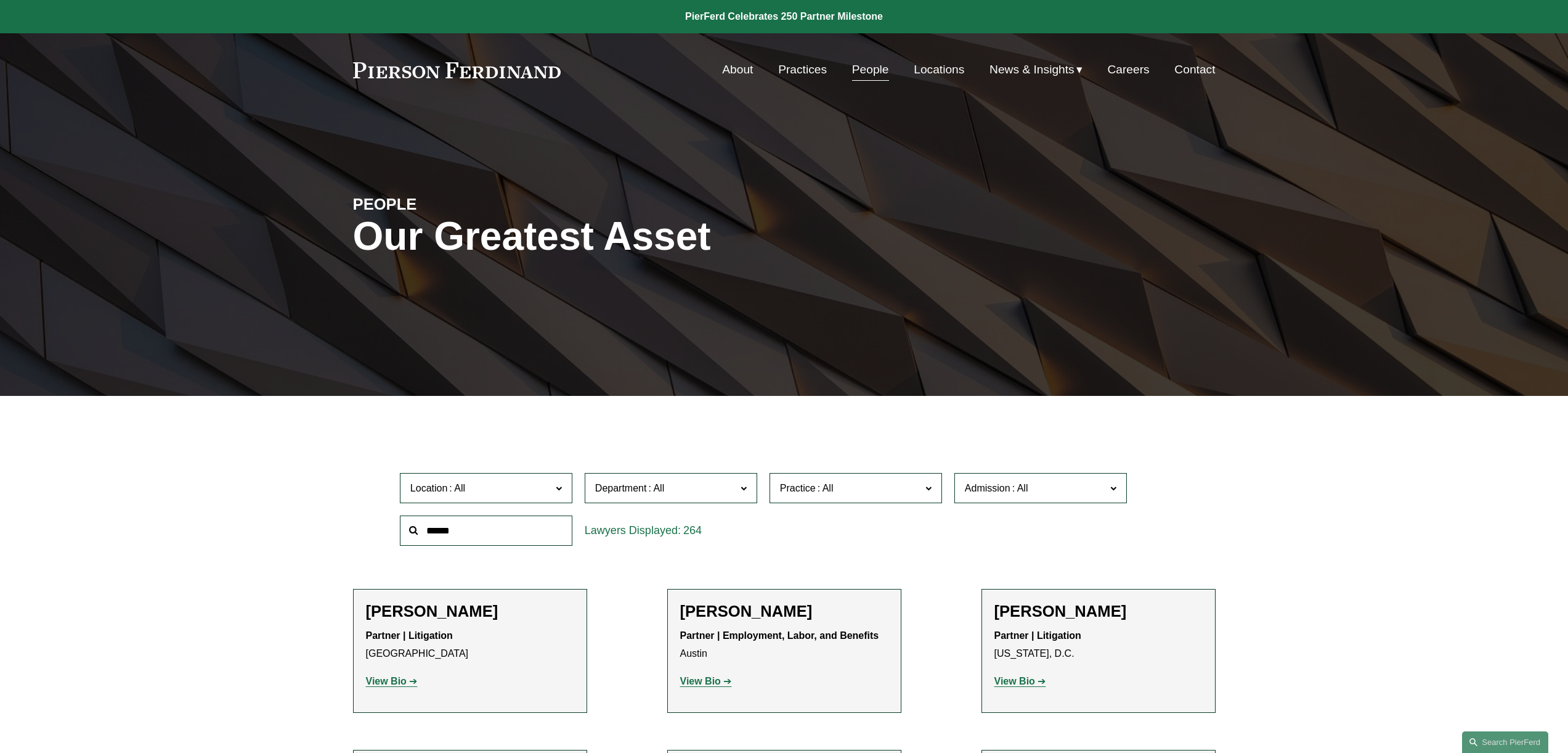
click at [1043, 489] on span "Admission" at bounding box center [1035, 488] width 141 height 17
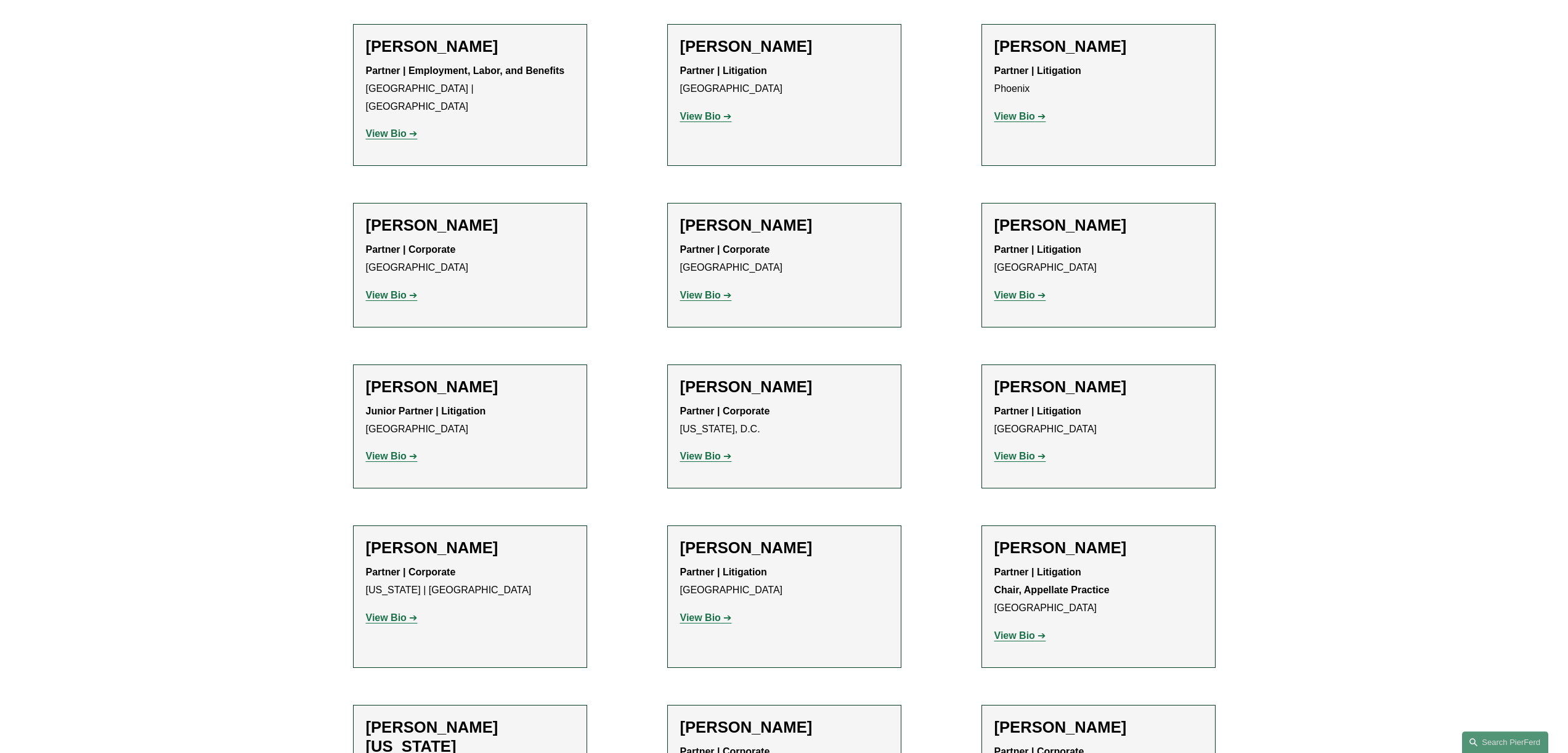
scroll to position [14884, 0]
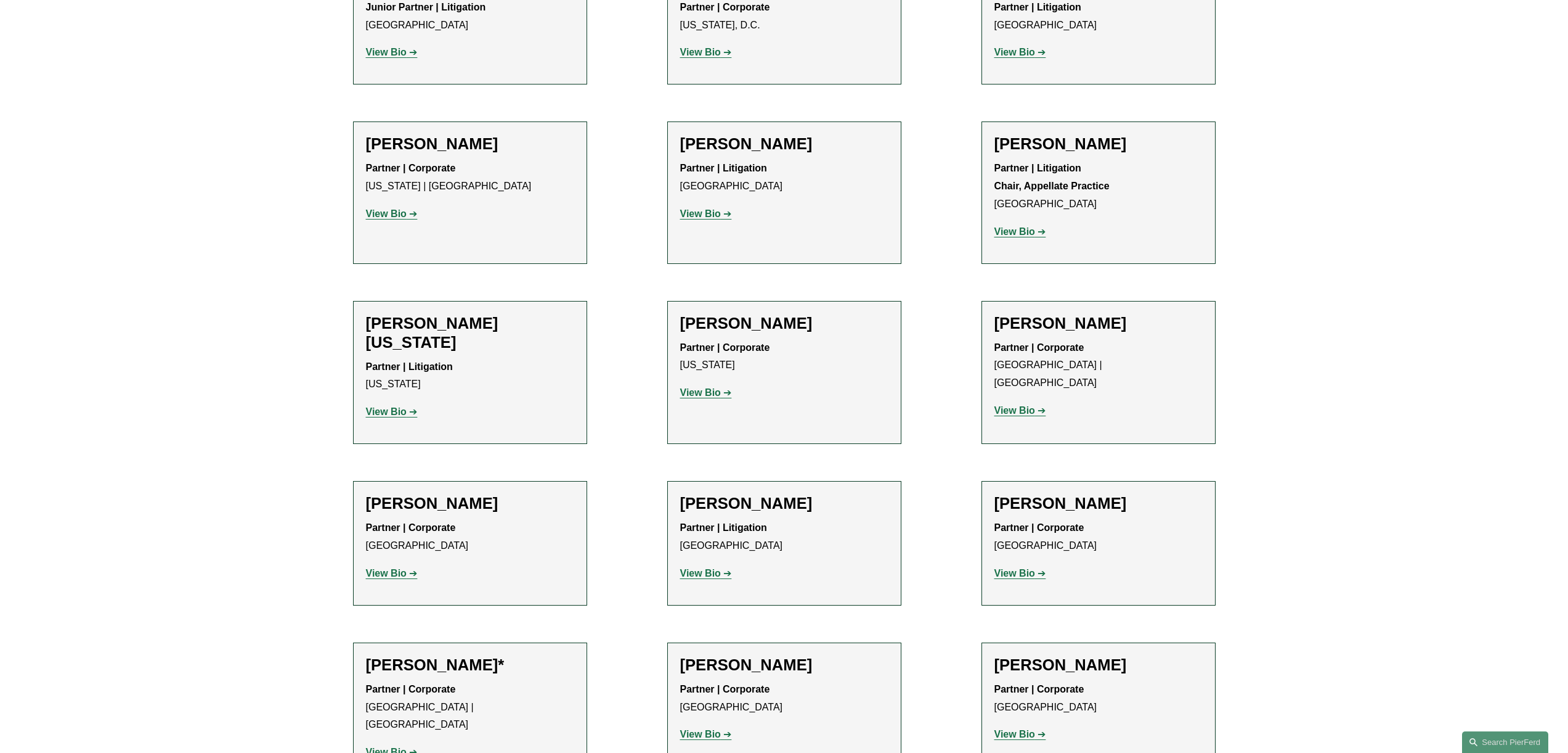
scroll to position [15284, 0]
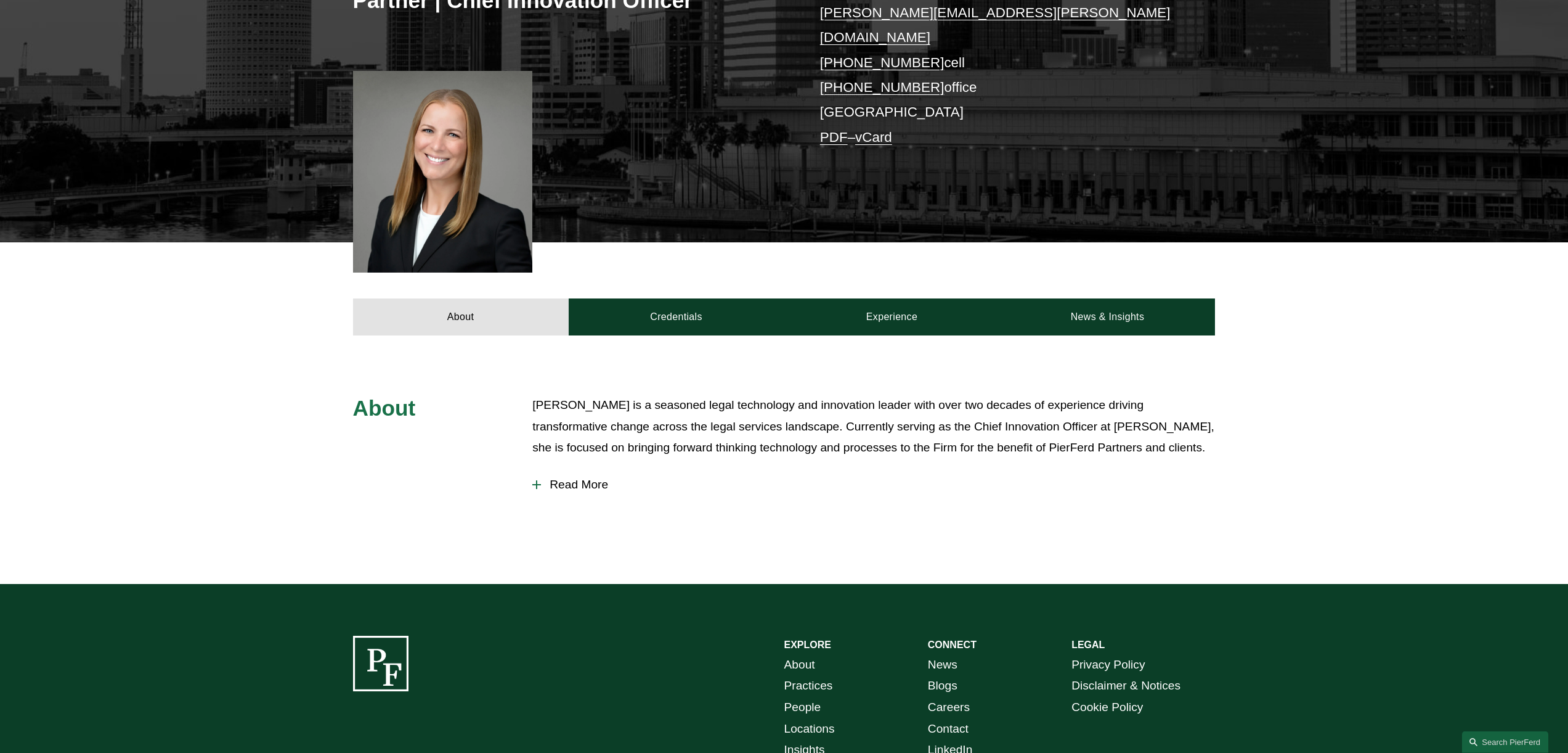
scroll to position [296, 0]
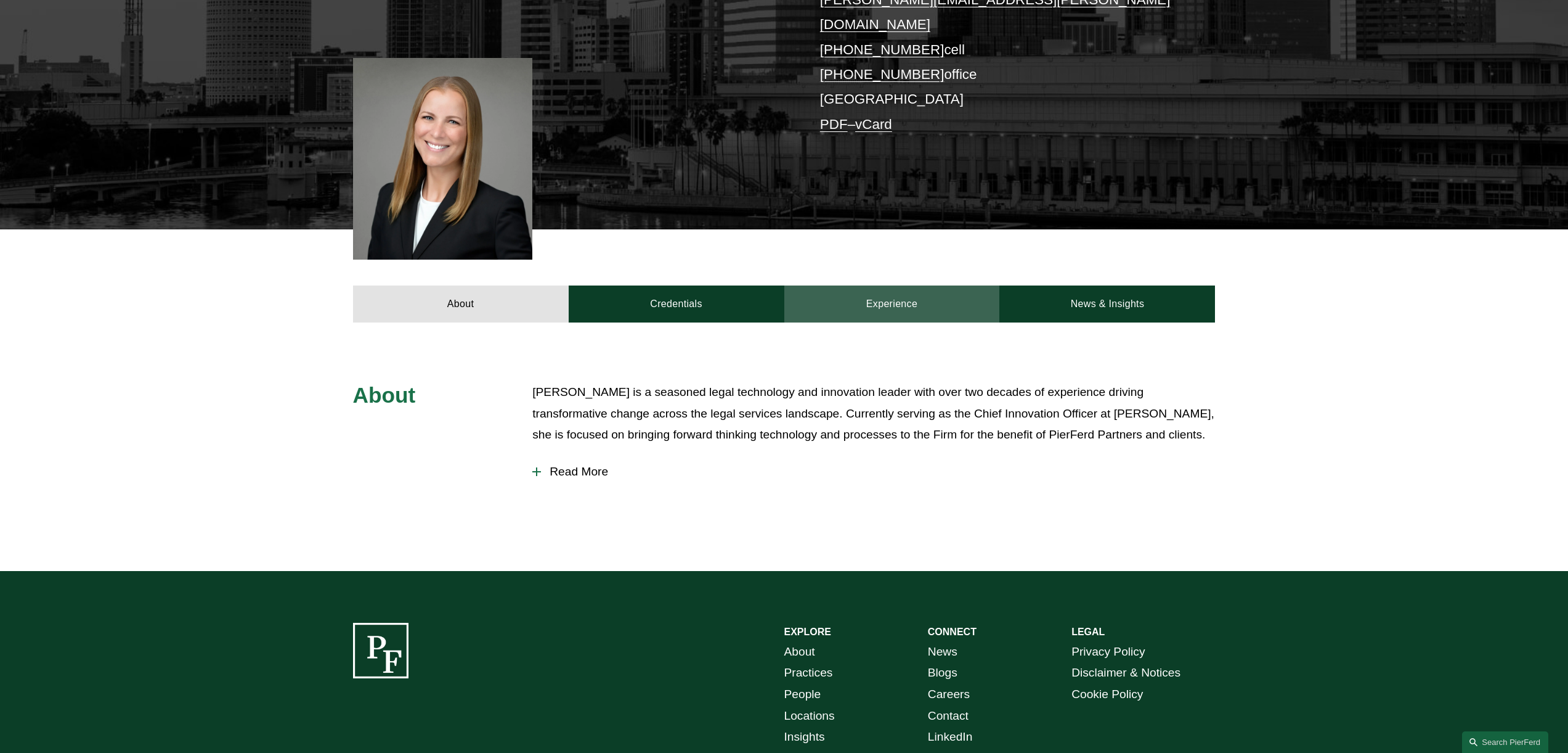
click at [874, 285] on link "Experience" at bounding box center [892, 303] width 216 height 37
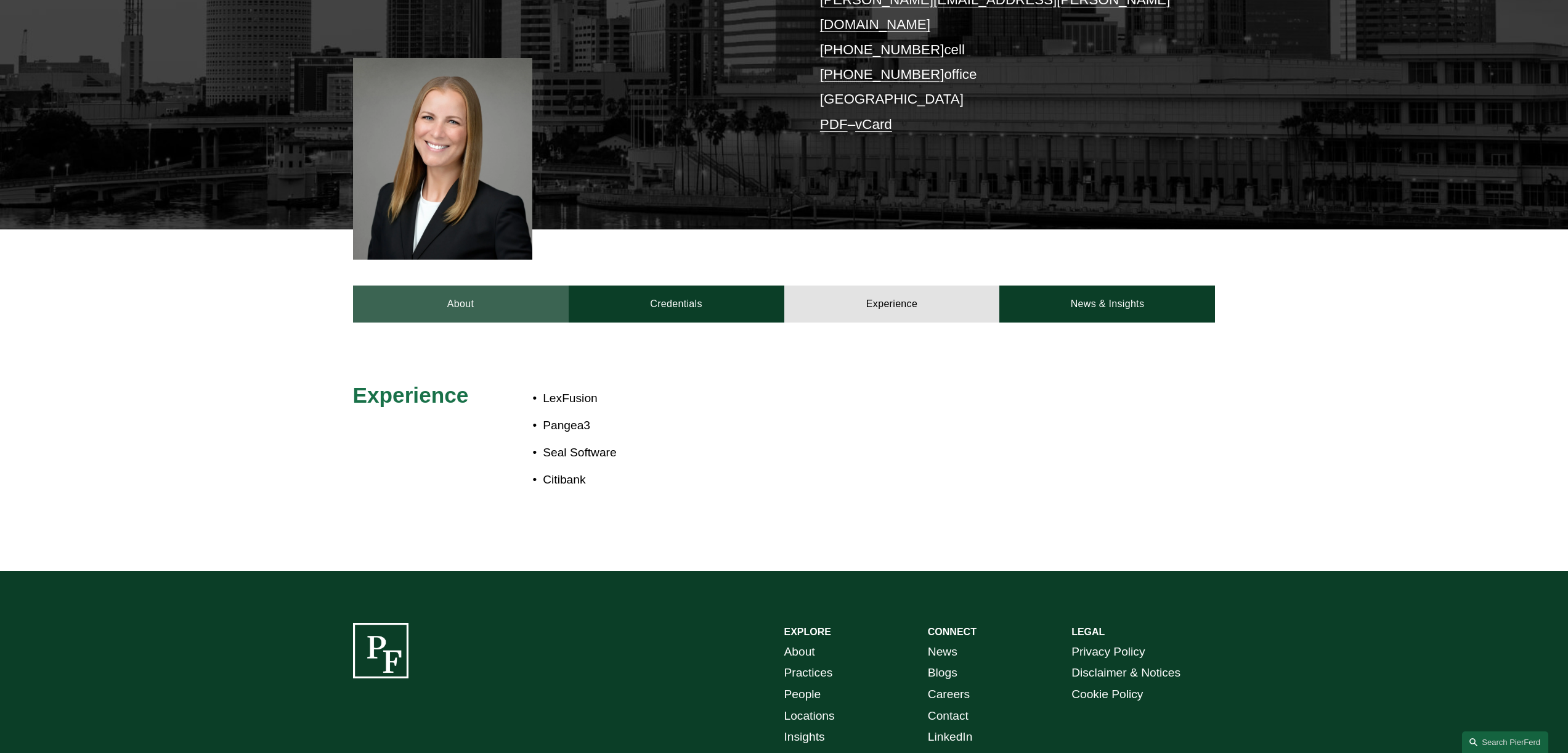
click at [456, 286] on link "About" at bounding box center [461, 303] width 216 height 37
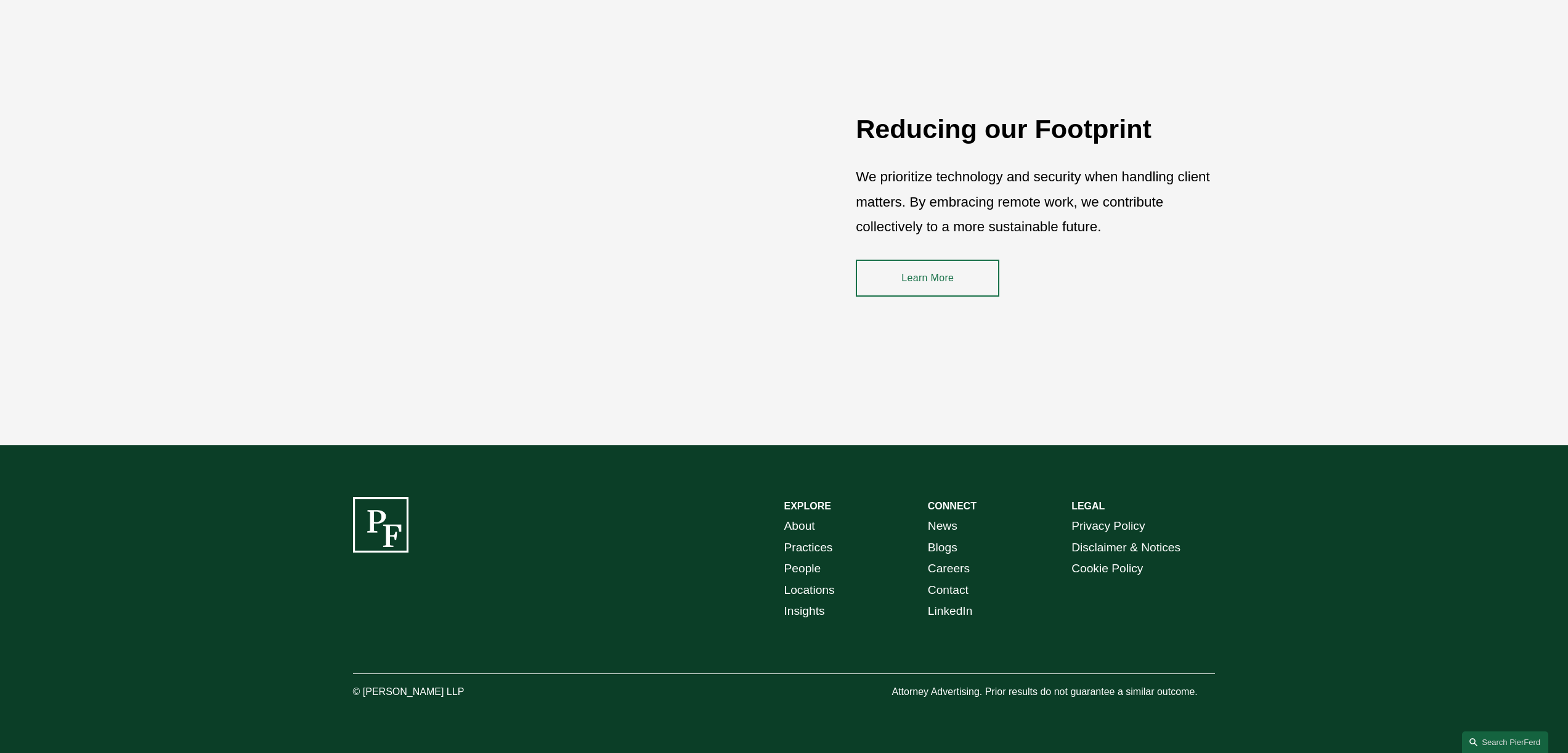
scroll to position [1888, 0]
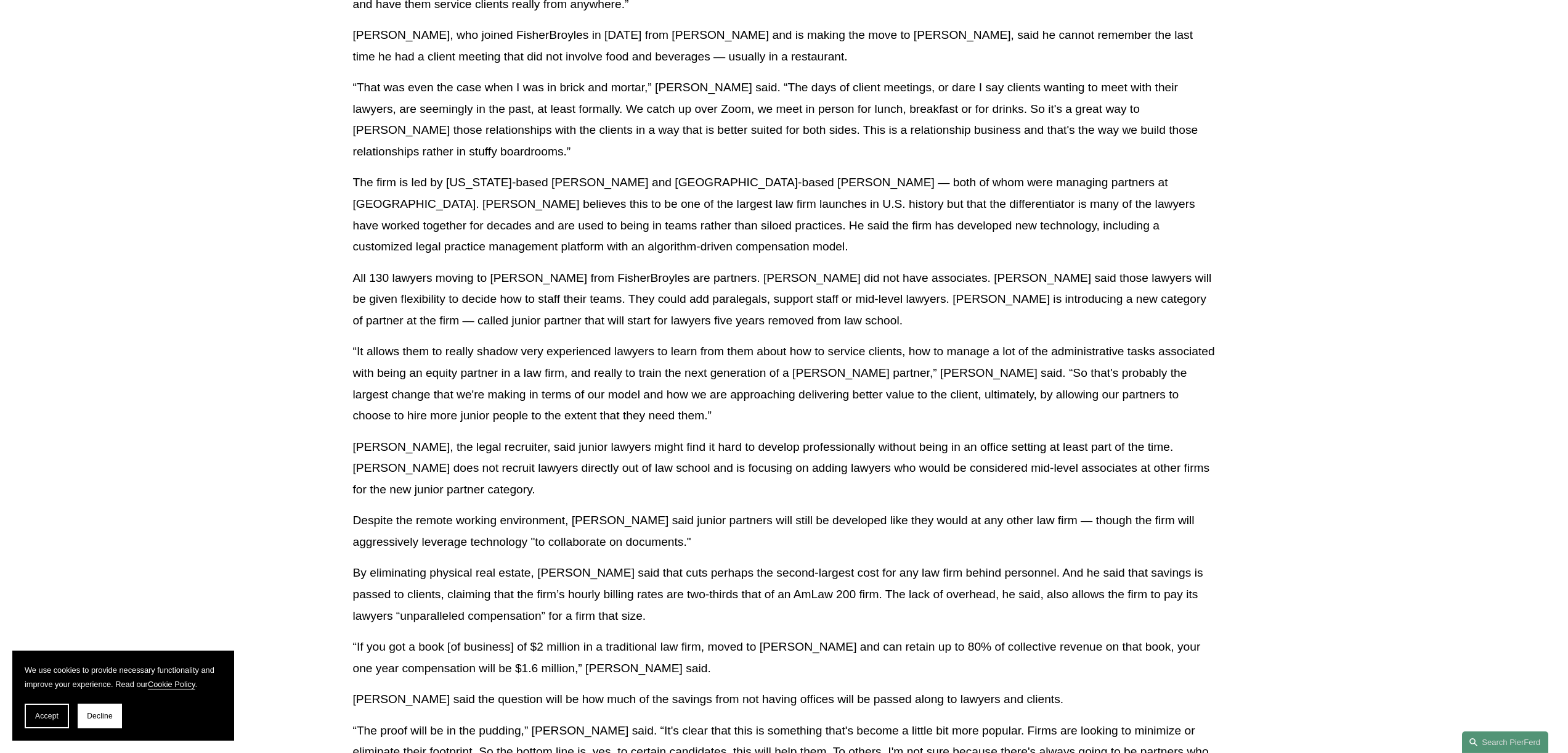
scroll to position [1272, 0]
